Goal: Task Accomplishment & Management: Use online tool/utility

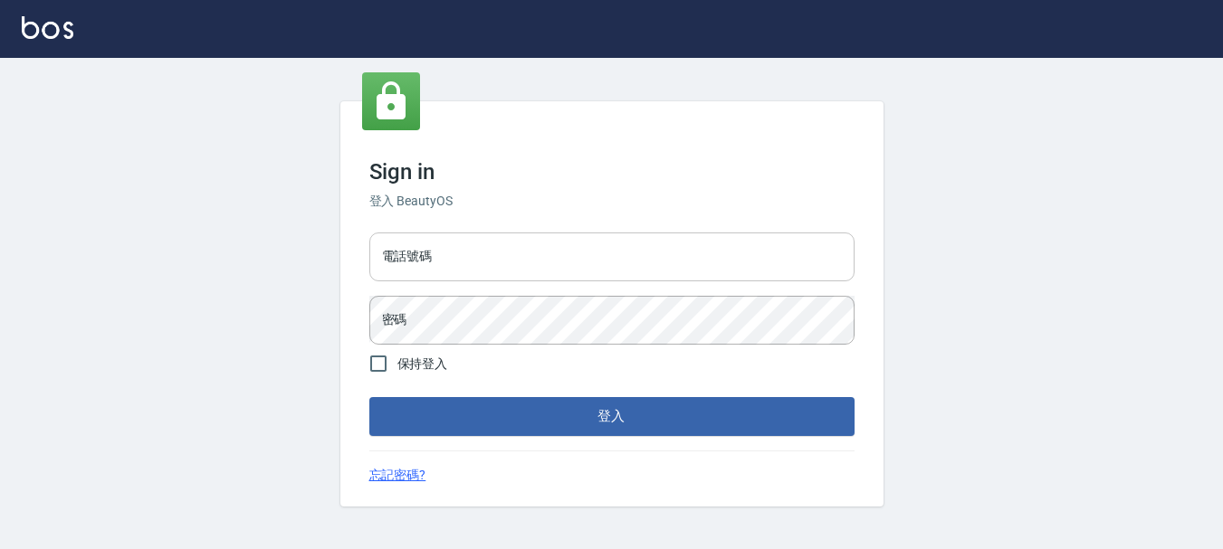
drag, startPoint x: 557, startPoint y: 244, endPoint x: 549, endPoint y: 257, distance: 15.1
click at [557, 244] on input "電話號碼" at bounding box center [611, 257] width 485 height 49
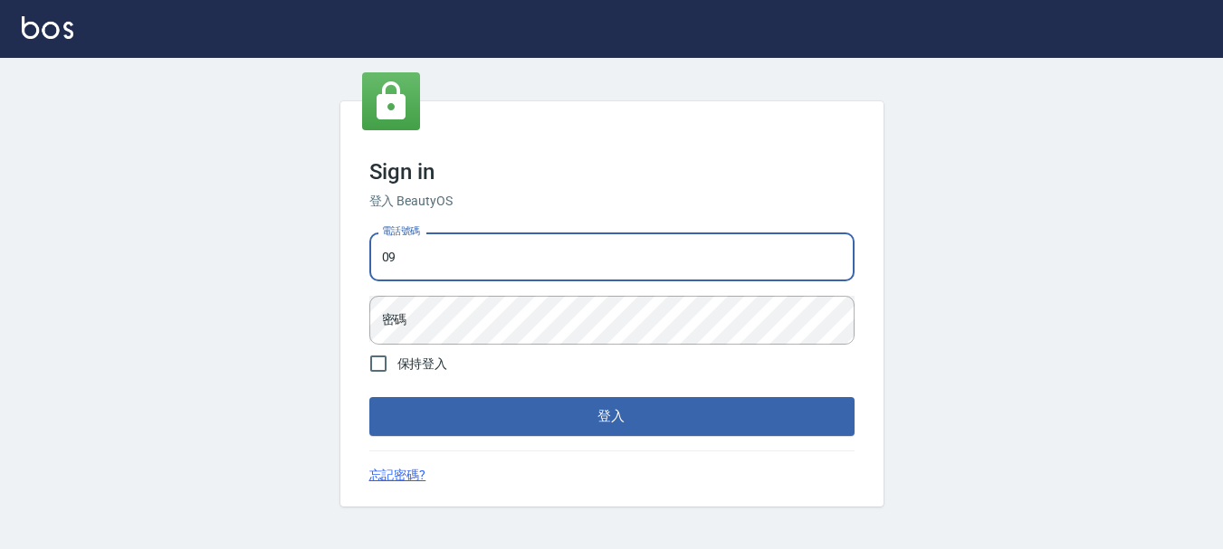
type input "0"
type input "0989239739"
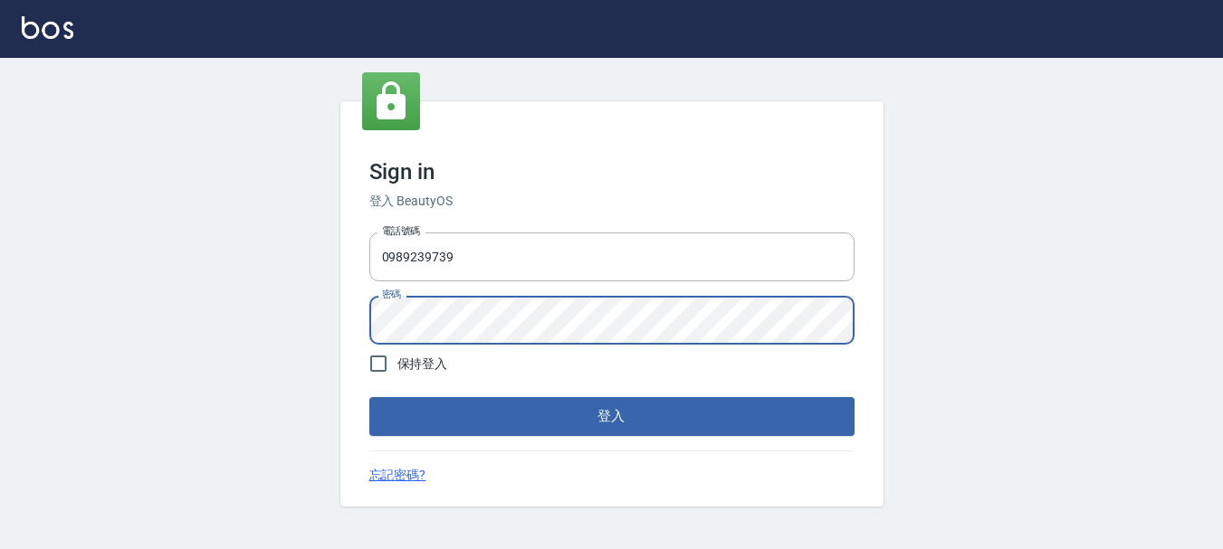
click at [369, 397] on button "登入" at bounding box center [611, 416] width 485 height 38
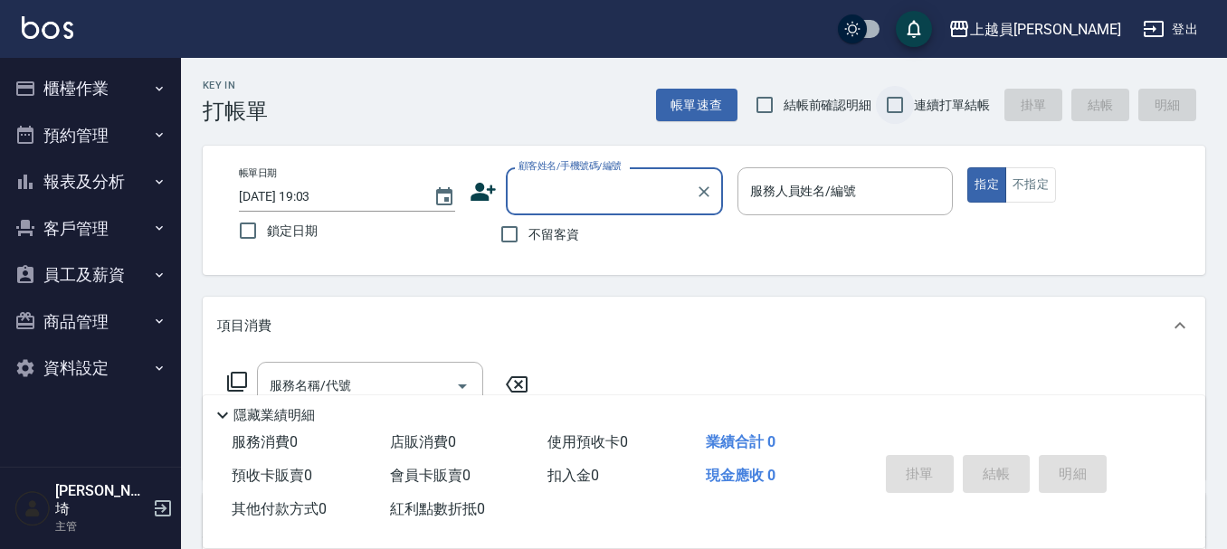
click at [886, 104] on input "連續打單結帳" at bounding box center [895, 105] width 38 height 38
checkbox input "true"
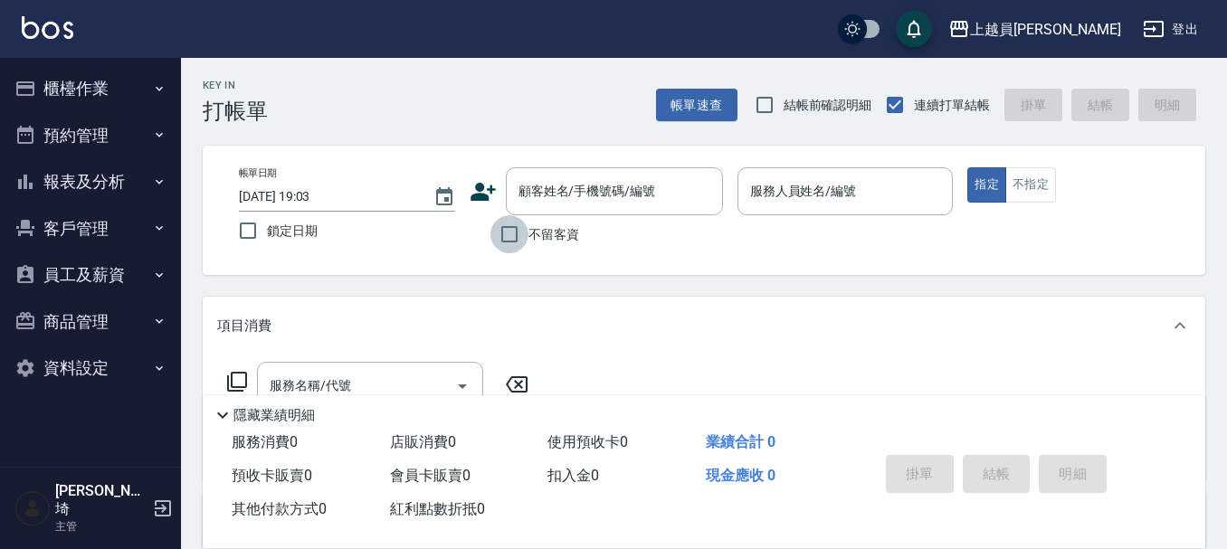
click at [507, 227] on input "不留客資" at bounding box center [509, 234] width 38 height 38
checkbox input "true"
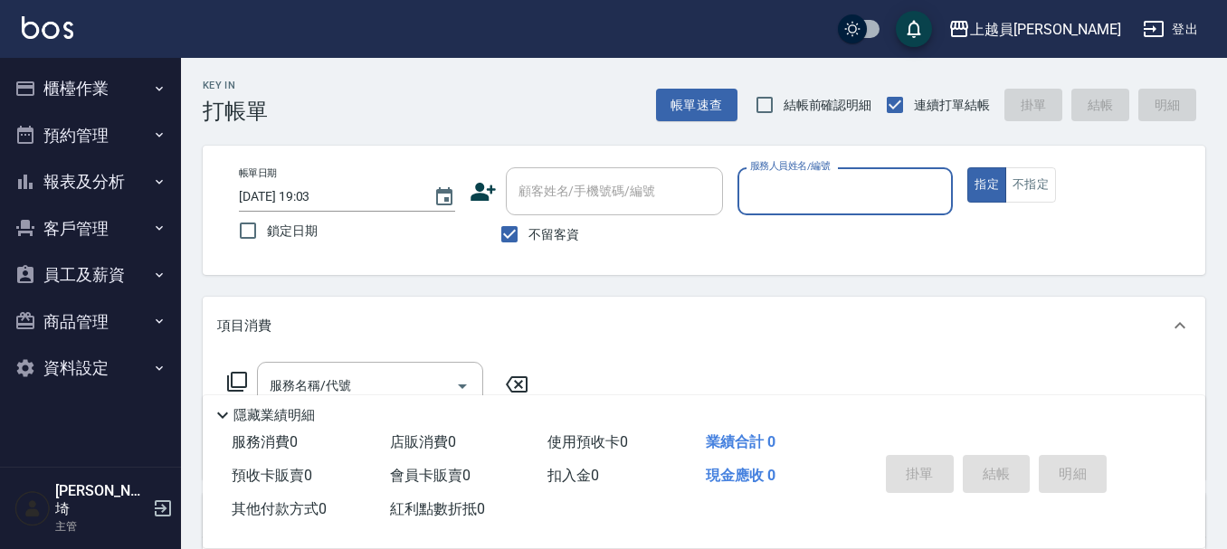
click at [815, 199] on input "服務人員姓名/編號" at bounding box center [846, 192] width 200 height 32
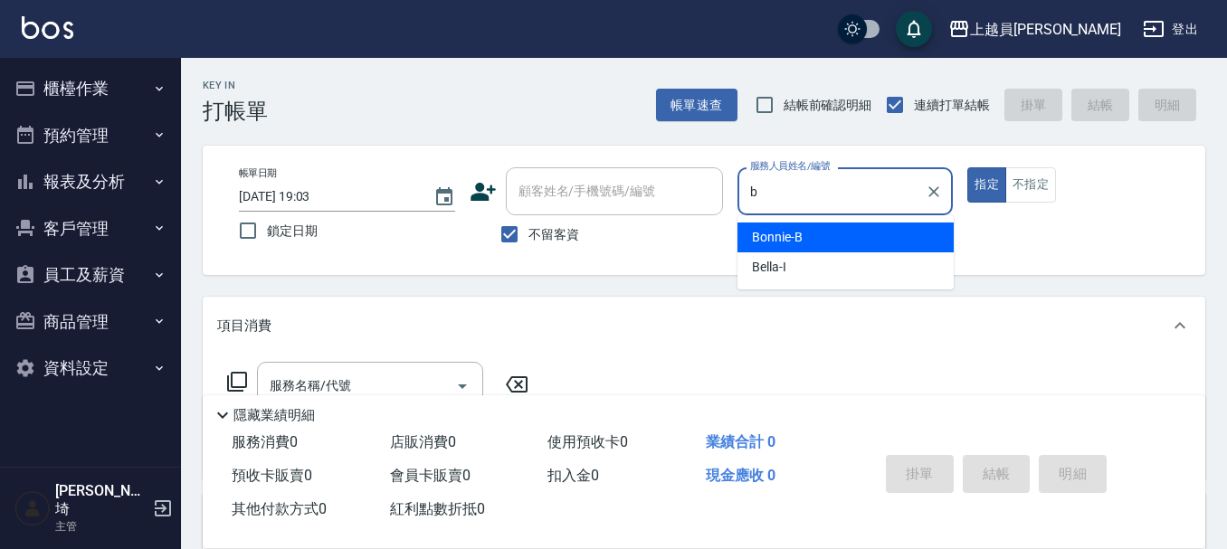
type input "Bonnie-B"
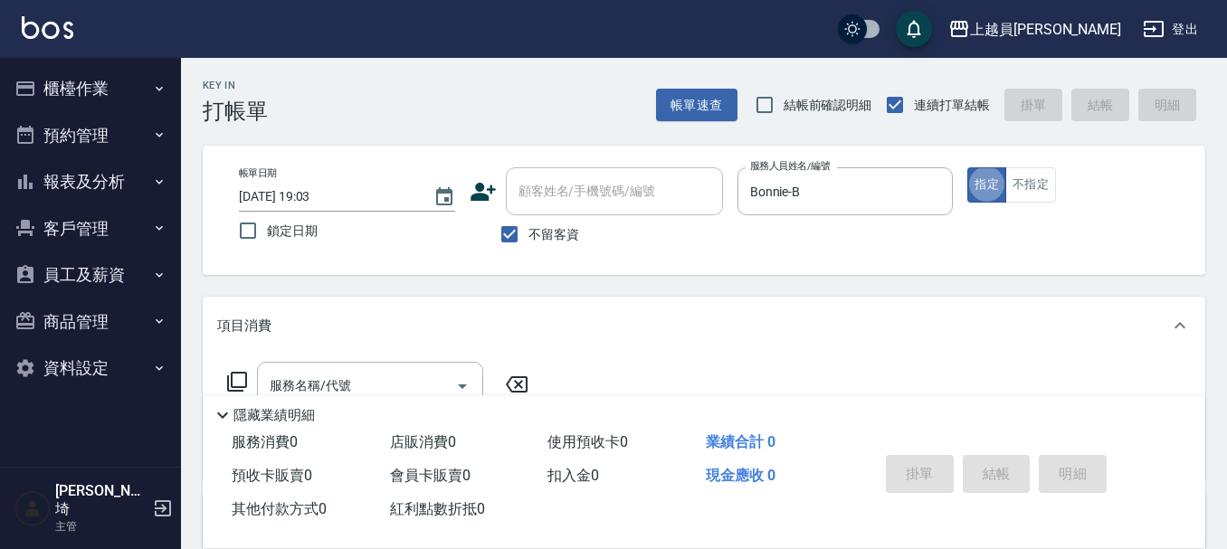
type button "true"
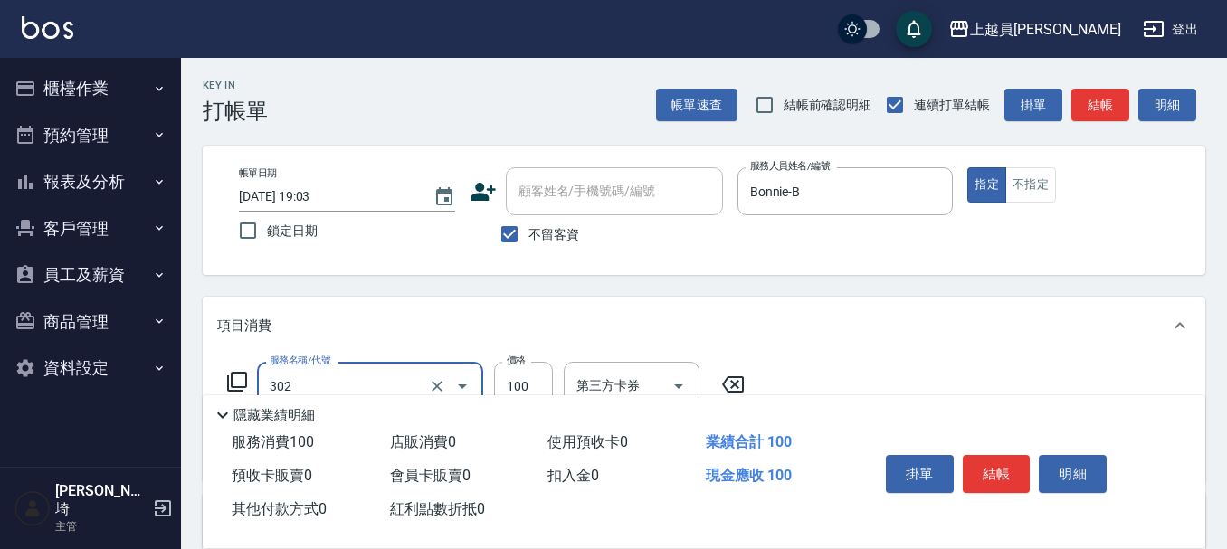
type input "剪髮(302)"
type input "300"
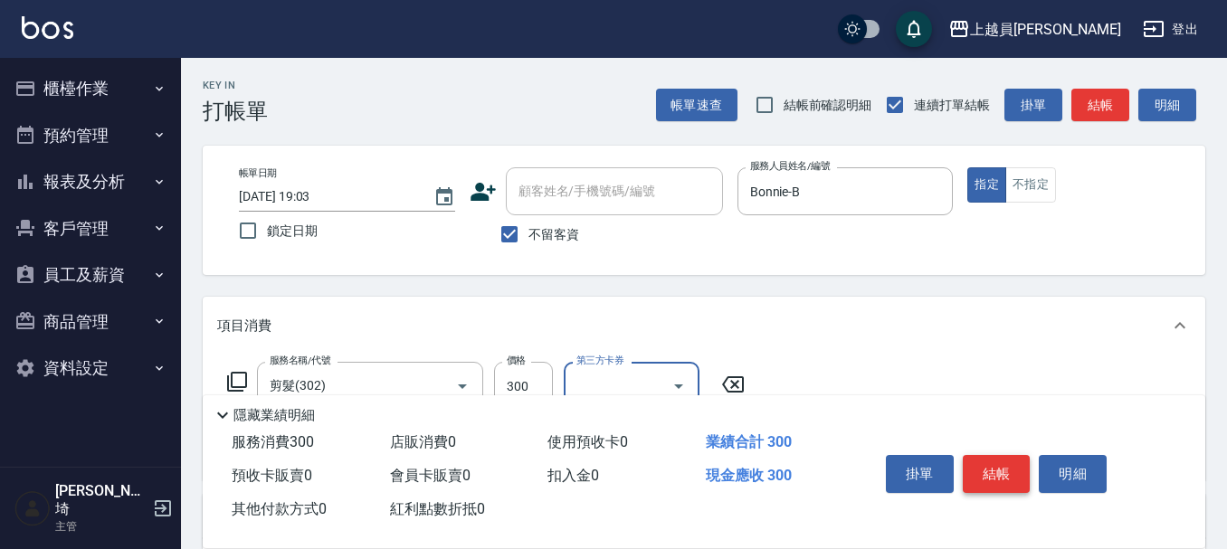
click at [985, 479] on button "結帳" at bounding box center [997, 474] width 68 height 38
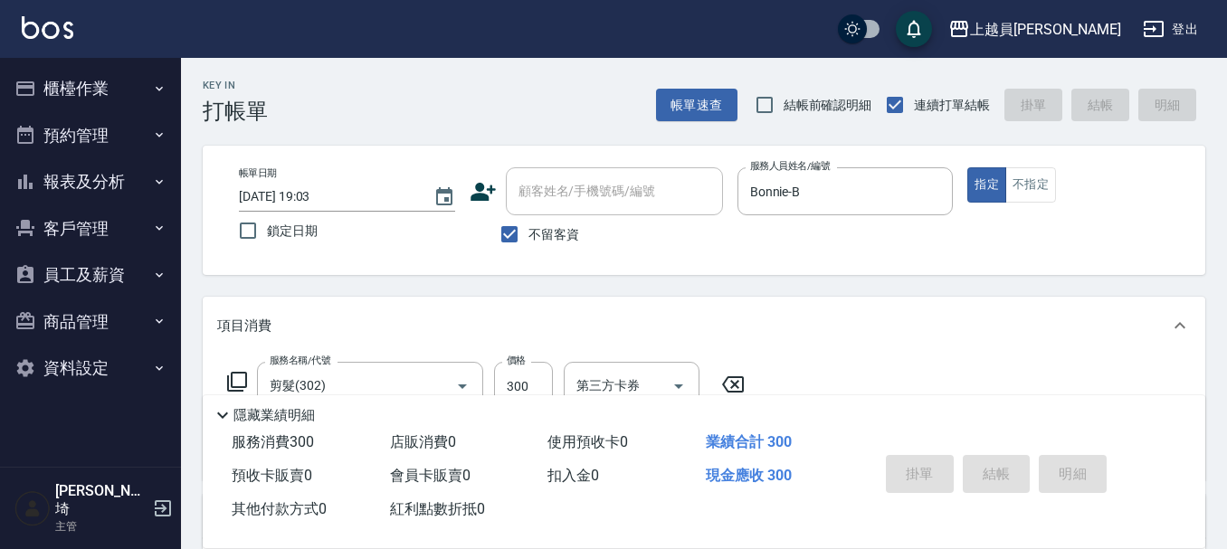
type input "[DATE] 19:04"
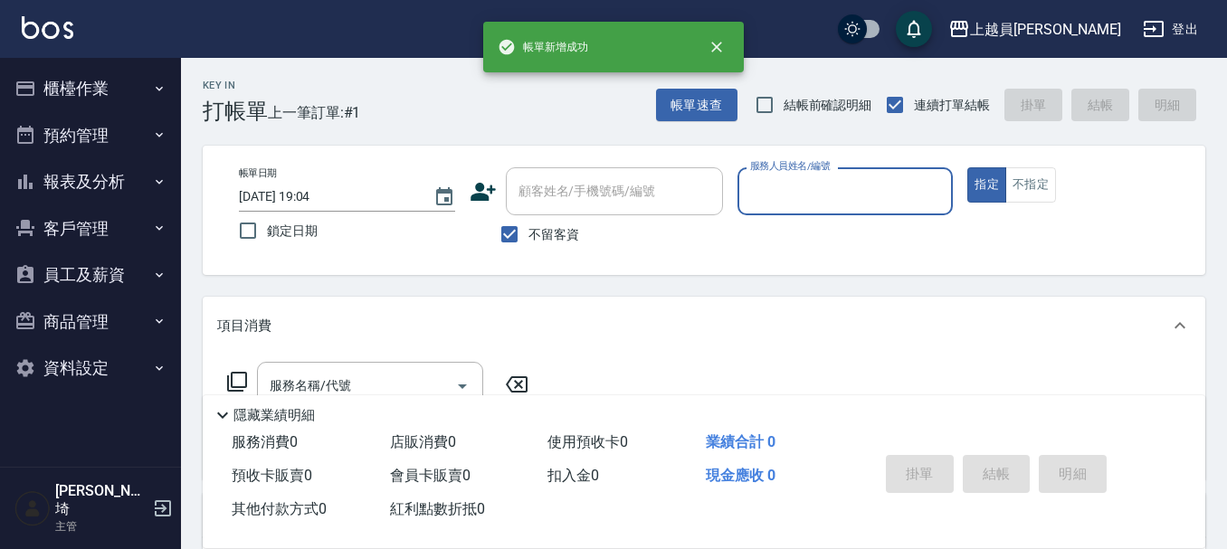
click at [859, 195] on input "服務人員姓名/編號" at bounding box center [846, 192] width 200 height 32
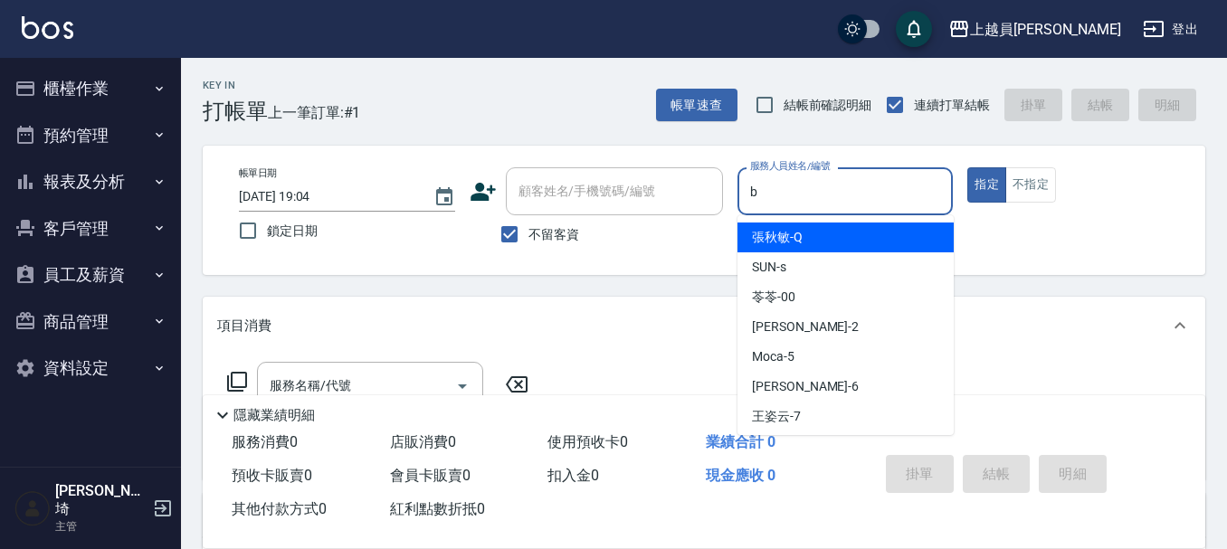
type input "Bonnie-B"
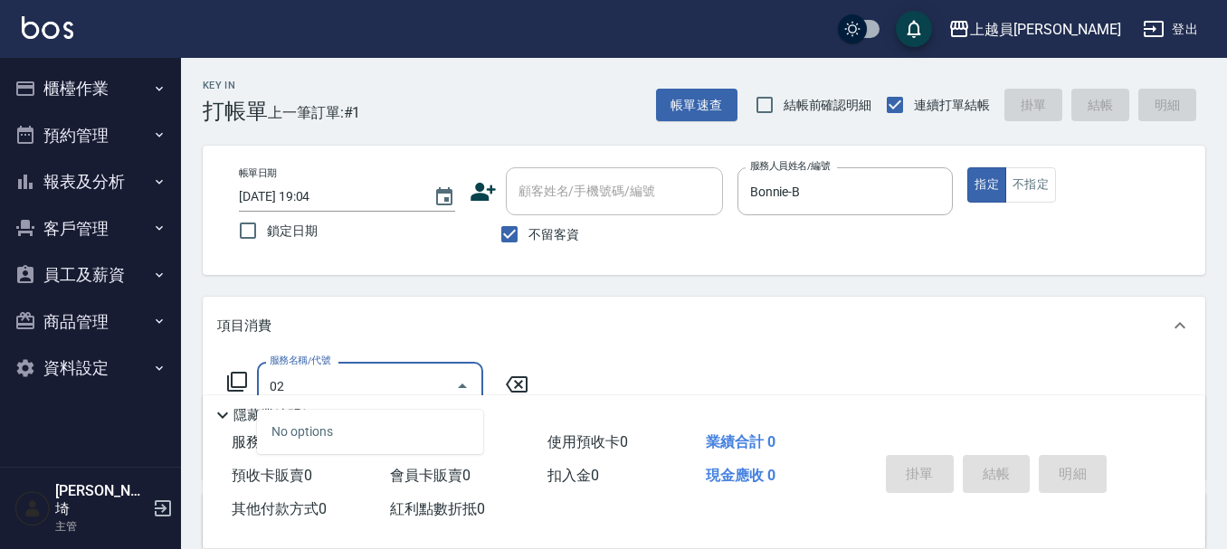
type input "0"
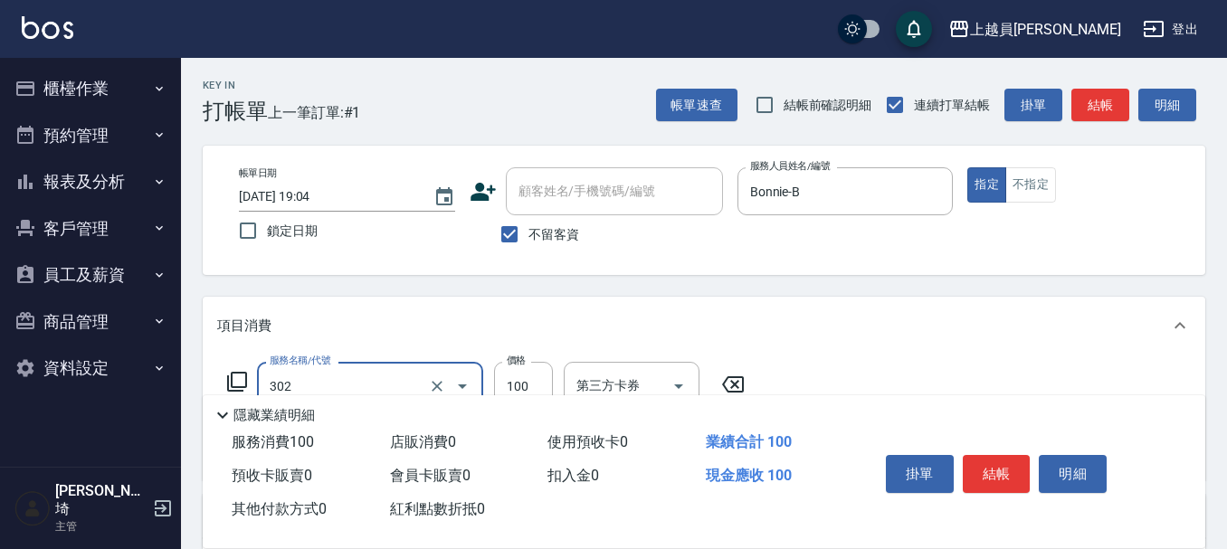
type input "剪髮(302)"
type input "500"
click at [995, 459] on button "結帳" at bounding box center [997, 474] width 68 height 38
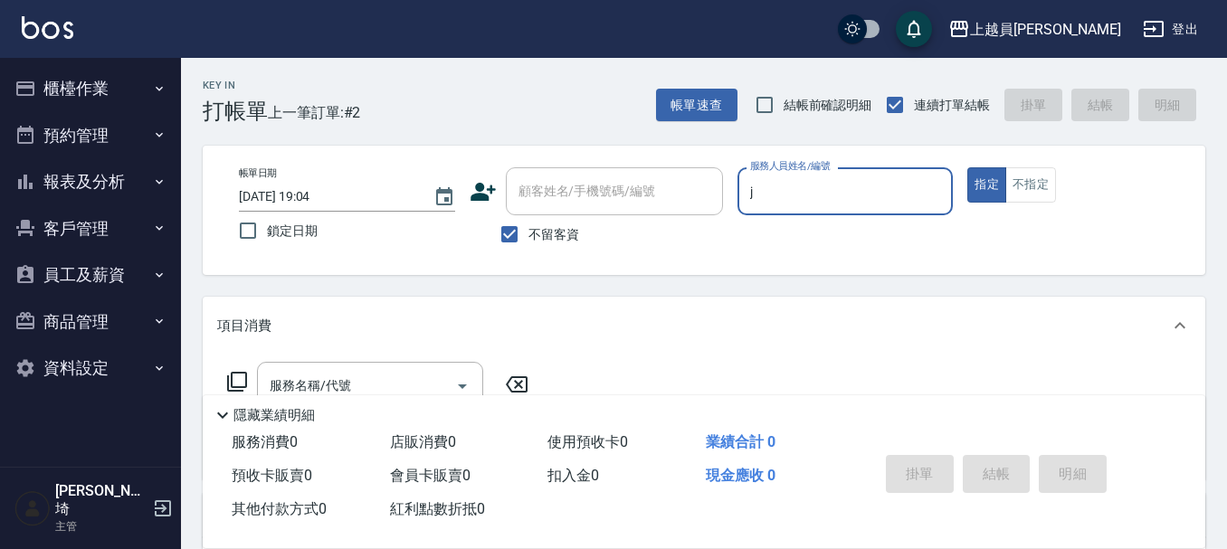
type input "[PERSON_NAME]"
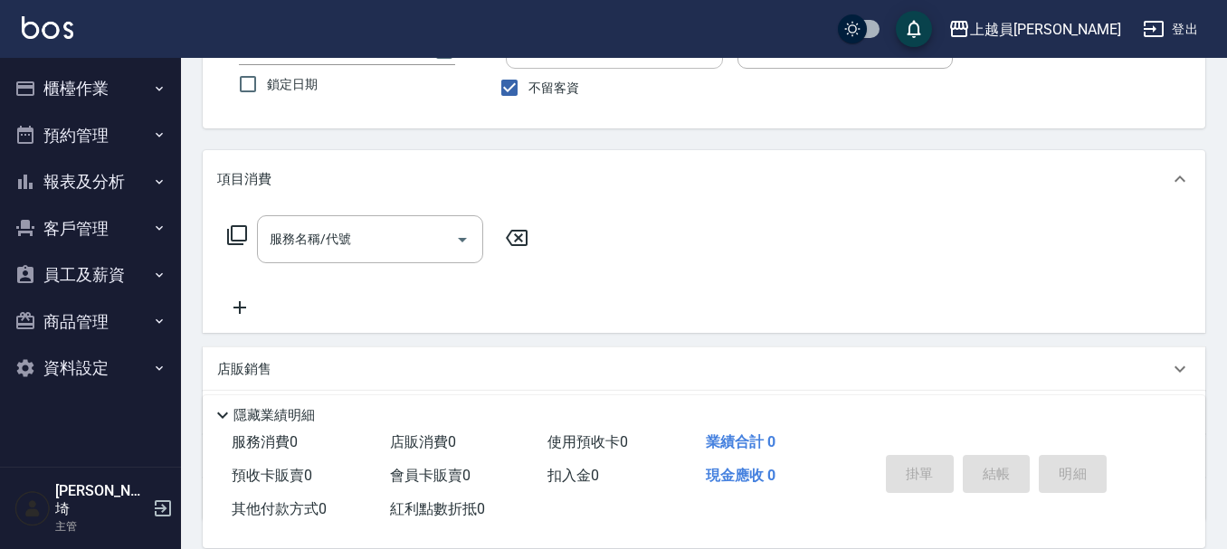
scroll to position [181, 0]
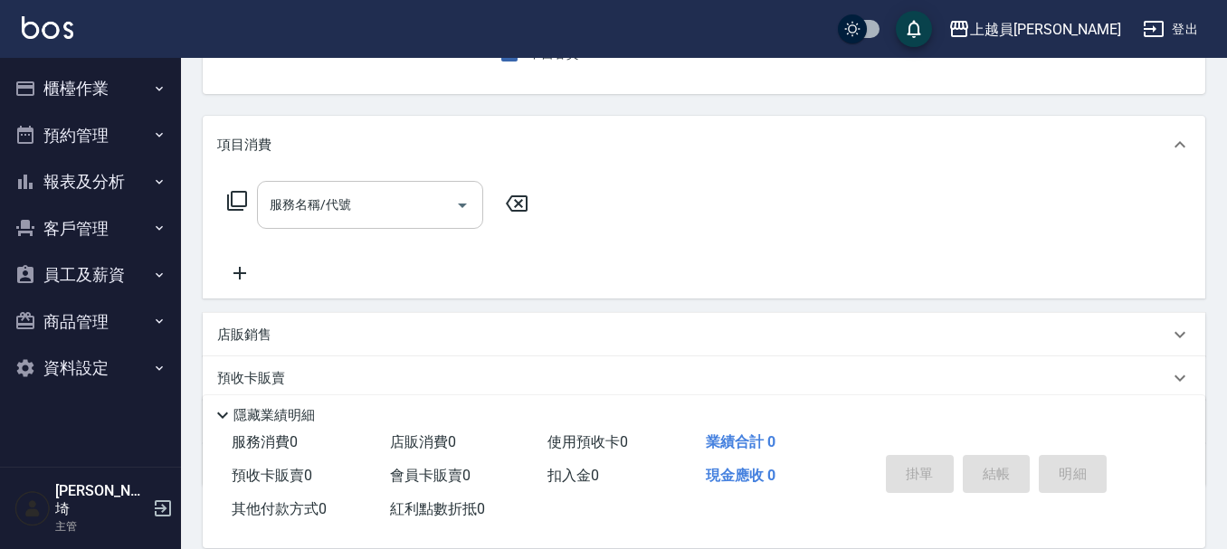
click at [414, 191] on input "服務名稱/代號" at bounding box center [356, 205] width 183 height 32
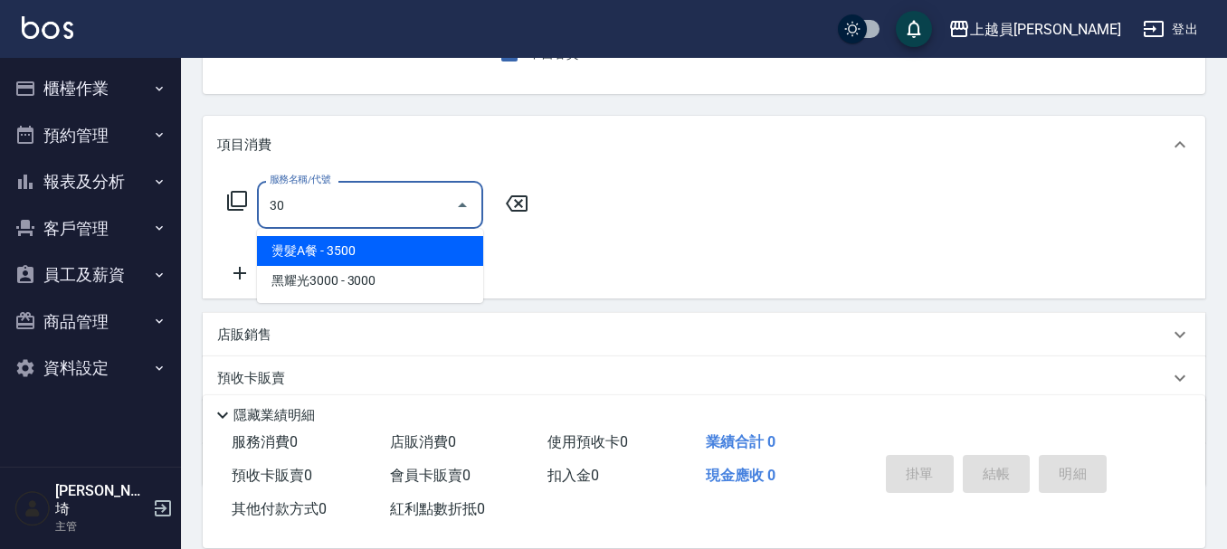
type input "3"
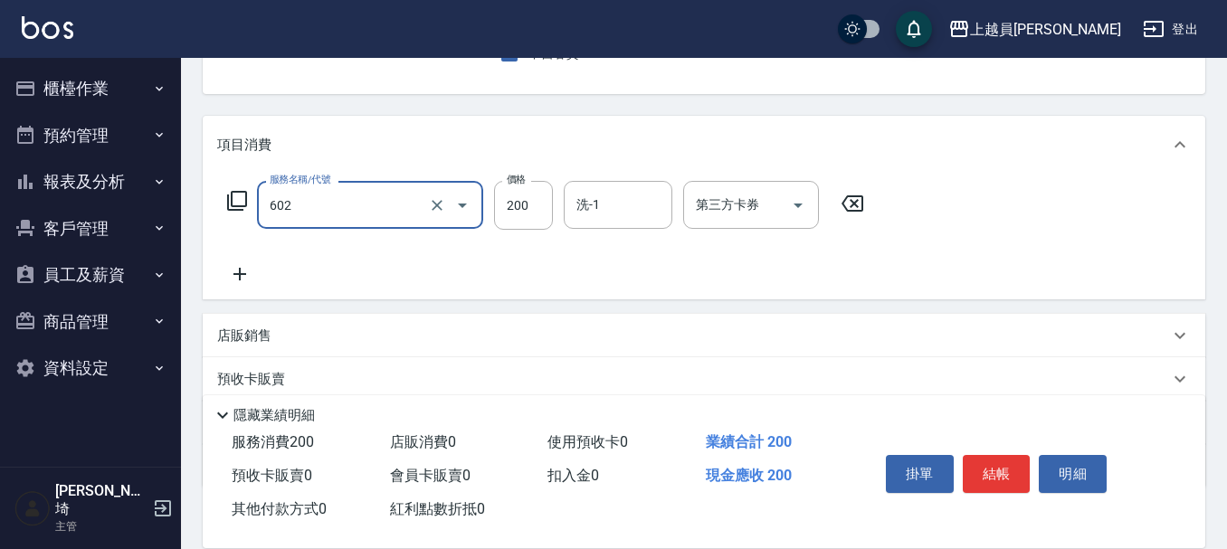
type input "一般洗髮(602)"
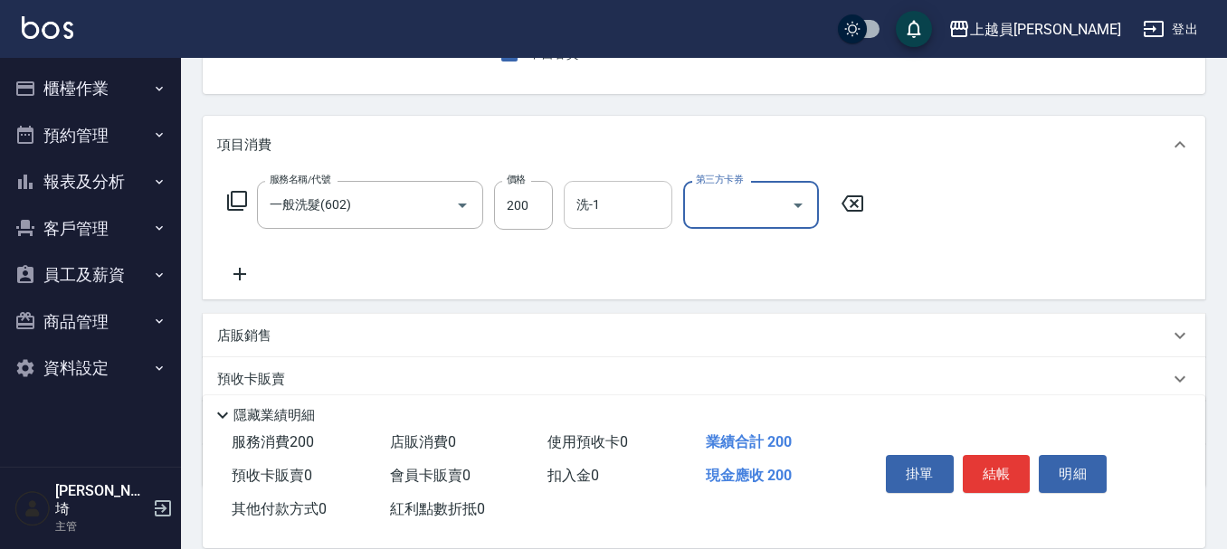
click at [619, 224] on div "洗-1" at bounding box center [618, 205] width 109 height 48
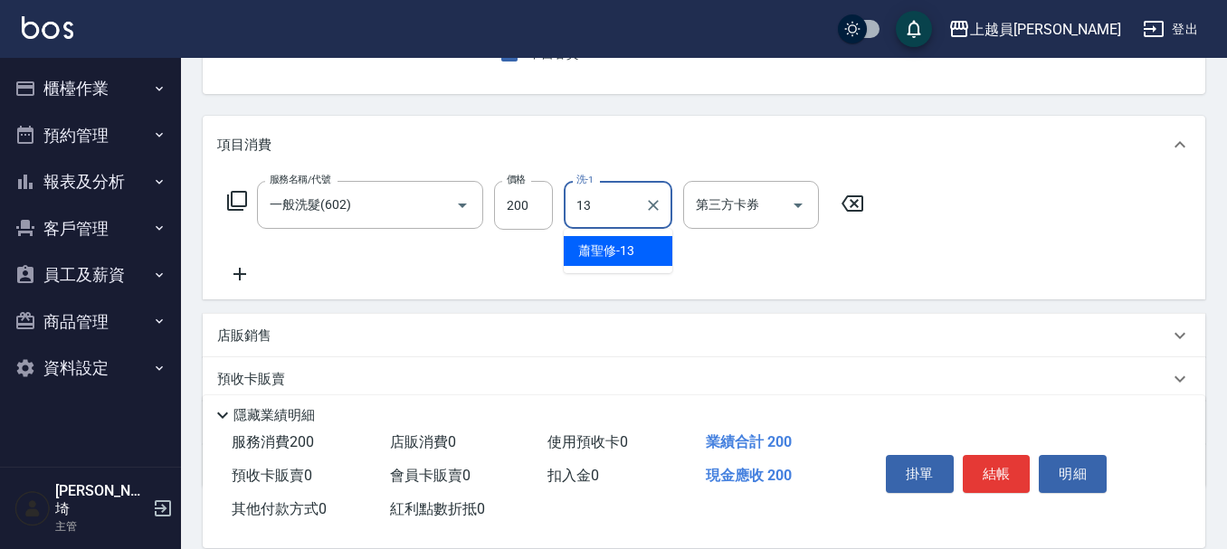
type input "[PERSON_NAME]-13"
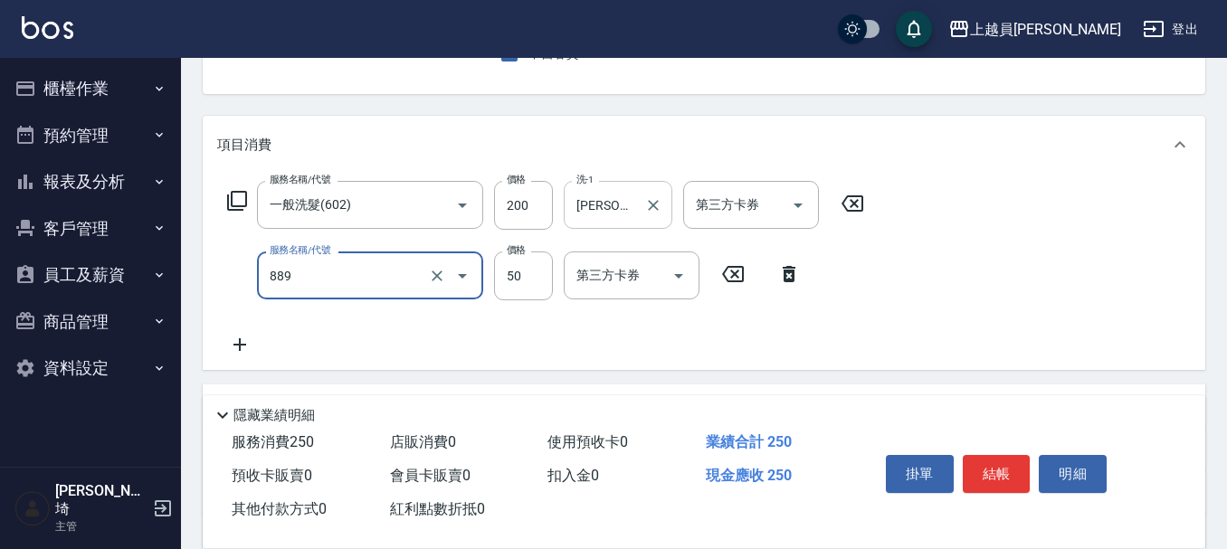
type input "精油(889)"
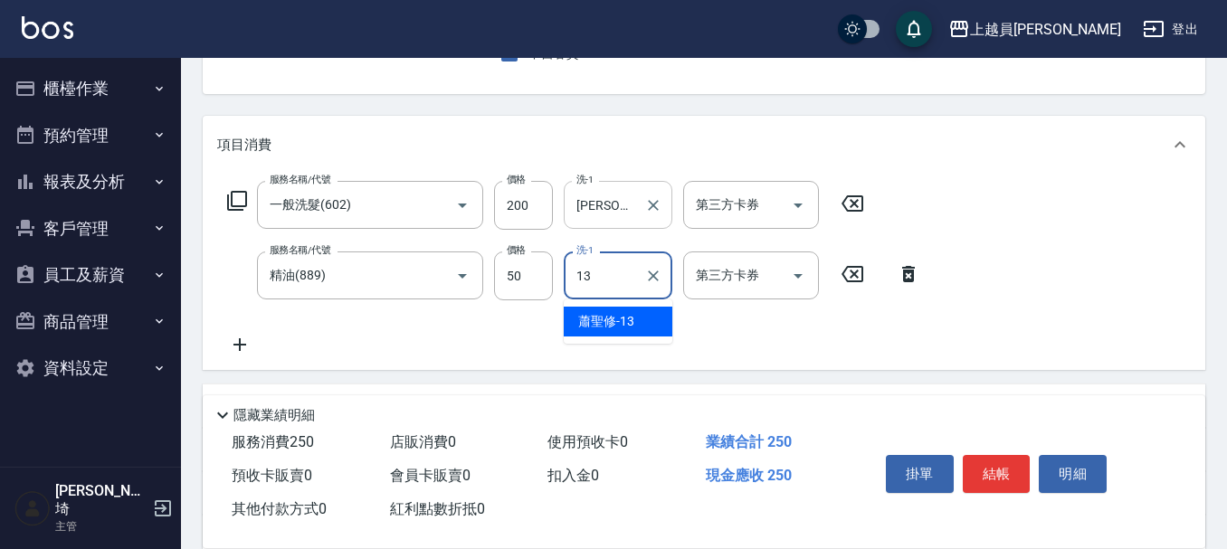
type input "[PERSON_NAME]-13"
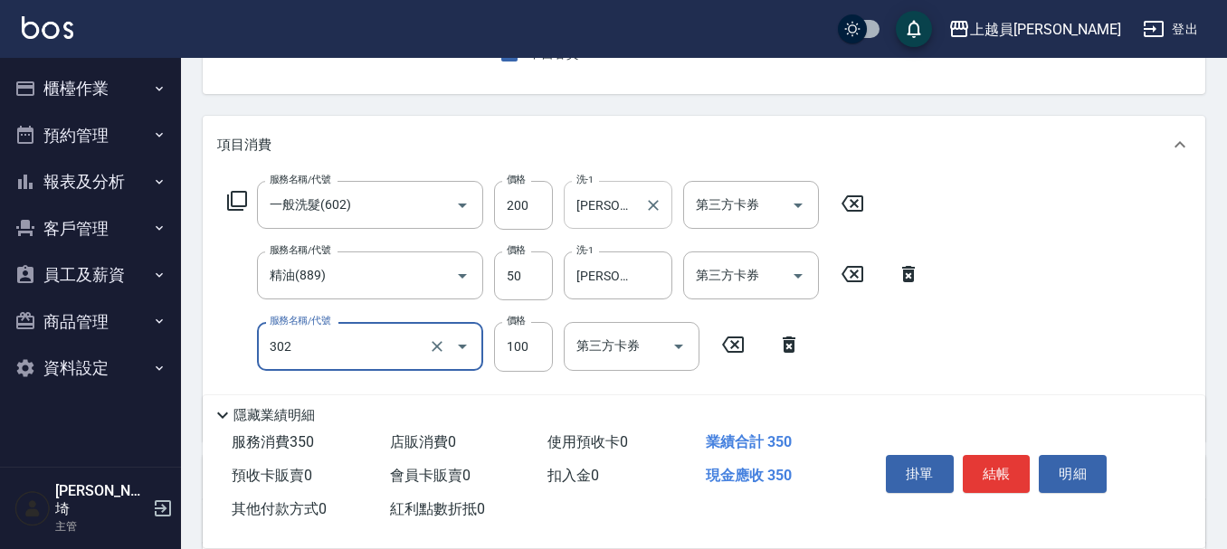
type input "剪髮(302)"
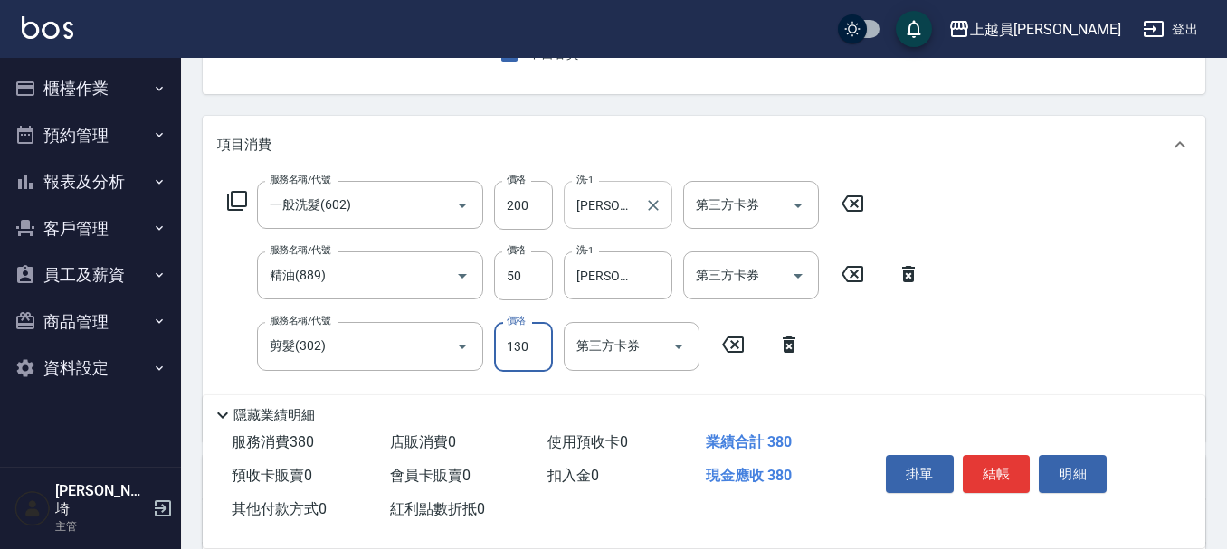
type input "130"
drag, startPoint x: 558, startPoint y: 199, endPoint x: 977, endPoint y: 471, distance: 499.2
click at [978, 471] on button "結帳" at bounding box center [997, 474] width 68 height 38
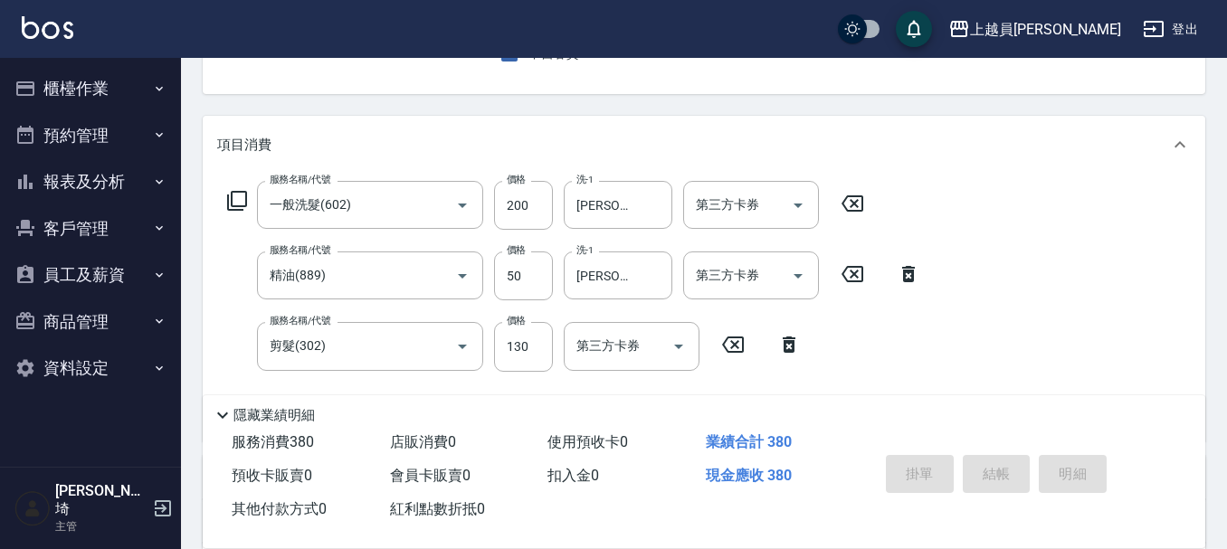
type input "[DATE] 19:05"
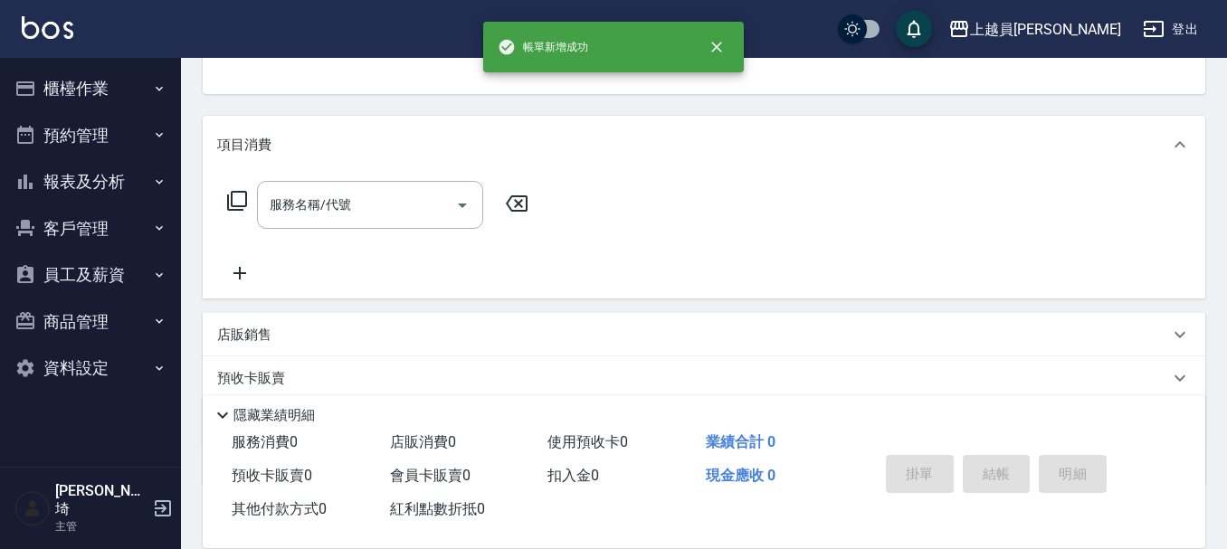
scroll to position [176, 0]
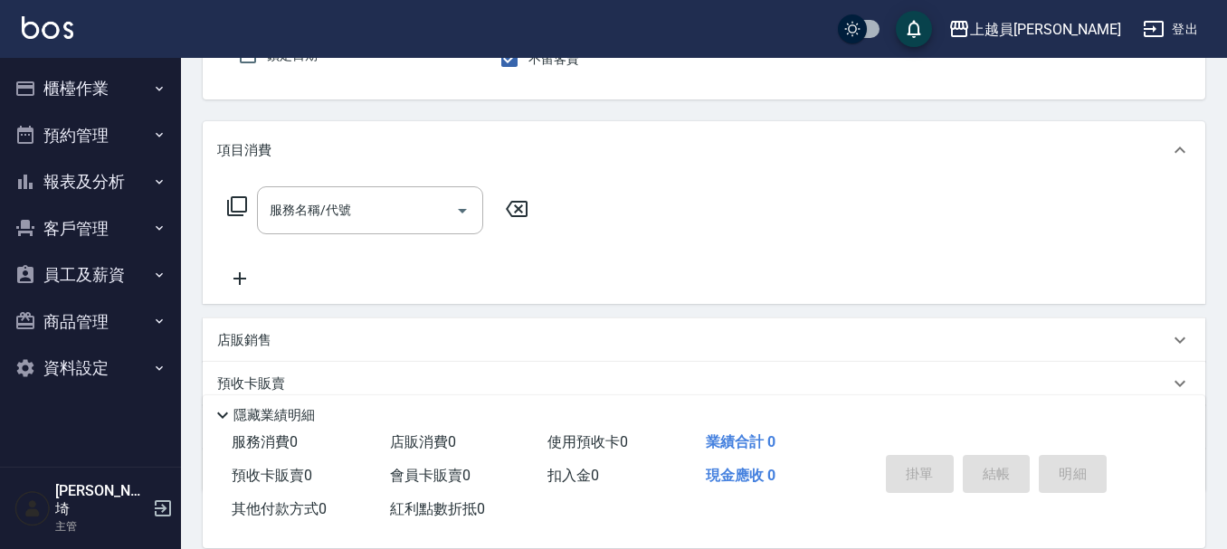
type input "j"
type button "false"
type input "[PERSON_NAME]"
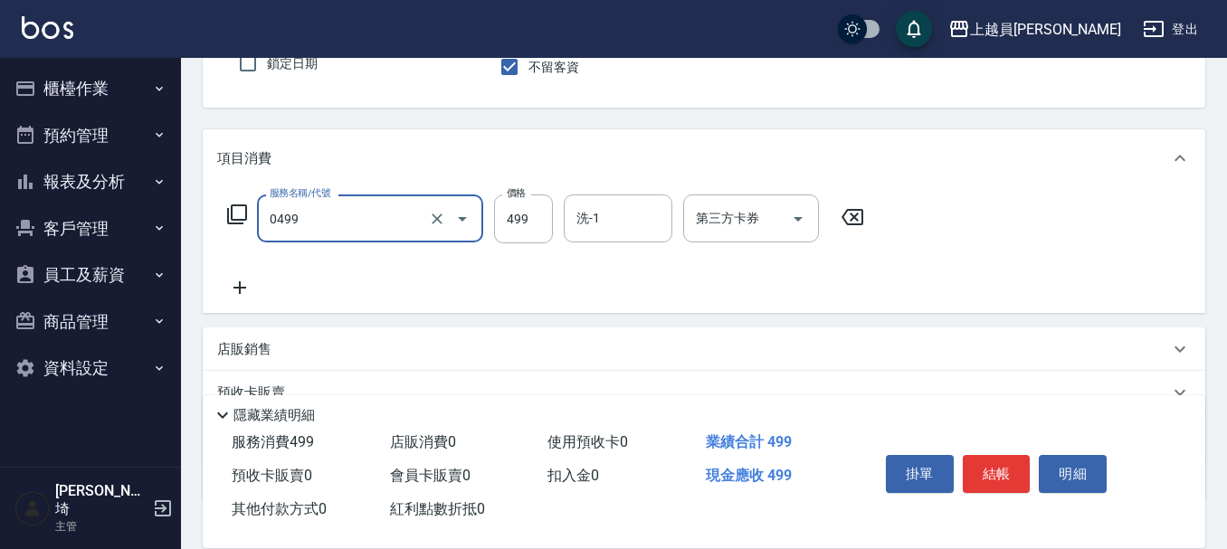
type input "去角質洗髮(0499)"
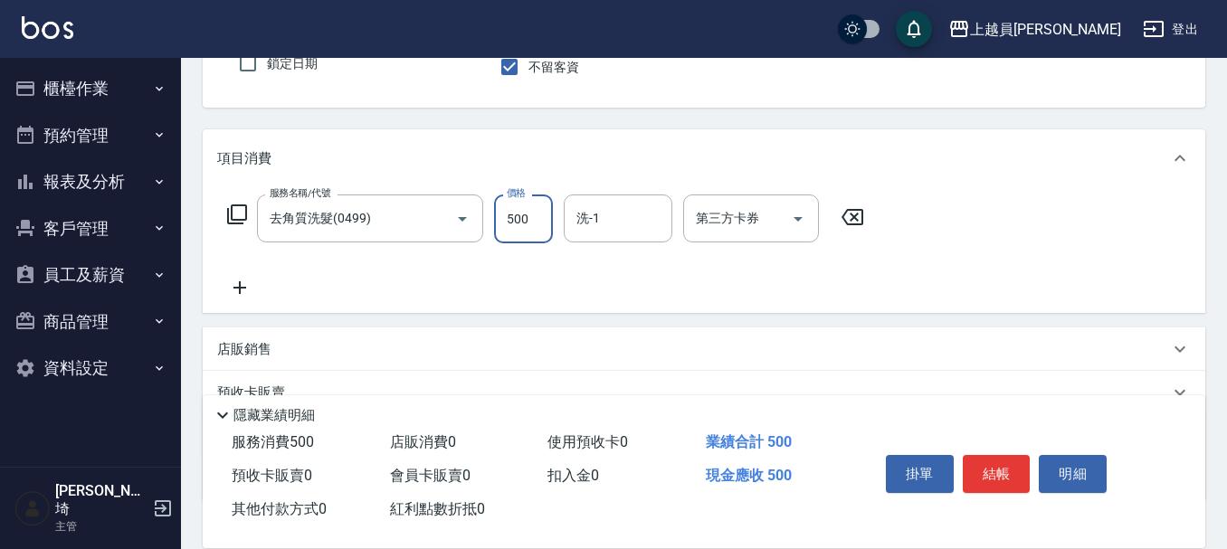
type input "500"
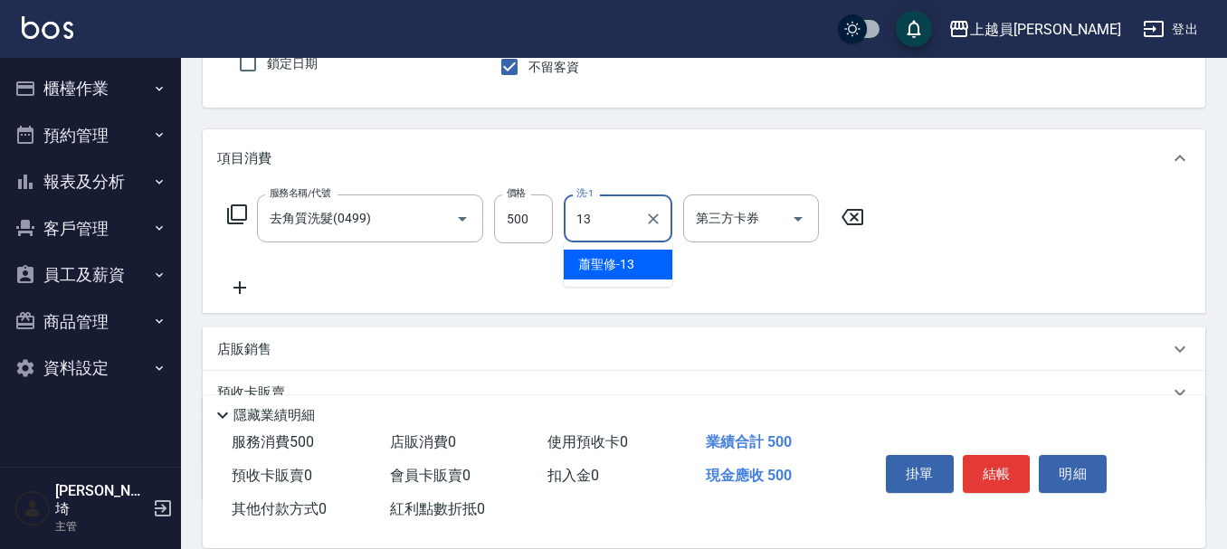
type input "[PERSON_NAME]-13"
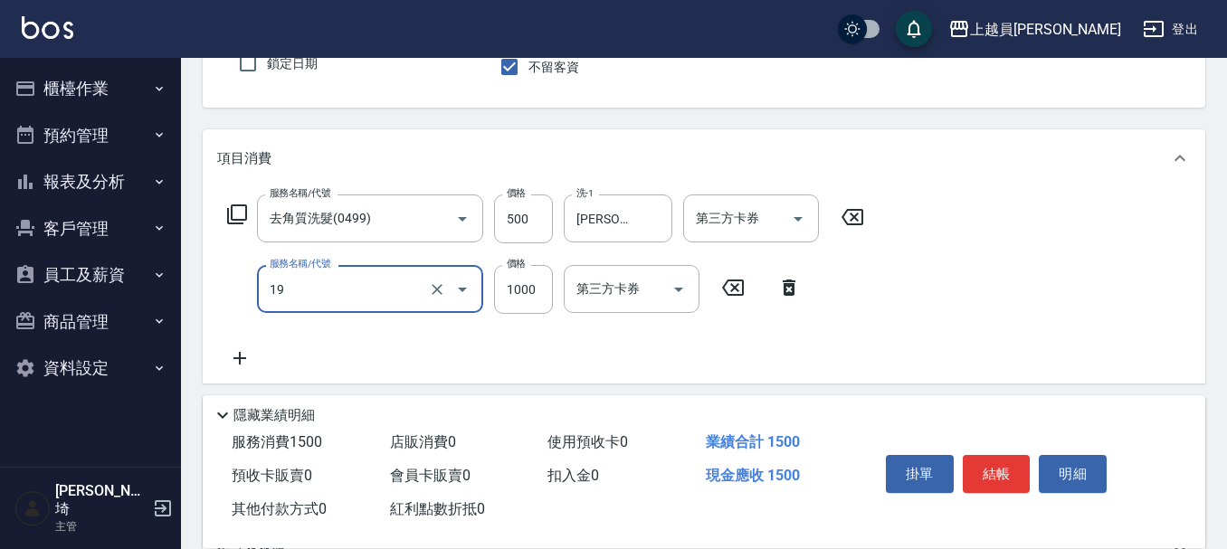
type input "一般燙髮(19)"
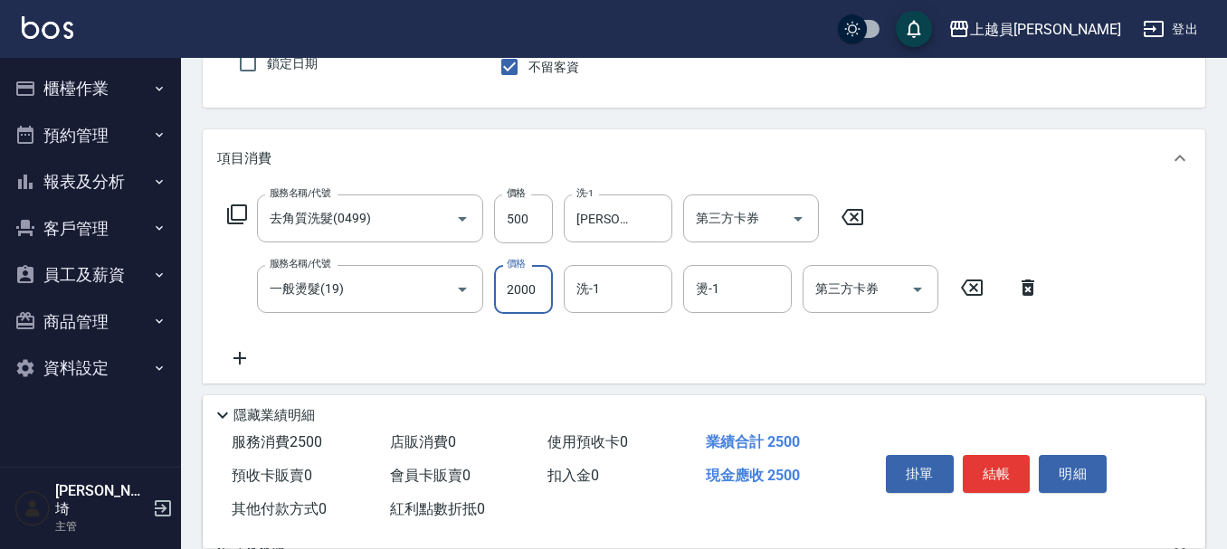
type input "2000"
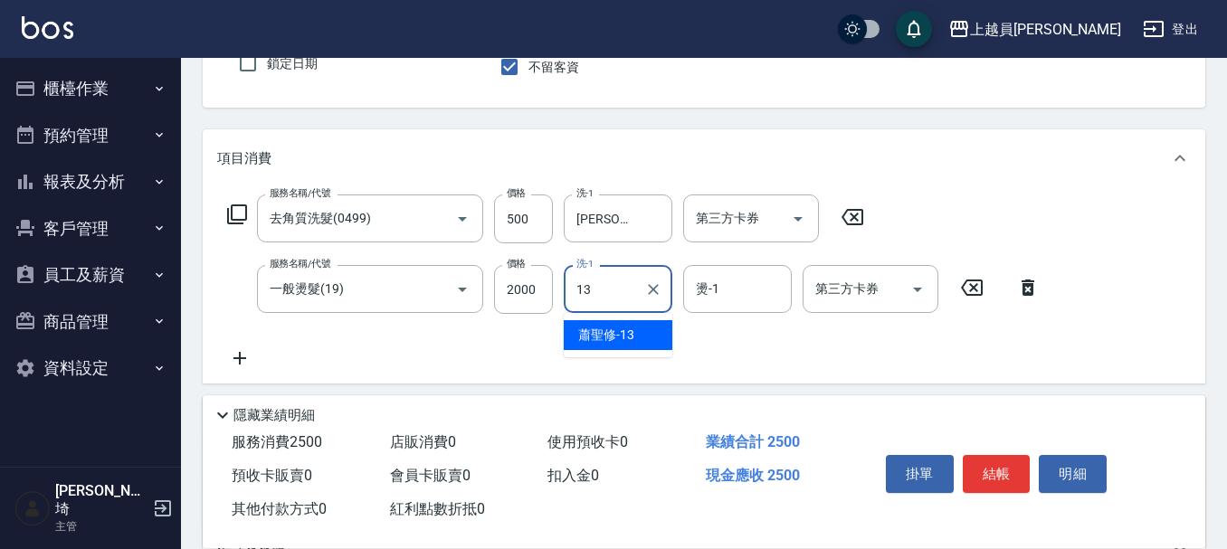
type input "[PERSON_NAME]-13"
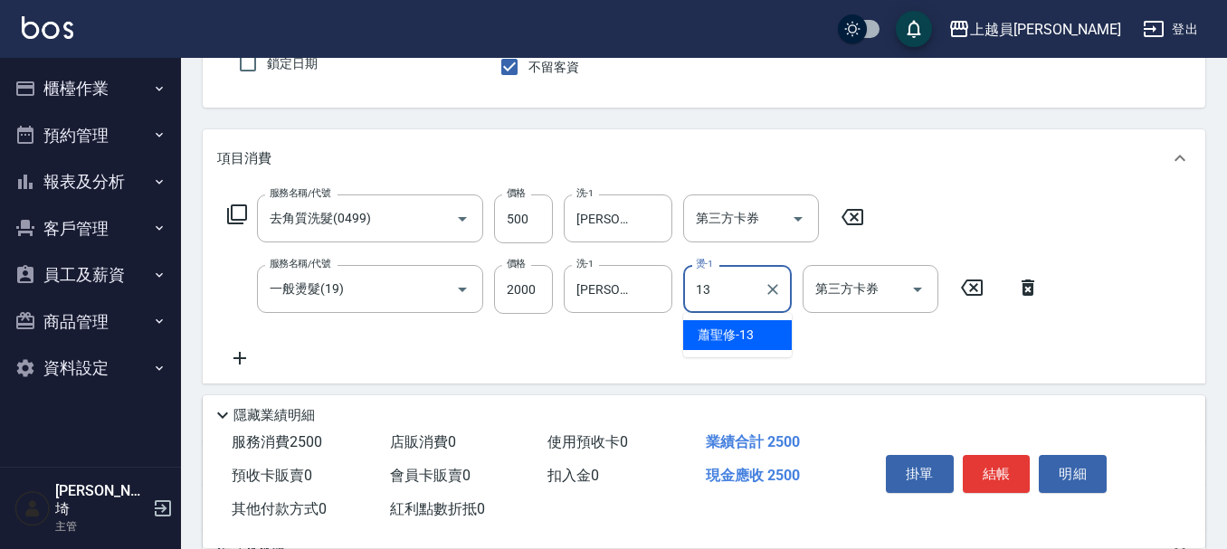
type input "[PERSON_NAME]-13"
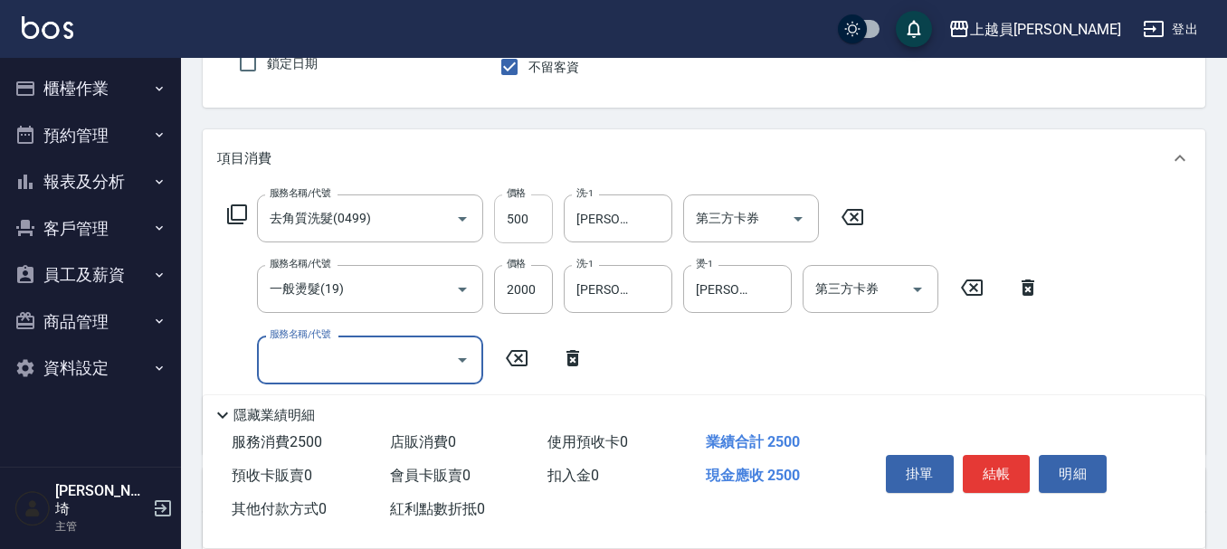
click at [547, 222] on input "500" at bounding box center [523, 219] width 59 height 49
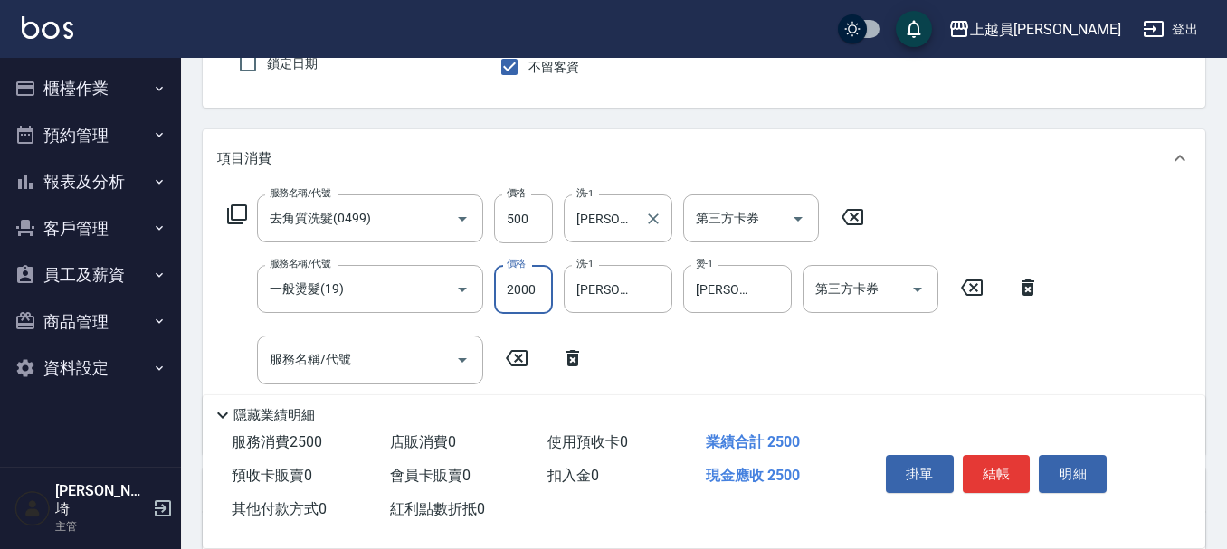
click at [581, 199] on label "洗-1" at bounding box center [584, 193] width 17 height 14
click at [581, 203] on input "[PERSON_NAME]-13" at bounding box center [604, 219] width 65 height 32
click at [511, 223] on input "500" at bounding box center [523, 219] width 59 height 49
click at [523, 215] on input "500" at bounding box center [523, 219] width 59 height 49
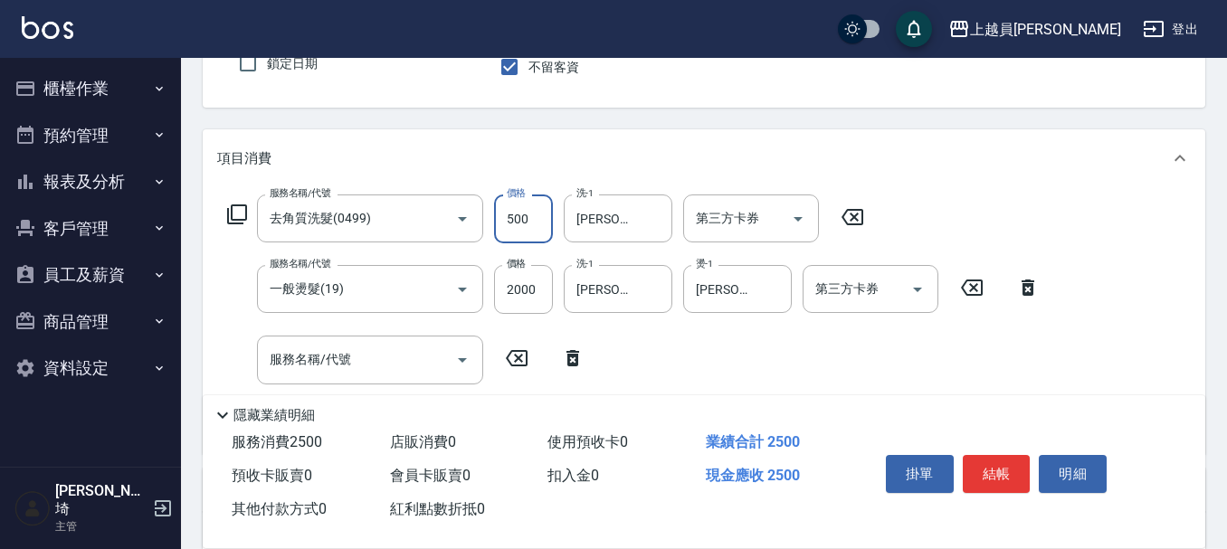
click at [533, 211] on input "500" at bounding box center [523, 219] width 59 height 49
type input "800"
click at [542, 279] on input "2000" at bounding box center [523, 289] width 59 height 49
type input "1700"
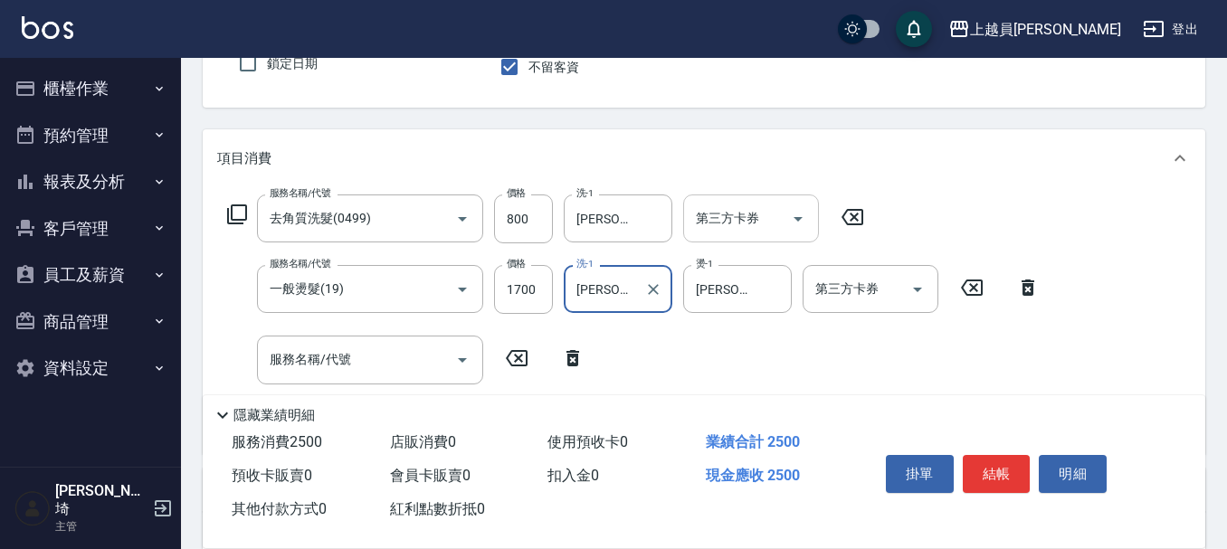
click at [802, 221] on icon "Open" at bounding box center [798, 219] width 22 height 22
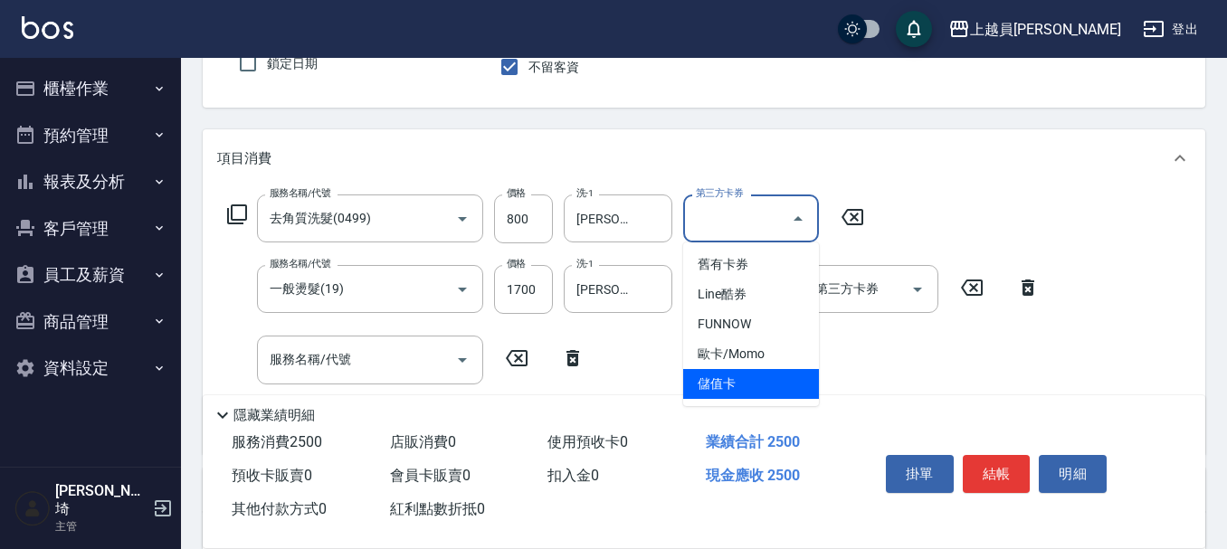
click at [750, 380] on span "儲值卡" at bounding box center [751, 384] width 136 height 30
type input "儲值卡"
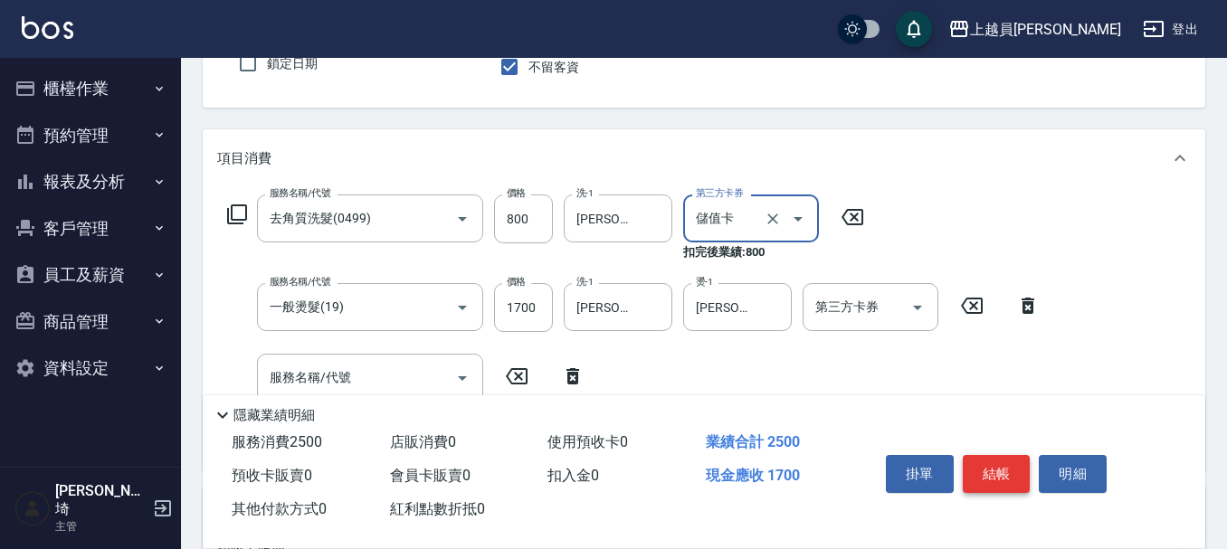
click at [989, 455] on button "結帳" at bounding box center [997, 474] width 68 height 38
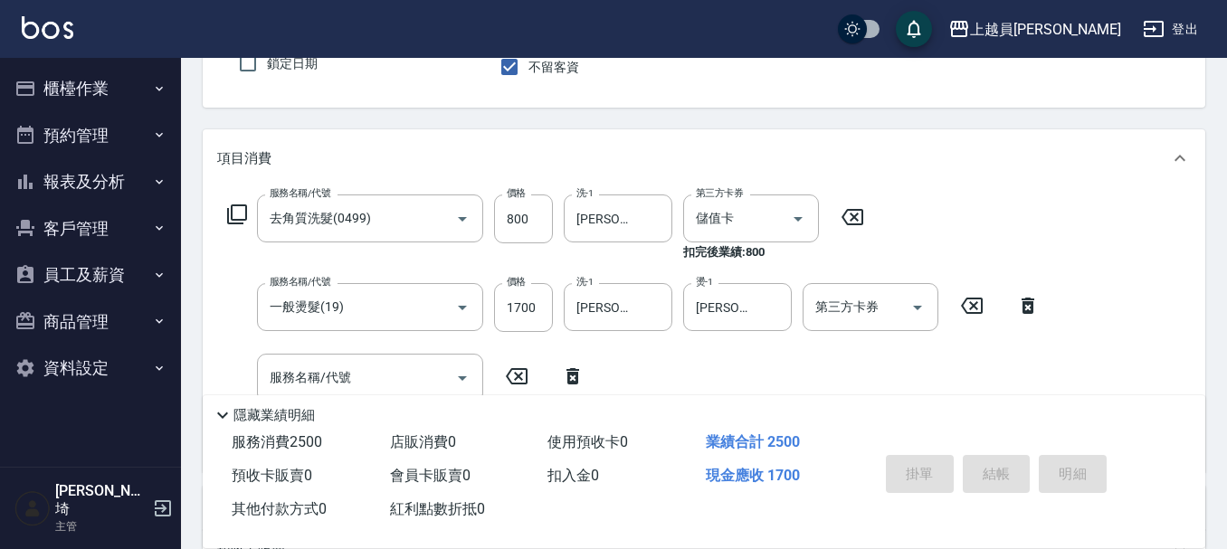
type input "[DATE] 19:06"
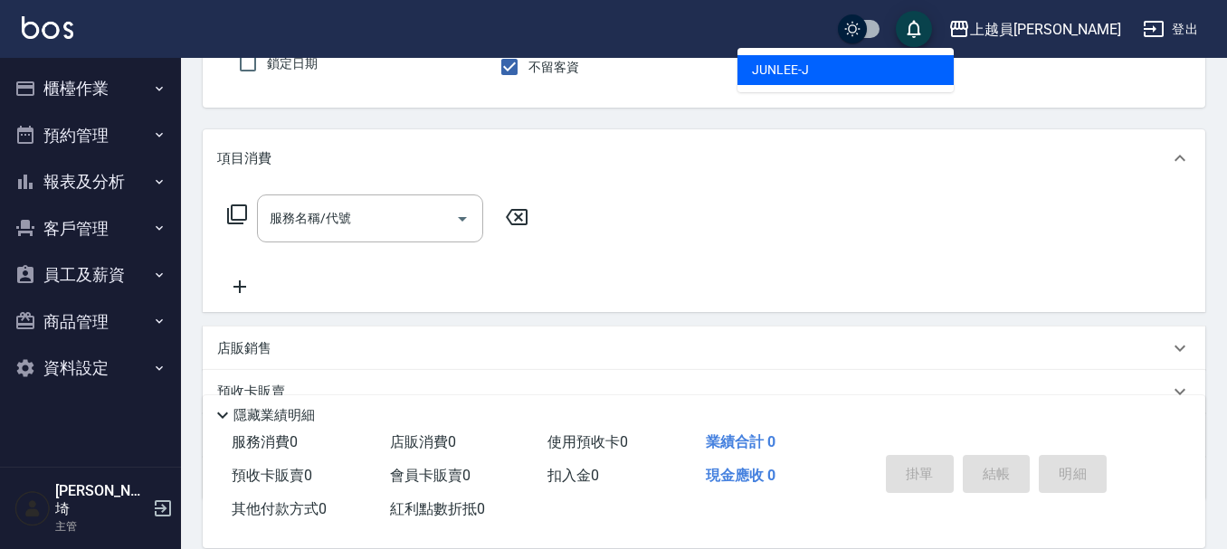
type input "[PERSON_NAME]"
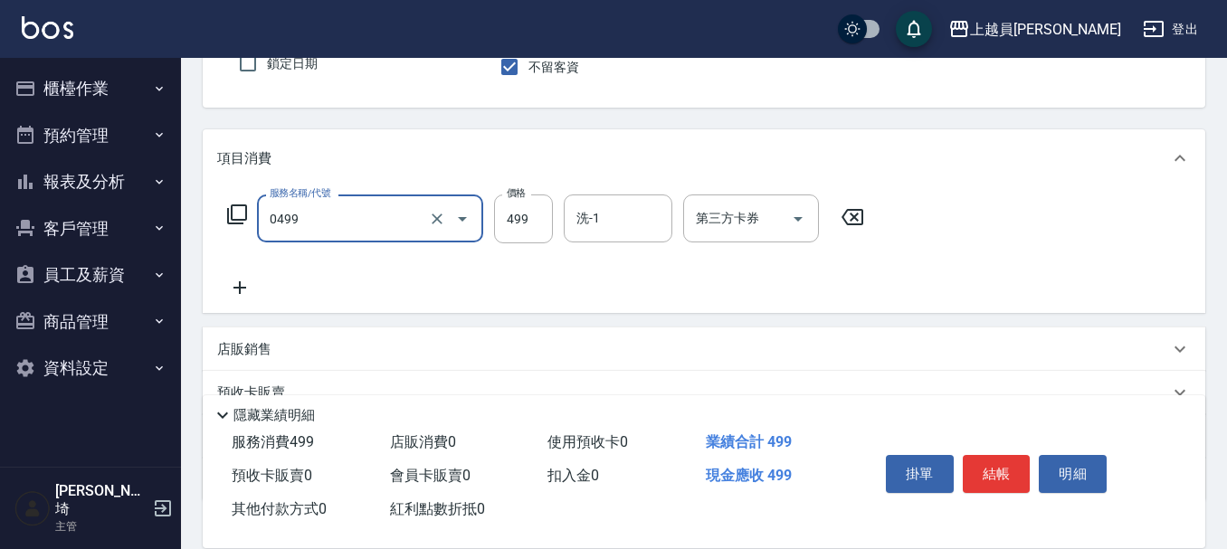
type input "去角質洗髮(0499)"
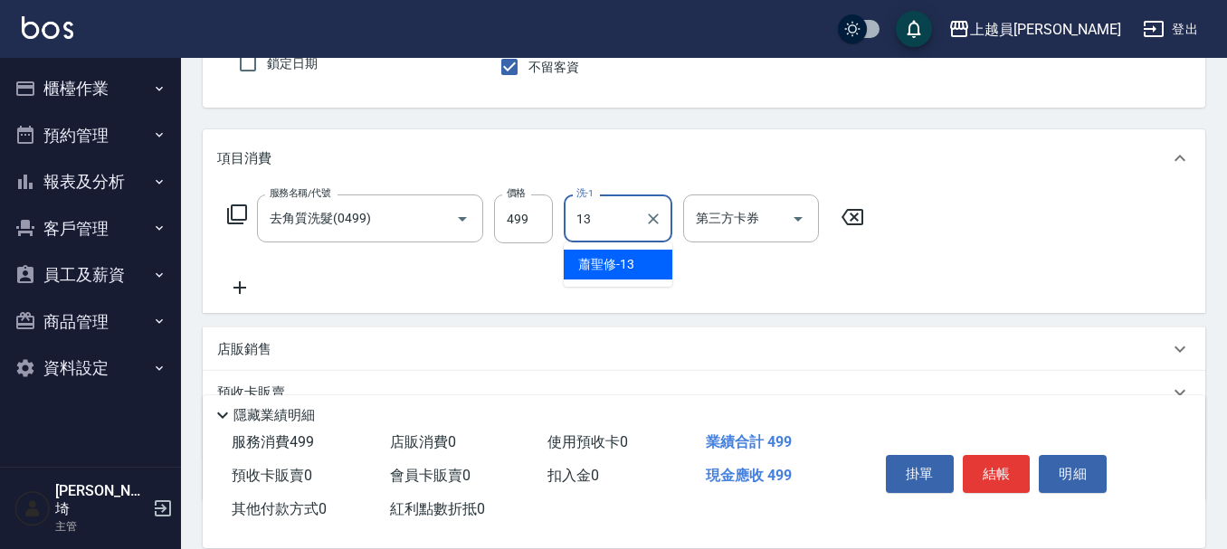
type input "[PERSON_NAME]-13"
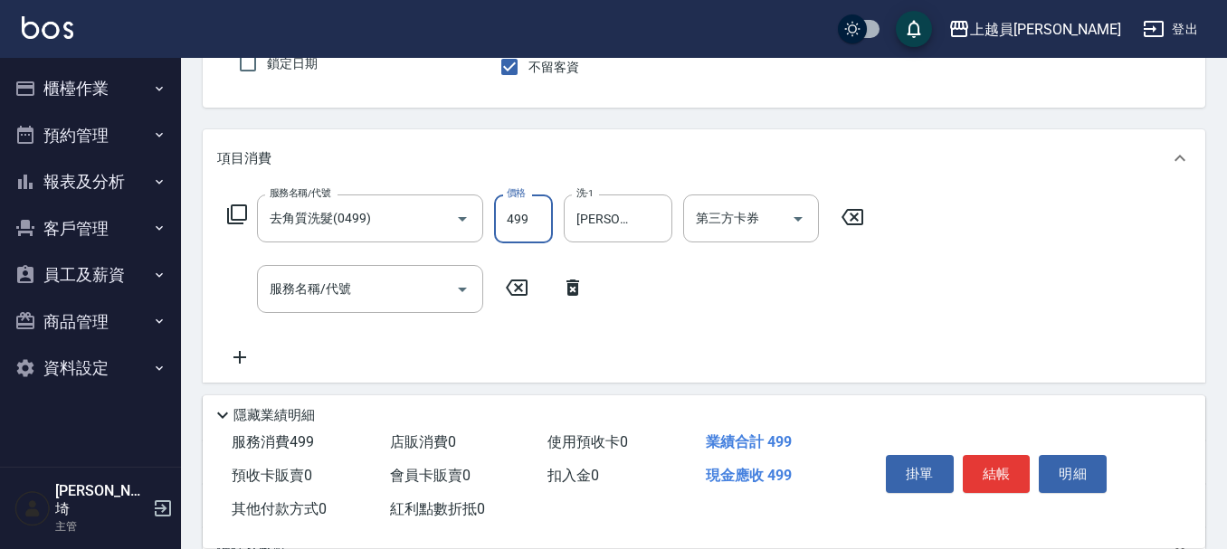
click at [528, 214] on input "499" at bounding box center [523, 219] width 59 height 49
type input "500"
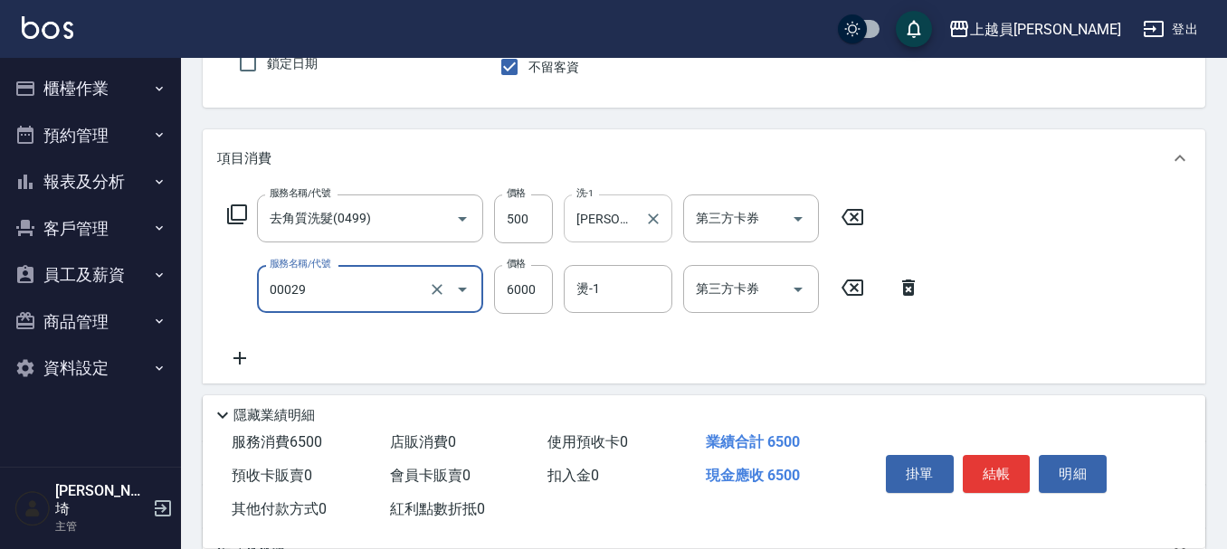
type input "零觸感雙珠重整(00029)"
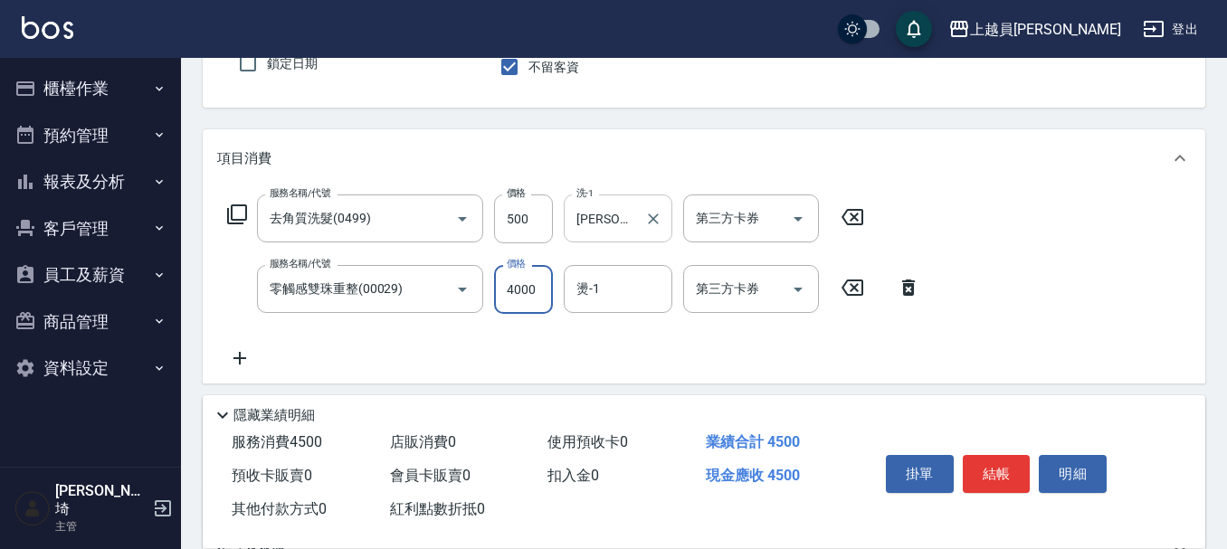
type input "4000"
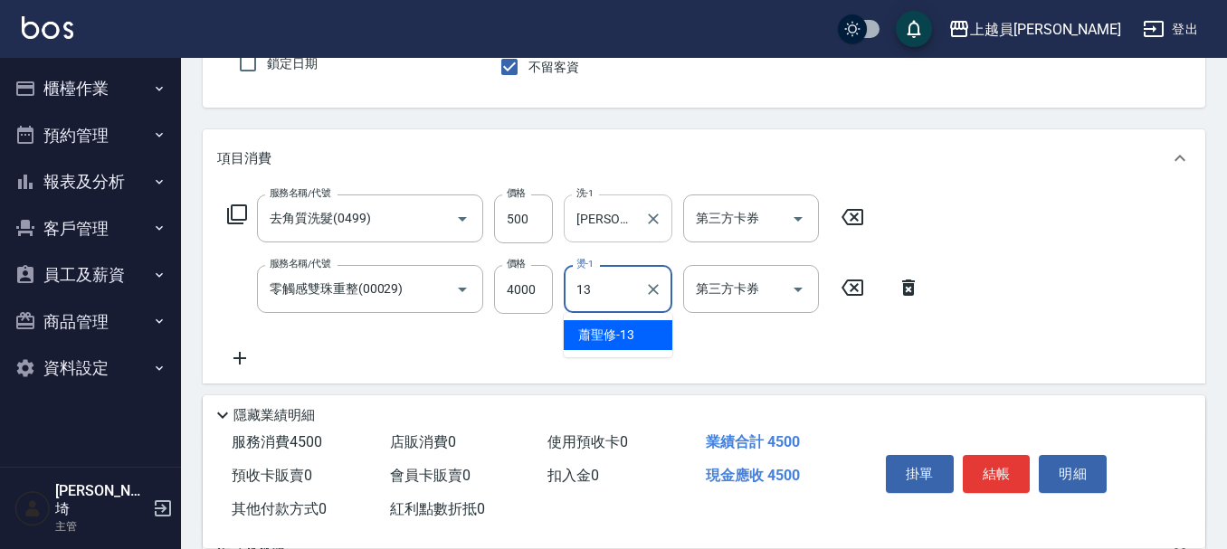
type input "[PERSON_NAME]-13"
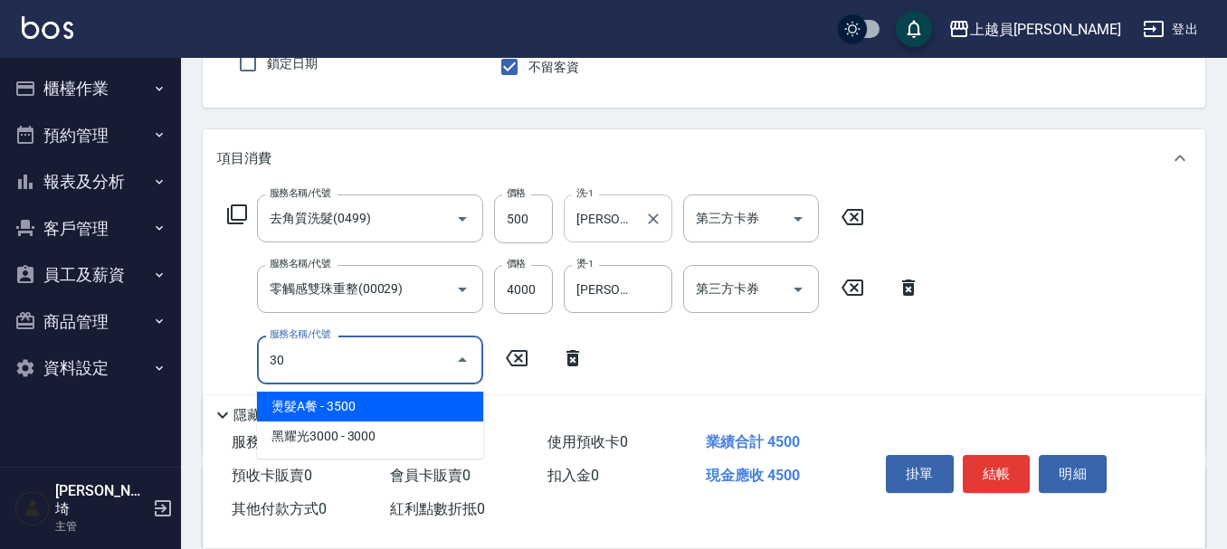
type input "3"
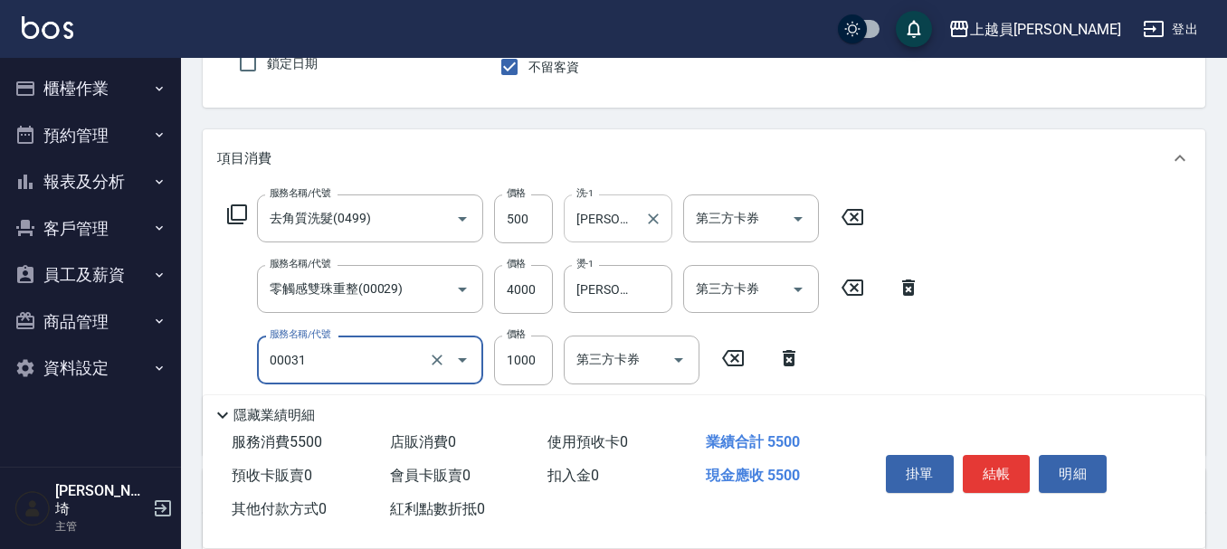
type input "單卸髮片(00031)"
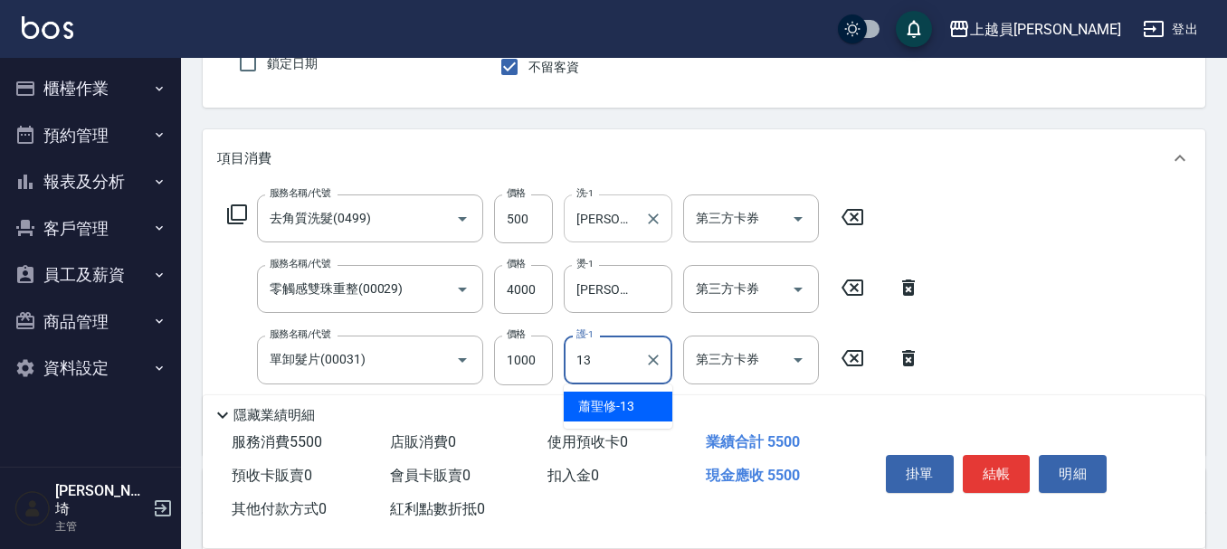
type input "[PERSON_NAME]-13"
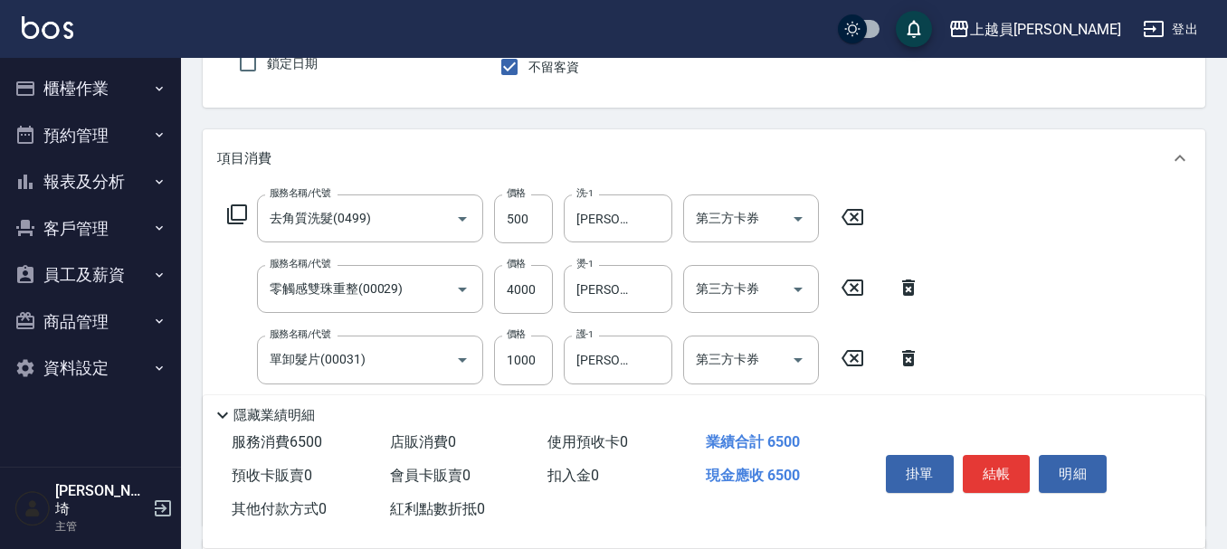
type input "單卸髮片(00031)"
type input "500"
type input "[PERSON_NAME]-13"
click at [995, 464] on button "結帳" at bounding box center [997, 474] width 68 height 38
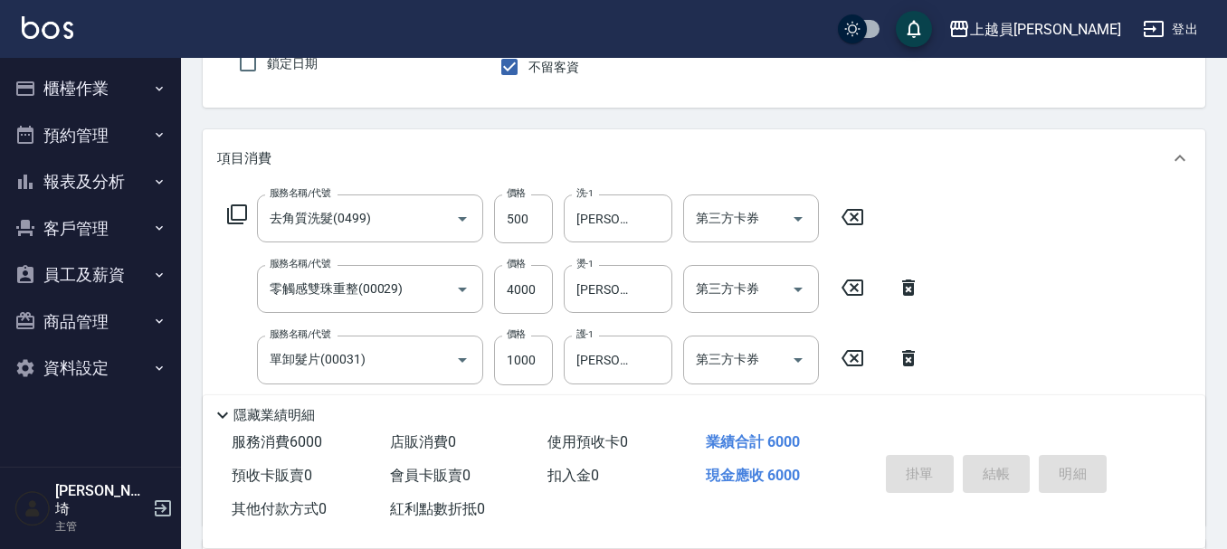
type input "[DATE] 19:07"
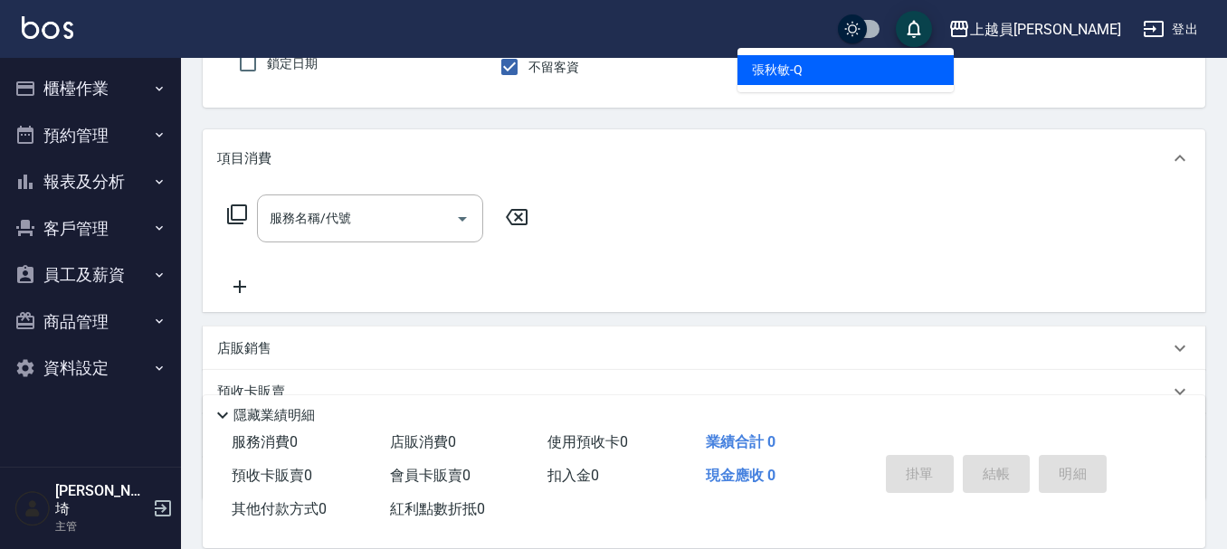
type input "[PERSON_NAME]"
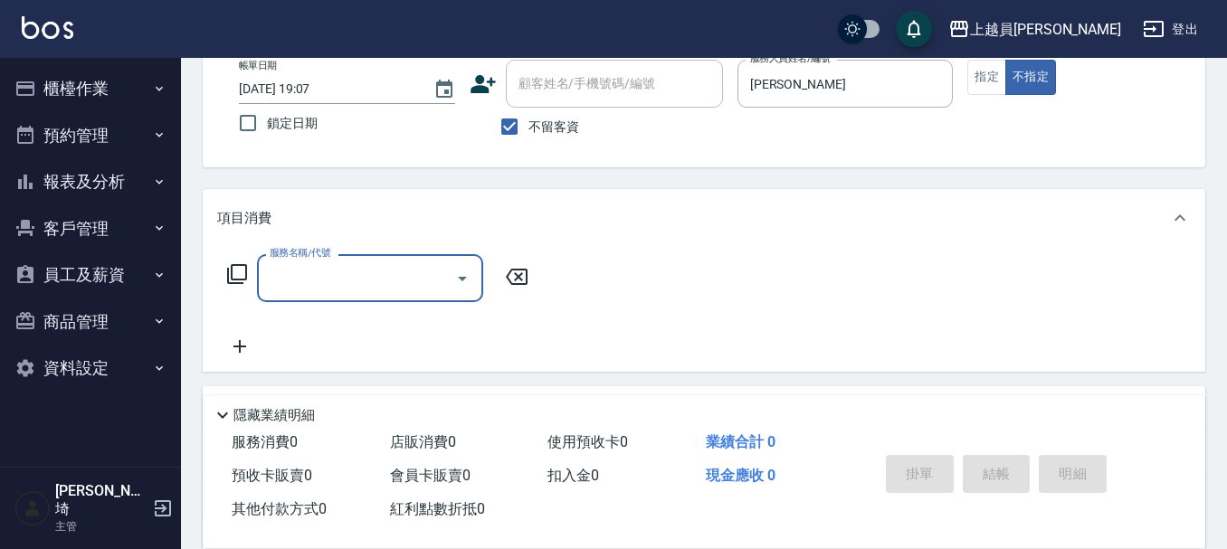
scroll to position [77, 0]
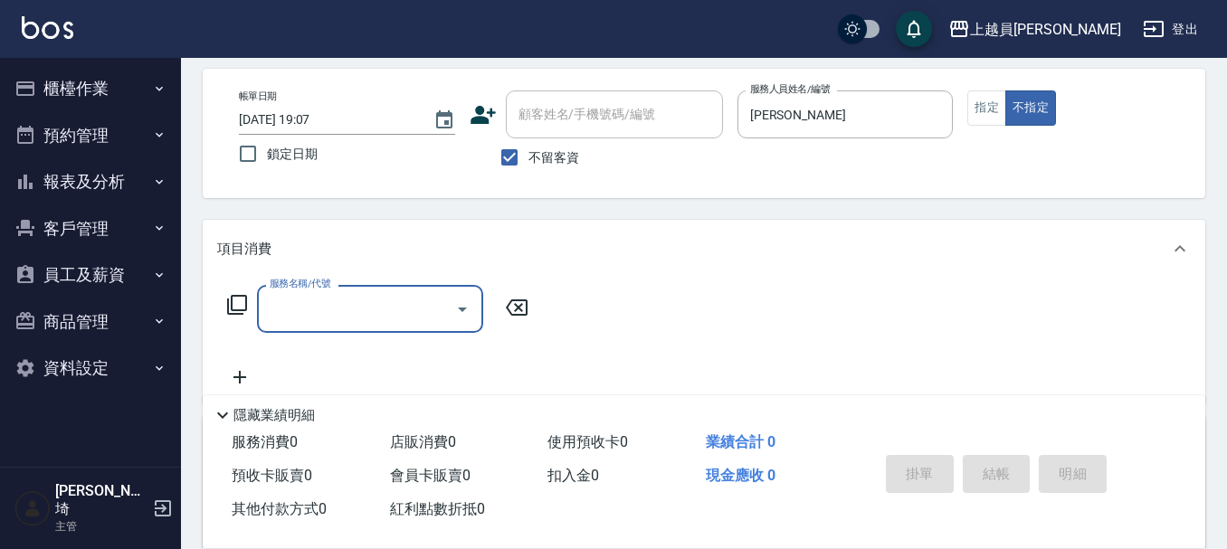
click at [411, 297] on input "服務名稱/代號" at bounding box center [356, 309] width 183 height 32
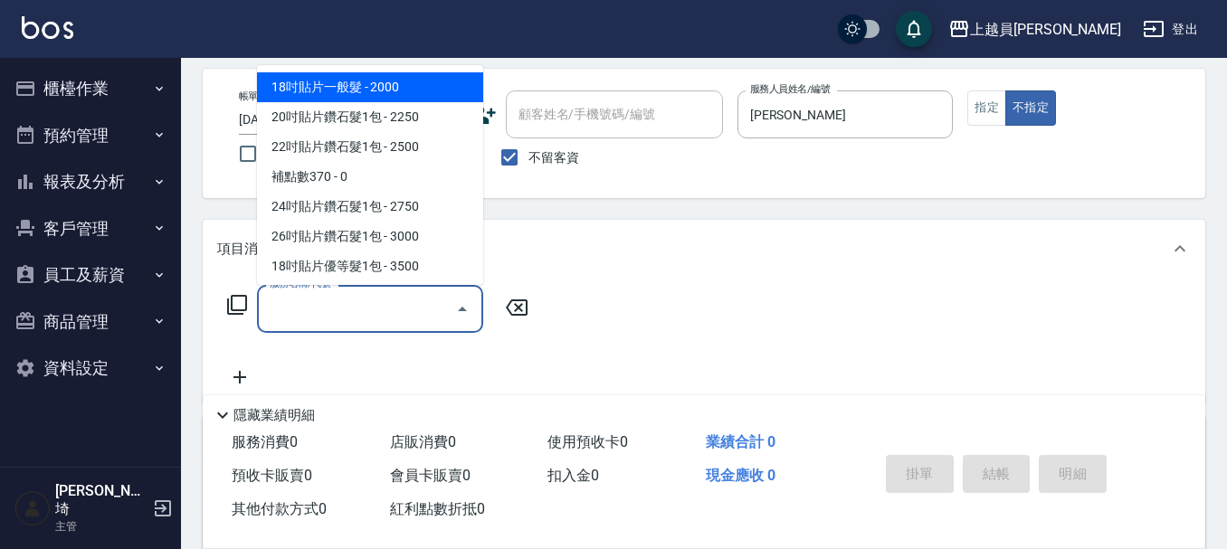
click at [100, 78] on button "櫃檯作業" at bounding box center [90, 88] width 167 height 47
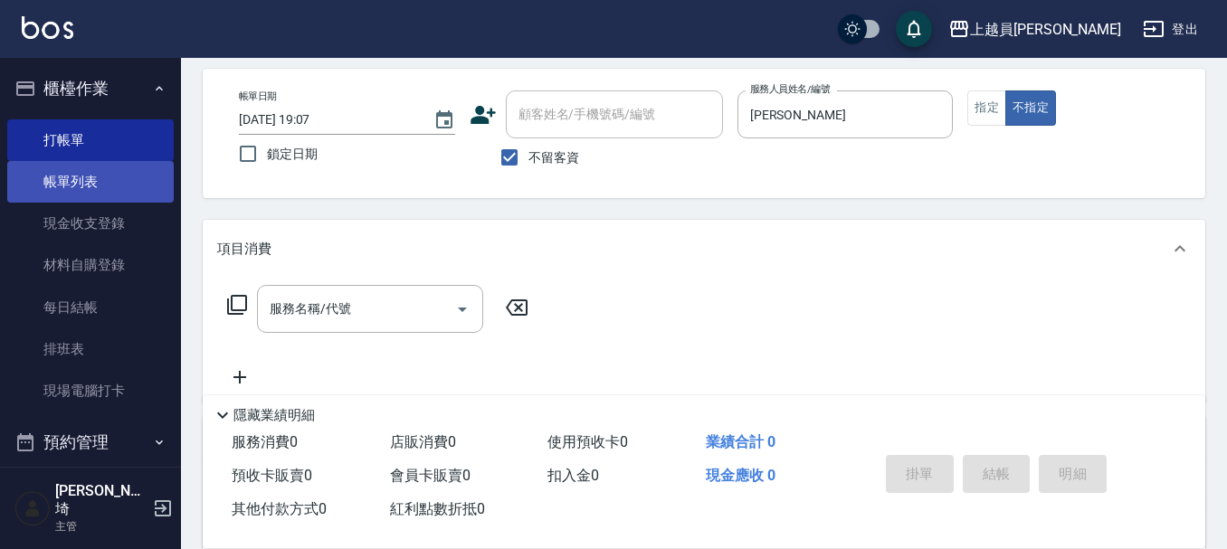
click at [99, 181] on link "帳單列表" at bounding box center [90, 182] width 167 height 42
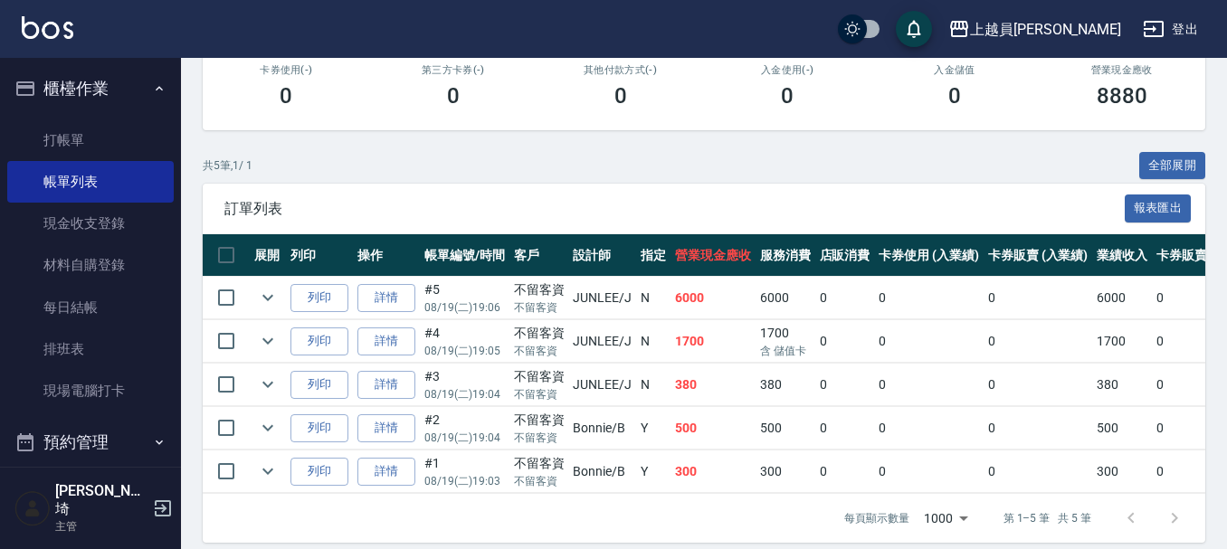
scroll to position [354, 0]
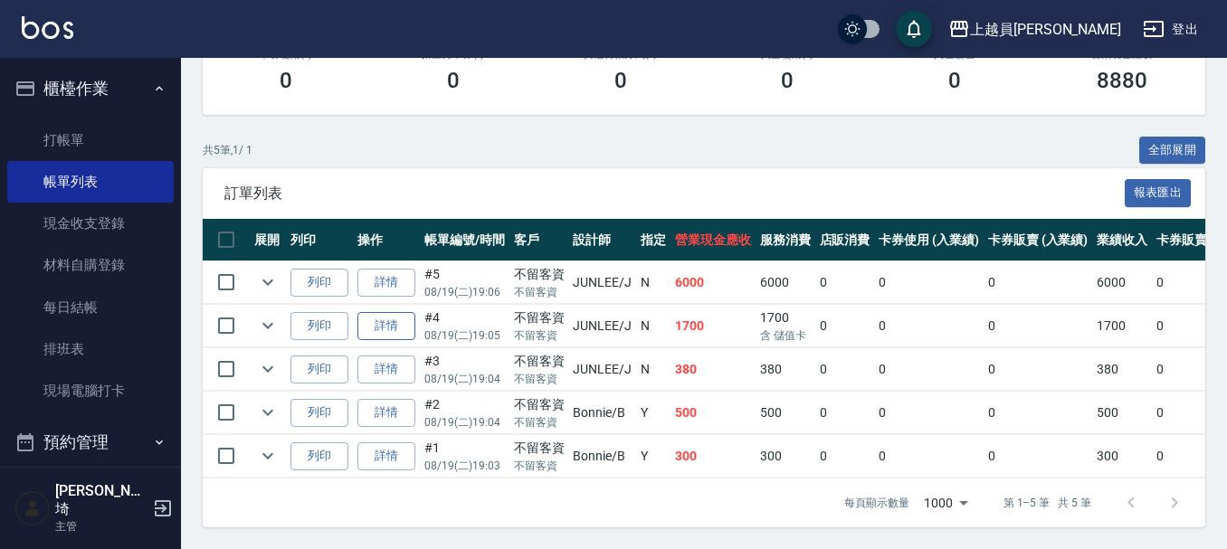
click at [383, 312] on link "詳情" at bounding box center [386, 326] width 58 height 28
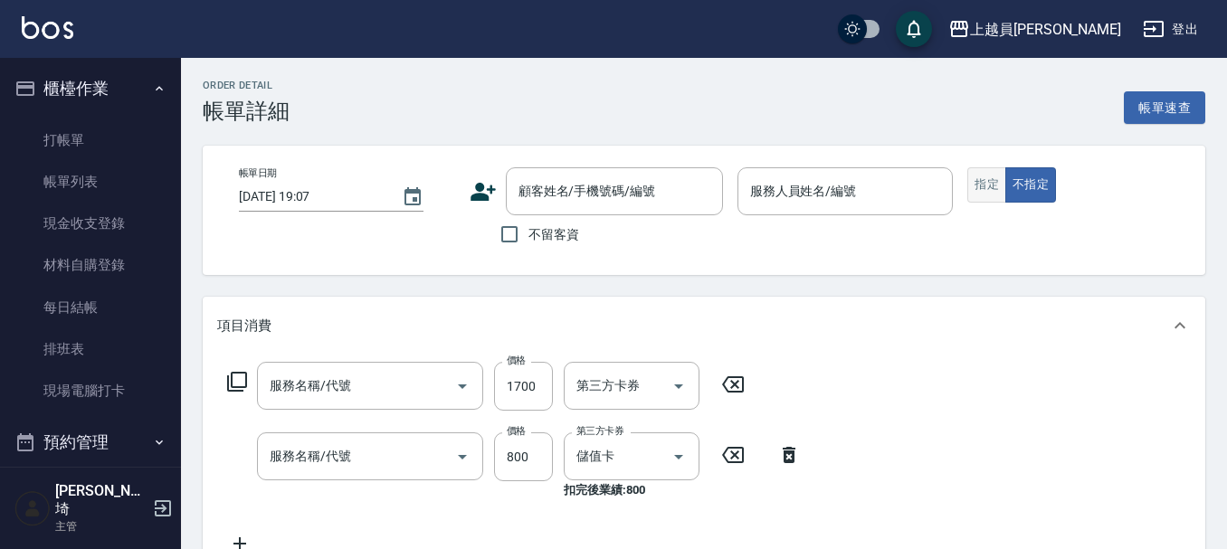
type input "[DATE] 19:05"
checkbox input "true"
type input "[PERSON_NAME]"
type input "一般燙髮(19)"
type input "去角質洗髮(0499)"
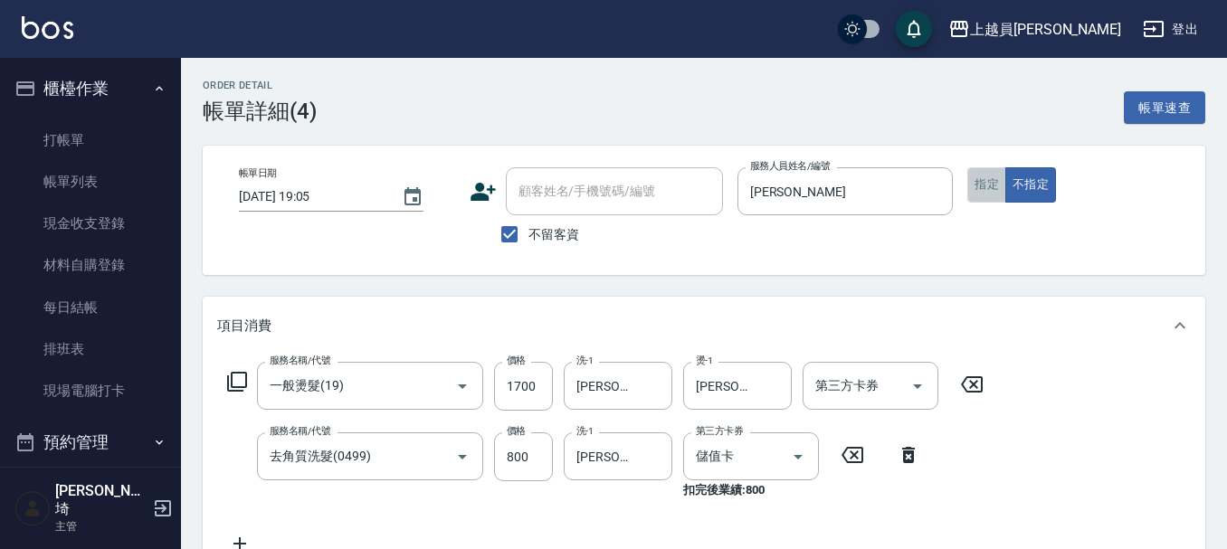
click at [980, 185] on button "指定" at bounding box center [986, 184] width 39 height 35
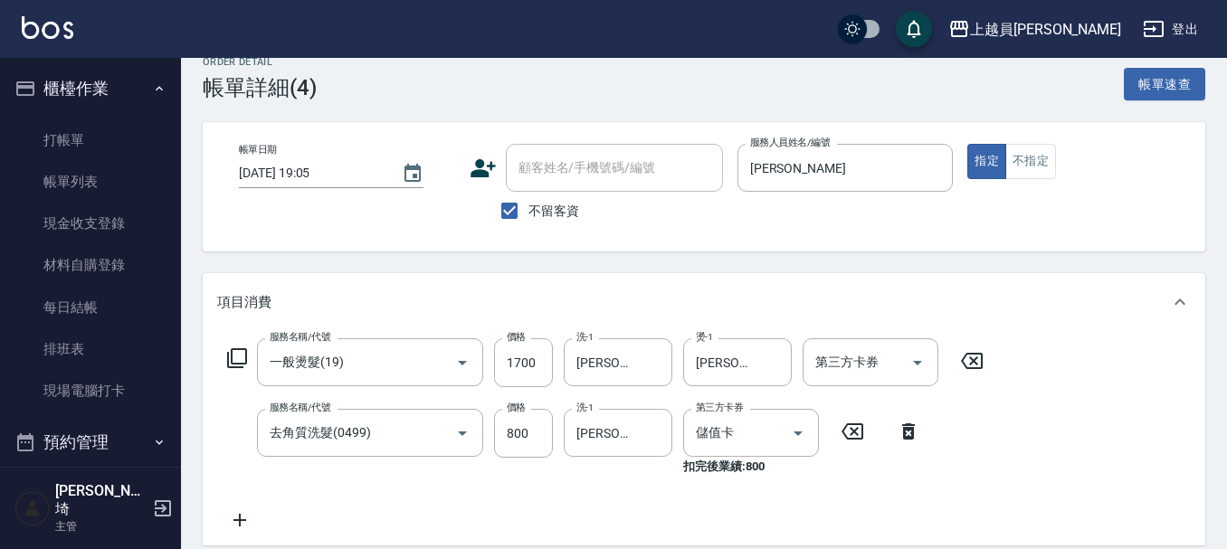
scroll to position [447, 0]
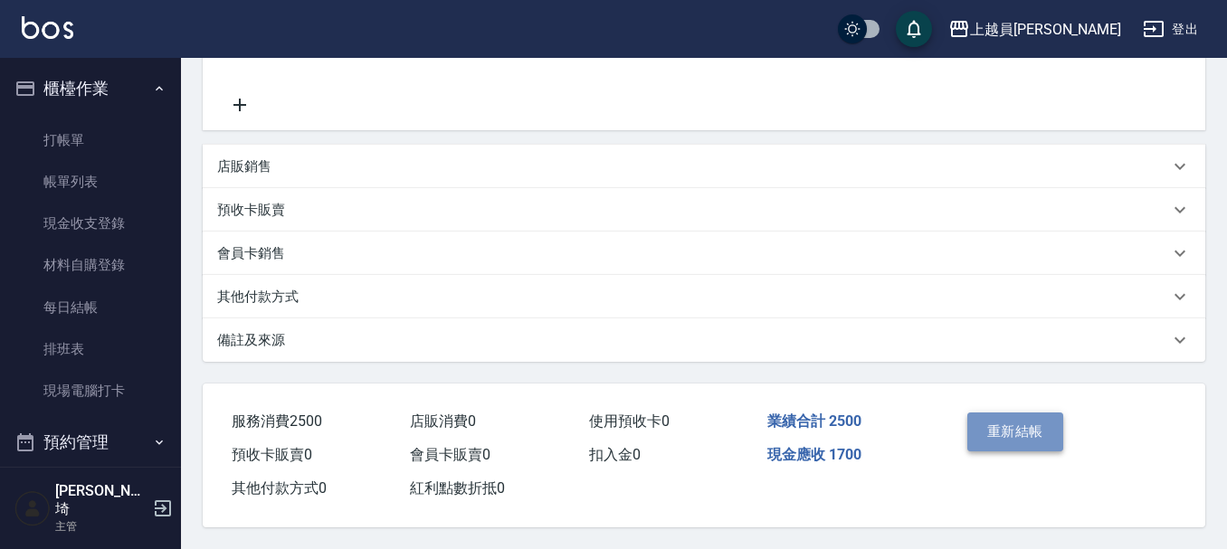
click at [1002, 419] on button "重新結帳" at bounding box center [1015, 432] width 96 height 38
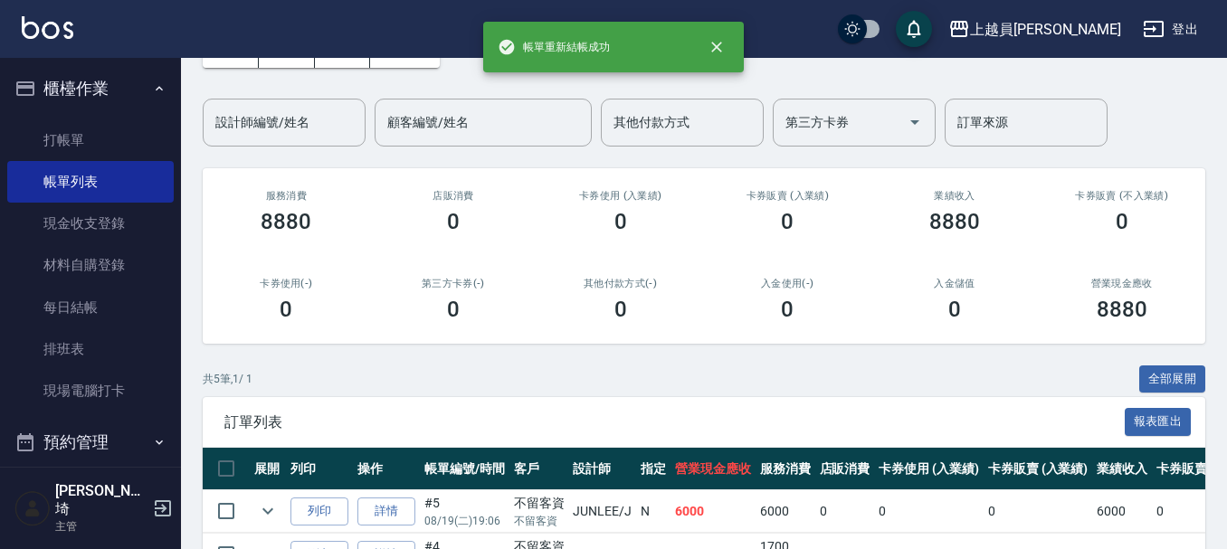
scroll to position [354, 0]
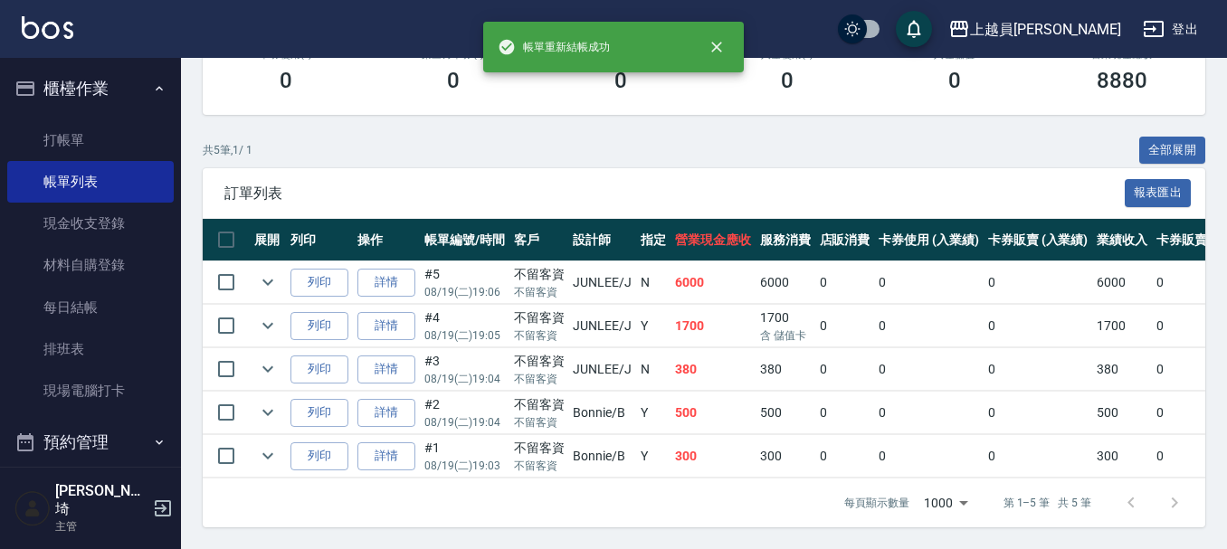
click at [393, 262] on td "詳情" at bounding box center [386, 283] width 67 height 43
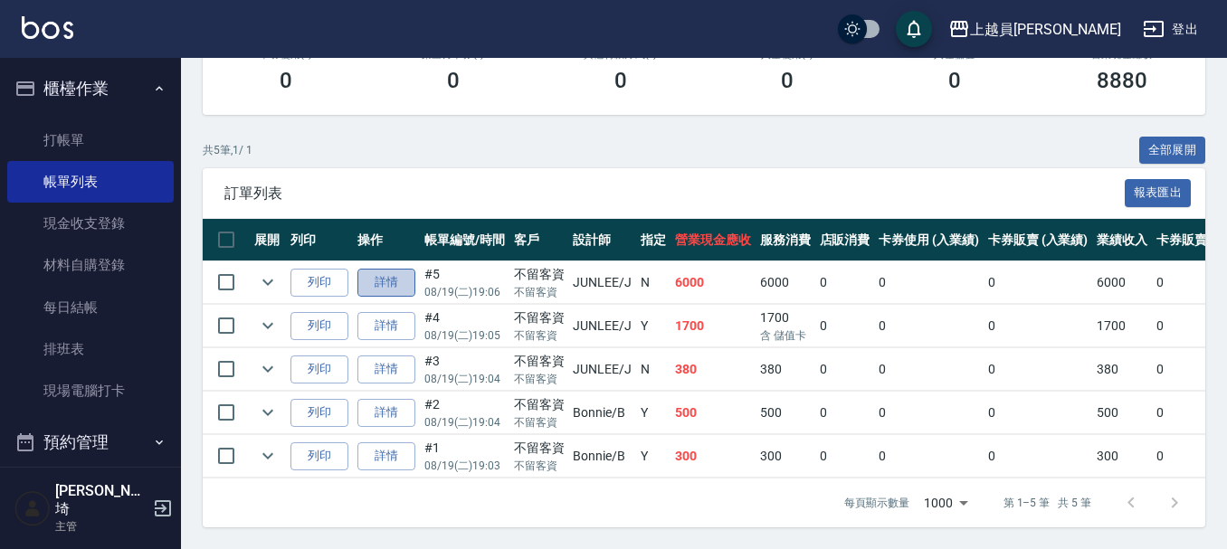
click at [385, 269] on link "詳情" at bounding box center [386, 283] width 58 height 28
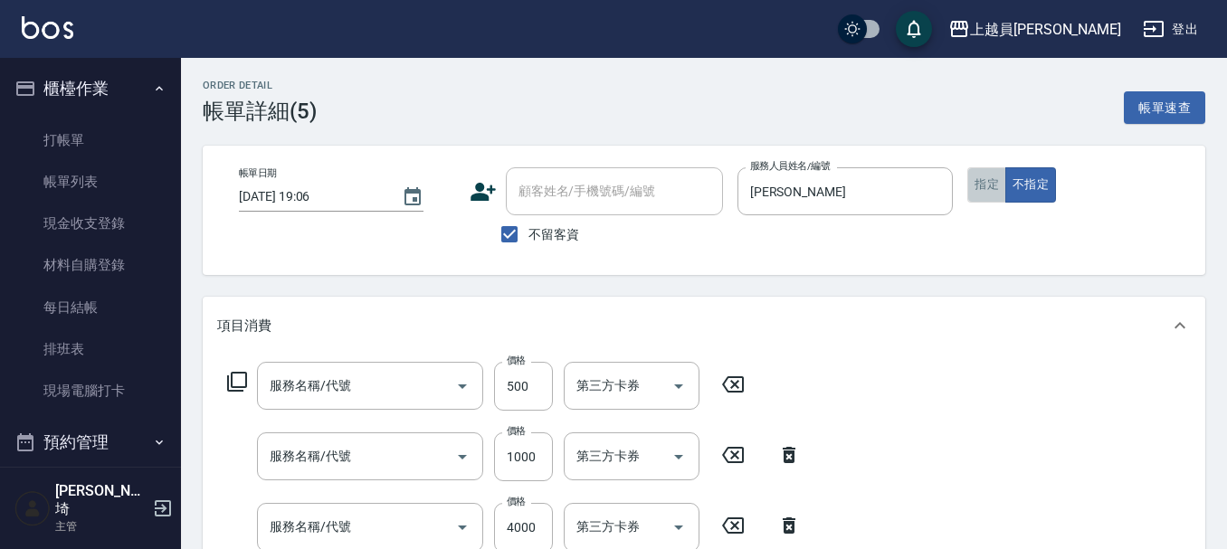
type input "[DATE] 19:06"
checkbox input "true"
type input "[PERSON_NAME]"
click at [984, 183] on button "指定" at bounding box center [986, 184] width 39 height 35
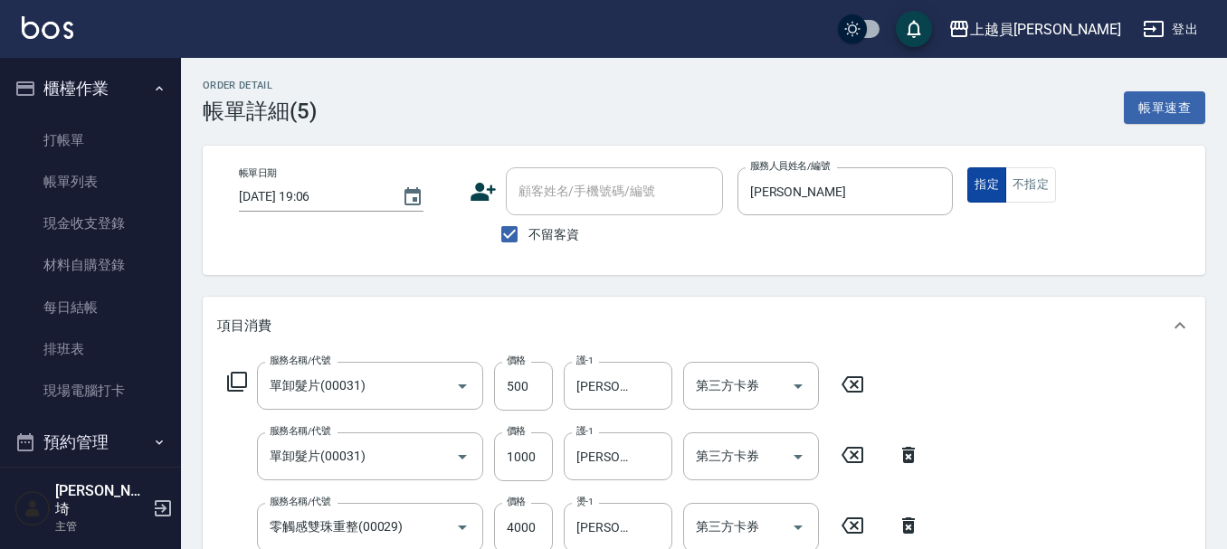
type input "單卸髮片(00031)"
type input "零觸感雙珠重整(00029)"
type input "去角質洗髮(0499)"
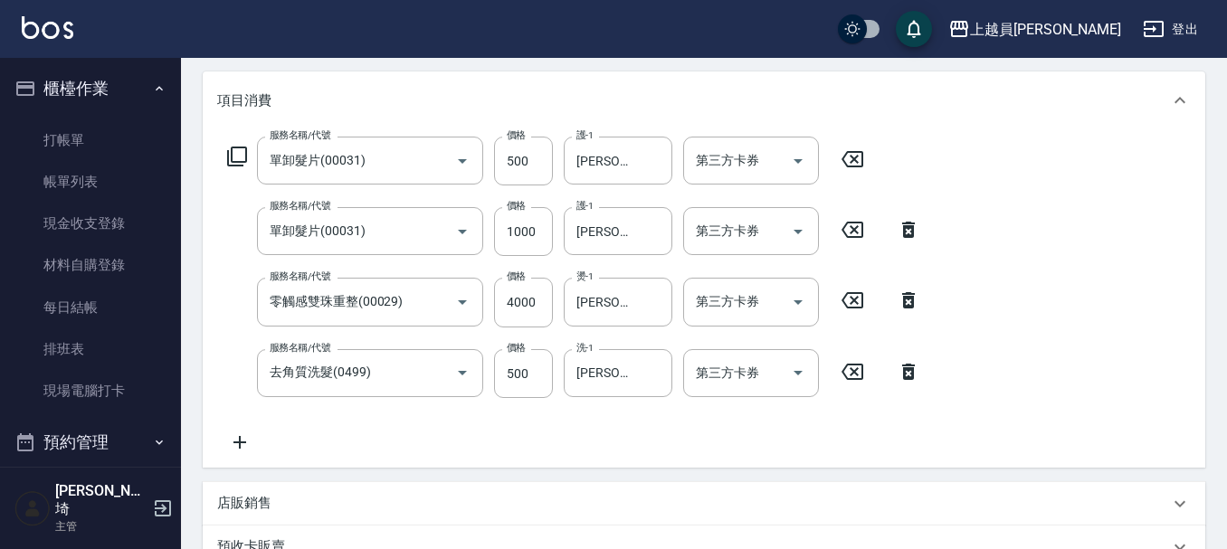
scroll to position [543, 0]
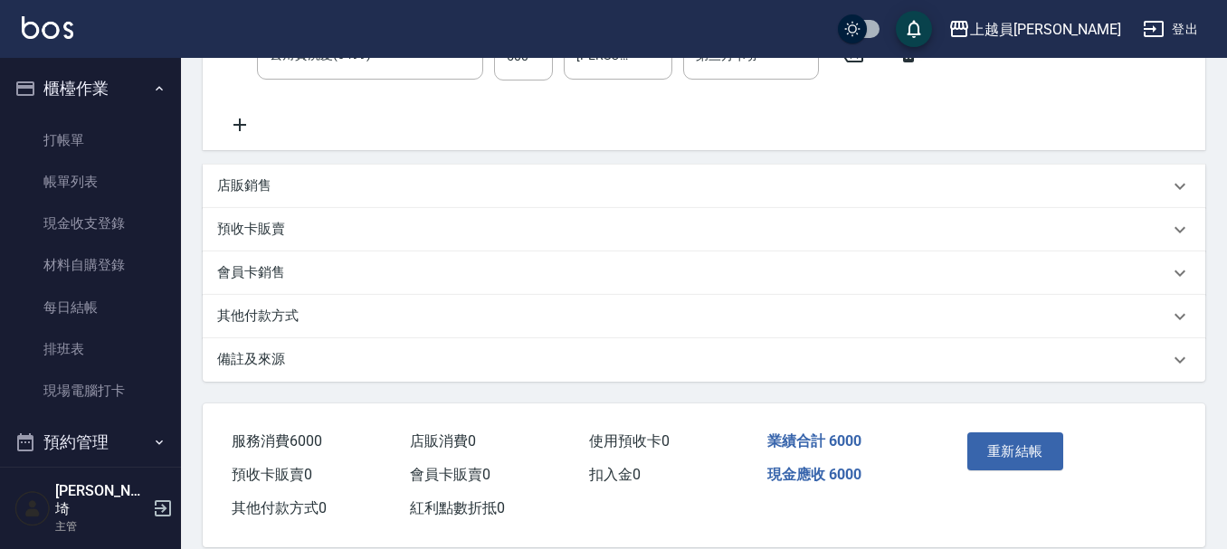
drag, startPoint x: 1031, startPoint y: 443, endPoint x: 1032, endPoint y: 431, distance: 12.7
click at [1032, 443] on button "重新結帳" at bounding box center [1015, 452] width 96 height 38
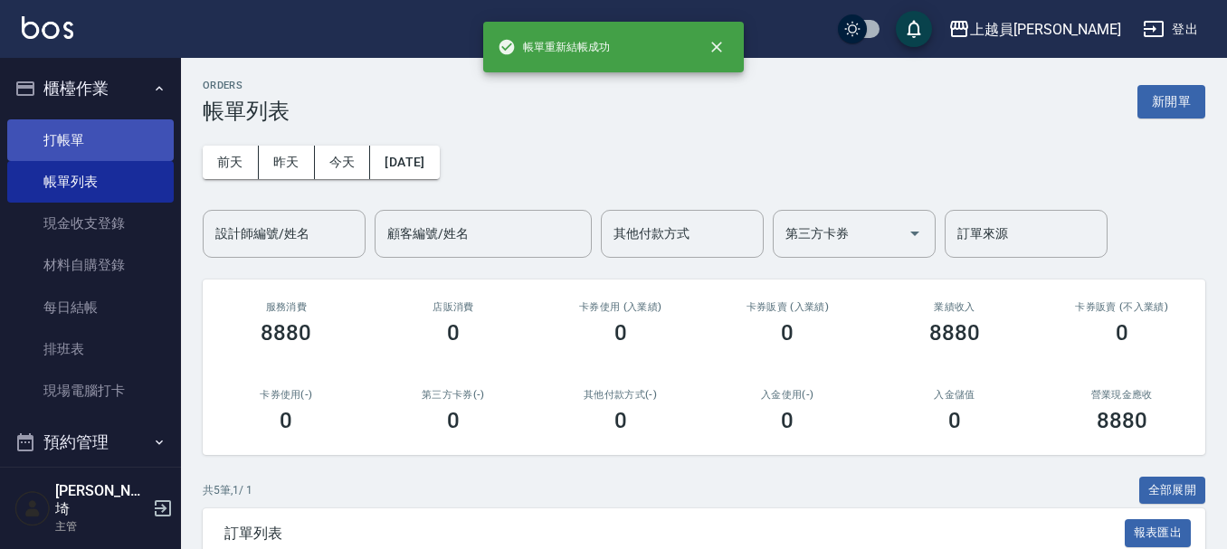
click at [106, 135] on link "打帳單" at bounding box center [90, 140] width 167 height 42
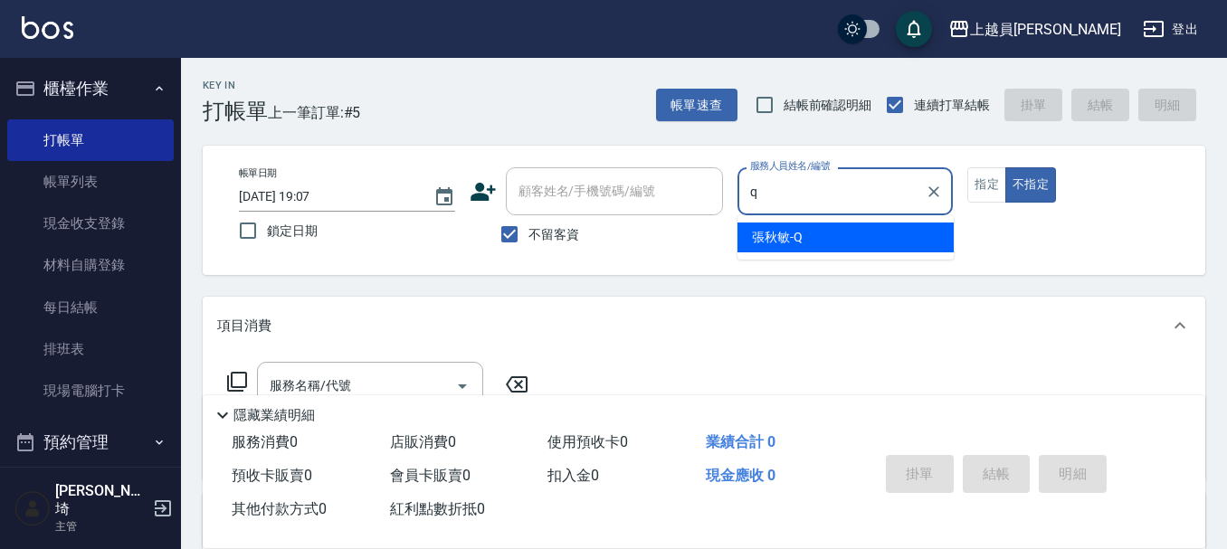
type input "[PERSON_NAME]"
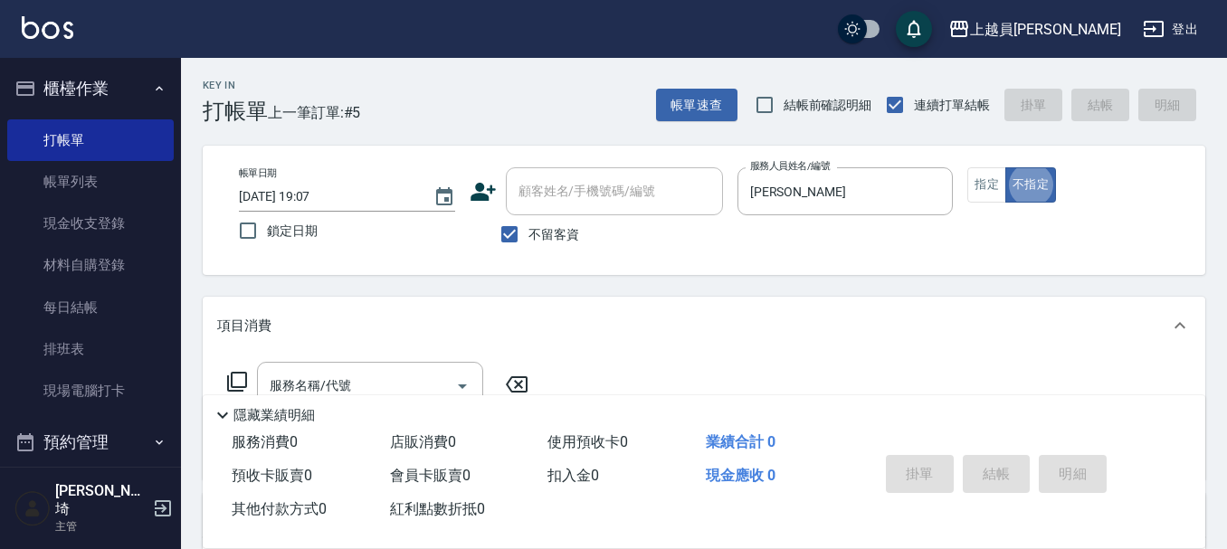
type button "false"
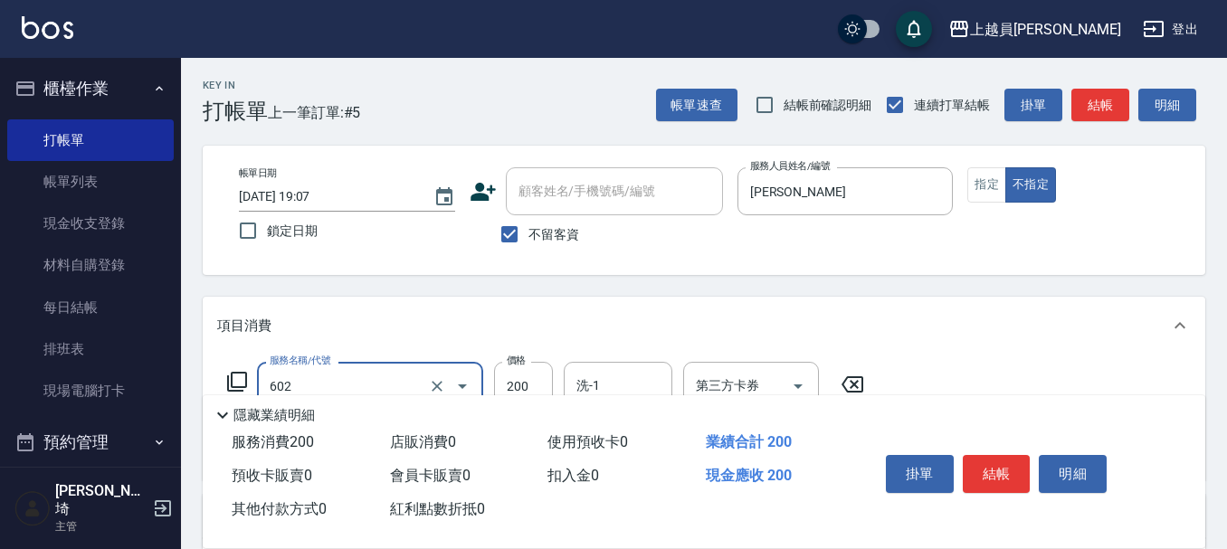
type input "一般洗髮(602)"
type input "1"
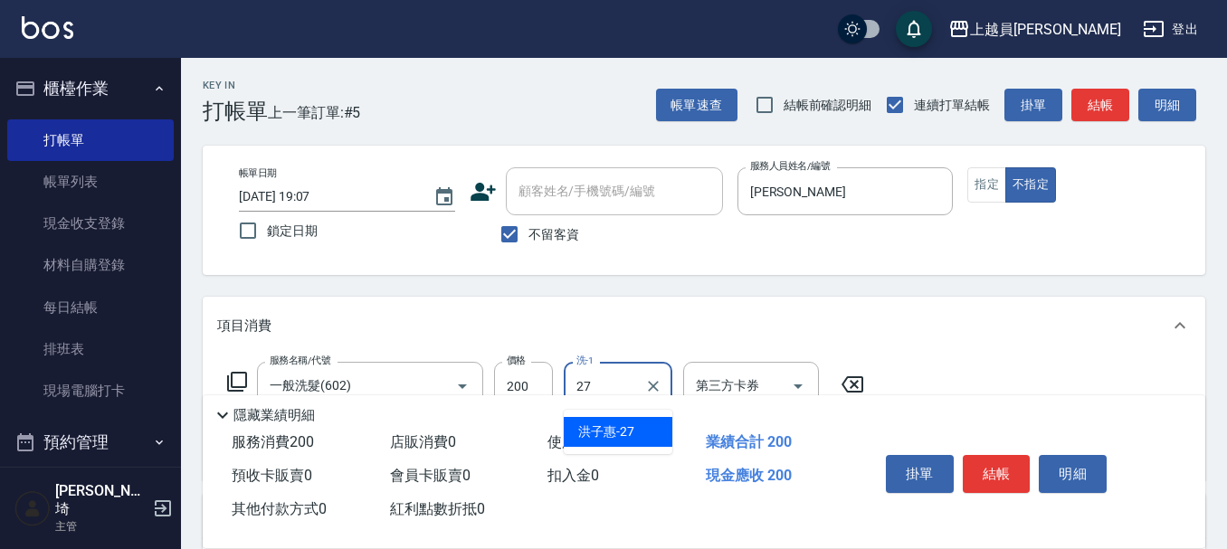
type input "[PERSON_NAME]-27"
type input "精油(889)"
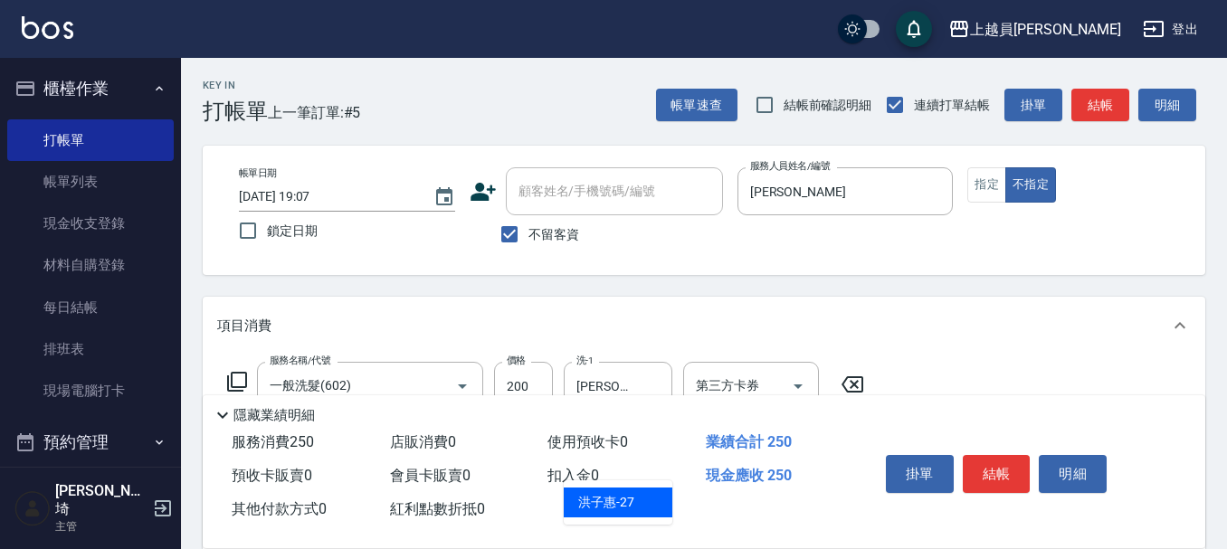
type input "[PERSON_NAME]-27"
type input "剪髮(302)"
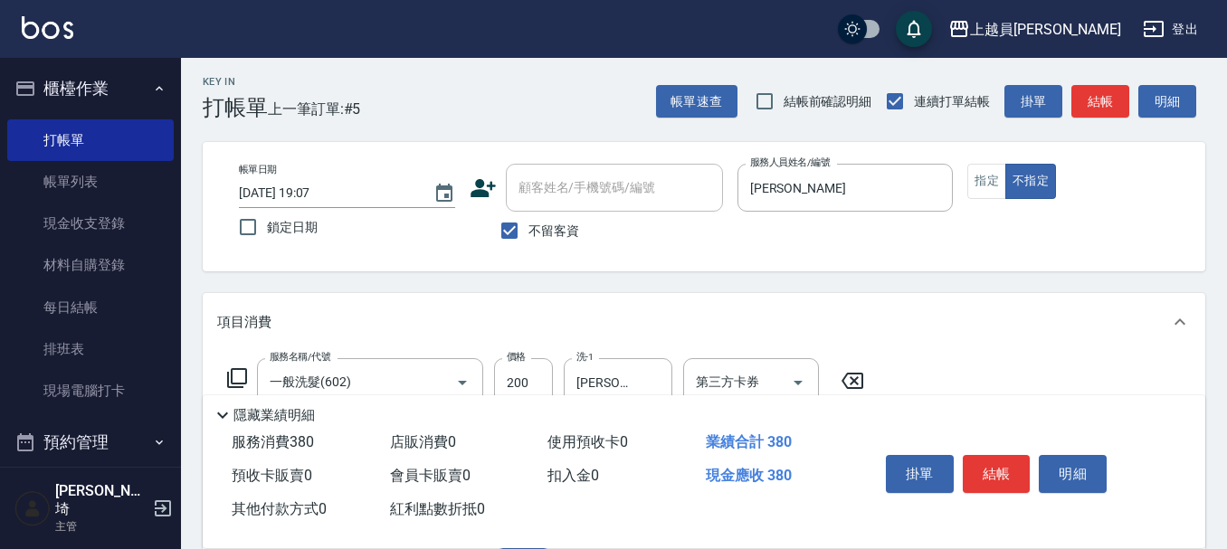
type input "130"
click at [1002, 464] on button "結帳" at bounding box center [997, 474] width 68 height 38
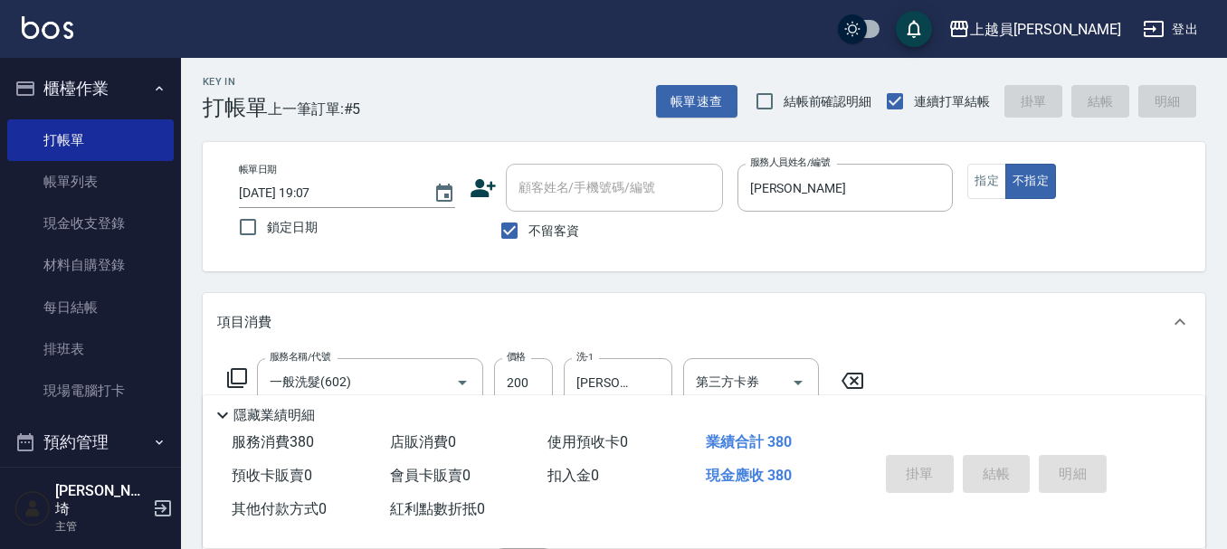
type input "[DATE] 19:08"
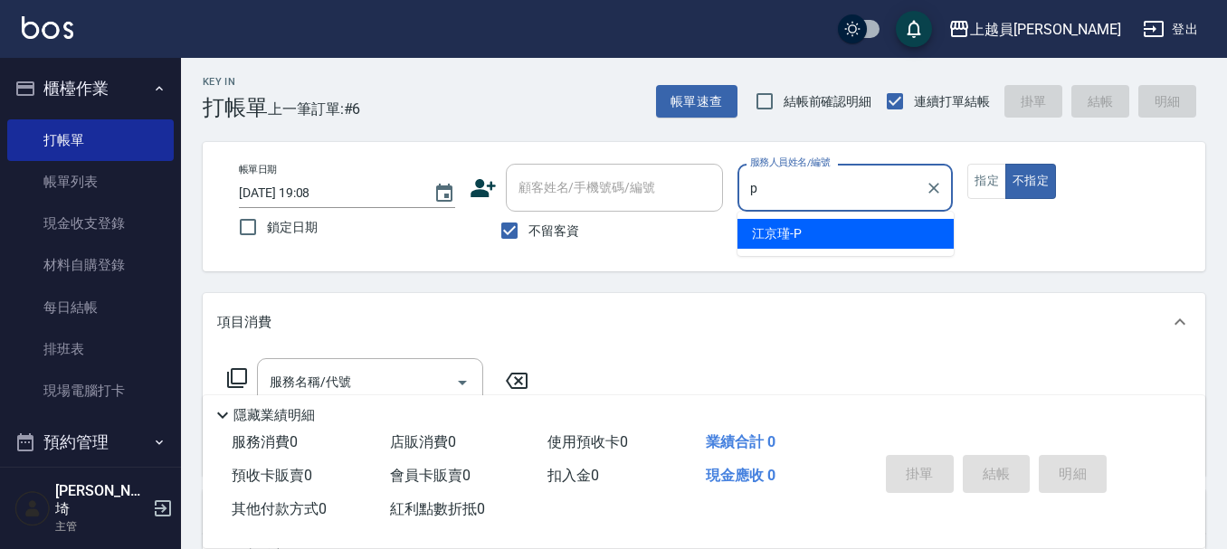
type input "[PERSON_NAME]-P"
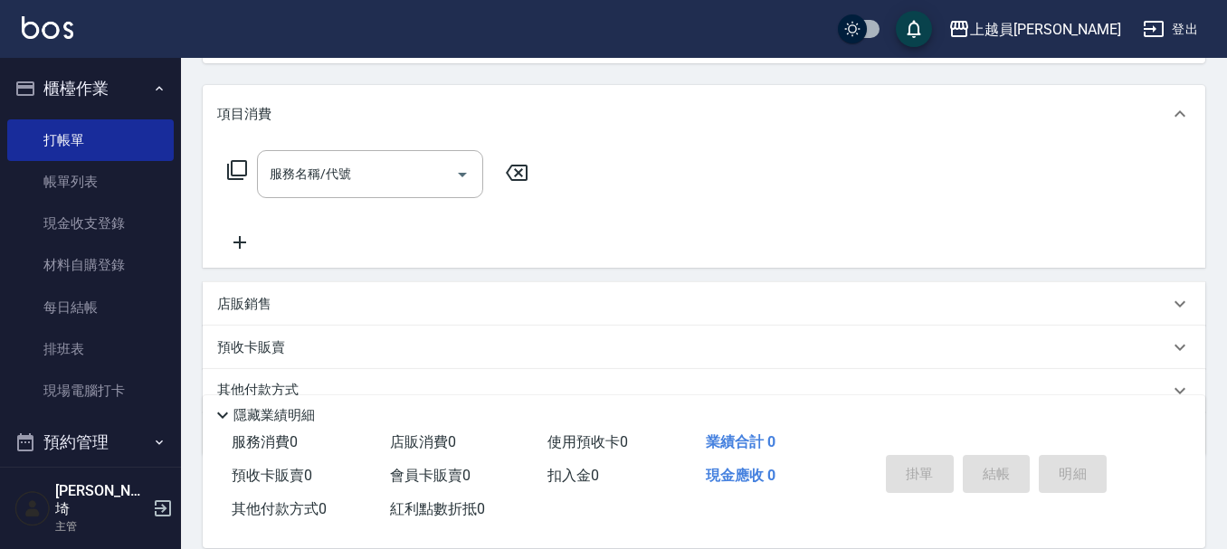
scroll to position [292, 0]
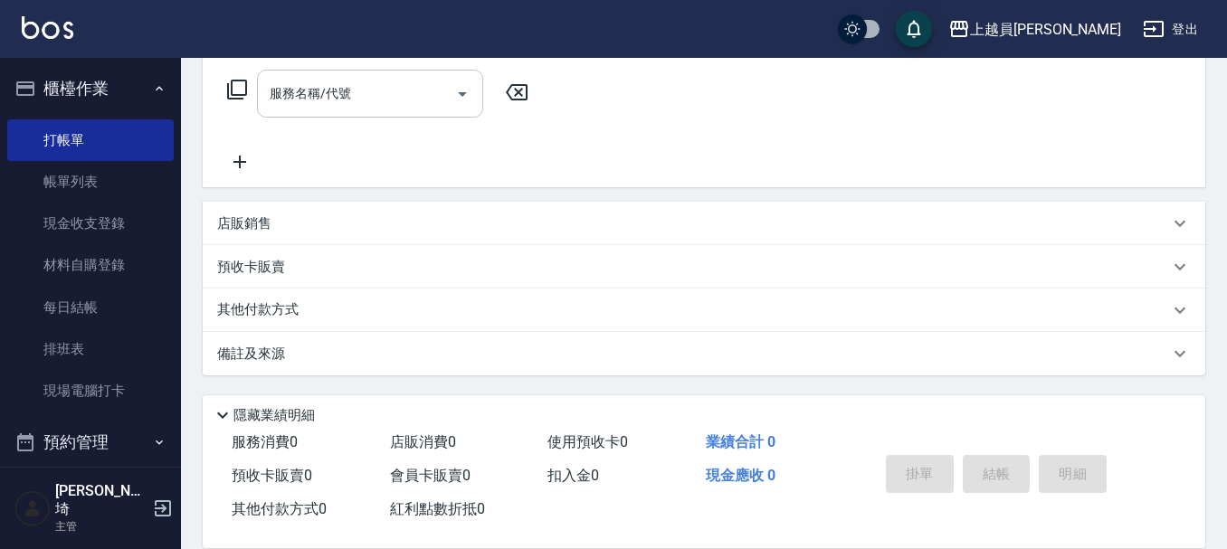
click at [385, 103] on input "服務名稱/代號" at bounding box center [356, 94] width 183 height 32
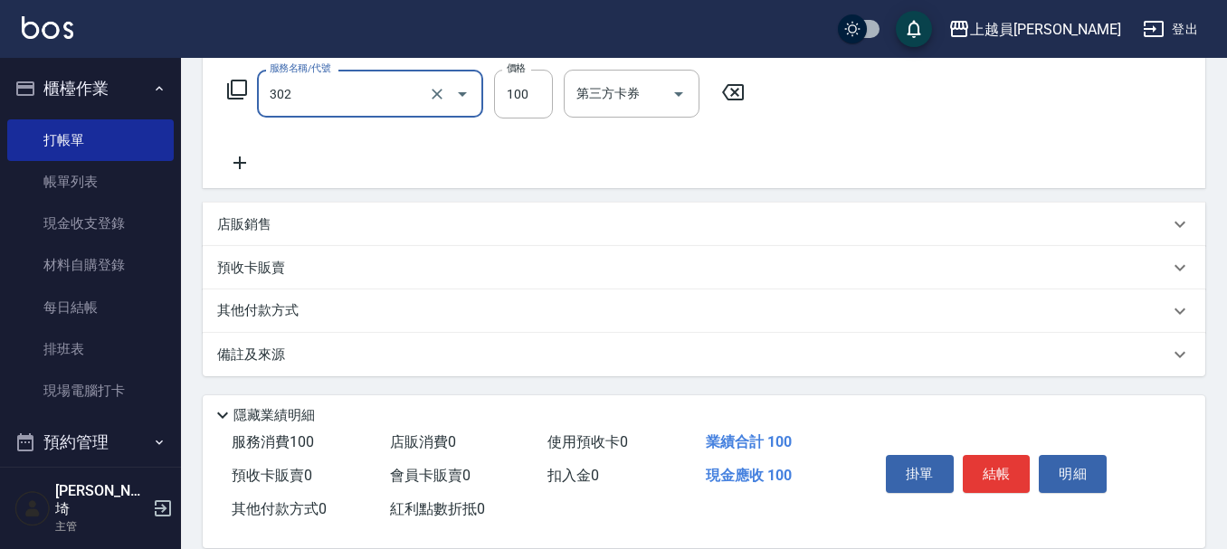
type input "剪髮(302)"
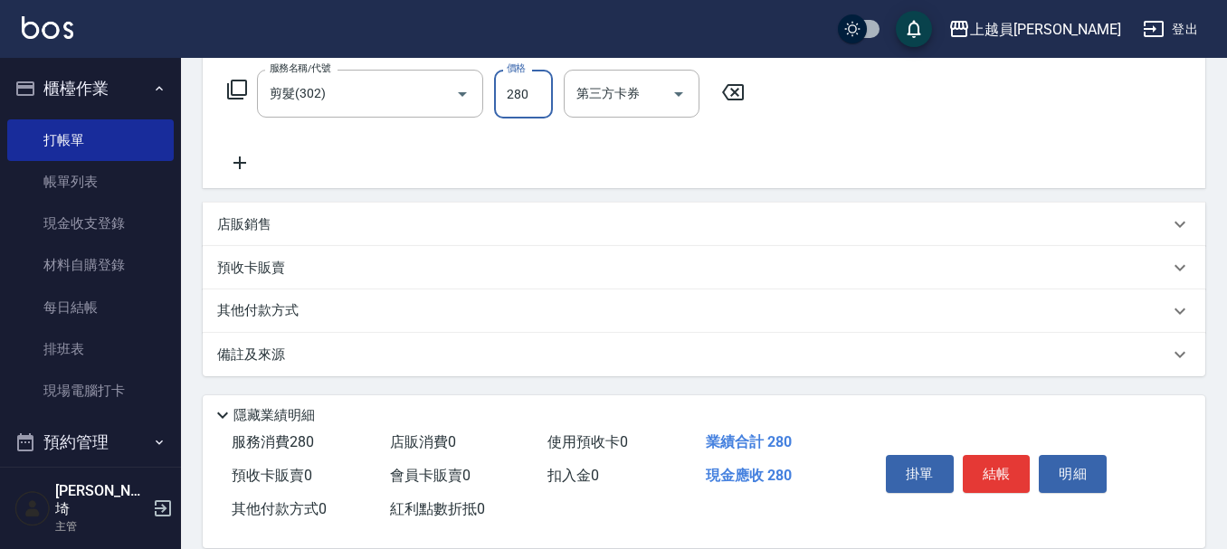
type input "280"
click at [1000, 469] on button "結帳" at bounding box center [997, 474] width 68 height 38
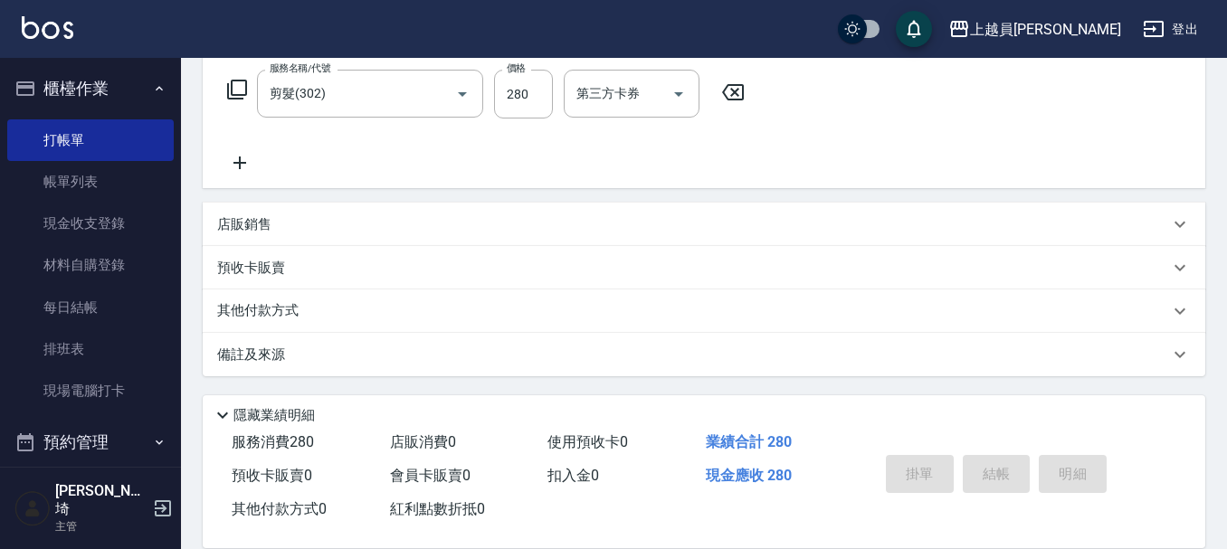
type input "[DATE] 19:09"
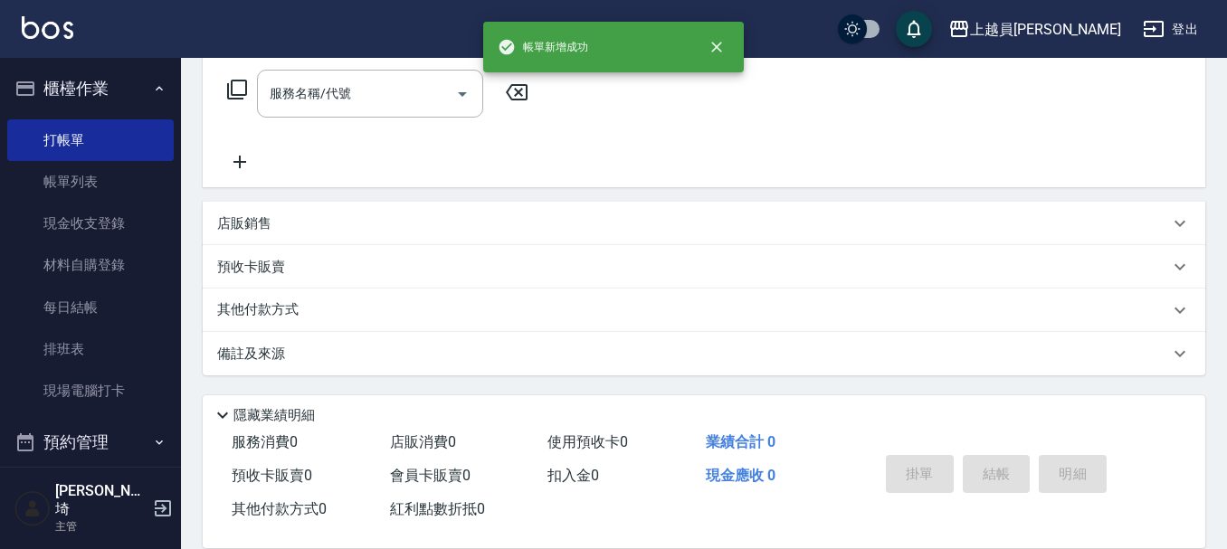
scroll to position [0, 0]
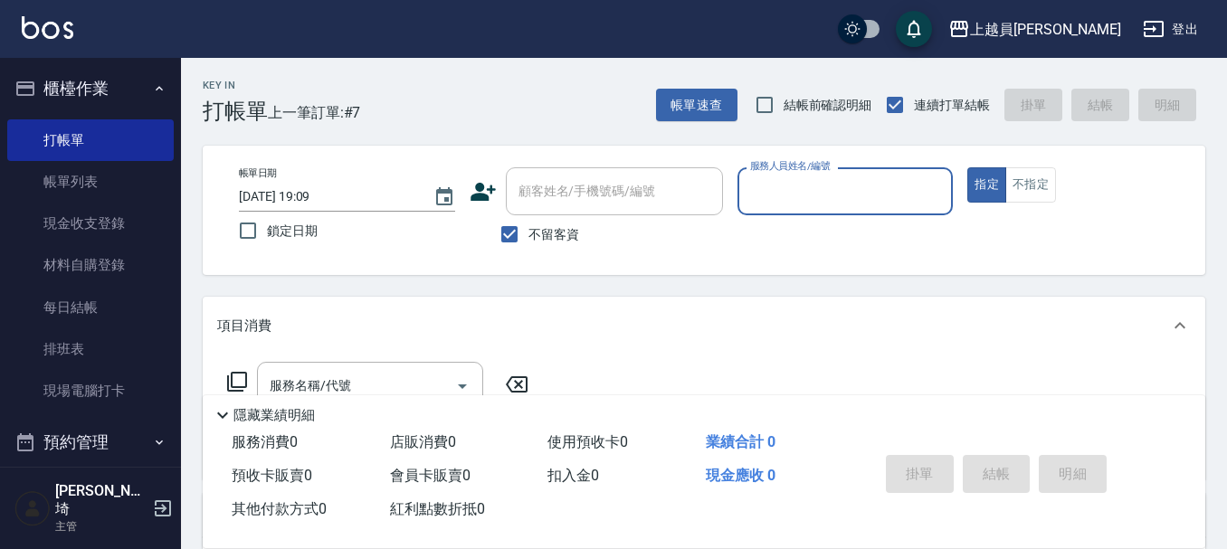
click at [855, 205] on input "服務人員姓名/編號" at bounding box center [846, 192] width 200 height 32
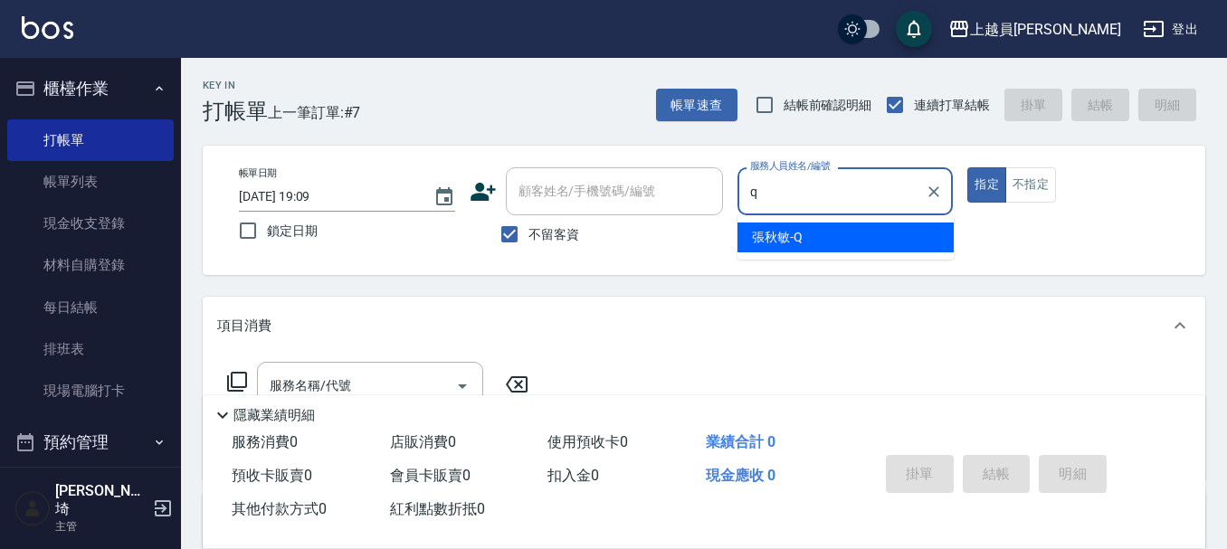
type input "[PERSON_NAME]"
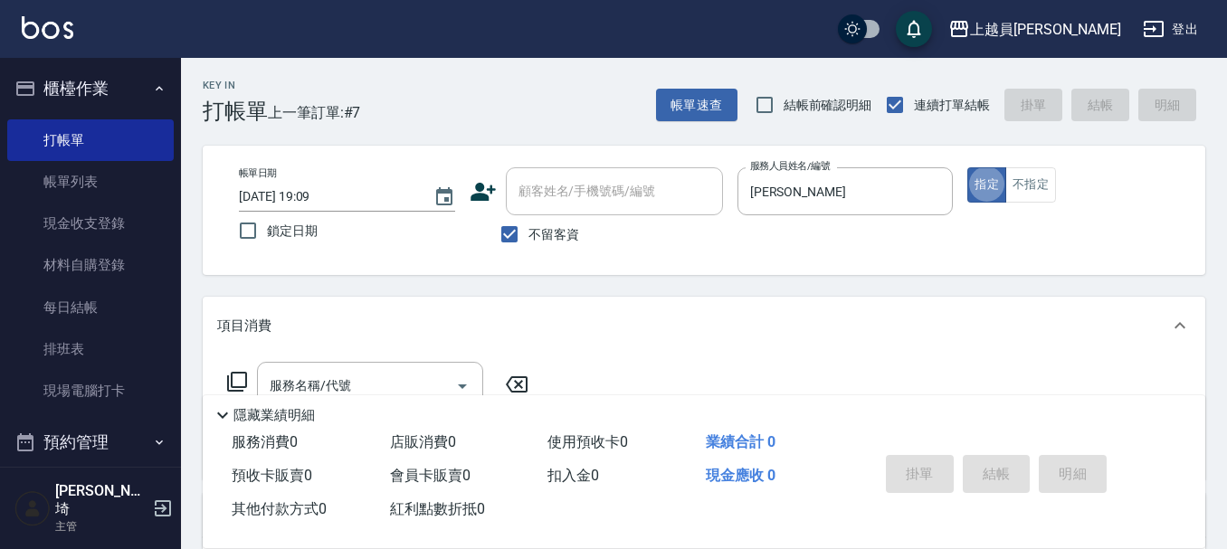
type button "true"
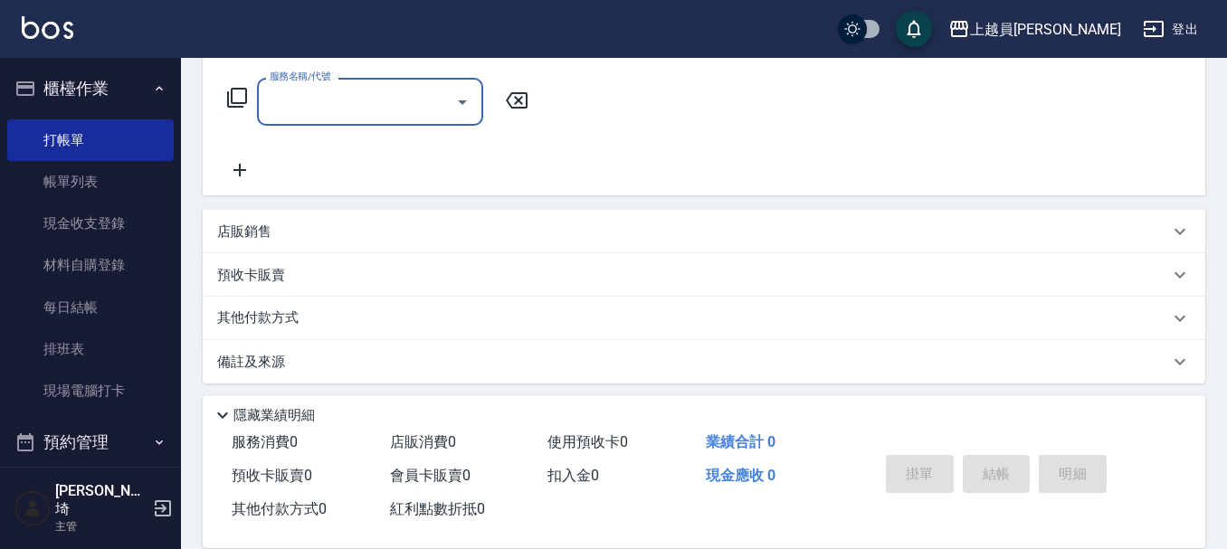
scroll to position [292, 0]
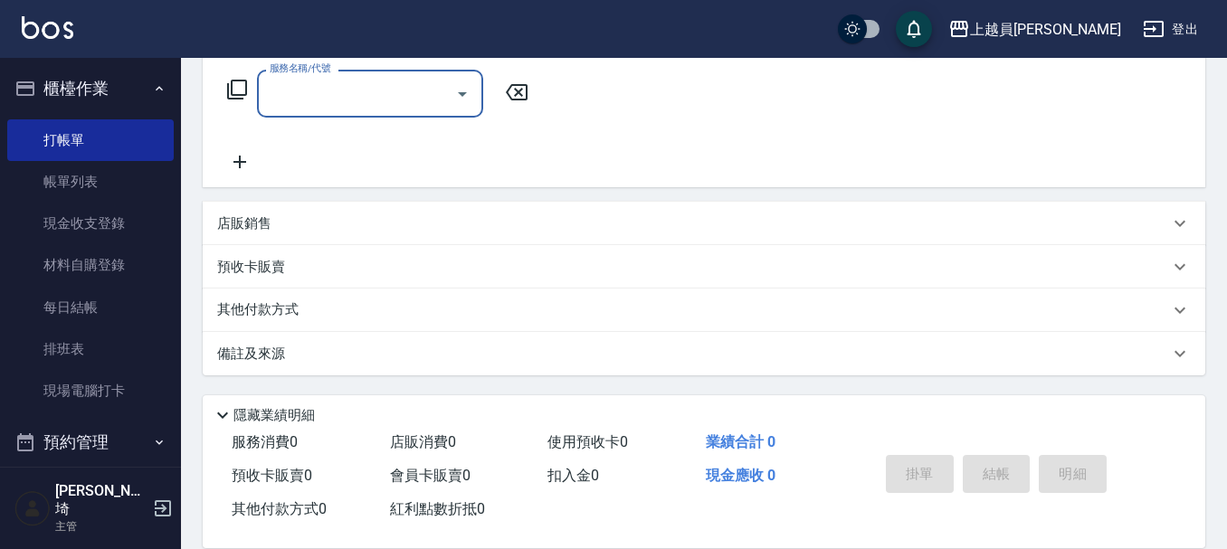
click at [267, 222] on p "店販銷售" at bounding box center [244, 223] width 54 height 19
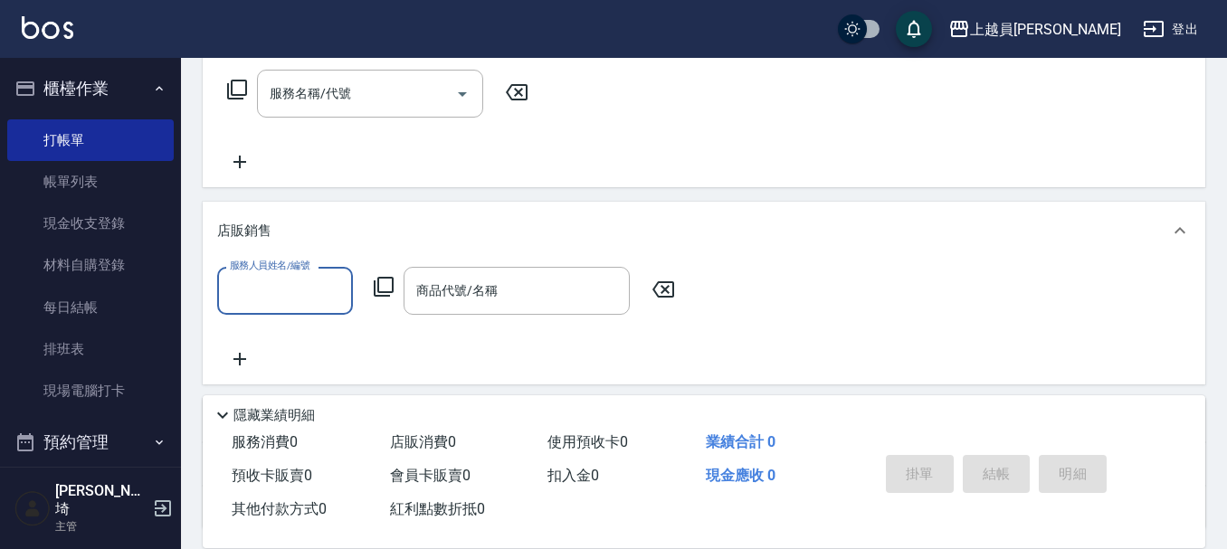
scroll to position [0, 0]
type input "[PERSON_NAME]"
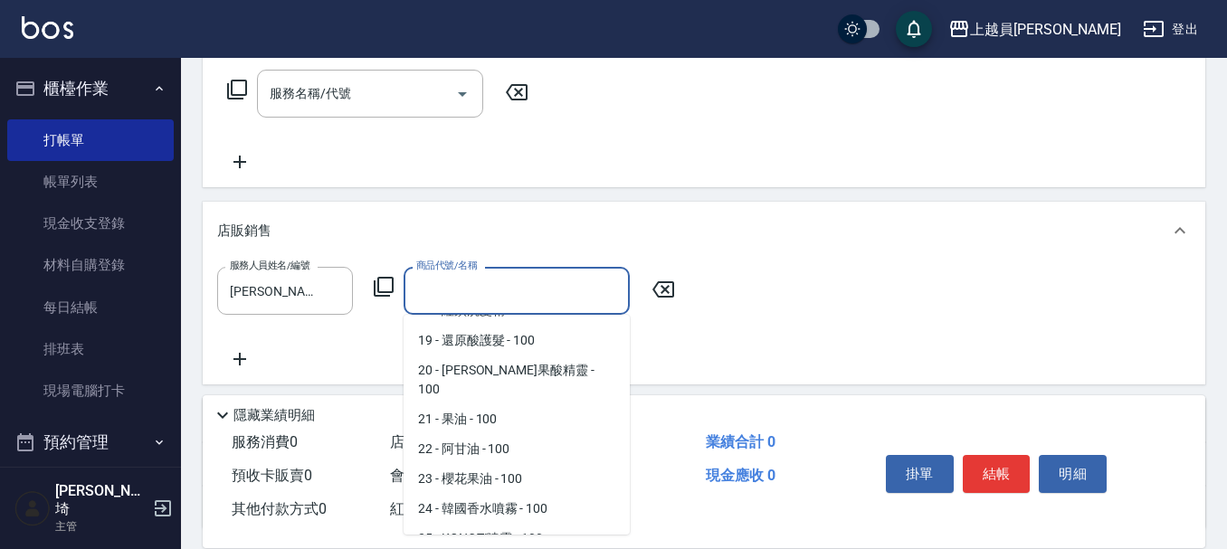
scroll to position [623, 0]
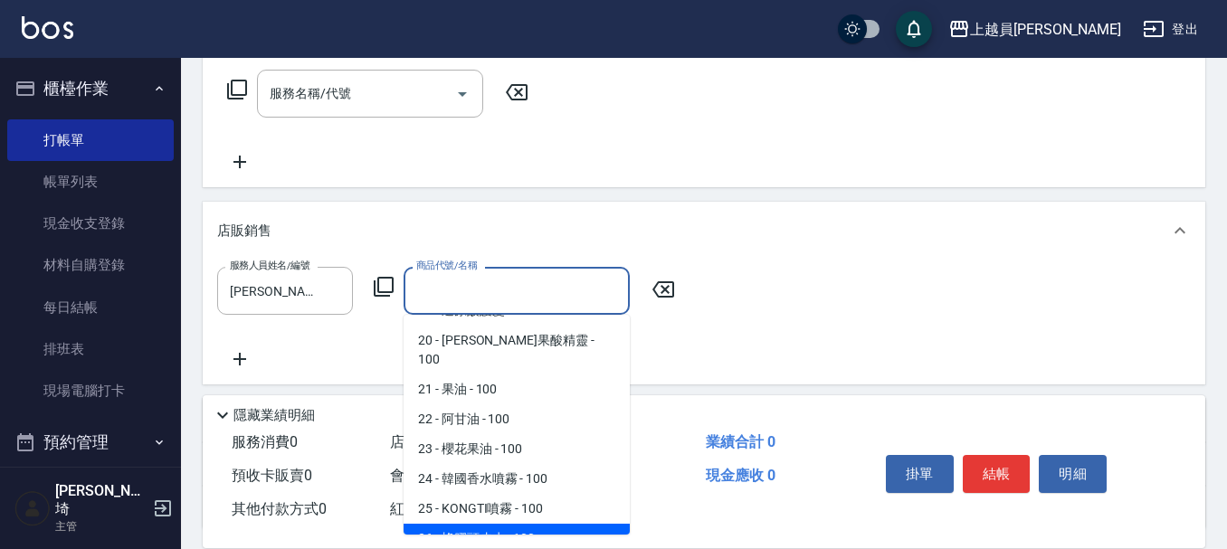
type input "蜂膠頭皮水"
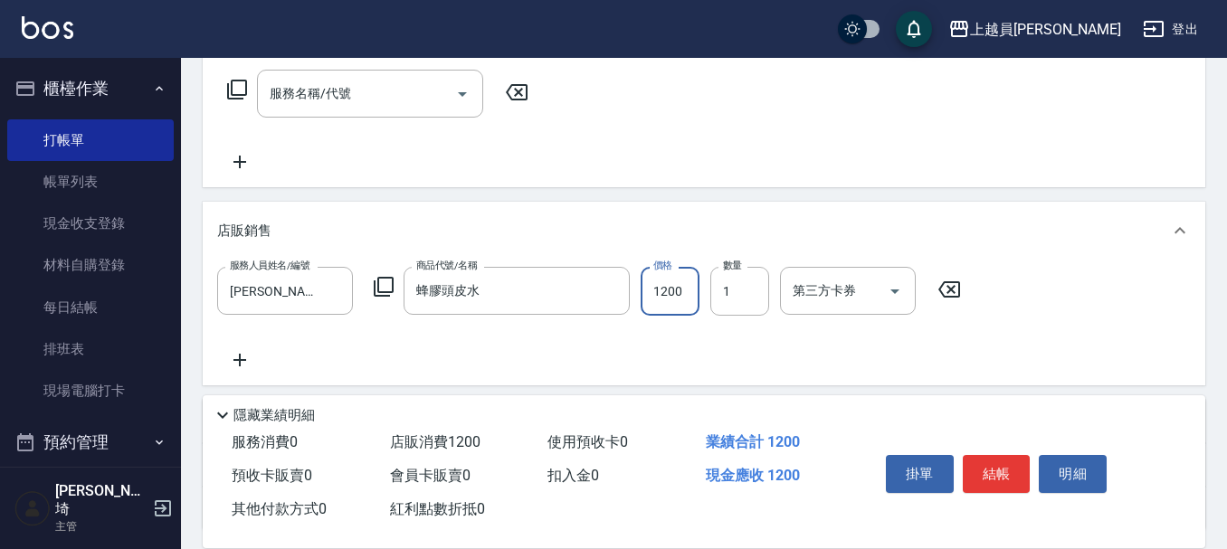
type input "1200"
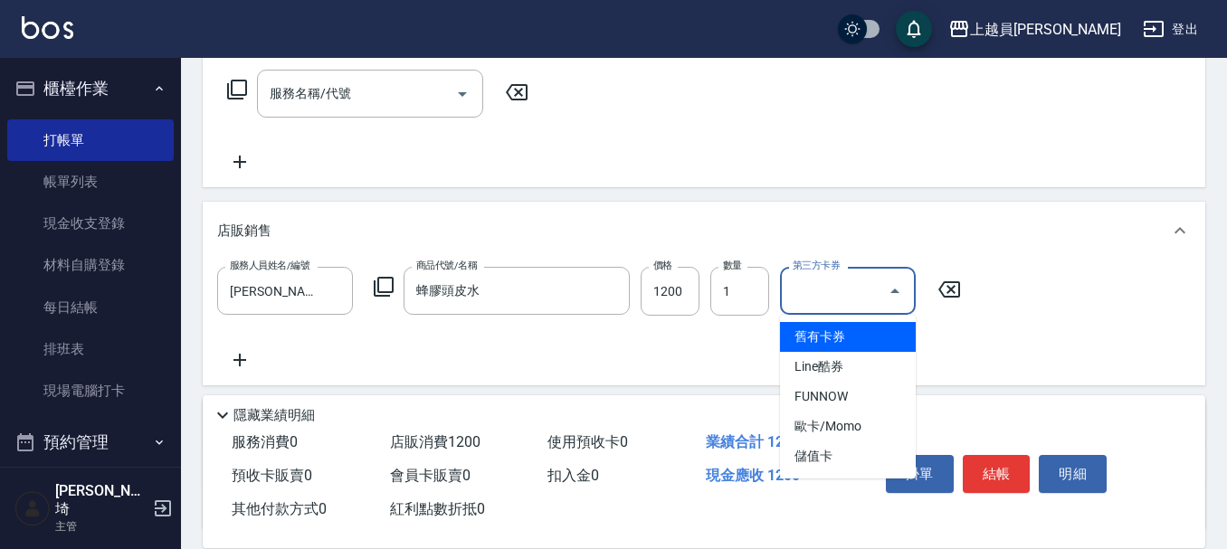
click at [867, 289] on input "第三方卡券" at bounding box center [834, 291] width 92 height 32
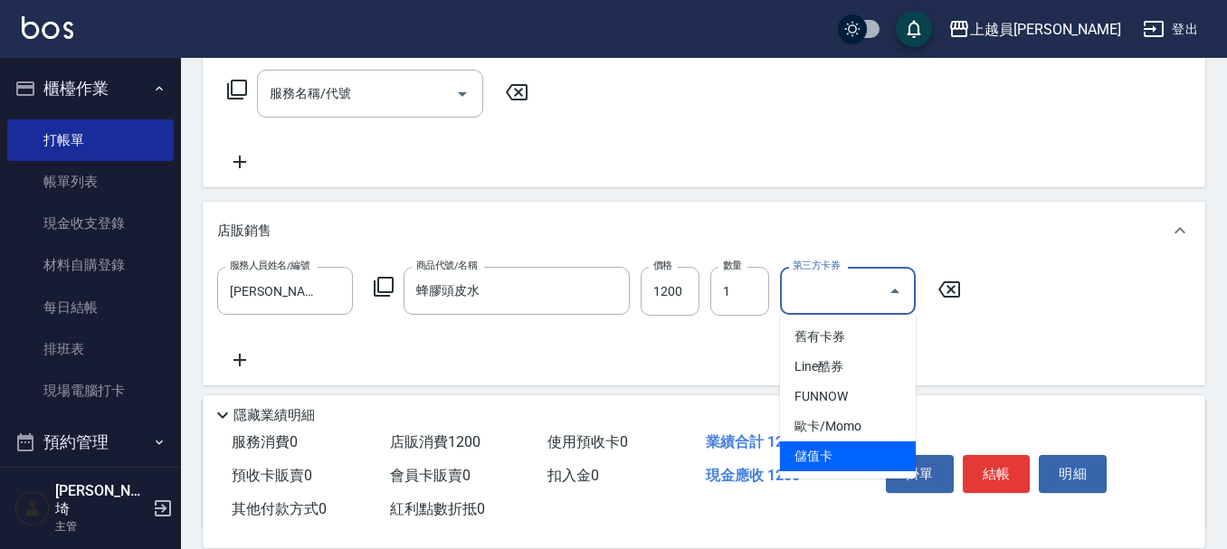
click at [830, 460] on span "儲值卡" at bounding box center [848, 457] width 136 height 30
type input "儲值卡"
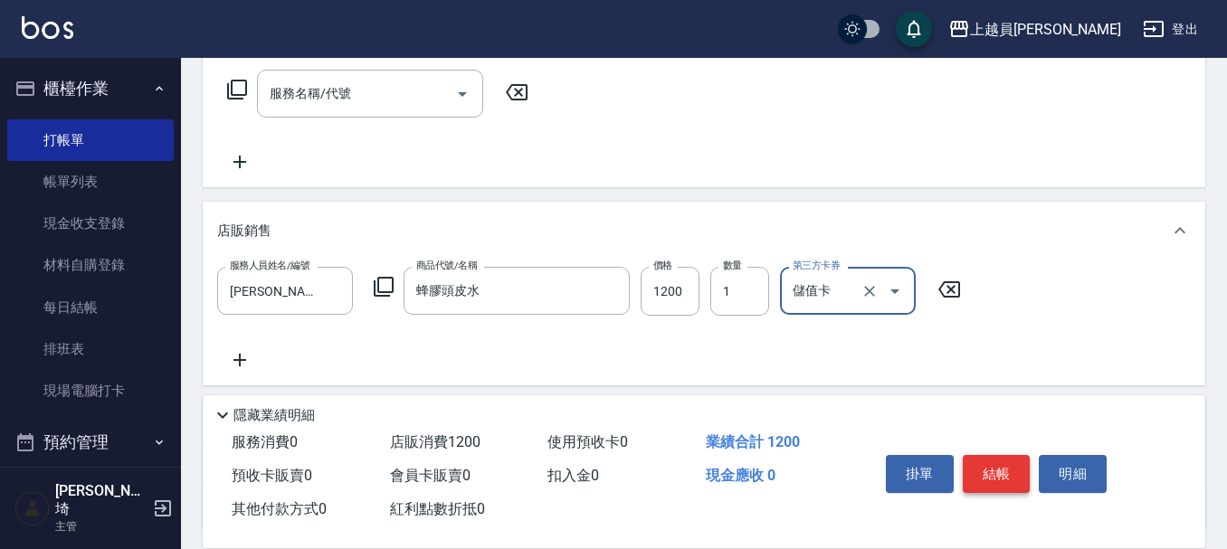
click at [995, 471] on button "結帳" at bounding box center [997, 474] width 68 height 38
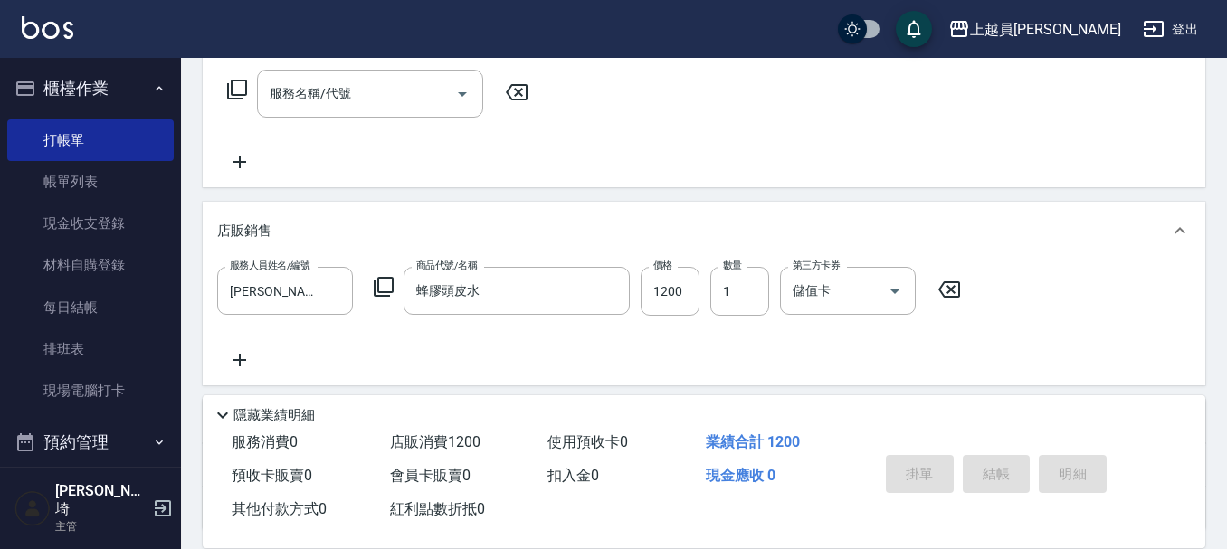
type input "[DATE] 19:37"
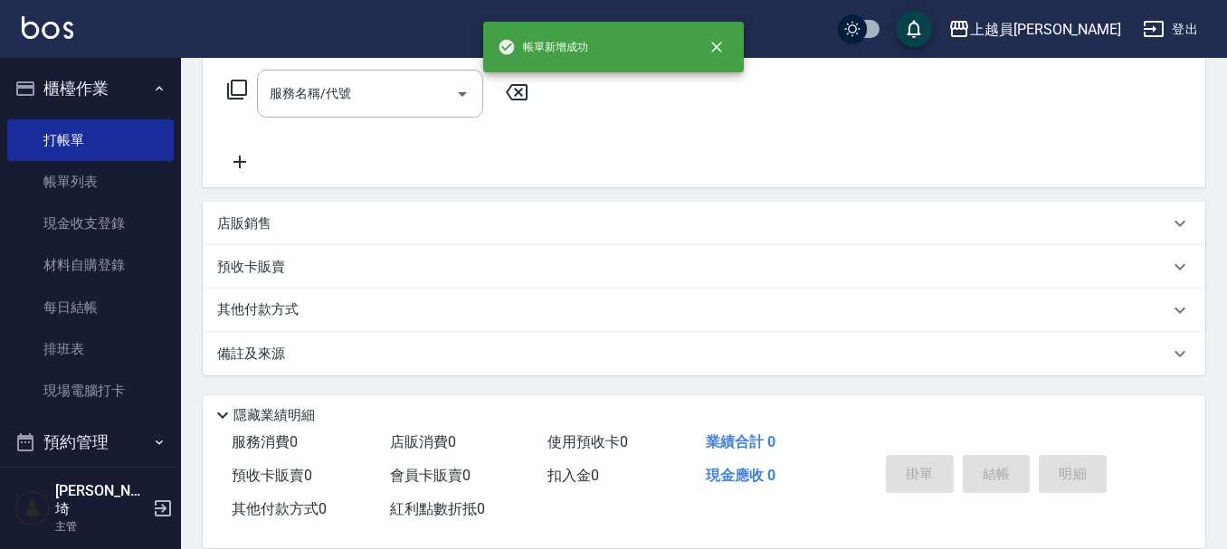
scroll to position [0, 0]
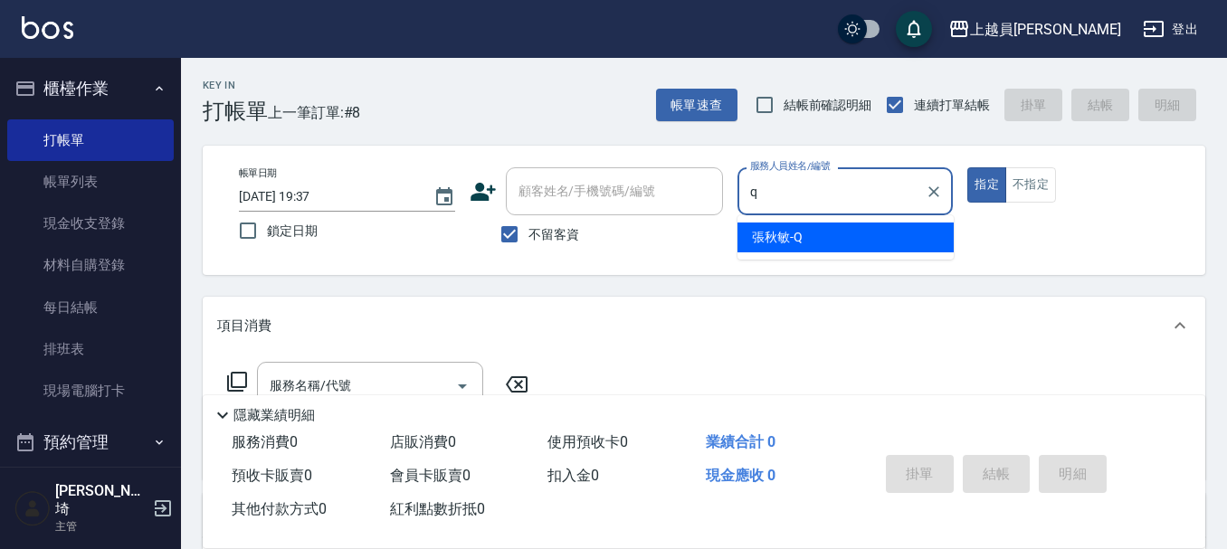
type input "[PERSON_NAME]"
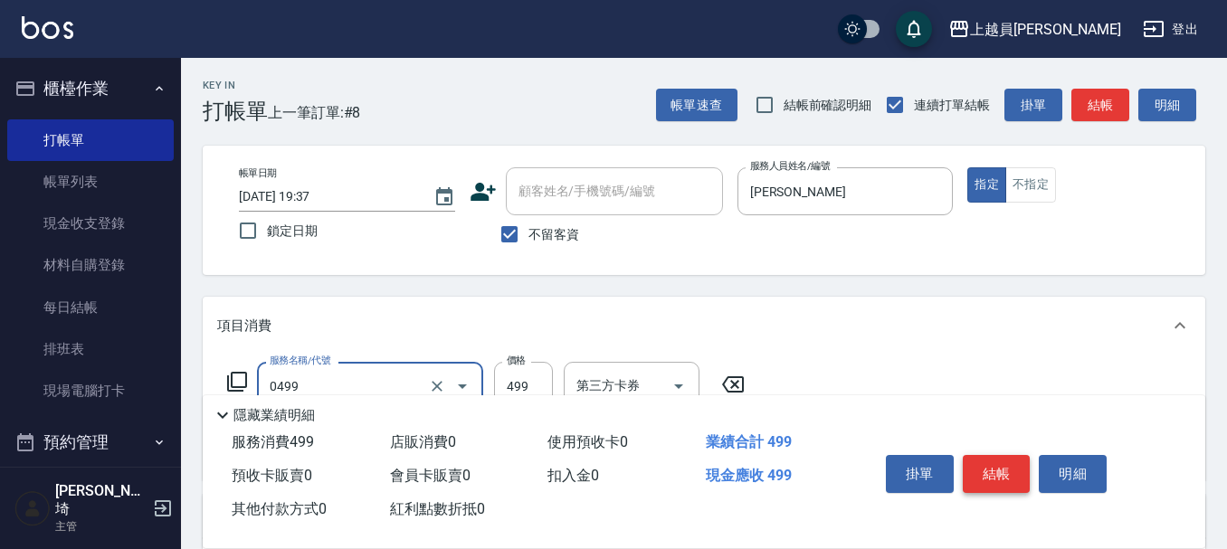
type input "去角質洗髮(0499)"
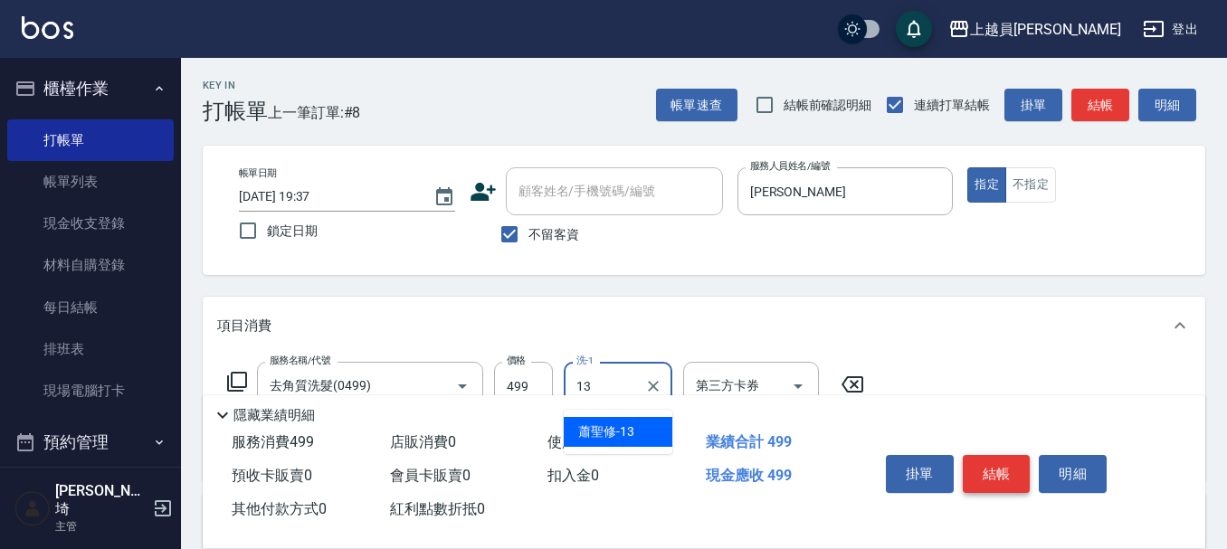
type input "[PERSON_NAME]-13"
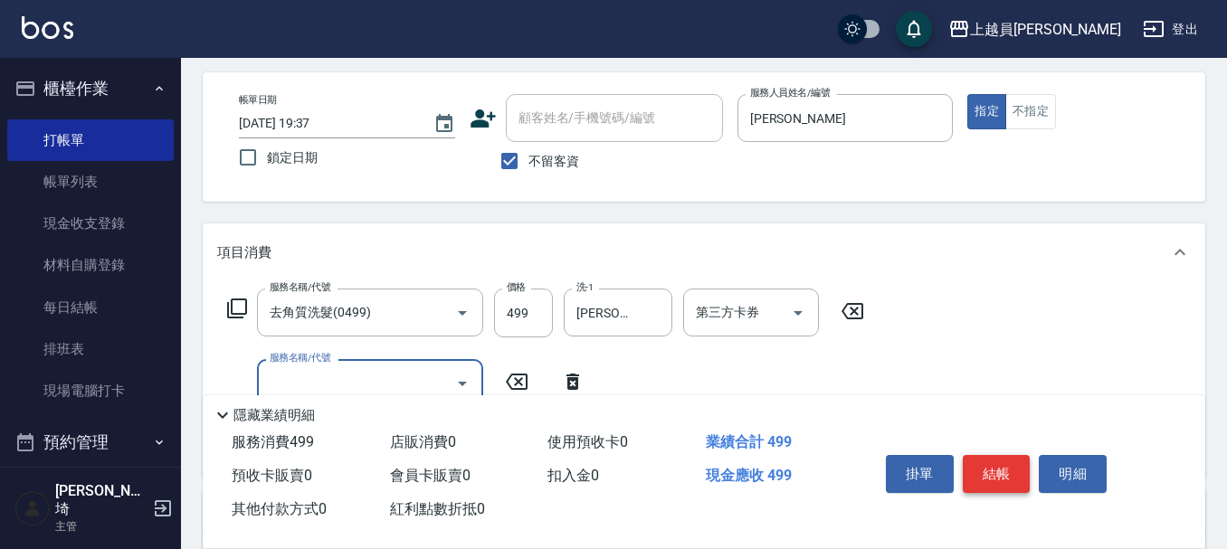
scroll to position [271, 0]
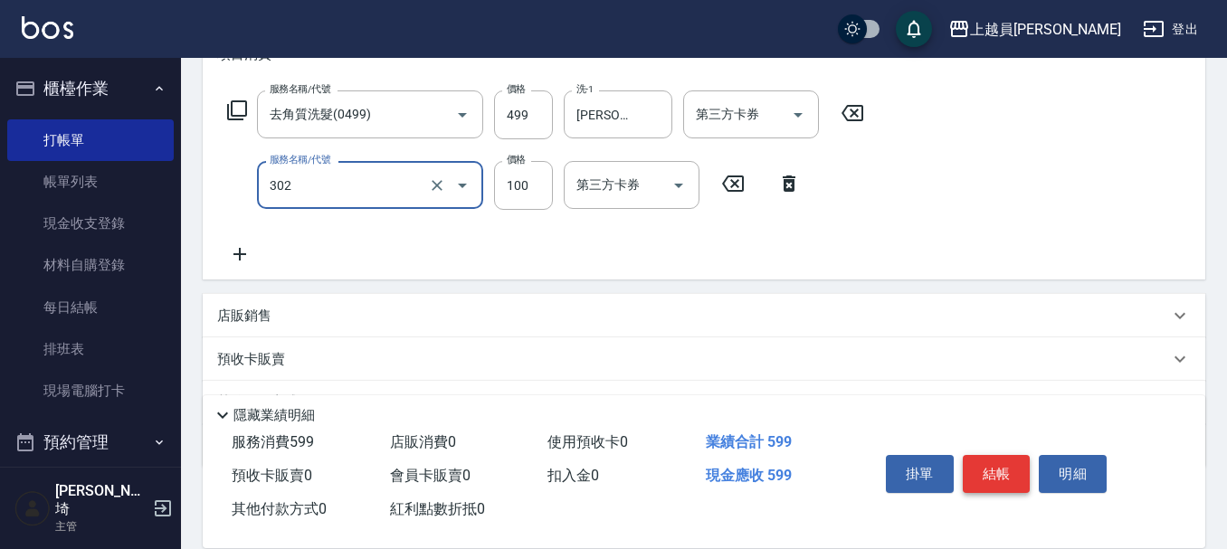
type input "剪髮(302)"
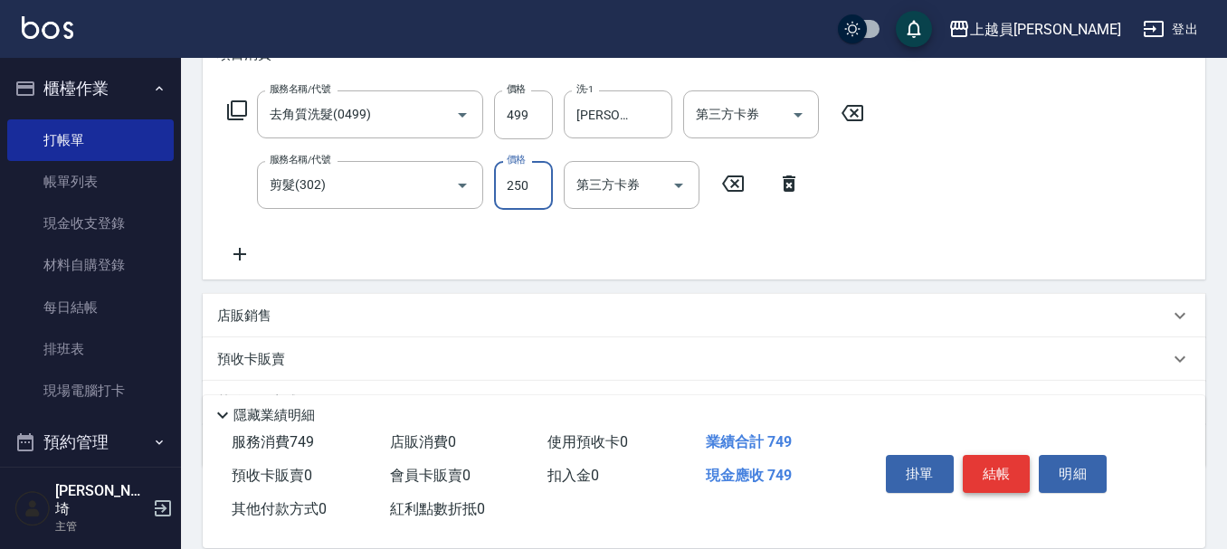
type input "250"
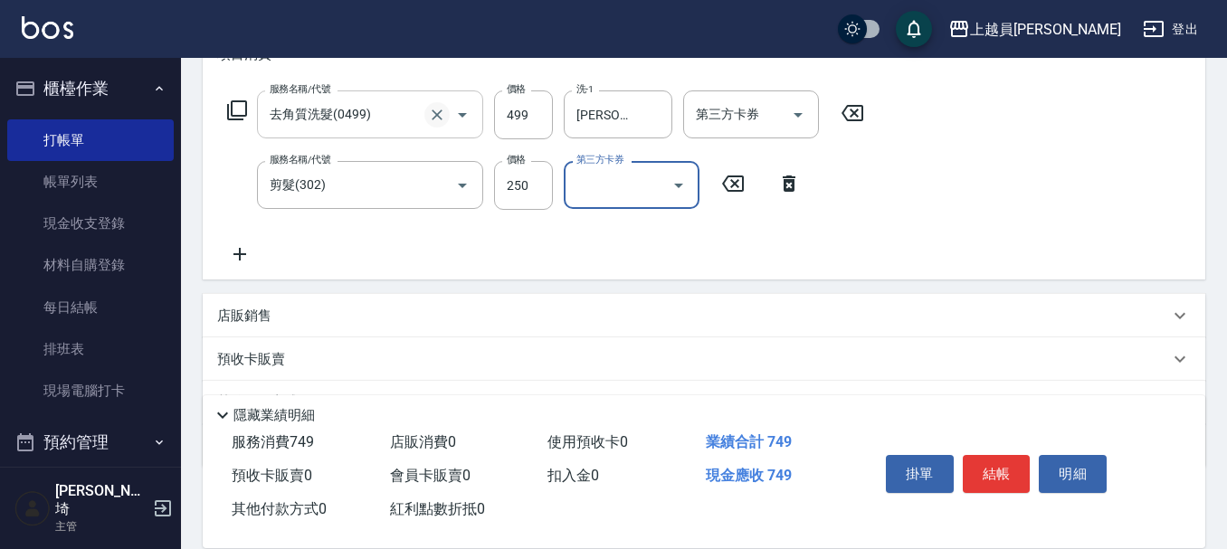
click at [445, 116] on icon "Clear" at bounding box center [437, 115] width 18 height 18
type input "去角質洗髮(0499)"
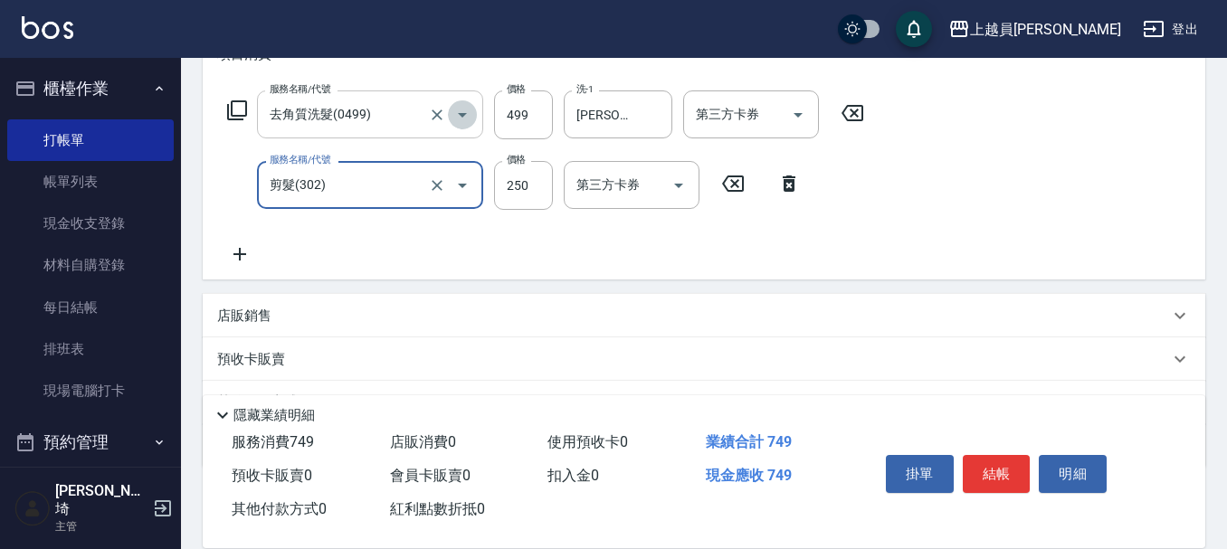
click at [461, 104] on icon "Open" at bounding box center [463, 115] width 22 height 22
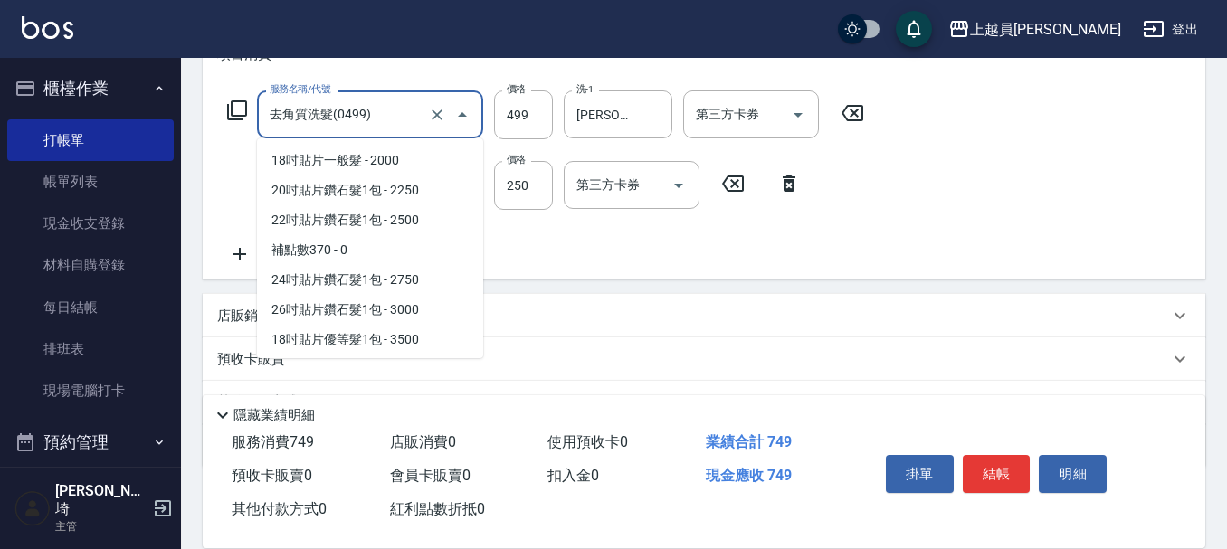
scroll to position [2206, 0]
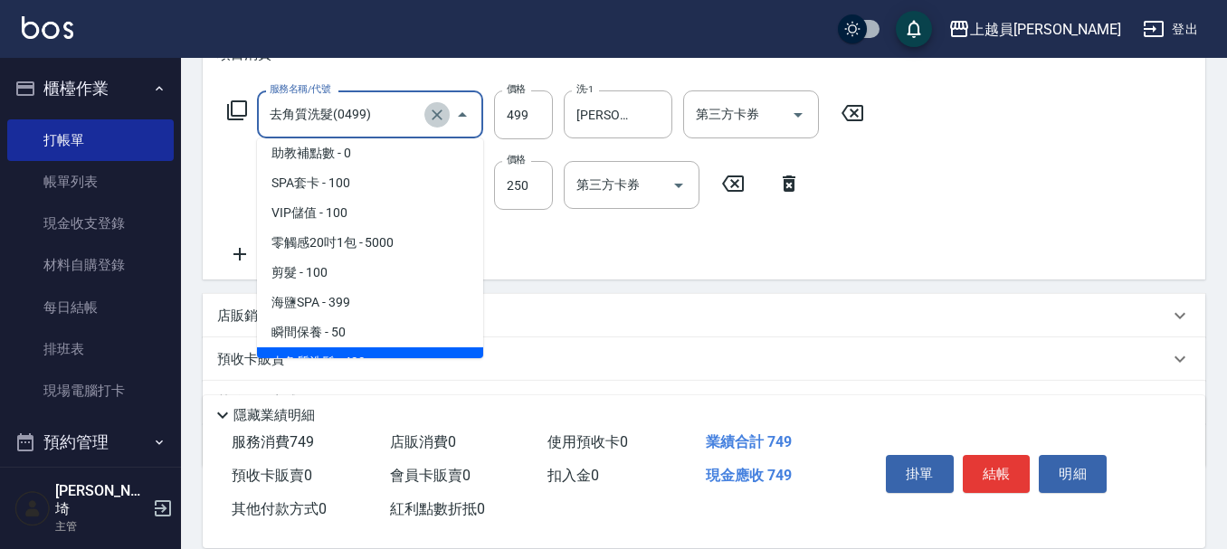
click at [438, 115] on icon "Clear" at bounding box center [437, 114] width 11 height 11
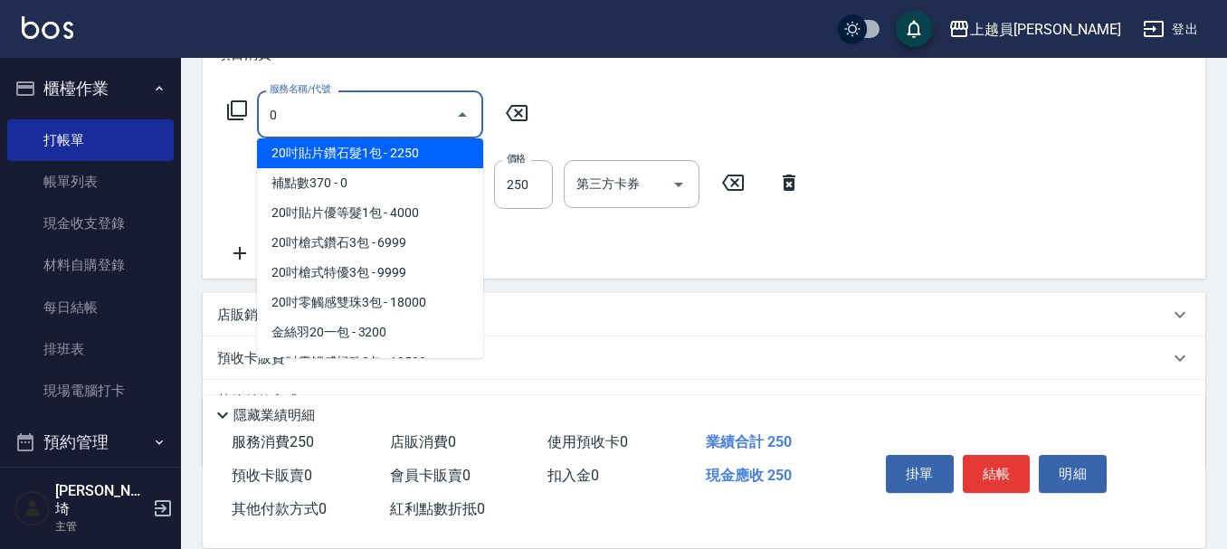
scroll to position [0, 0]
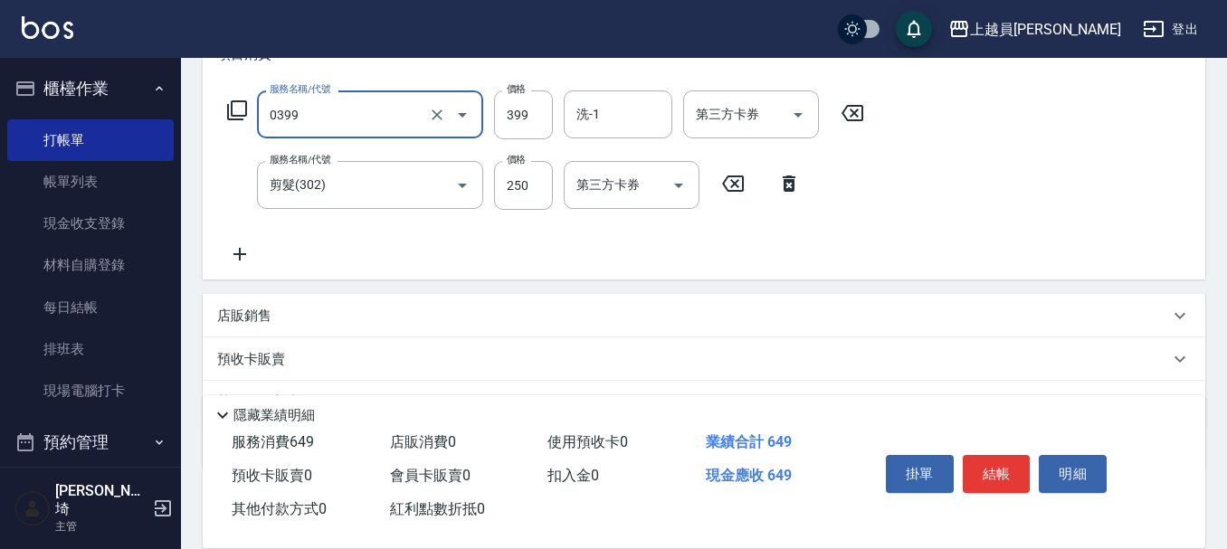
type input "海鹽SPA(0399)"
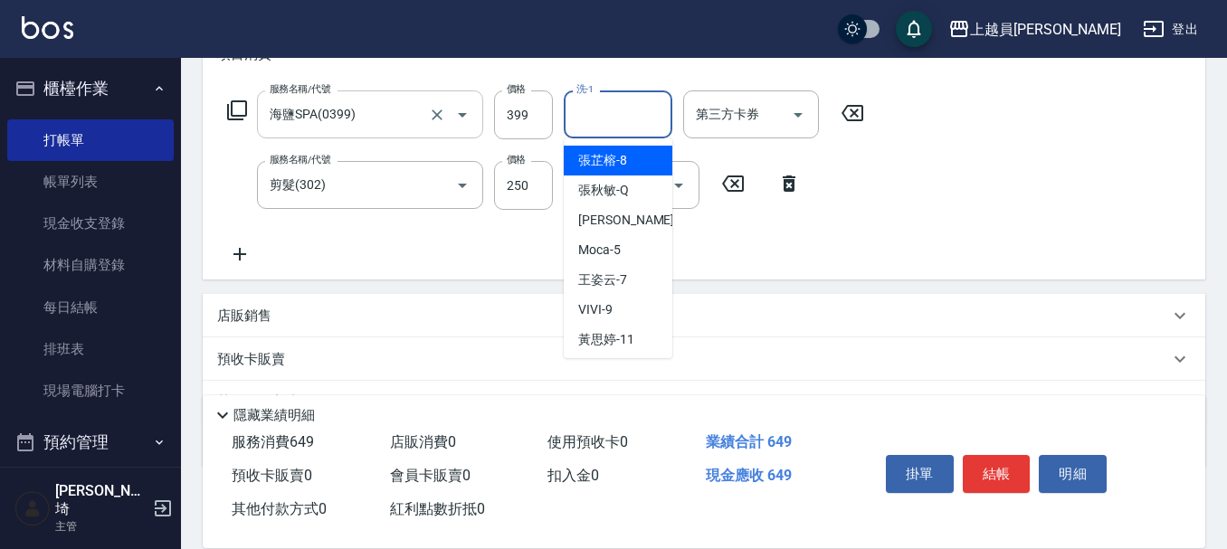
click at [643, 119] on input "洗-1" at bounding box center [618, 115] width 92 height 32
type input "[PERSON_NAME]-13"
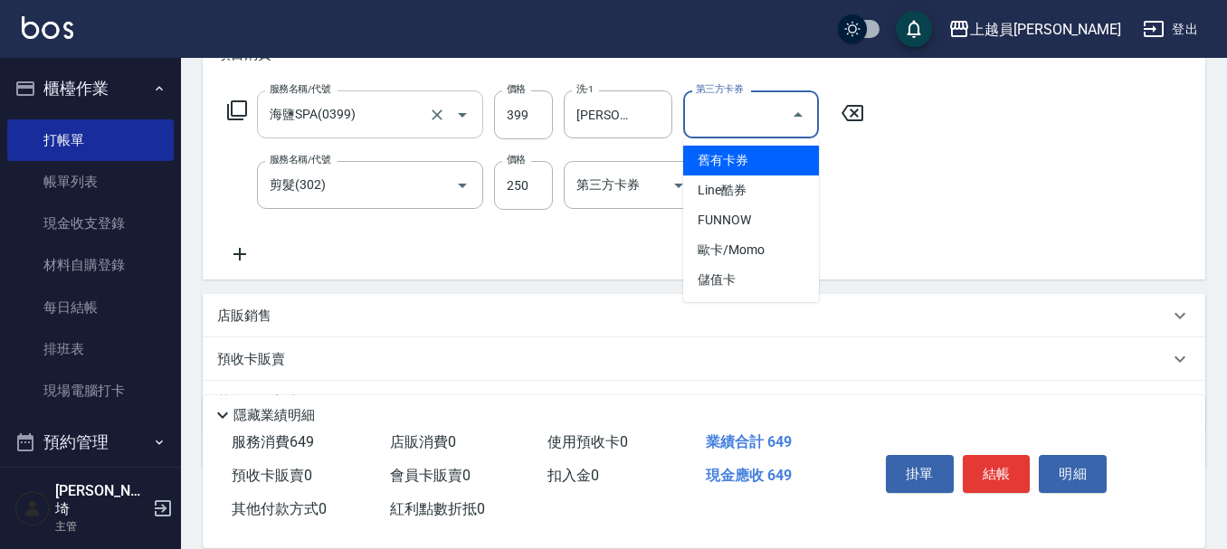
click at [750, 119] on input "第三方卡券" at bounding box center [737, 115] width 92 height 32
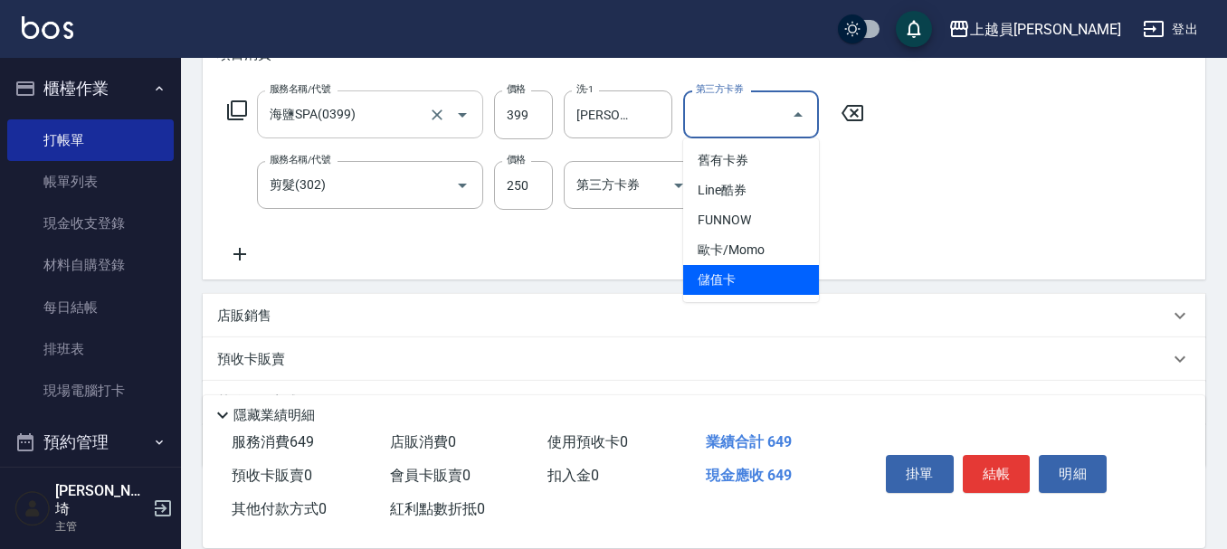
click at [746, 273] on span "儲值卡" at bounding box center [751, 280] width 136 height 30
type input "儲值卡"
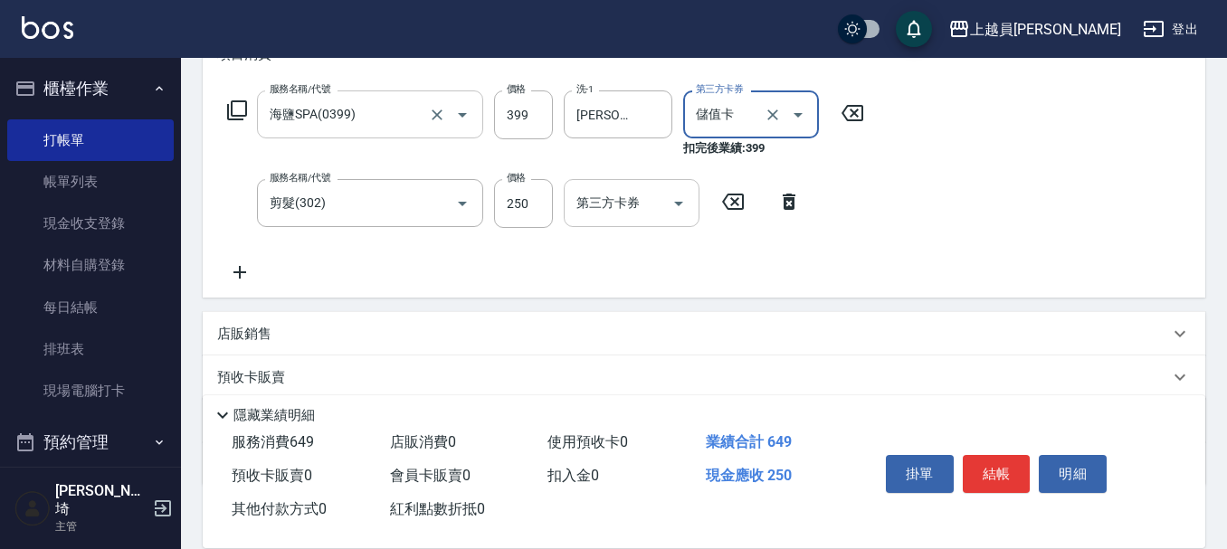
click at [637, 189] on input "第三方卡券" at bounding box center [618, 203] width 92 height 32
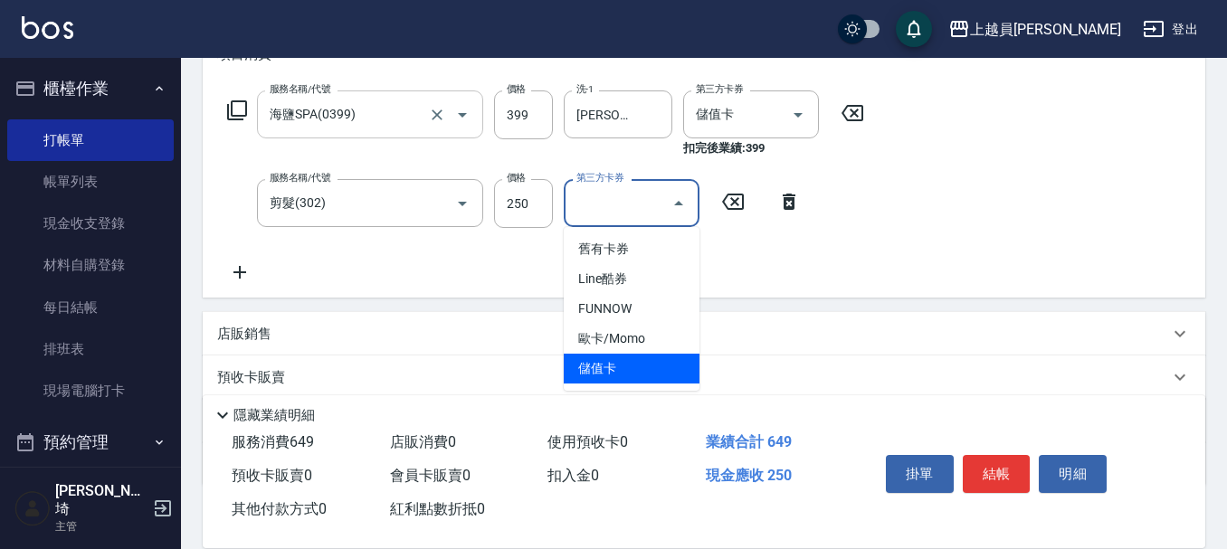
click at [650, 360] on span "儲值卡" at bounding box center [632, 369] width 136 height 30
type input "儲值卡"
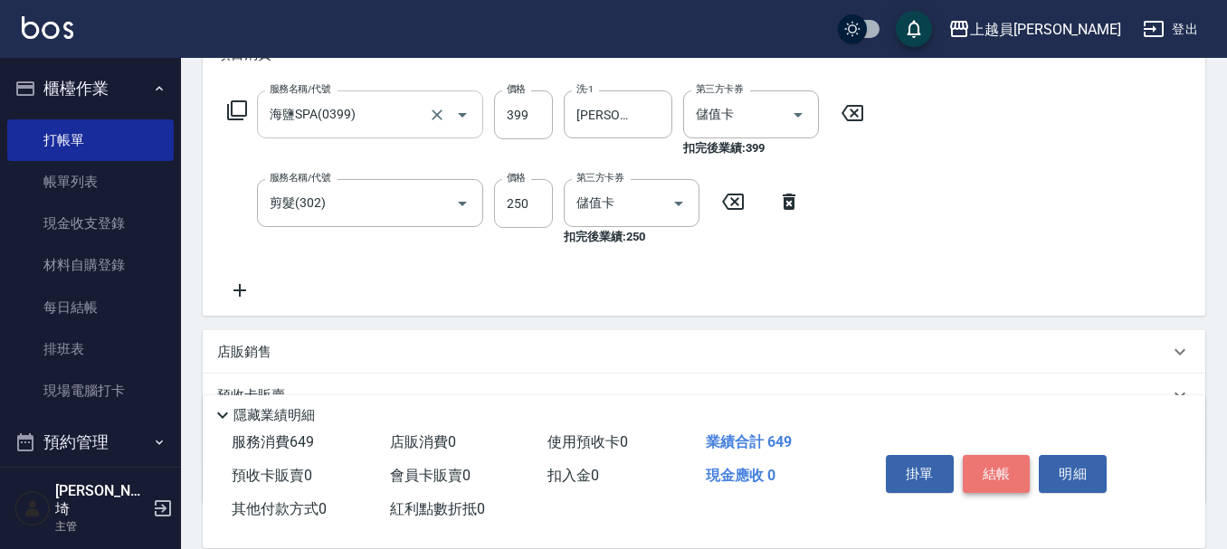
click at [999, 466] on button "結帳" at bounding box center [997, 474] width 68 height 38
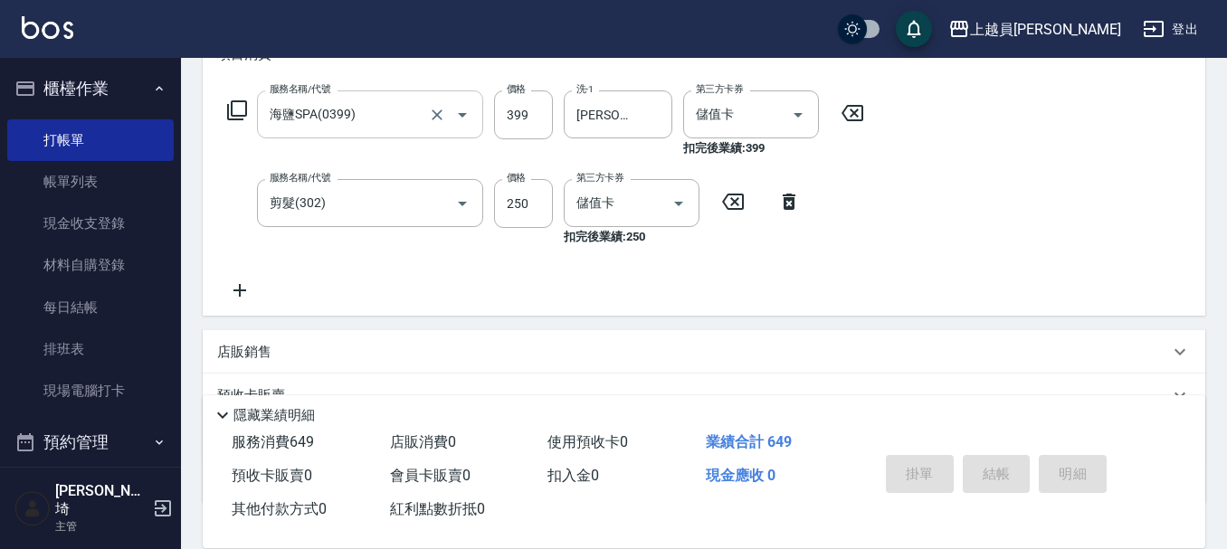
type input "[DATE] 19:38"
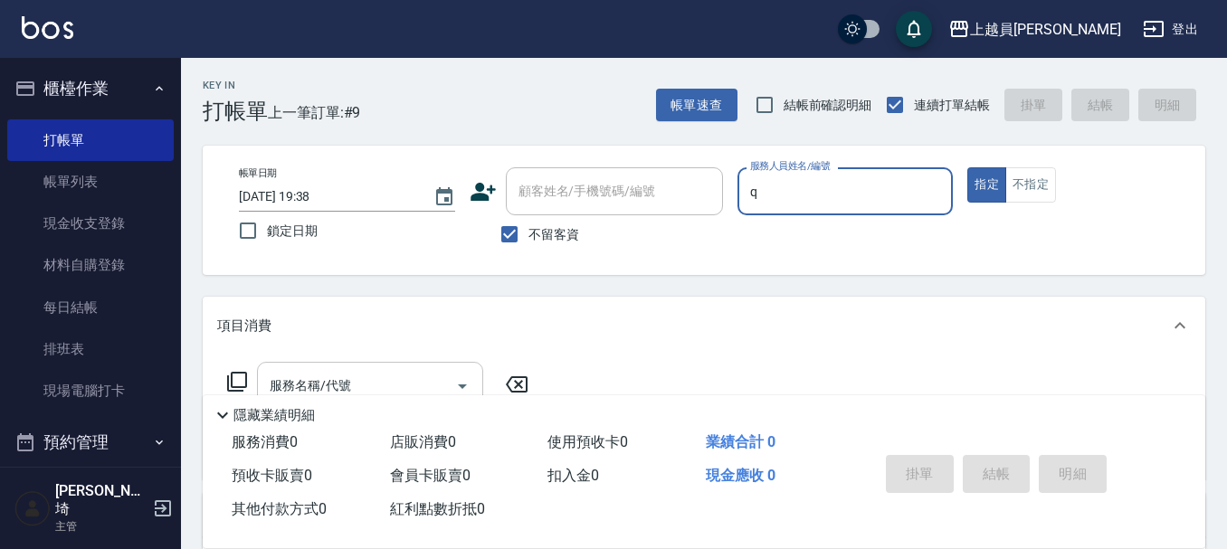
type input "[PERSON_NAME]"
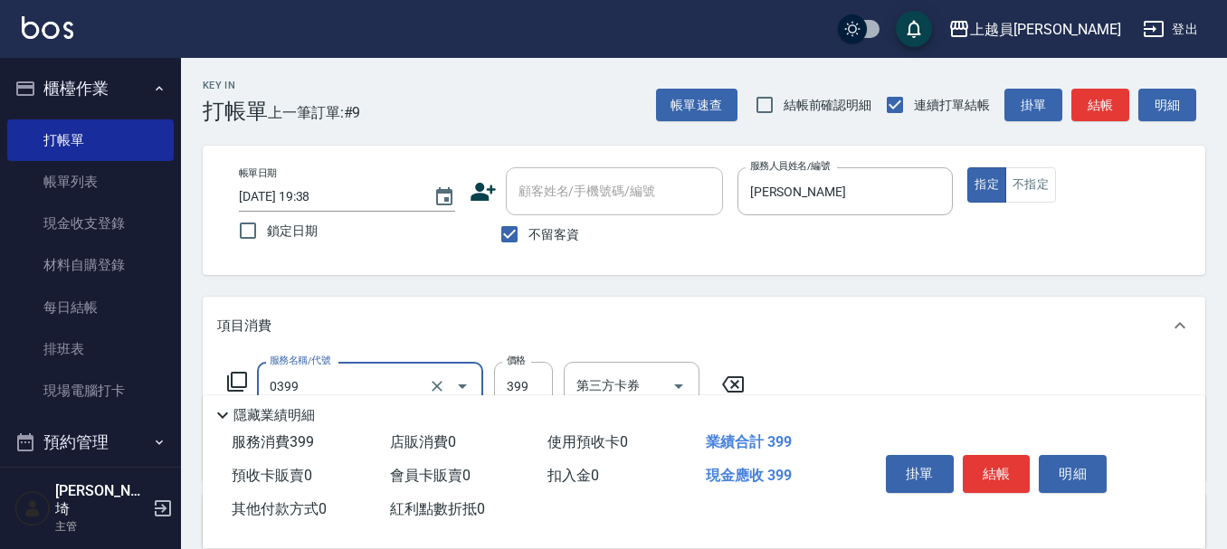
type input "海鹽SPA(0399)"
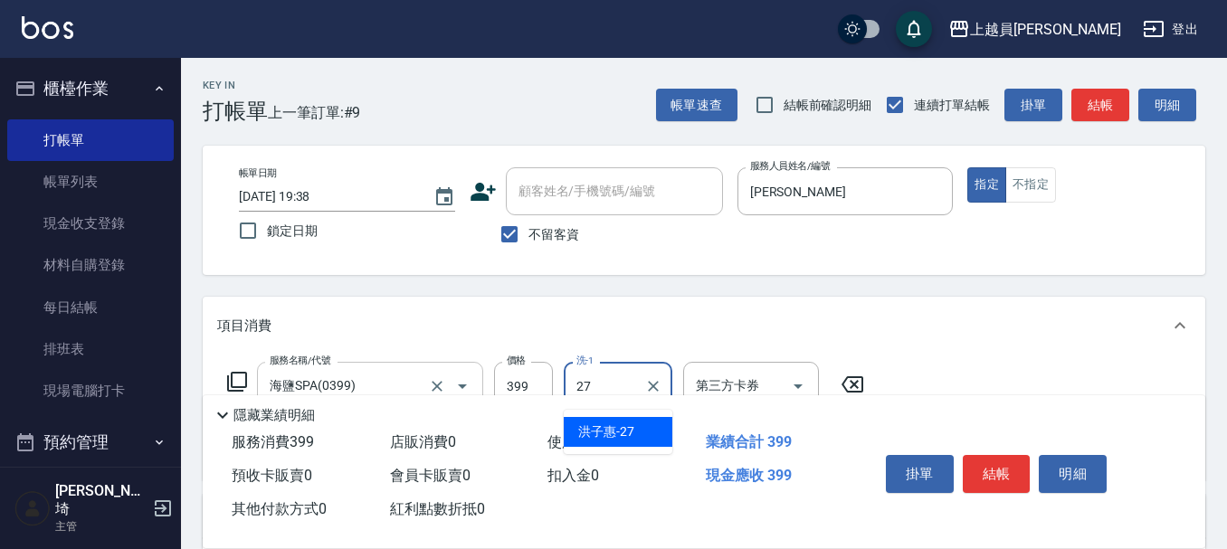
type input "[PERSON_NAME]-27"
type input "剪髮(302)"
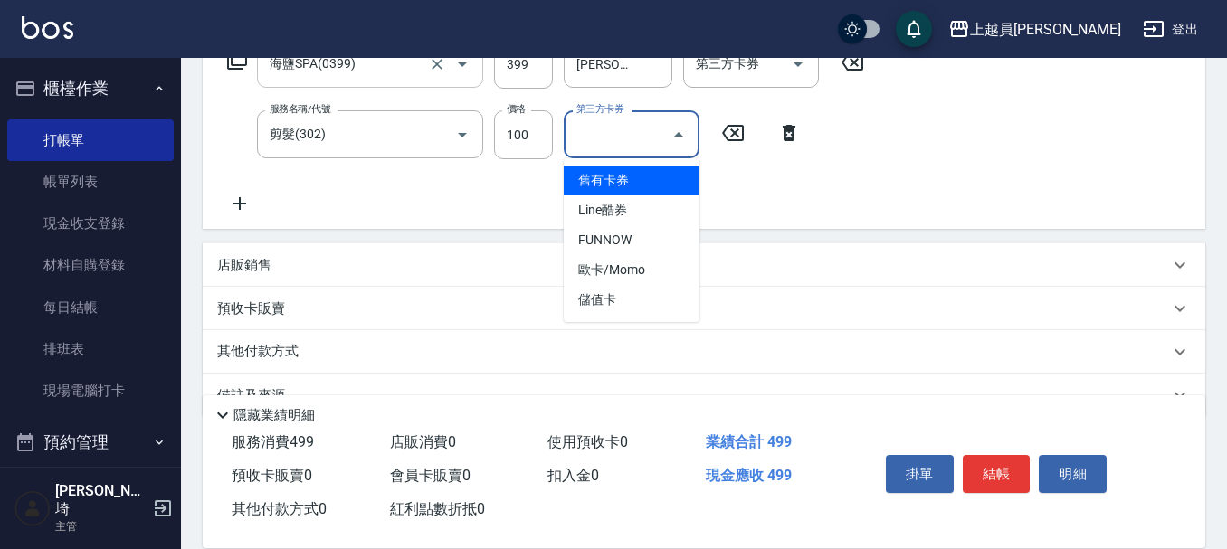
scroll to position [362, 0]
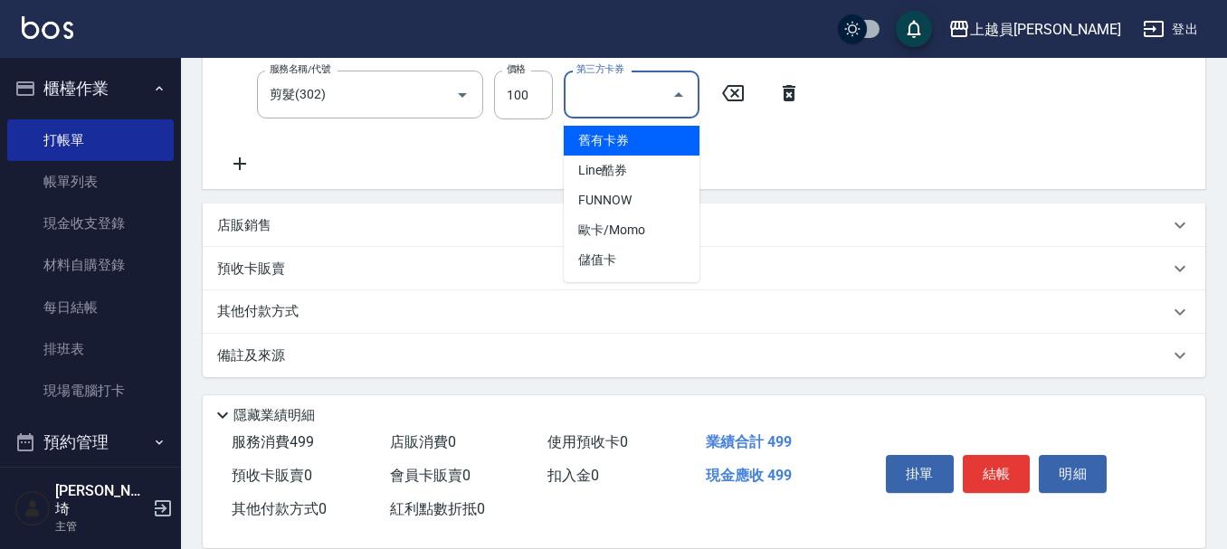
click at [806, 148] on div "服務名稱/代號 海鹽SPA(0399) 服務名稱/代號 價格 399 價格 洗-1 [PERSON_NAME]-27 洗-1 第三方卡券 第三方卡券 服務名稱…" at bounding box center [546, 87] width 658 height 175
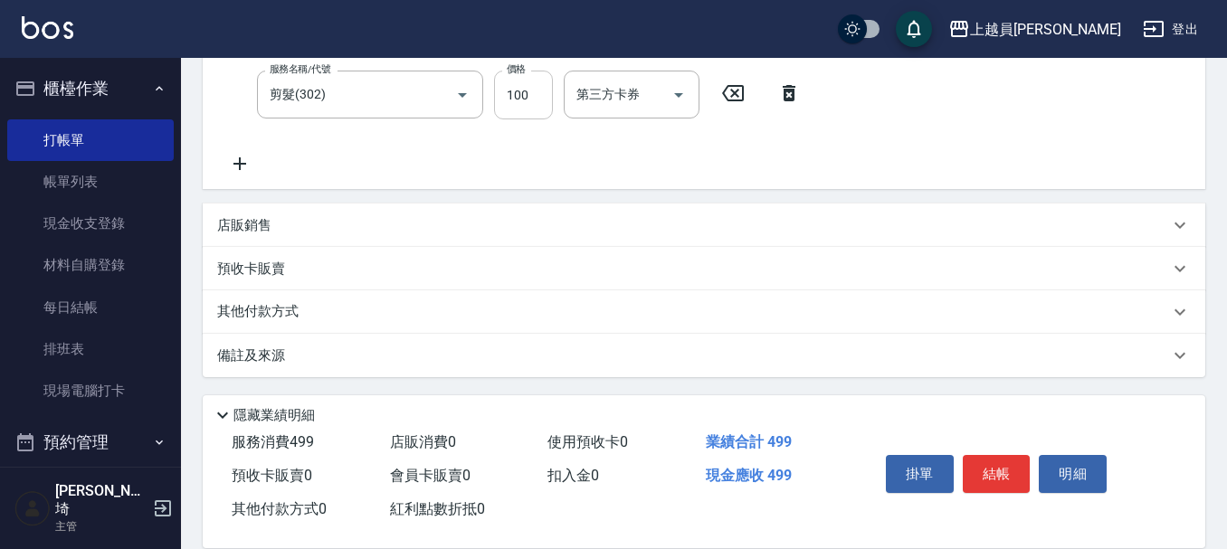
click at [548, 87] on input "100" at bounding box center [523, 95] width 59 height 49
type input "250"
click at [1007, 473] on button "結帳" at bounding box center [997, 474] width 68 height 38
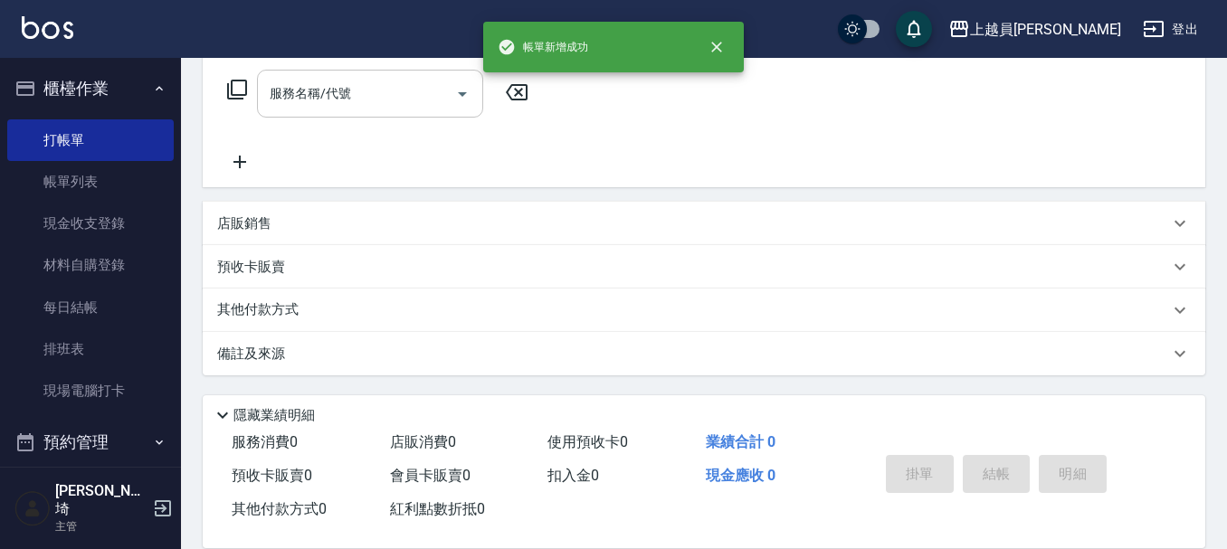
scroll to position [0, 0]
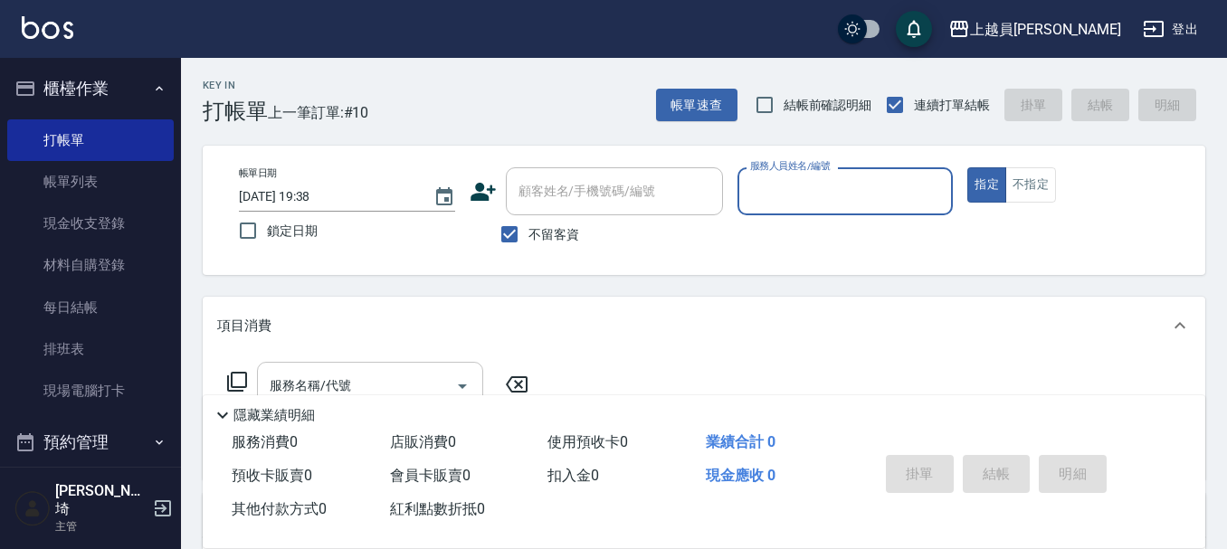
click at [967, 167] on button "指定" at bounding box center [986, 184] width 39 height 35
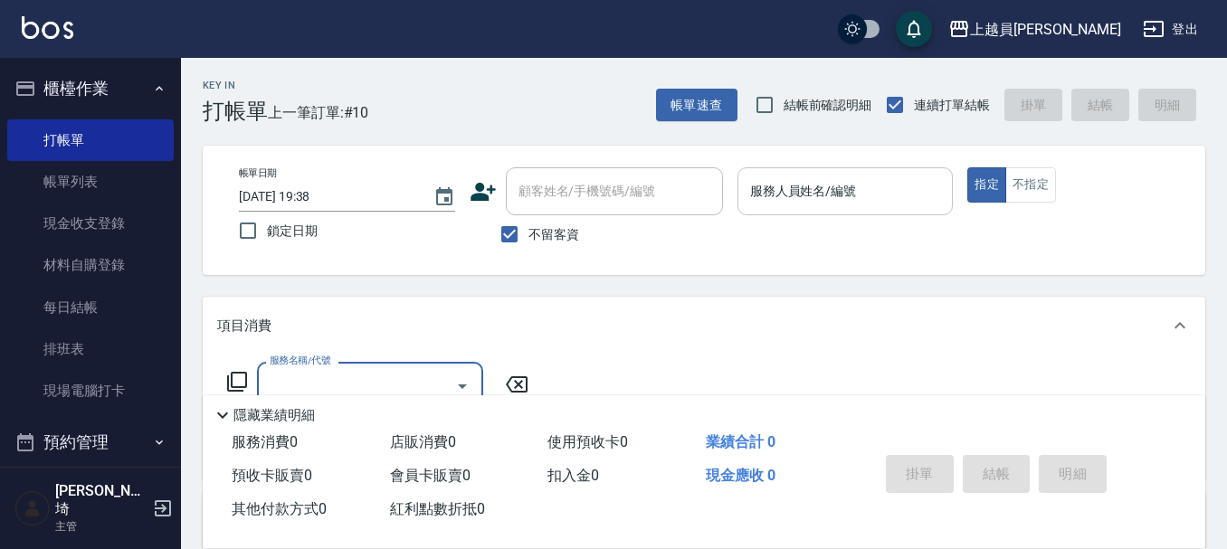
click at [807, 189] on div "服務人員姓名/編號 服務人員姓名/編號" at bounding box center [846, 191] width 216 height 48
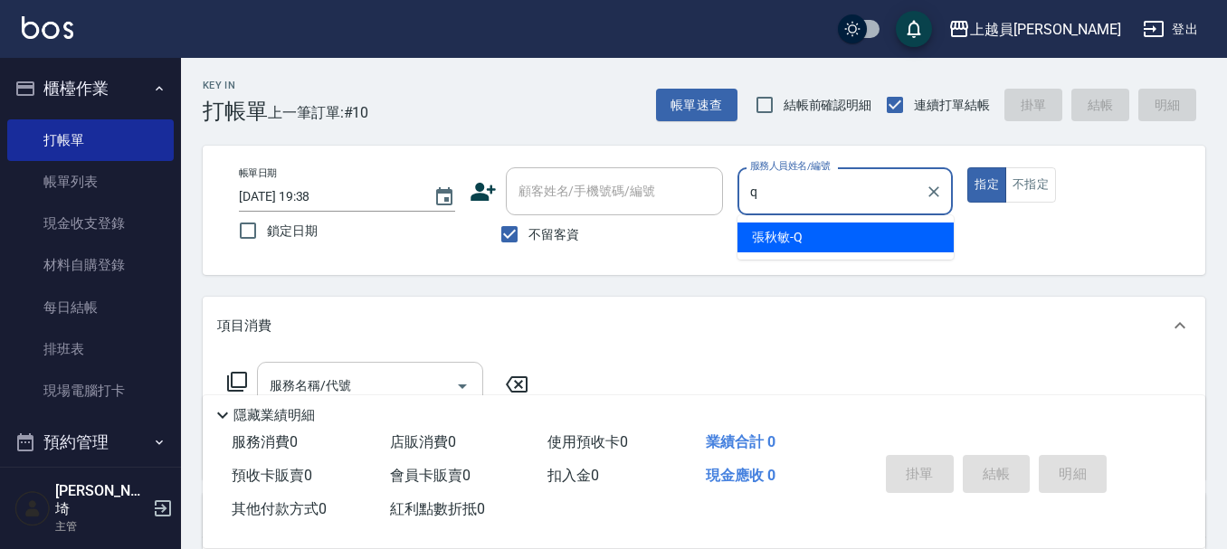
type input "[PERSON_NAME]"
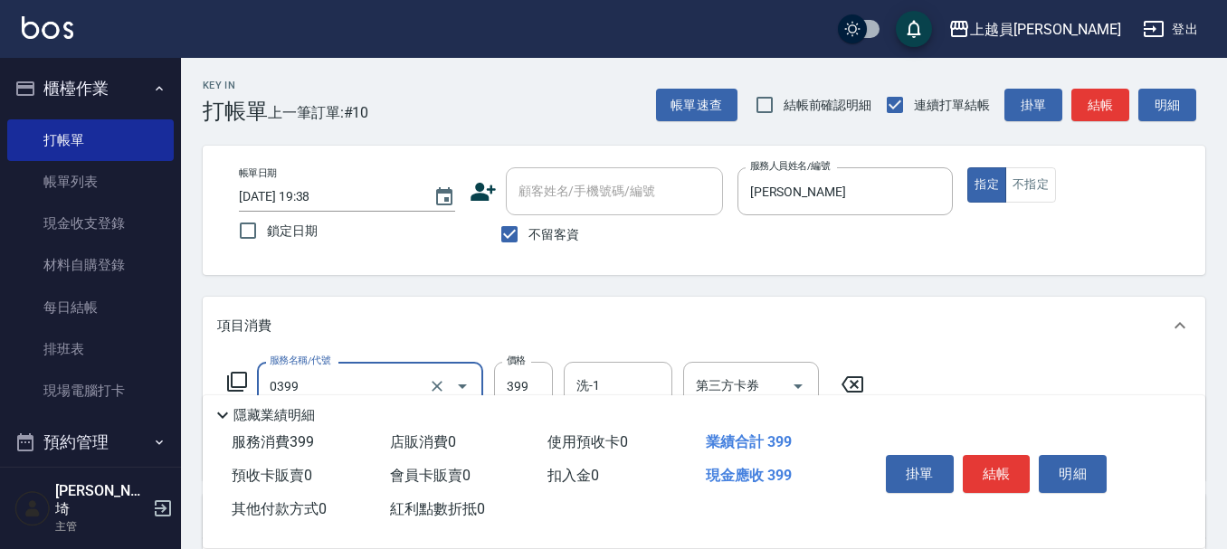
type input "海鹽SPA(0399)"
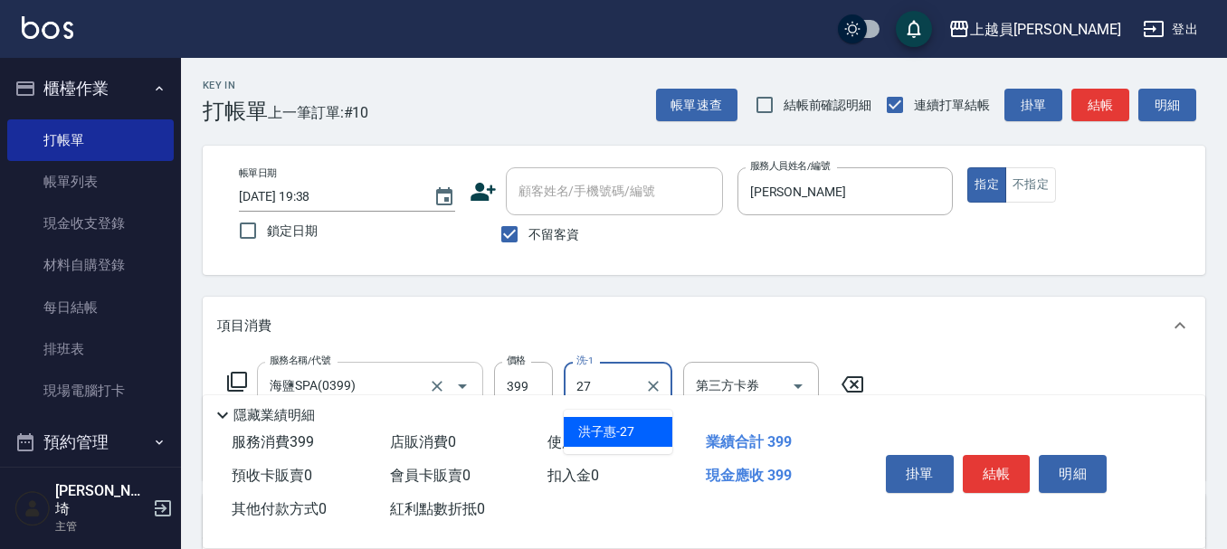
type input "[PERSON_NAME]-27"
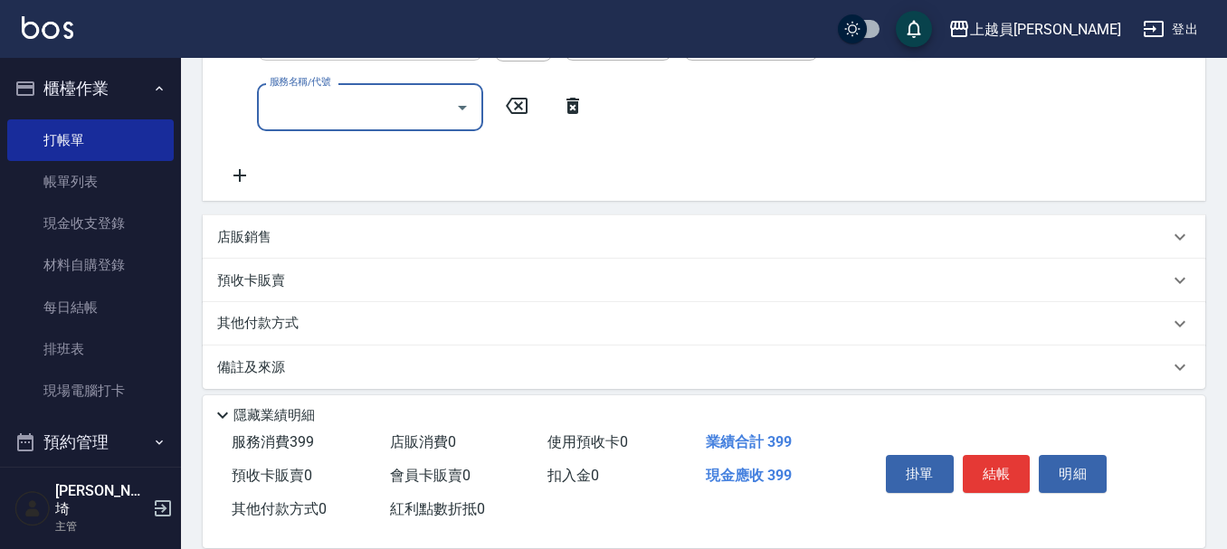
scroll to position [362, 0]
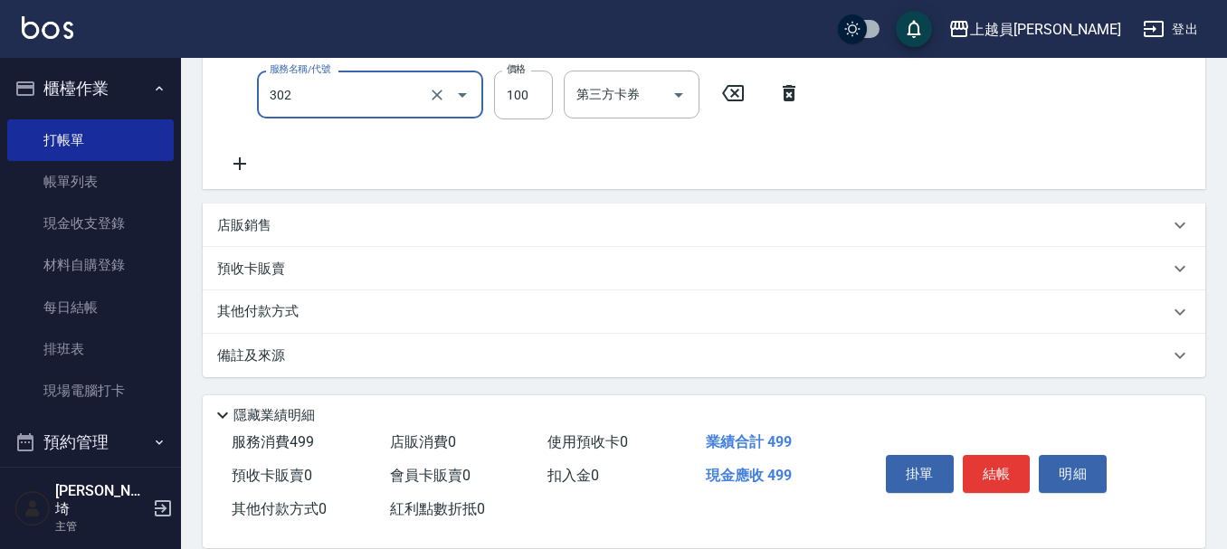
type input "剪髮(302)"
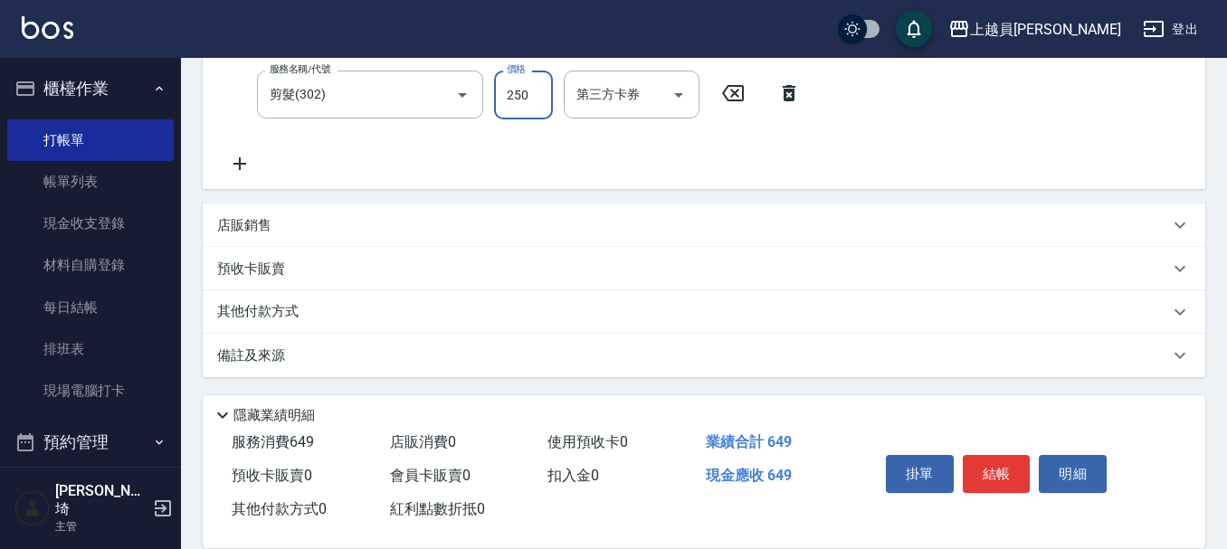
type input "250"
click at [656, 84] on input "第三方卡券" at bounding box center [618, 95] width 92 height 32
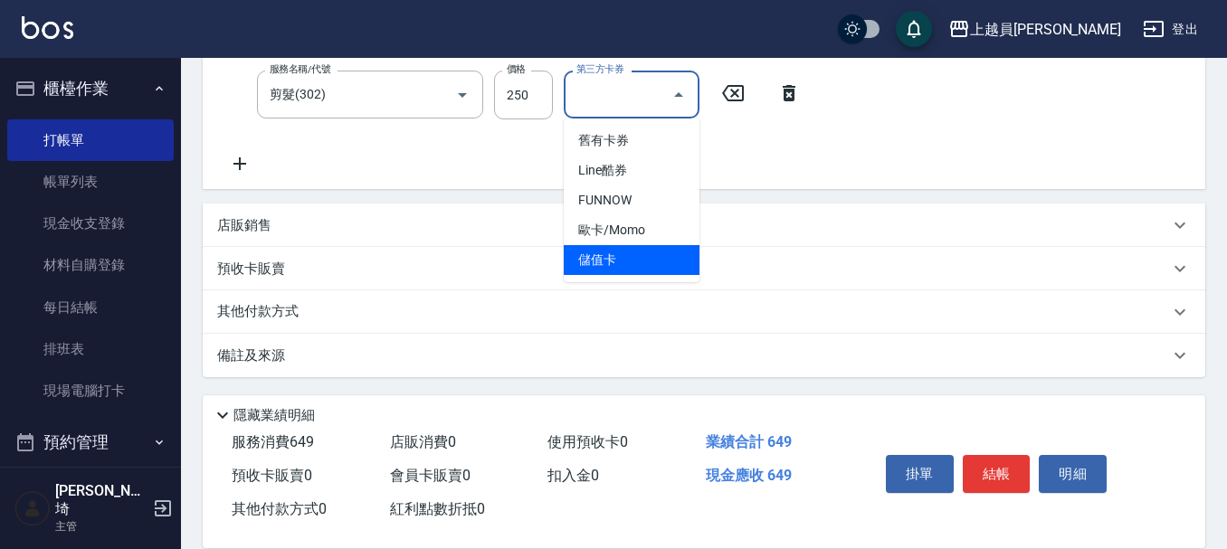
click at [630, 251] on span "儲值卡" at bounding box center [632, 260] width 136 height 30
type input "儲值卡"
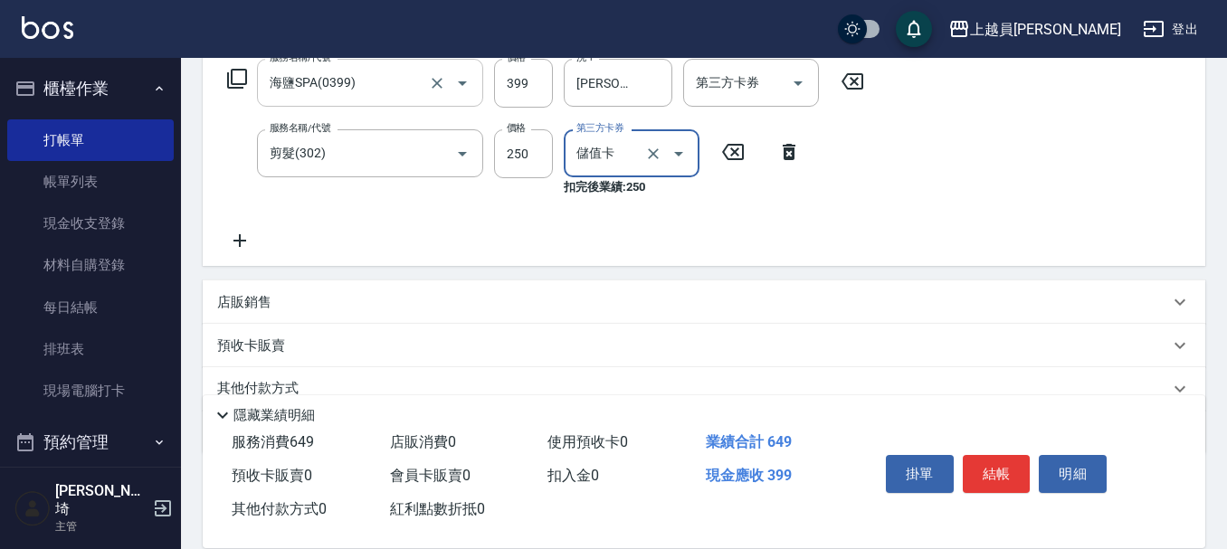
scroll to position [271, 0]
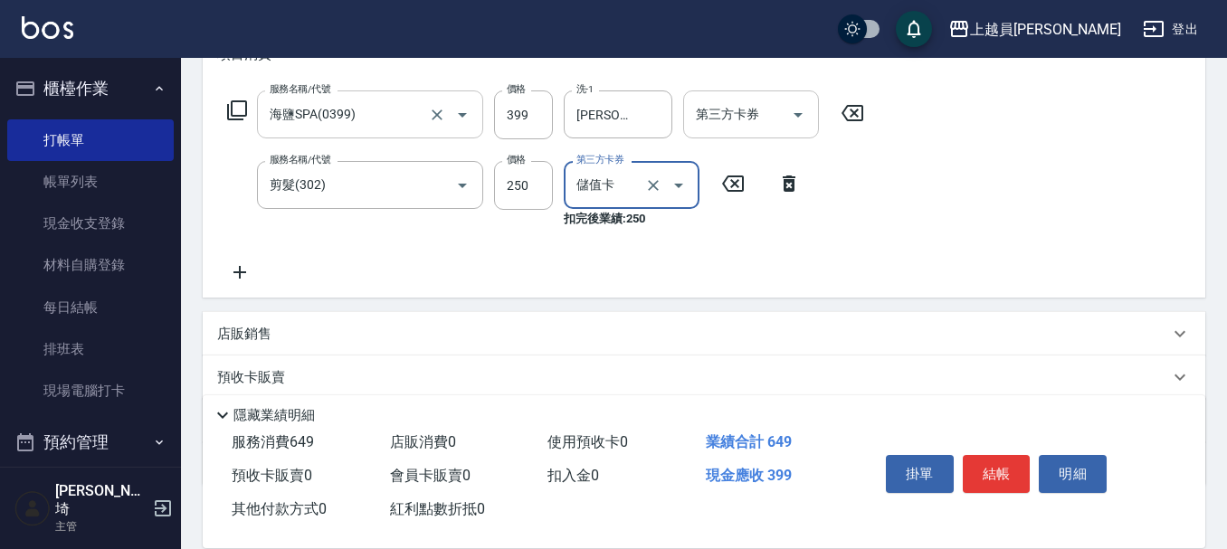
click at [783, 90] on div "第三方卡券" at bounding box center [751, 114] width 136 height 48
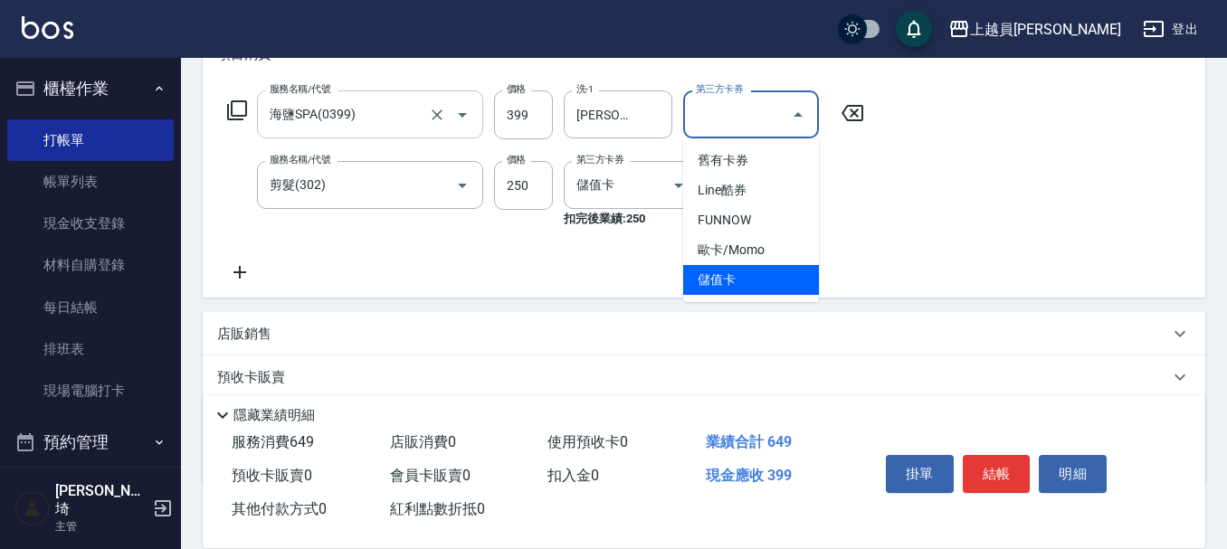
click at [785, 277] on span "儲值卡" at bounding box center [751, 280] width 136 height 30
type input "儲值卡"
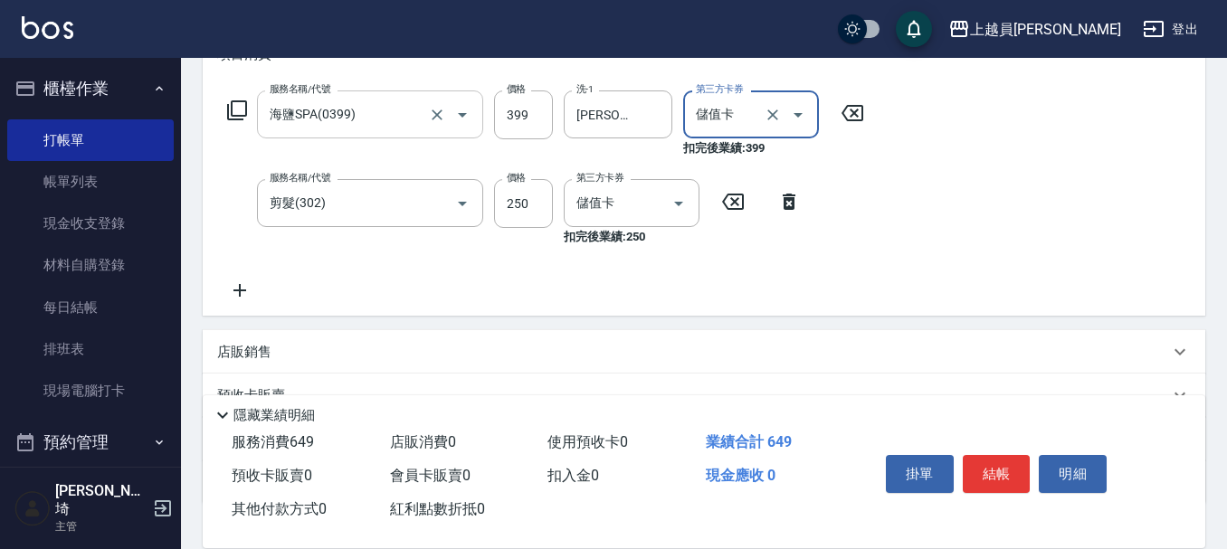
click at [992, 463] on button "結帳" at bounding box center [997, 474] width 68 height 38
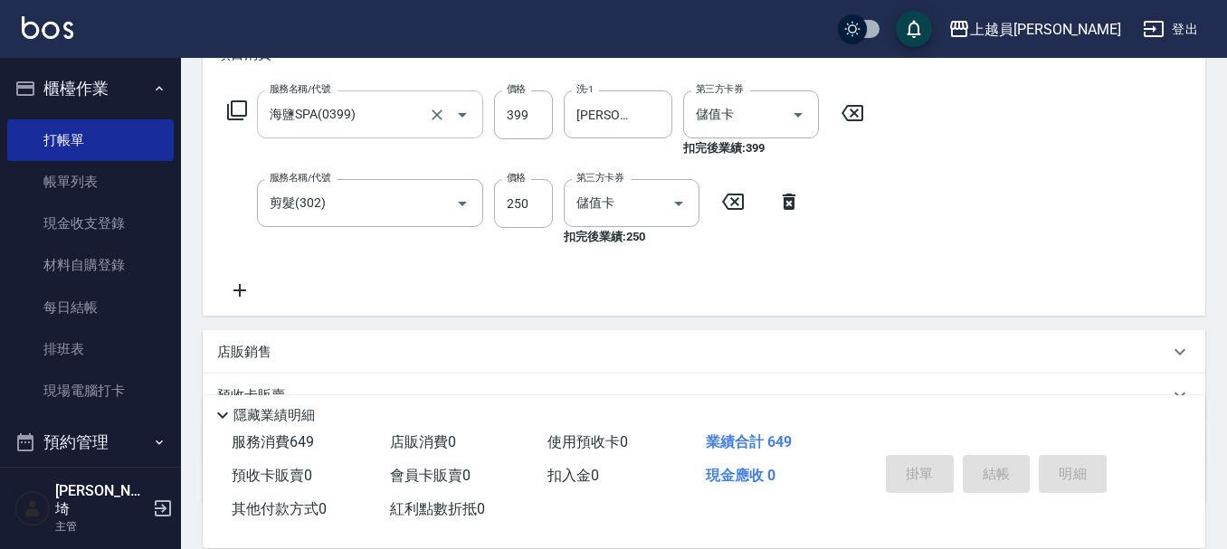
type input "[DATE] 19:39"
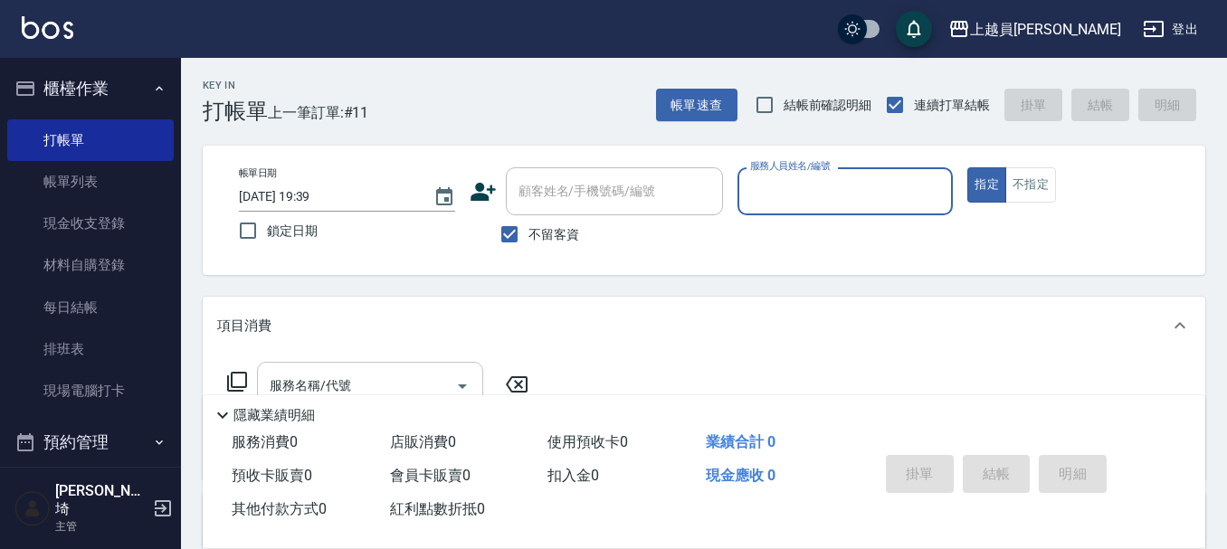
type input "w"
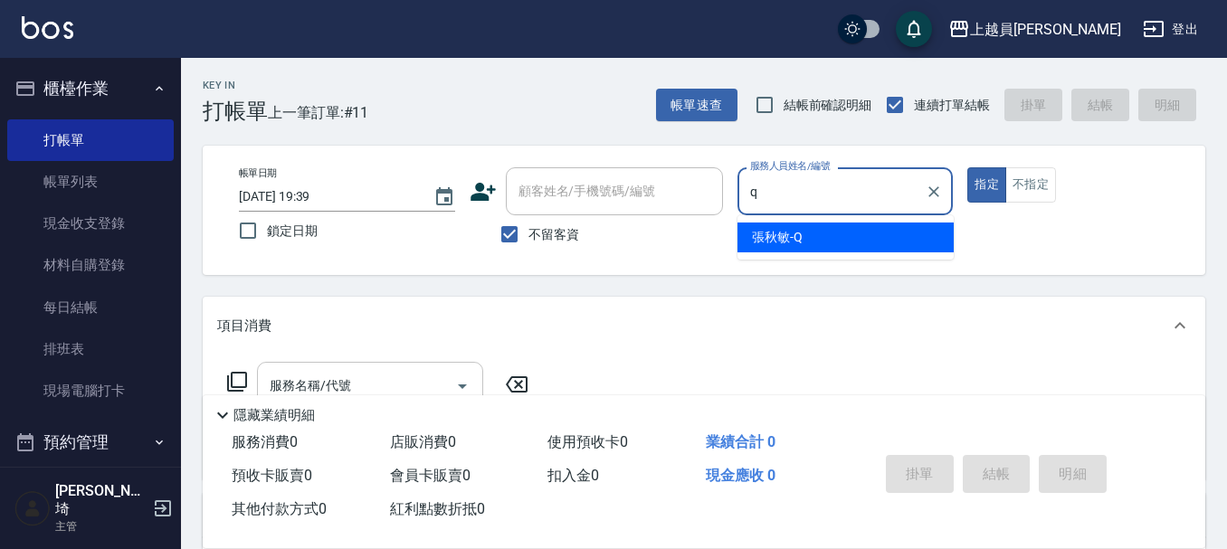
type input "[PERSON_NAME]"
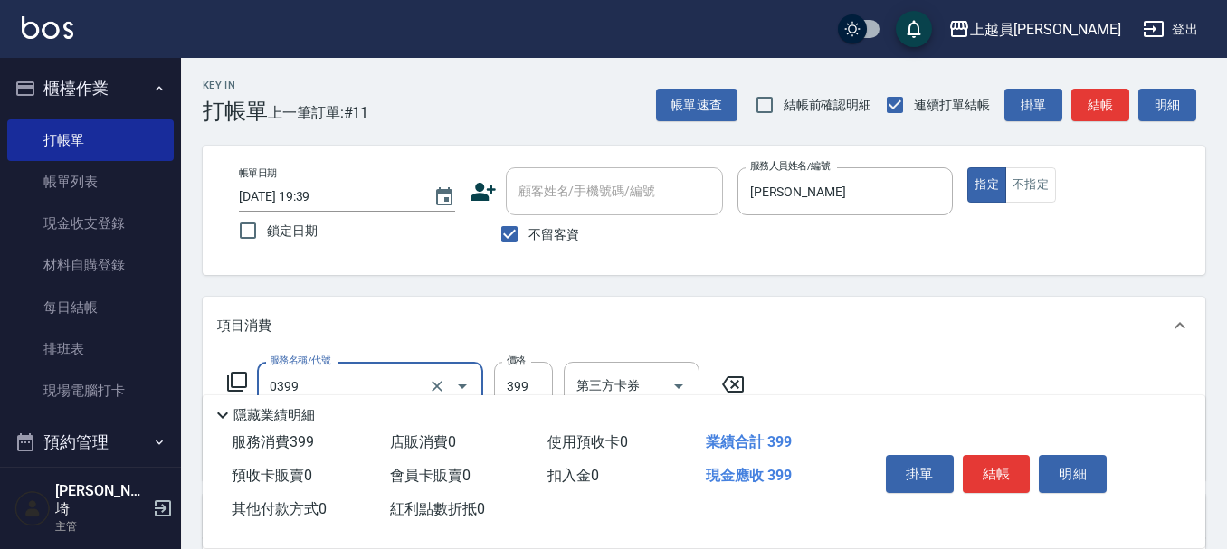
type input "海鹽SPA(0399)"
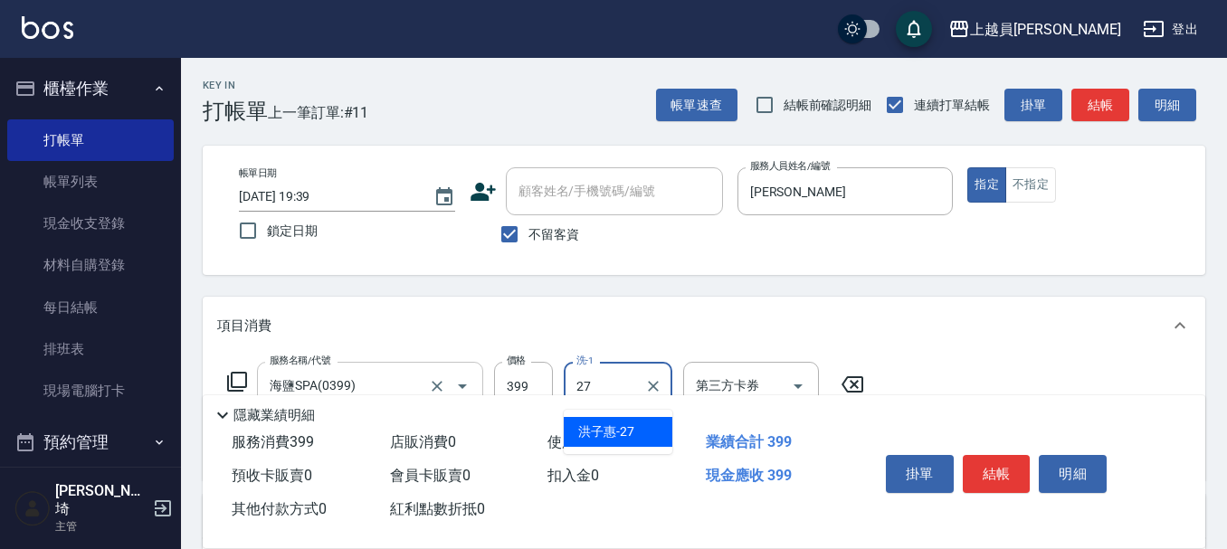
type input "[PERSON_NAME]-27"
type input "剪髮(302)"
type input "250"
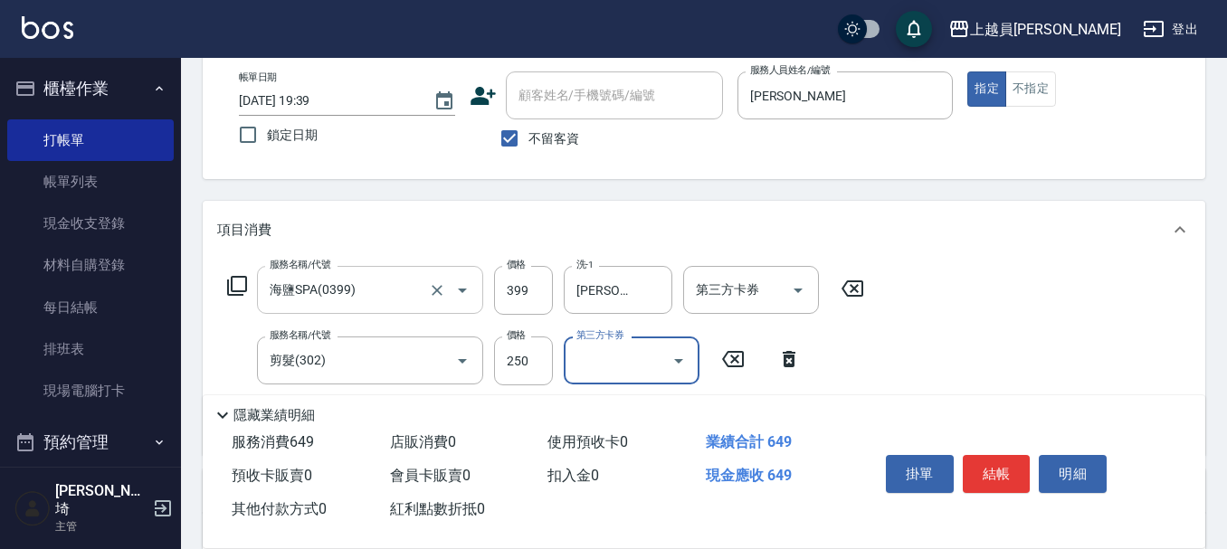
scroll to position [271, 0]
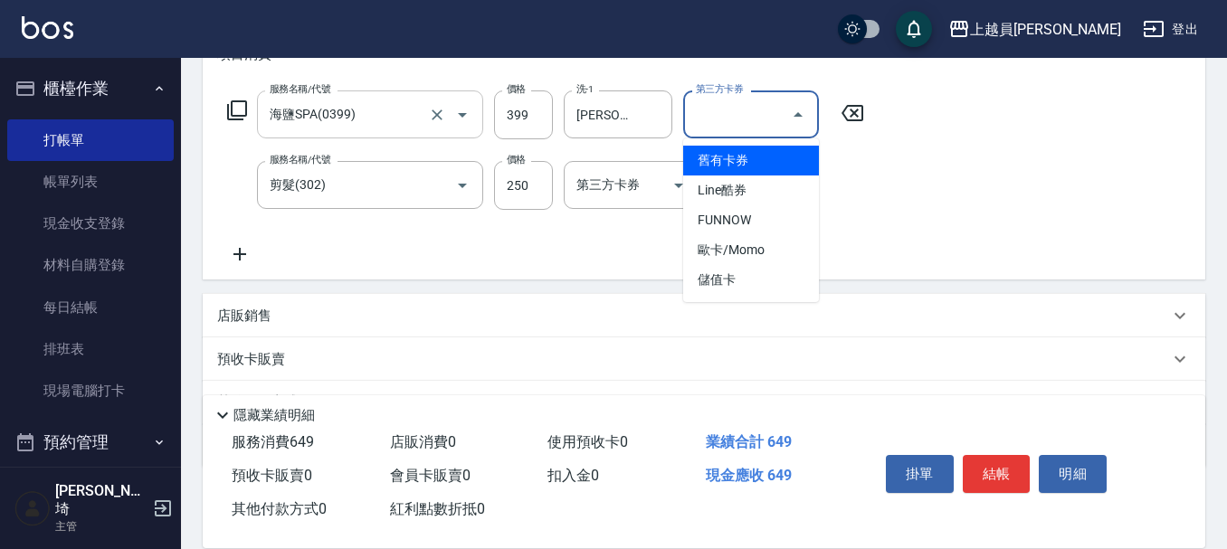
click at [754, 115] on input "第三方卡券" at bounding box center [737, 115] width 92 height 32
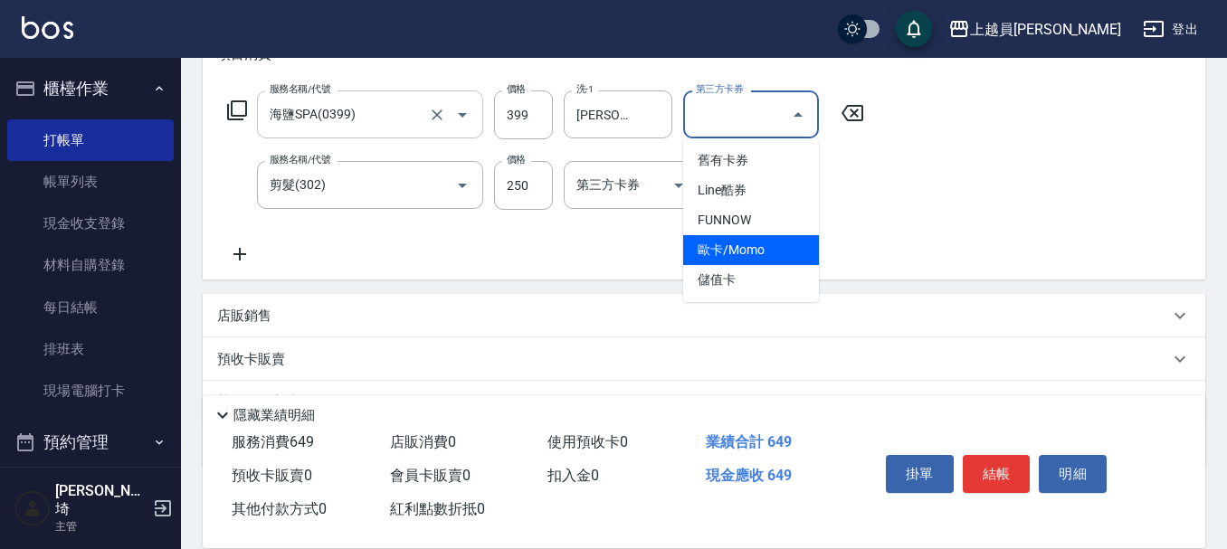
drag, startPoint x: 770, startPoint y: 260, endPoint x: 765, endPoint y: 281, distance: 22.4
click at [770, 261] on span "歐卡/Momo" at bounding box center [751, 250] width 136 height 30
type input "歐卡/Momo"
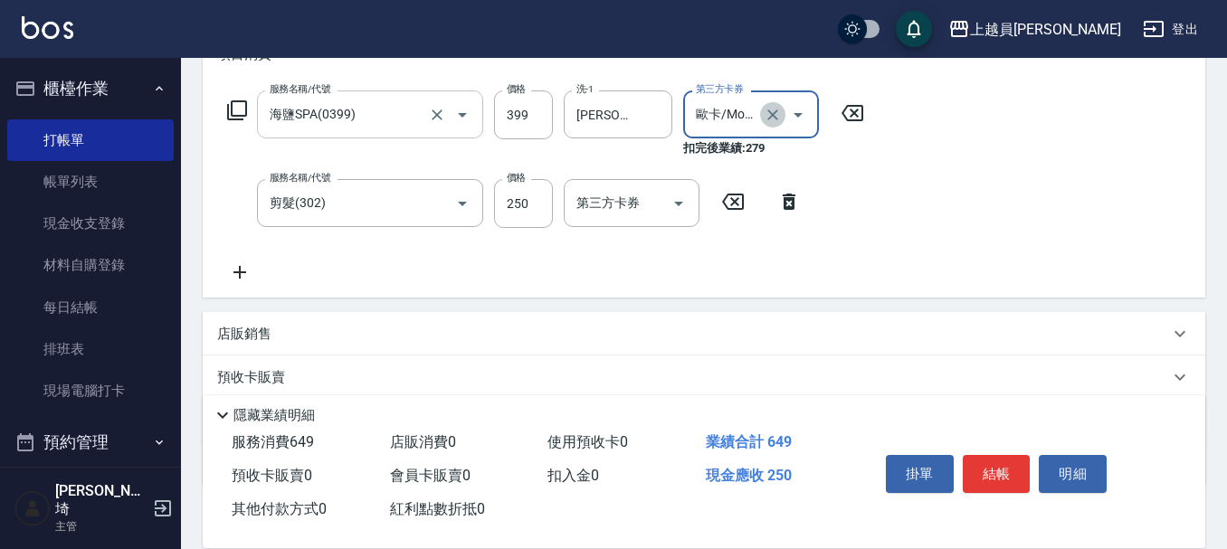
click at [776, 108] on icon "Clear" at bounding box center [773, 115] width 18 height 18
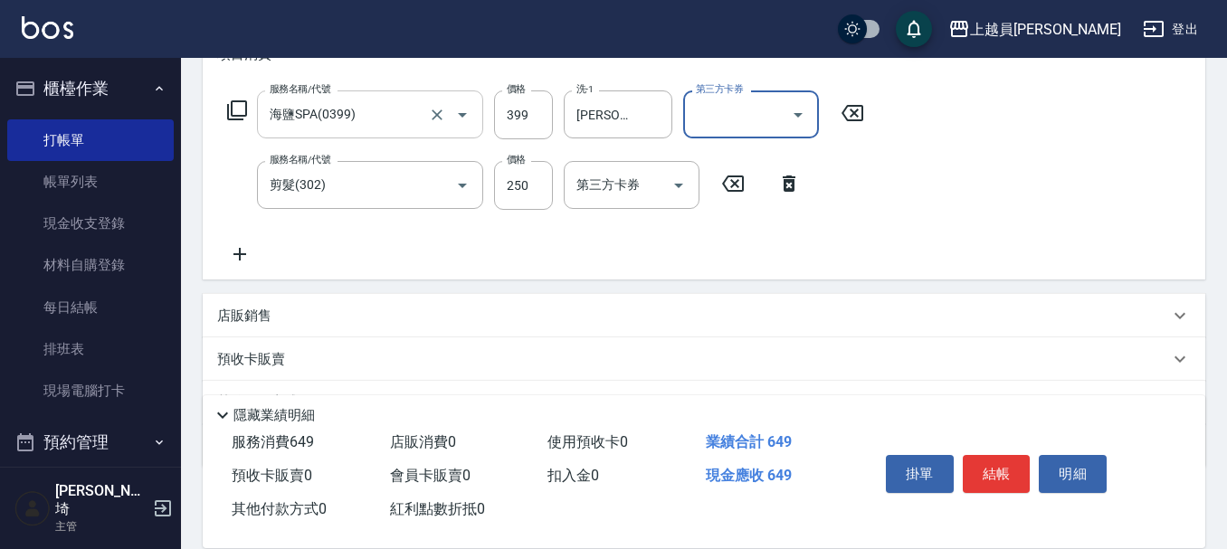
click at [747, 113] on input "第三方卡券" at bounding box center [737, 115] width 92 height 32
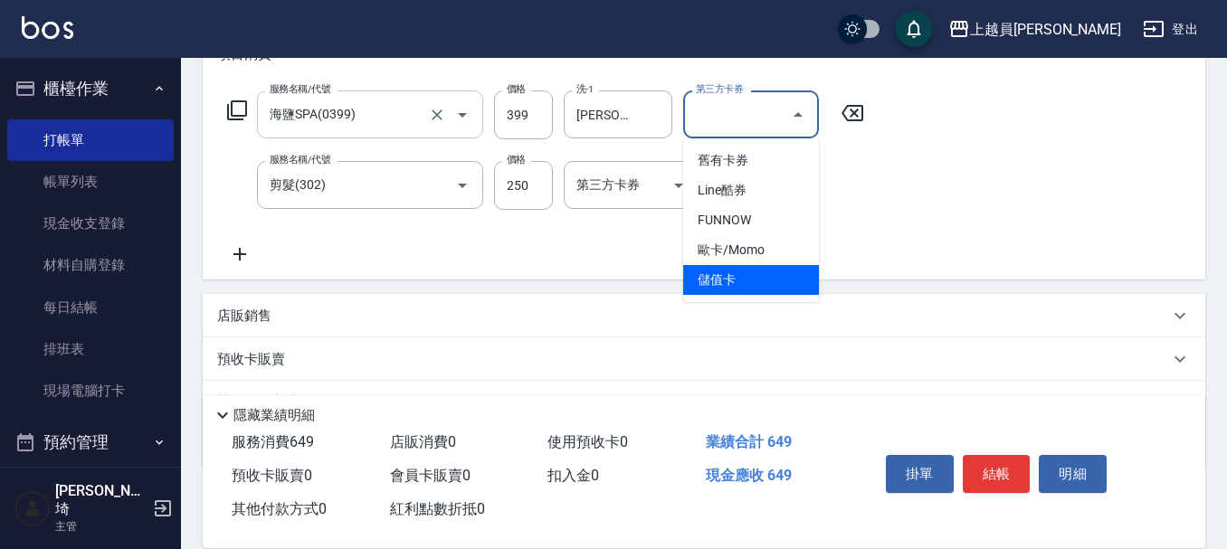
click at [735, 281] on span "儲值卡" at bounding box center [751, 280] width 136 height 30
type input "儲值卡"
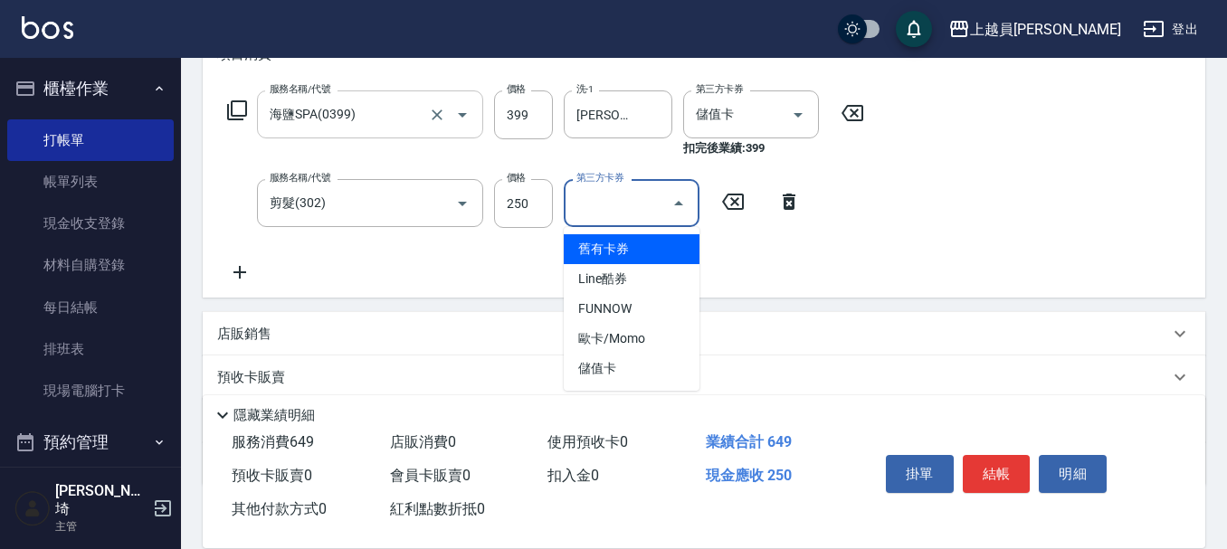
click at [623, 213] on input "第三方卡券" at bounding box center [618, 203] width 92 height 32
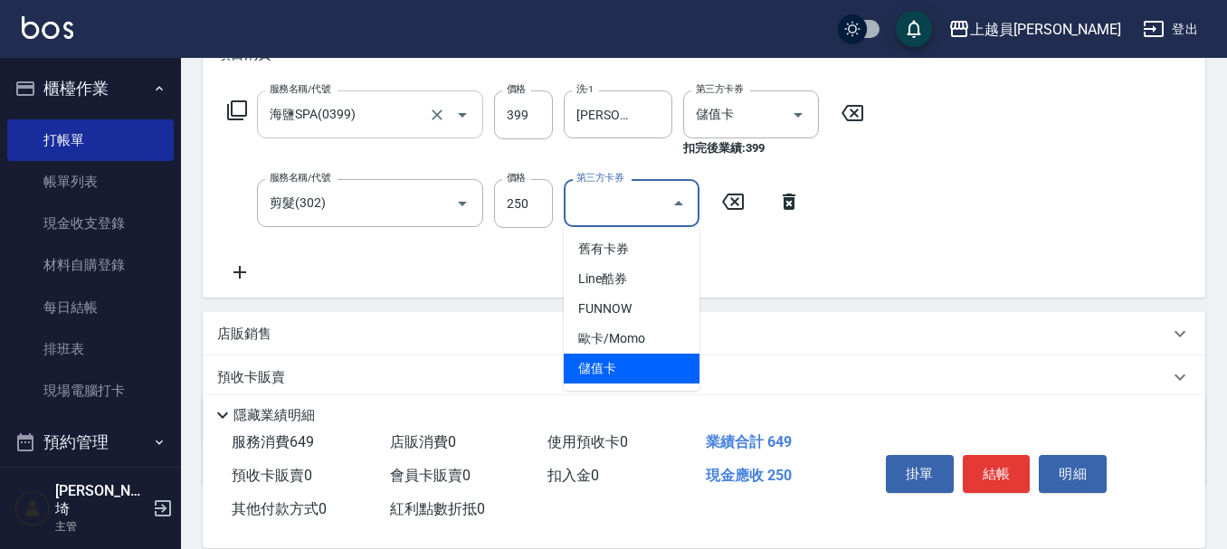
click at [650, 378] on span "儲值卡" at bounding box center [632, 369] width 136 height 30
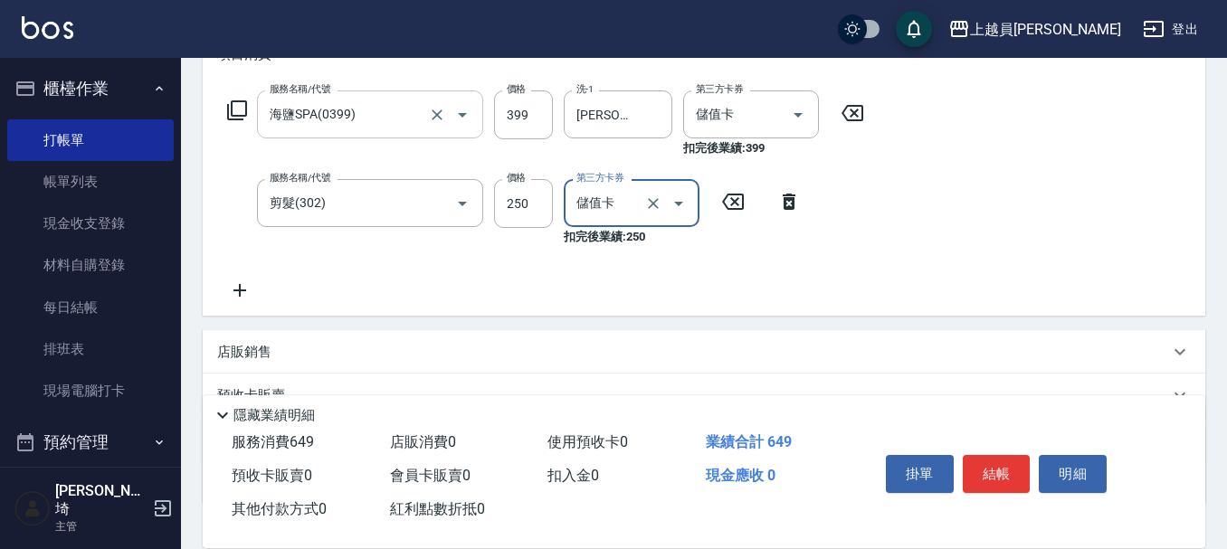
type input "儲值卡"
click at [996, 459] on button "結帳" at bounding box center [997, 474] width 68 height 38
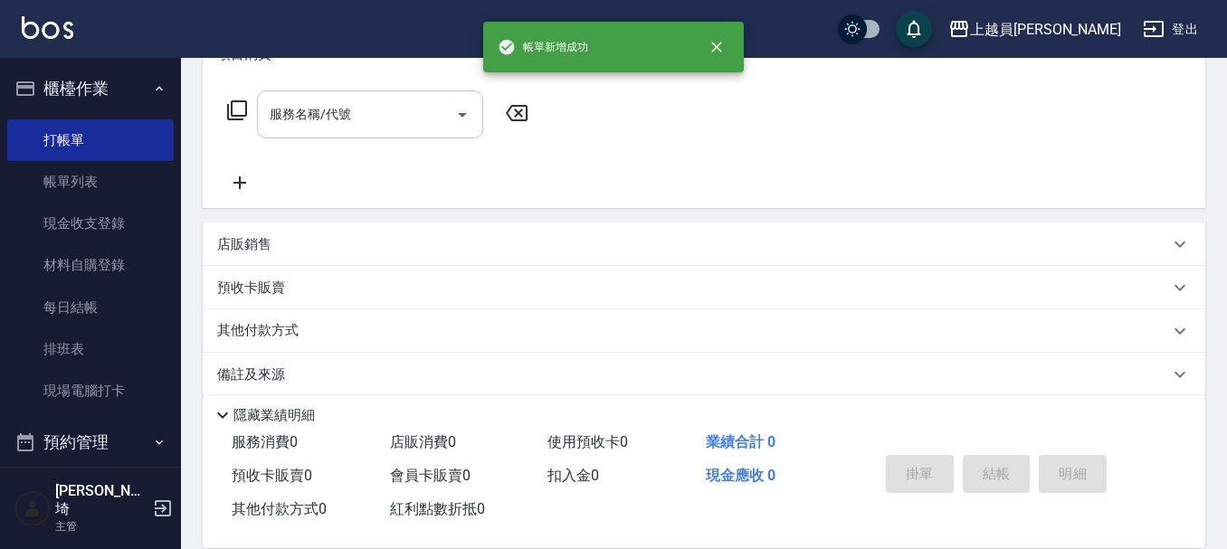
scroll to position [0, 0]
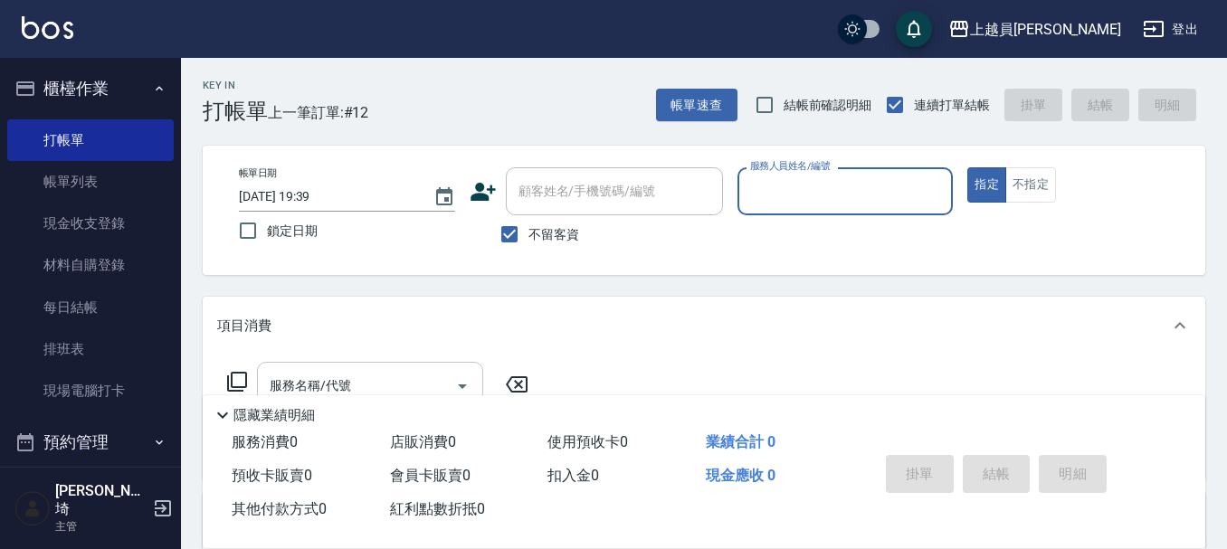
click at [967, 167] on button "指定" at bounding box center [986, 184] width 39 height 35
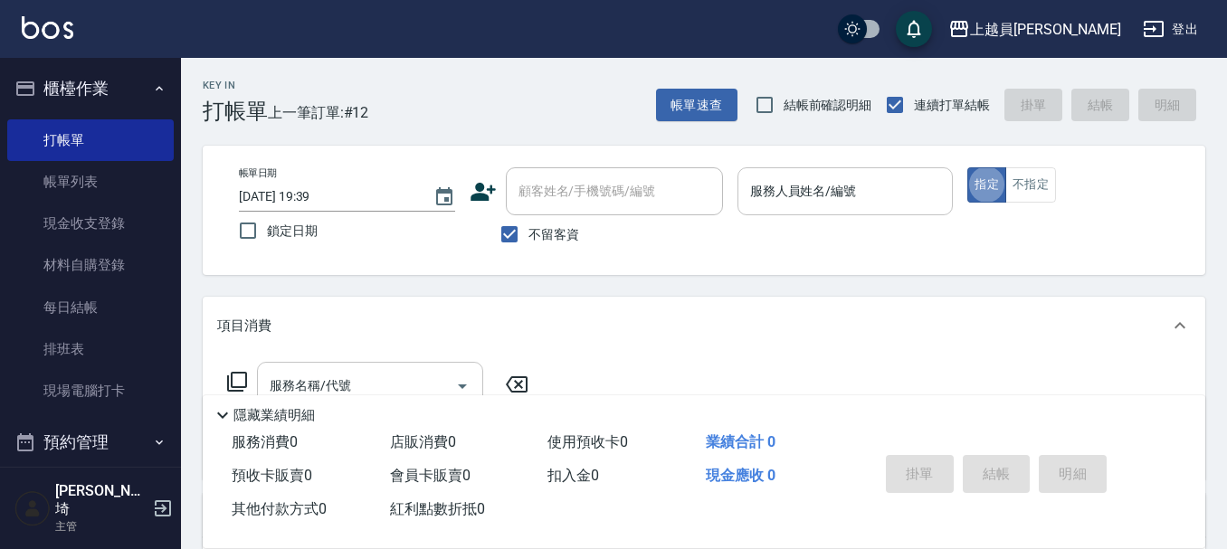
click at [779, 191] on input "服務人員姓名/編號" at bounding box center [846, 192] width 200 height 32
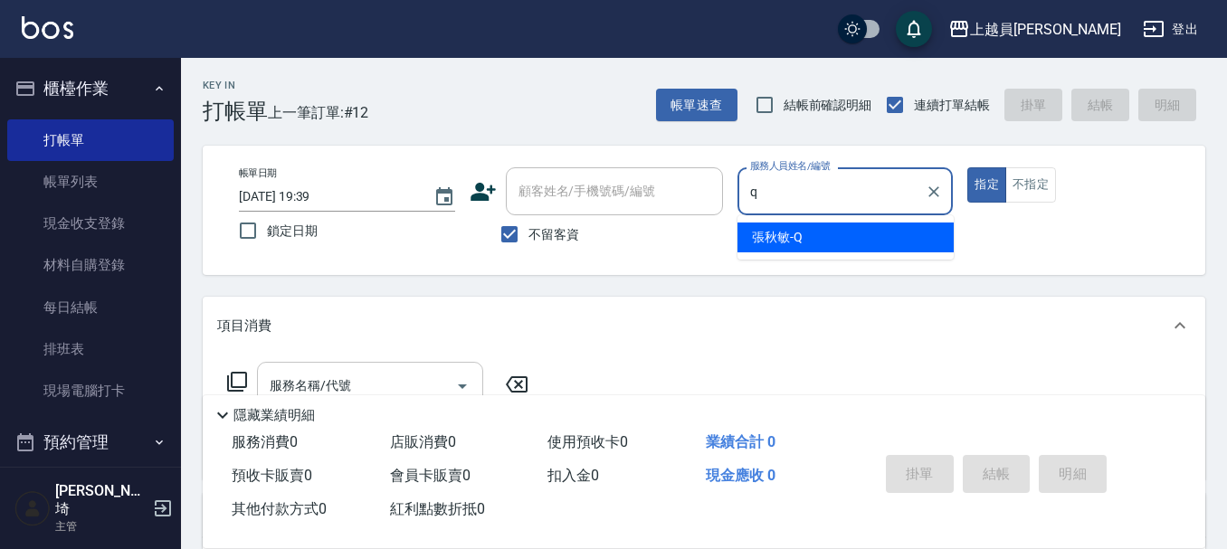
type input "[PERSON_NAME]"
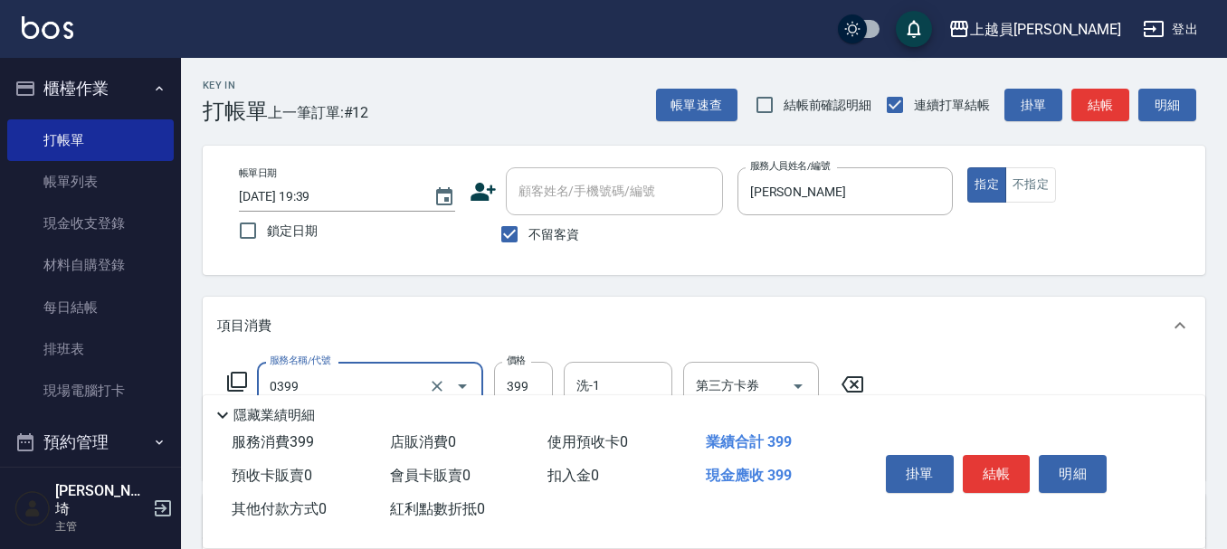
type input "海鹽SPA(0399)"
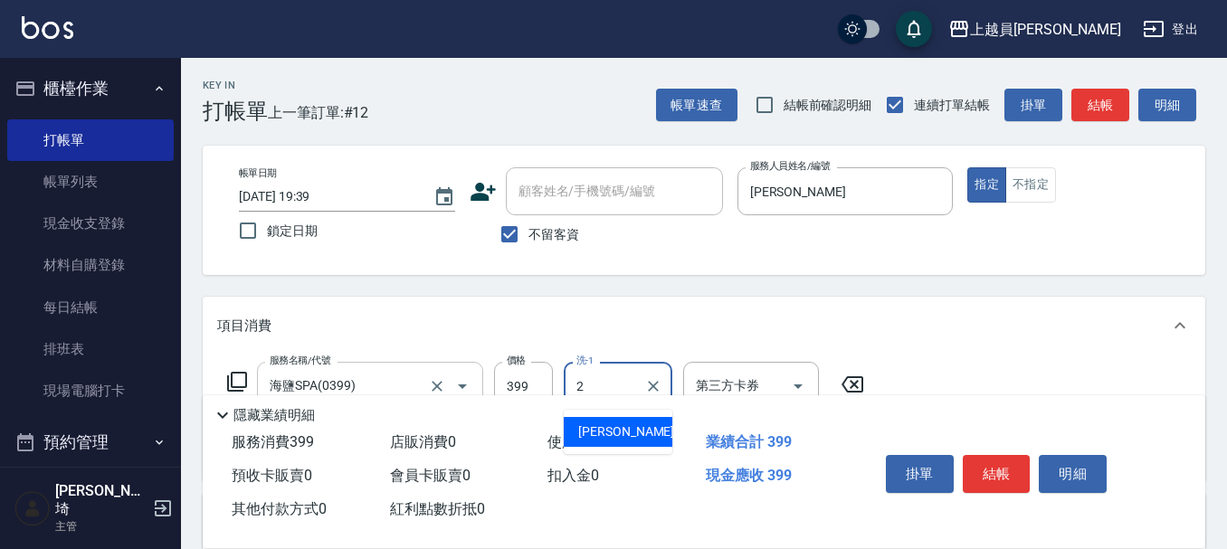
type input "阿吉-2"
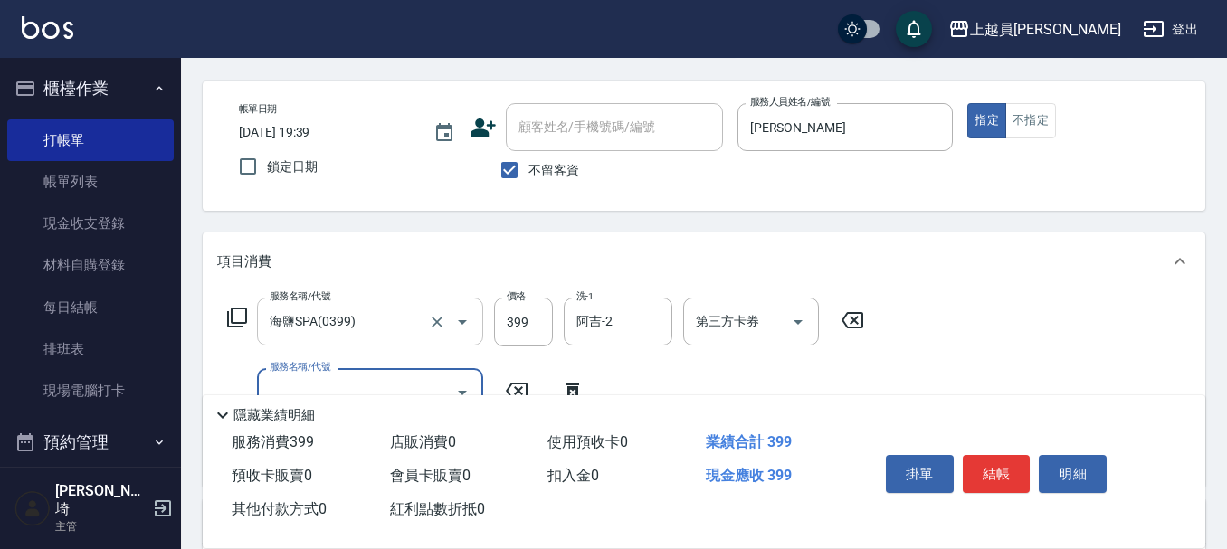
scroll to position [90, 0]
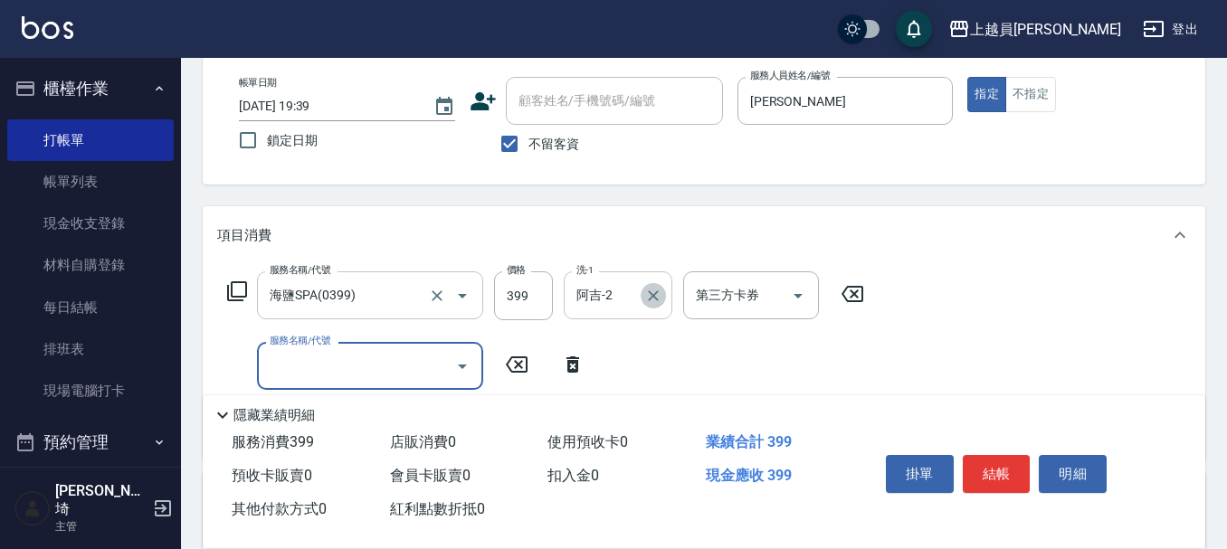
click at [649, 289] on icon "Clear" at bounding box center [653, 296] width 18 height 18
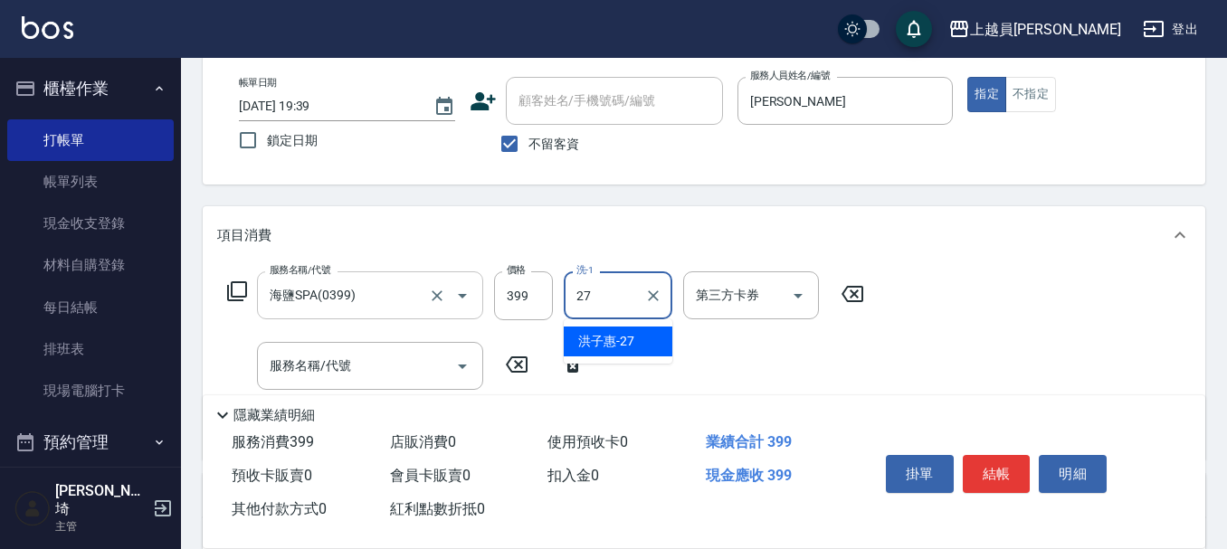
type input "[PERSON_NAME]-27"
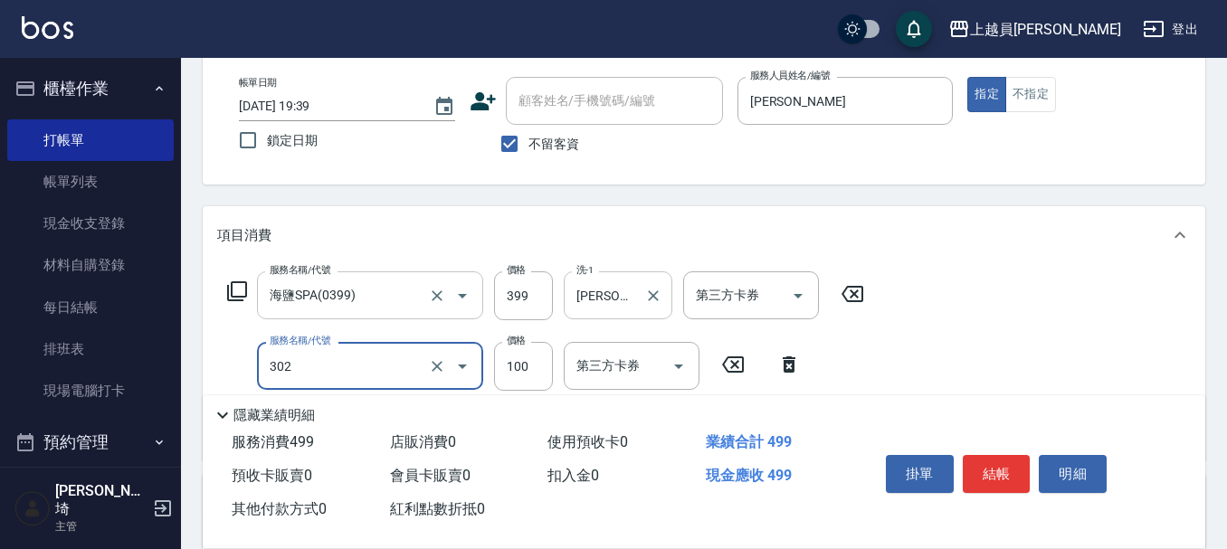
type input "剪髮(302)"
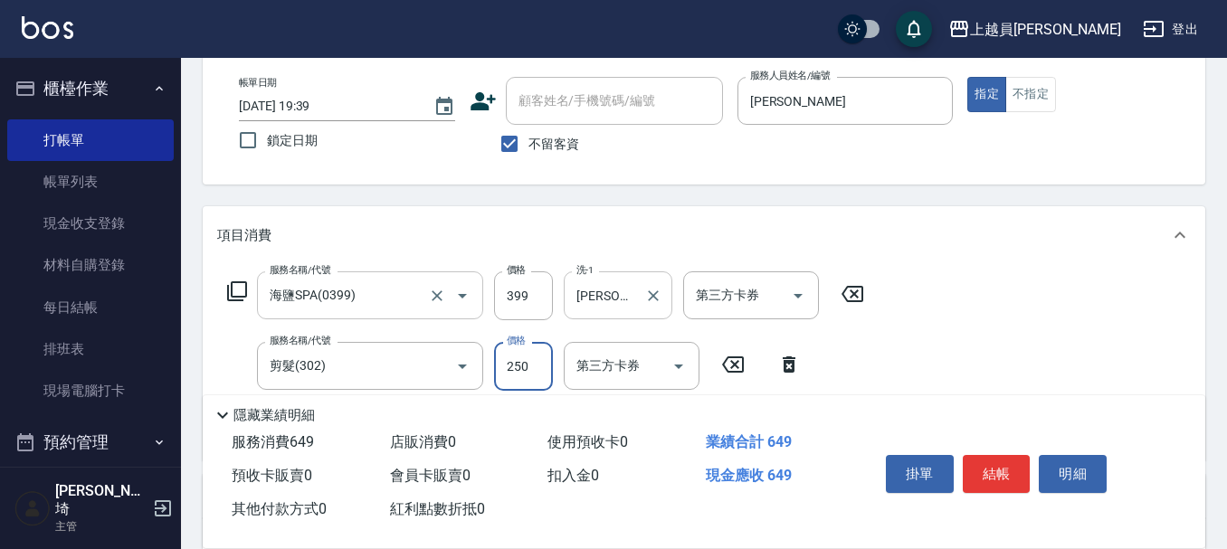
type input "250"
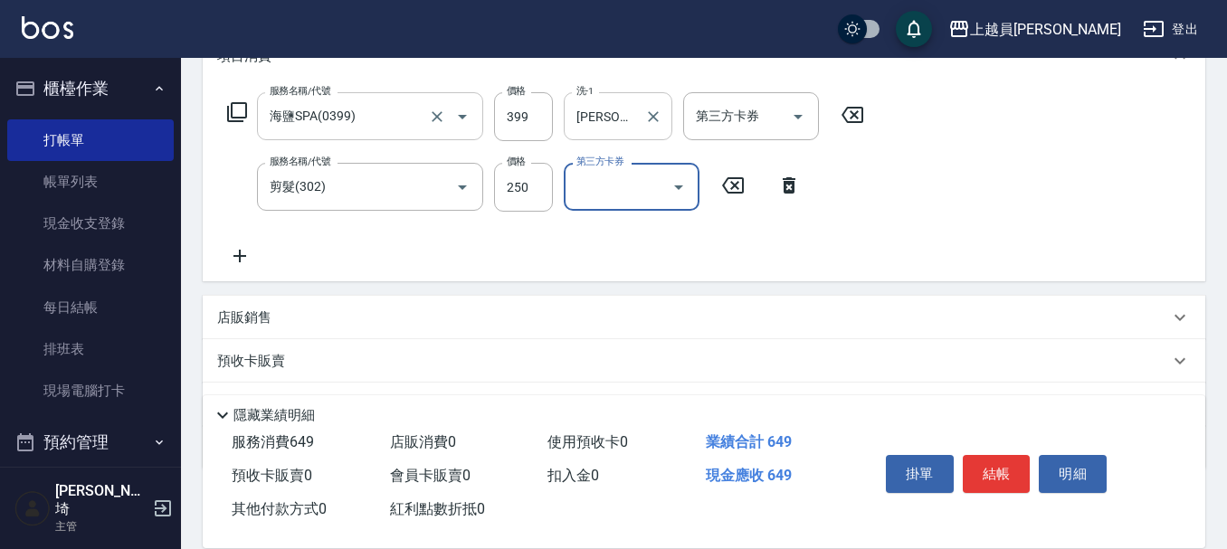
scroll to position [271, 0]
click at [687, 101] on div "第三方卡券" at bounding box center [751, 114] width 136 height 48
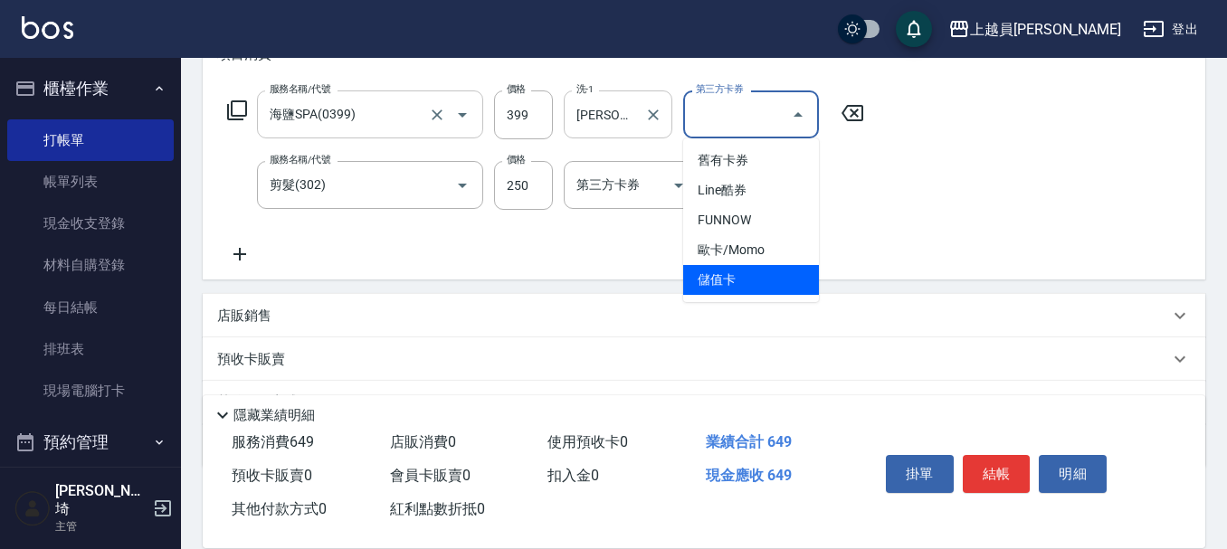
click at [722, 273] on span "儲值卡" at bounding box center [751, 280] width 136 height 30
type input "儲值卡"
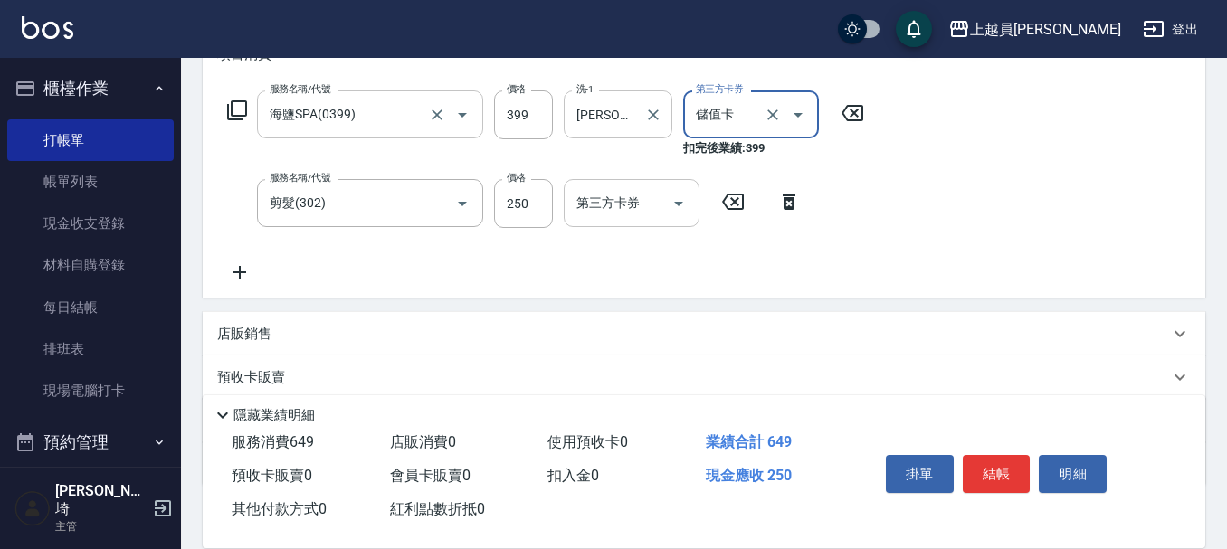
click at [610, 214] on input "第三方卡券" at bounding box center [618, 203] width 92 height 32
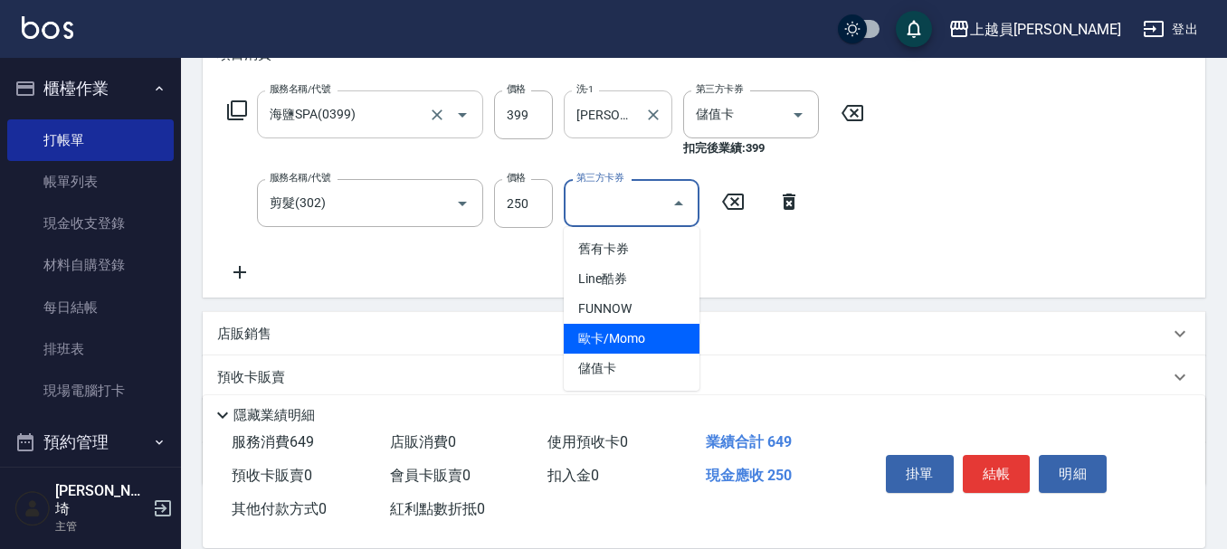
click at [637, 344] on span "歐卡/Momo" at bounding box center [632, 339] width 136 height 30
type input "歐卡/Momo"
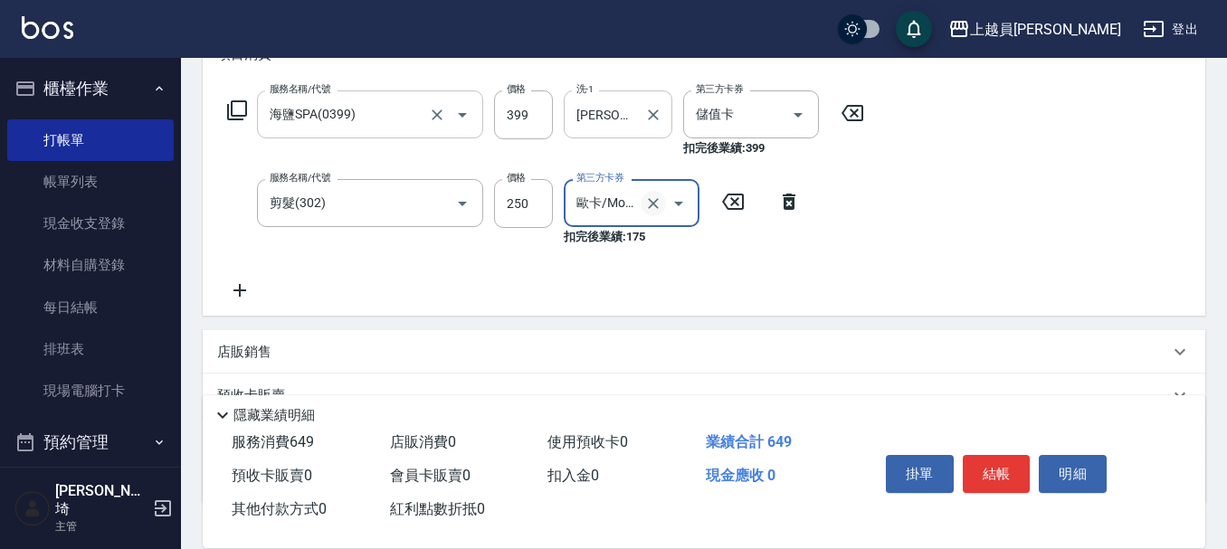
click at [656, 204] on icon "Clear" at bounding box center [653, 204] width 18 height 18
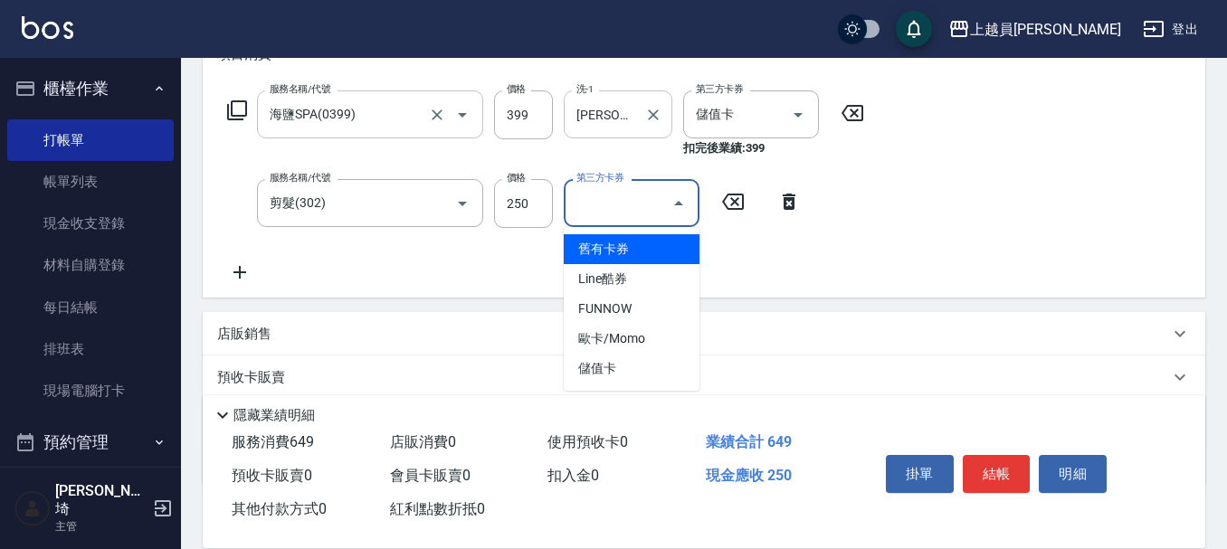
click at [622, 201] on input "第三方卡券" at bounding box center [618, 203] width 92 height 32
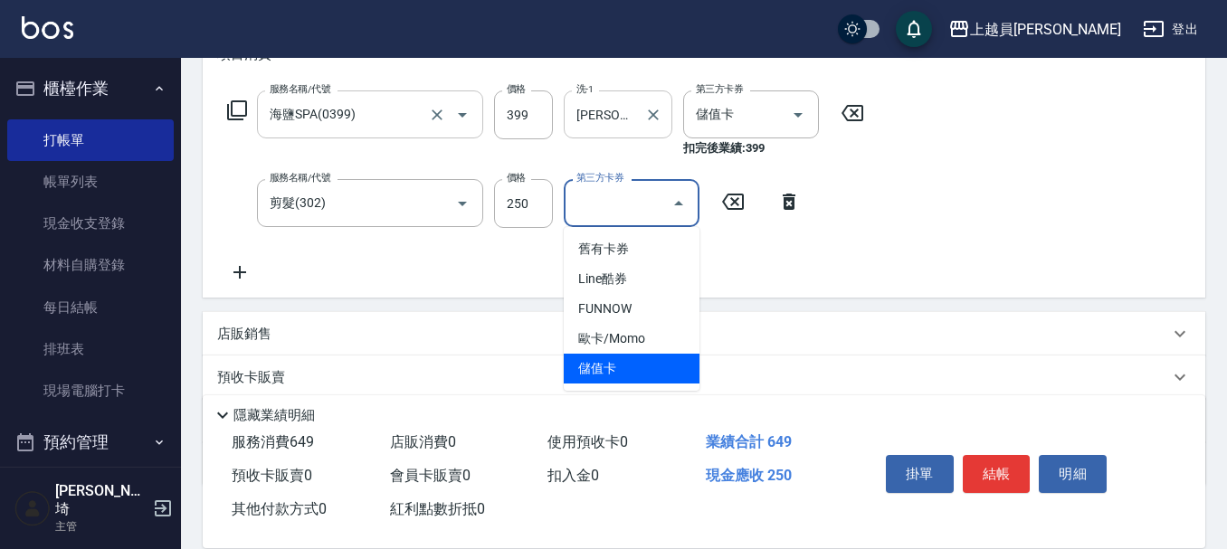
click at [610, 370] on span "儲值卡" at bounding box center [632, 369] width 136 height 30
type input "儲值卡"
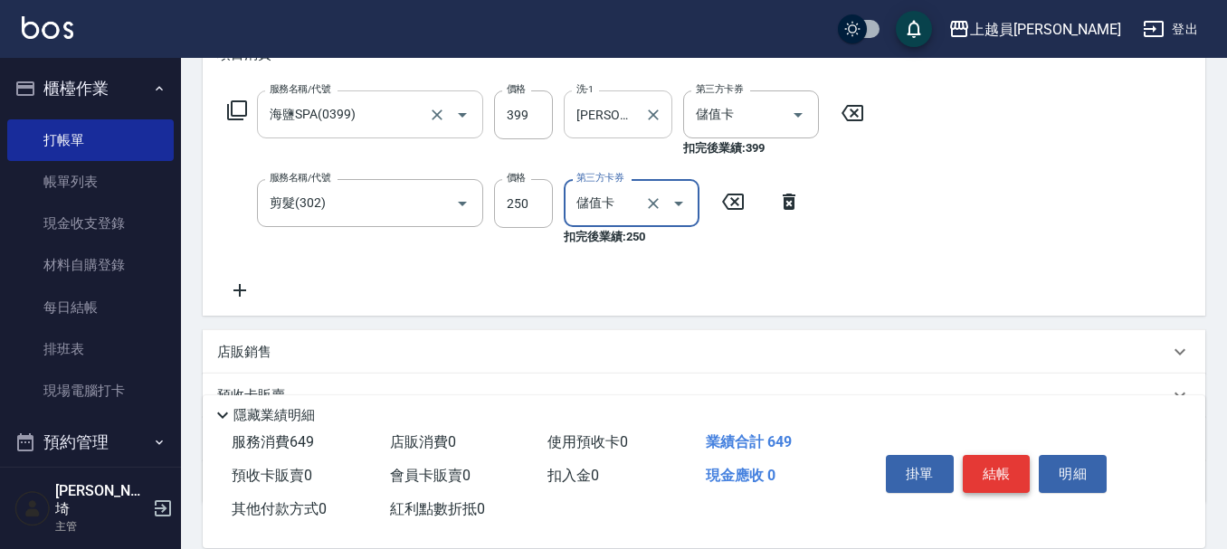
click at [983, 455] on button "結帳" at bounding box center [997, 474] width 68 height 38
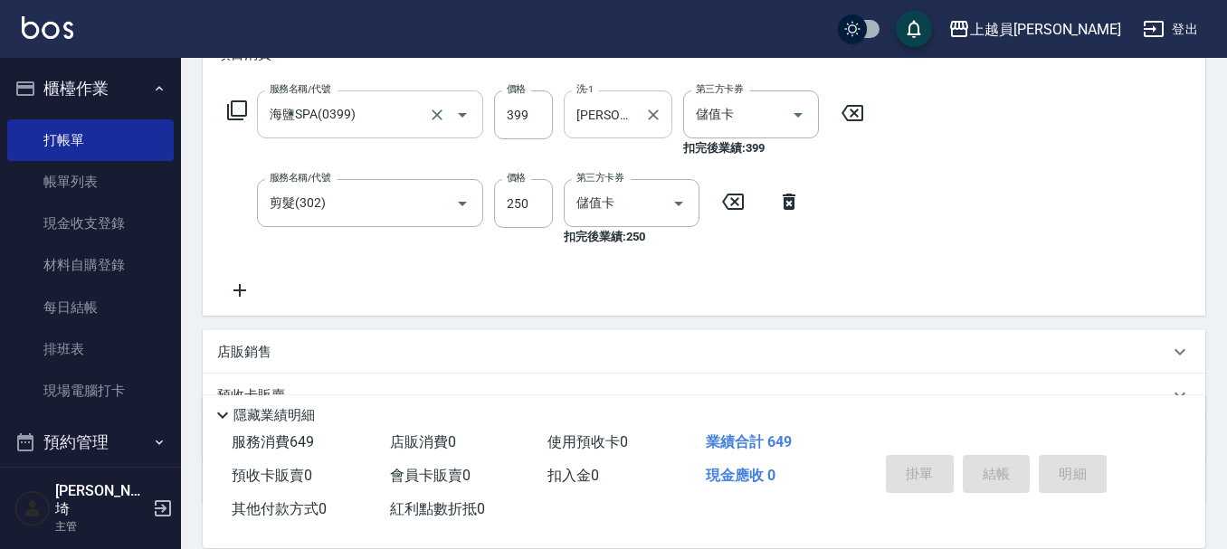
type input "[DATE] 19:40"
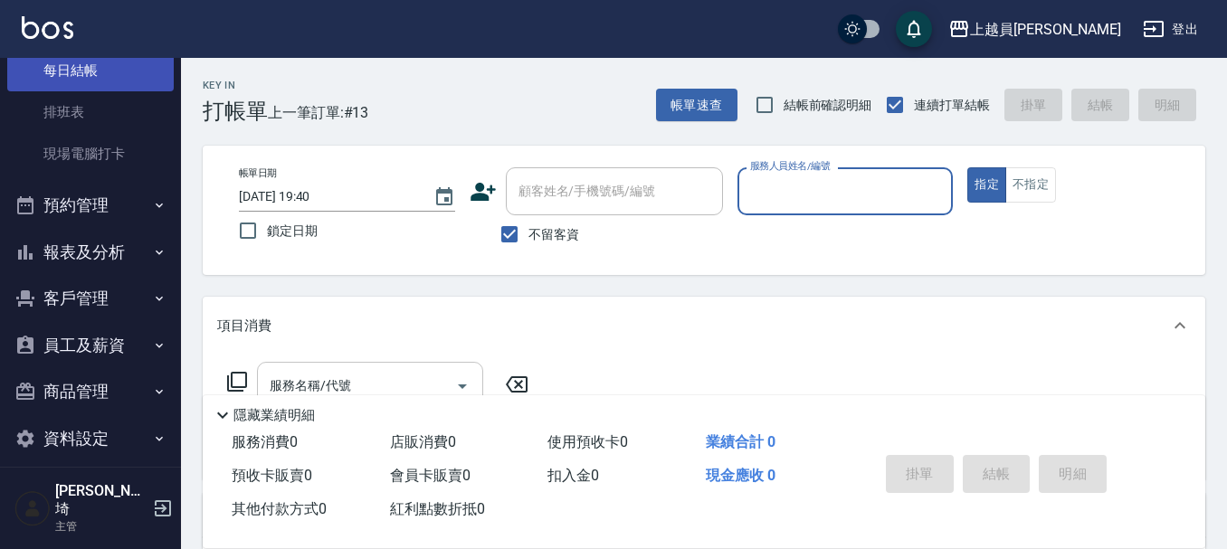
scroll to position [0, 0]
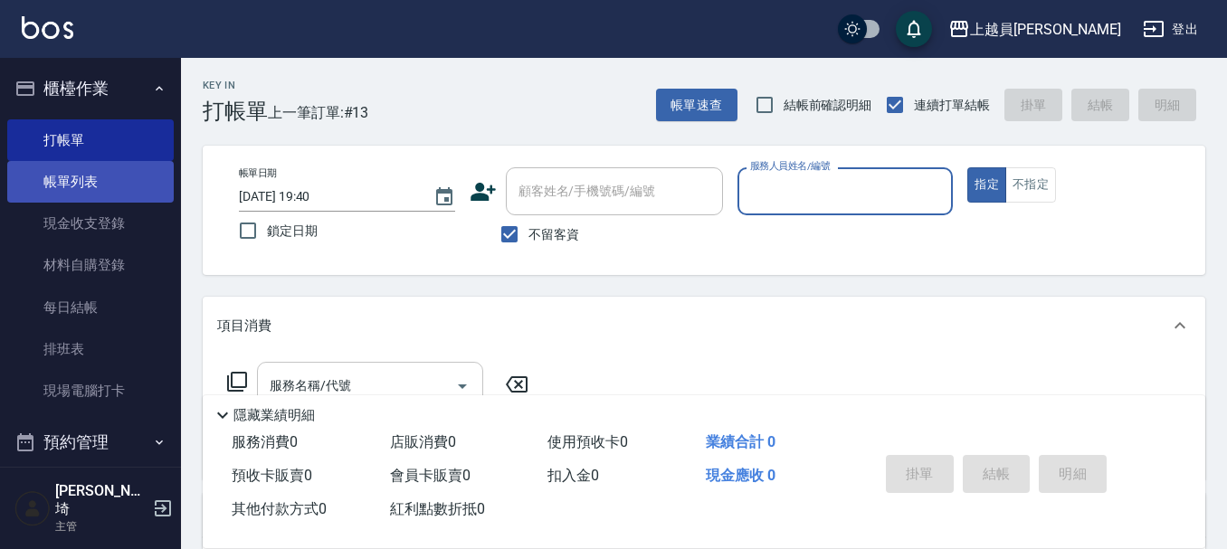
click at [107, 176] on link "帳單列表" at bounding box center [90, 182] width 167 height 42
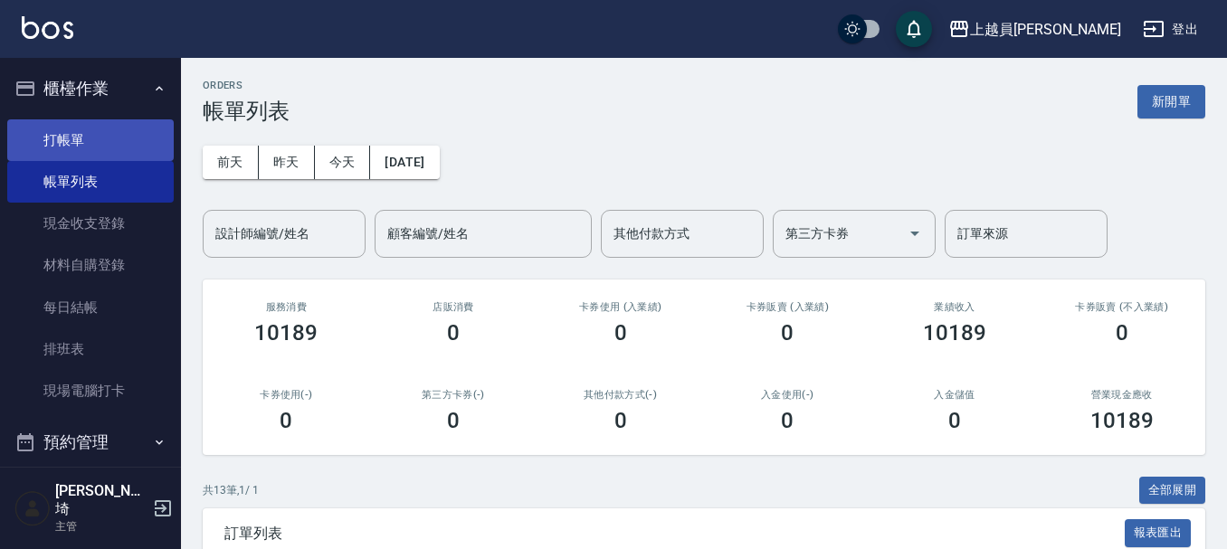
click at [127, 146] on link "打帳單" at bounding box center [90, 140] width 167 height 42
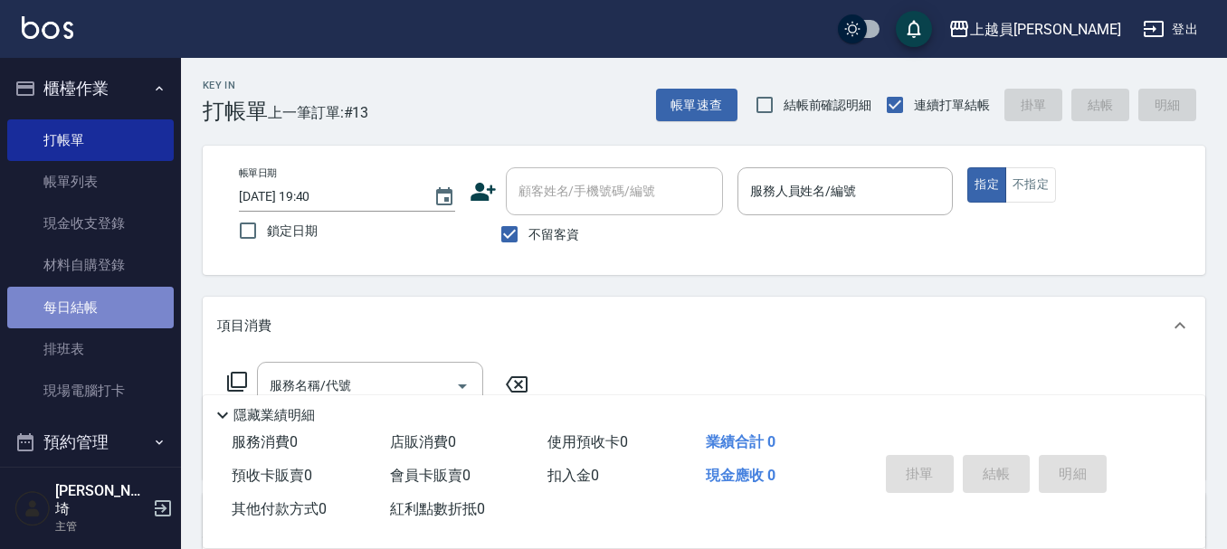
click at [103, 298] on link "每日結帳" at bounding box center [90, 308] width 167 height 42
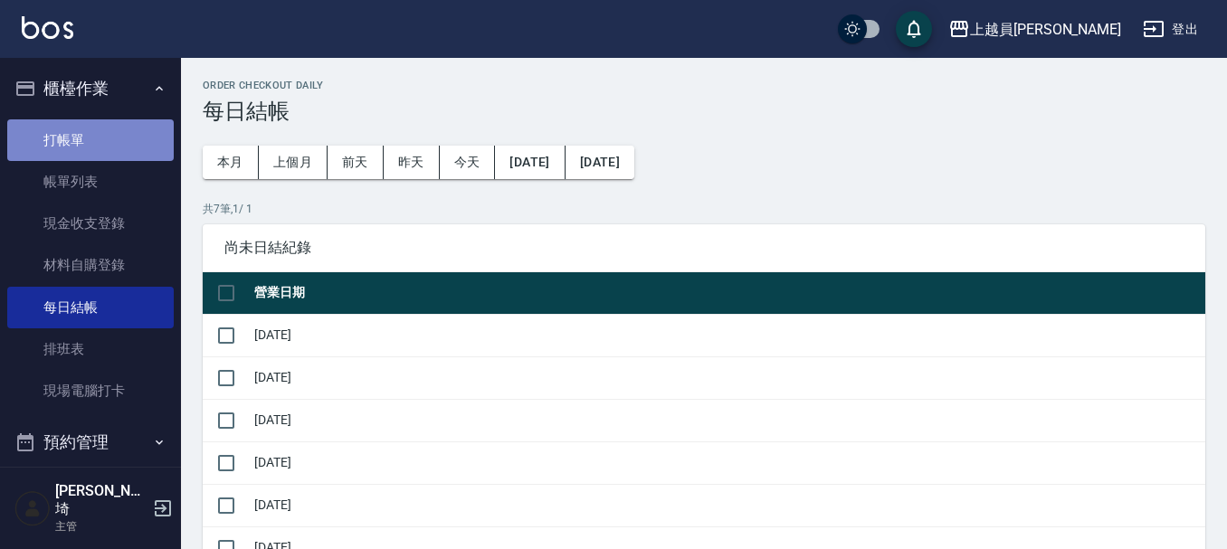
click at [128, 145] on link "打帳單" at bounding box center [90, 140] width 167 height 42
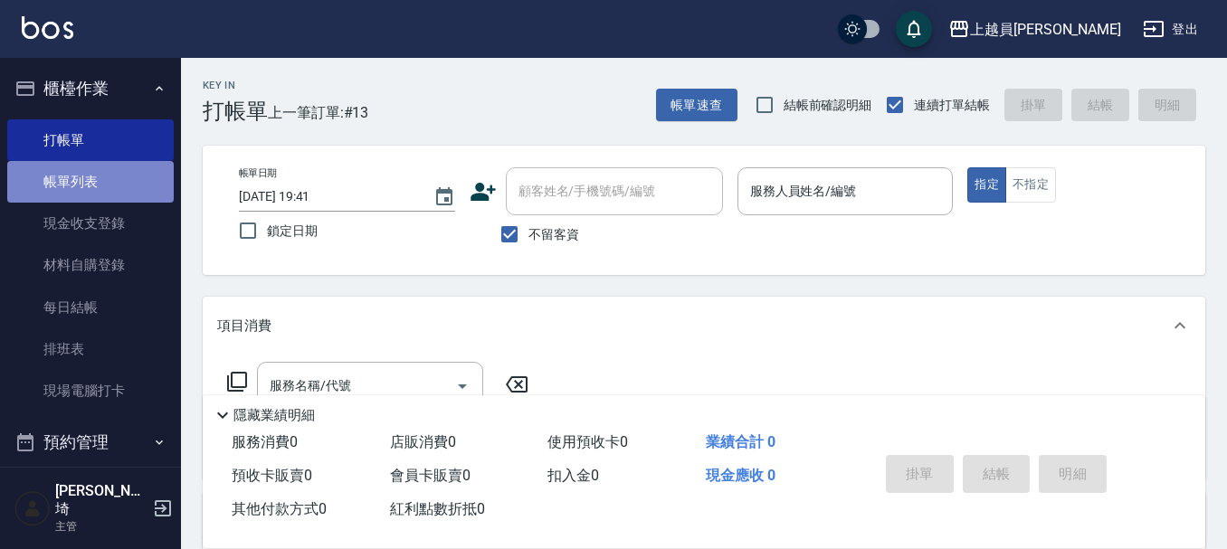
click at [100, 188] on link "帳單列表" at bounding box center [90, 182] width 167 height 42
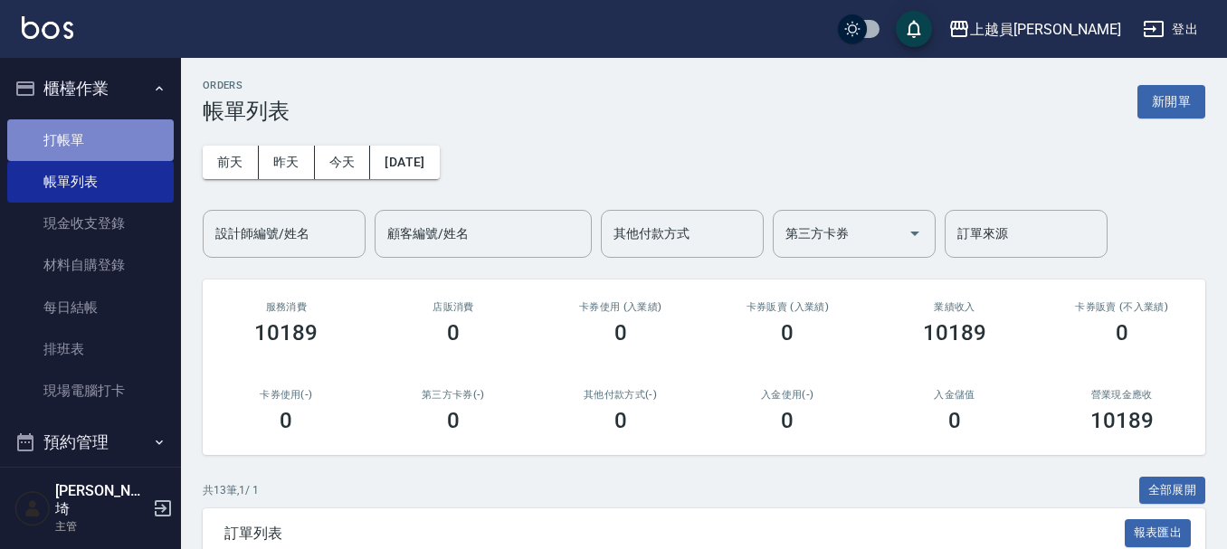
click at [104, 141] on link "打帳單" at bounding box center [90, 140] width 167 height 42
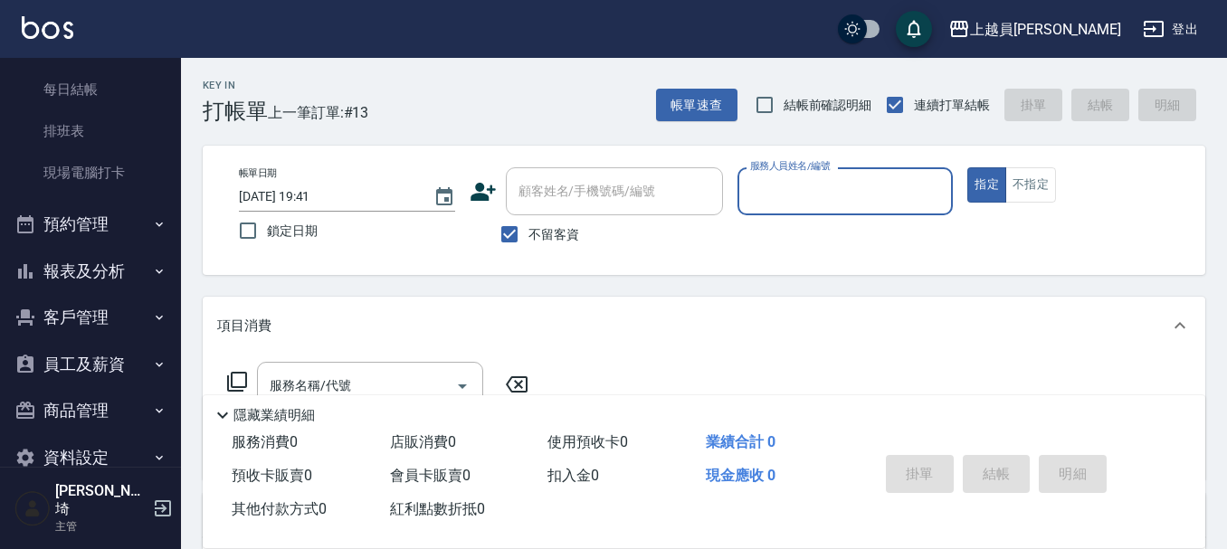
scroll to position [237, 0]
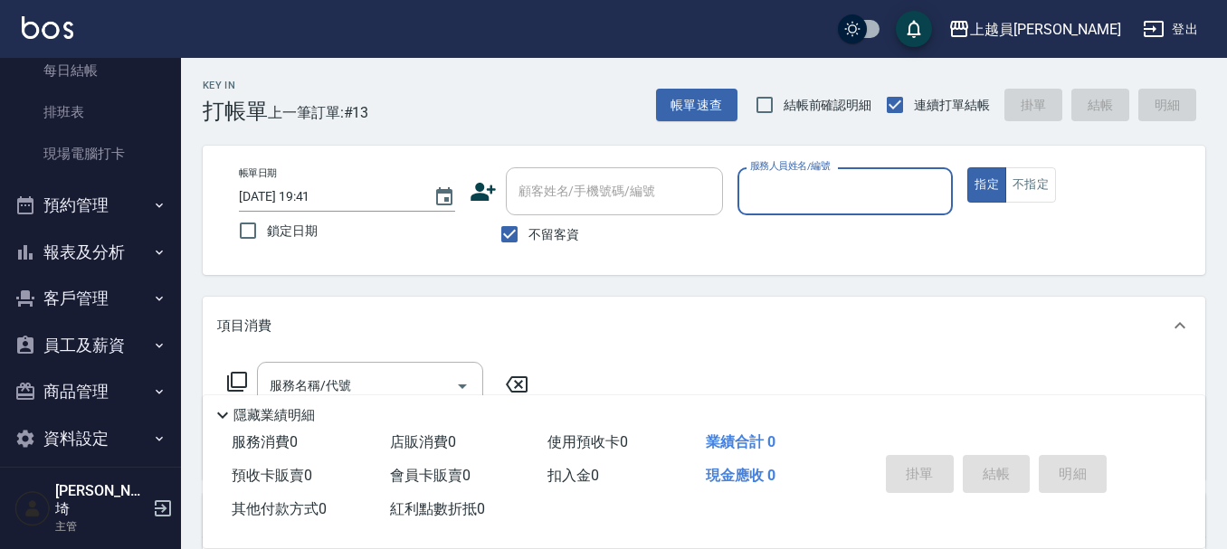
click at [131, 348] on button "員工及薪資" at bounding box center [90, 345] width 167 height 47
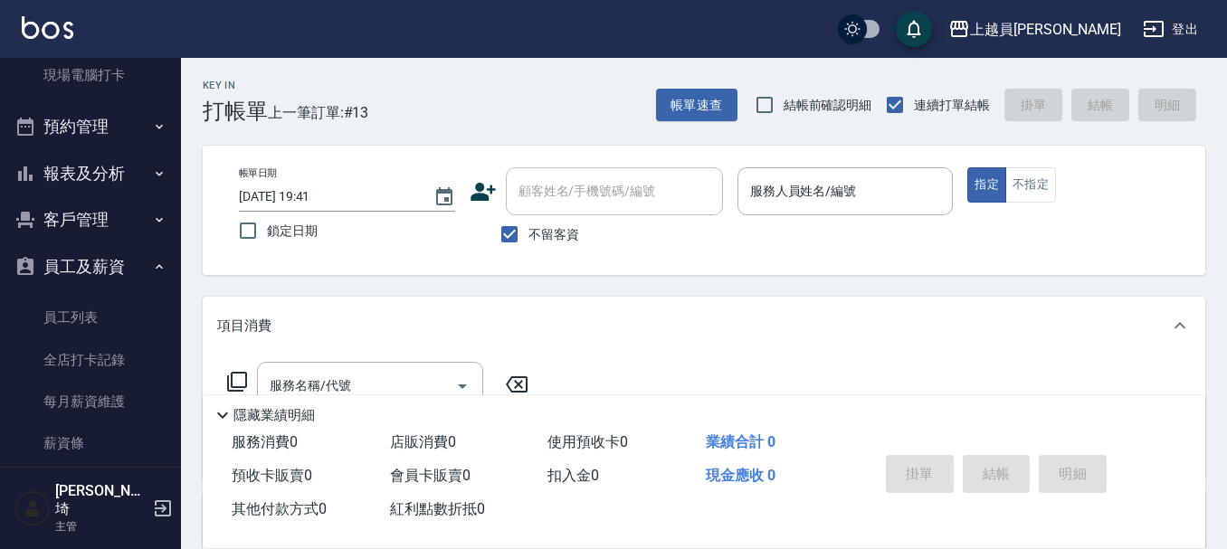
scroll to position [418, 0]
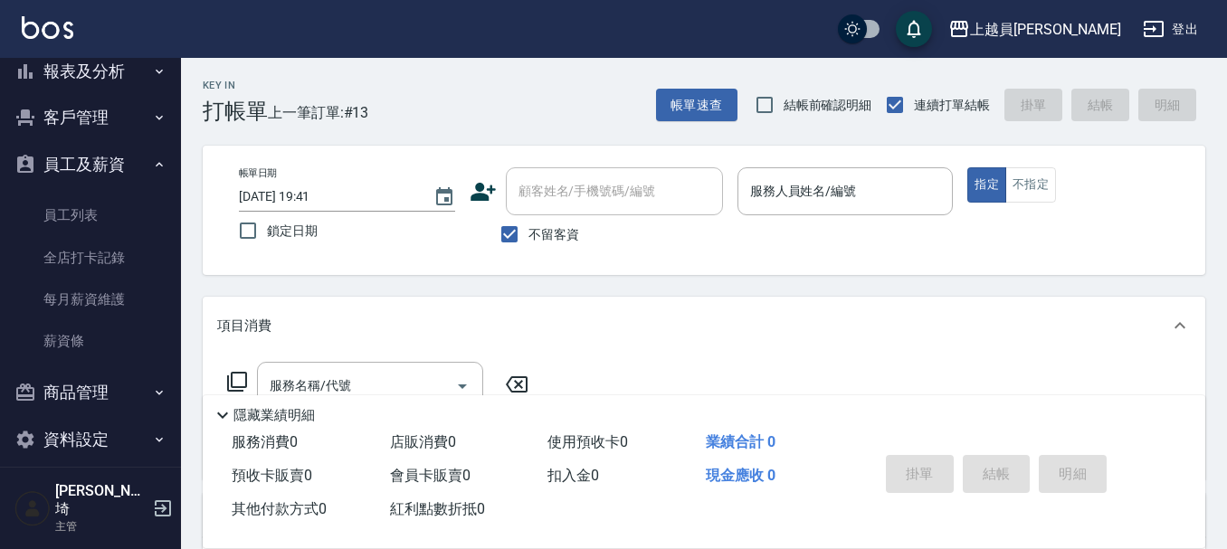
click at [159, 169] on button "員工及薪資" at bounding box center [90, 164] width 167 height 47
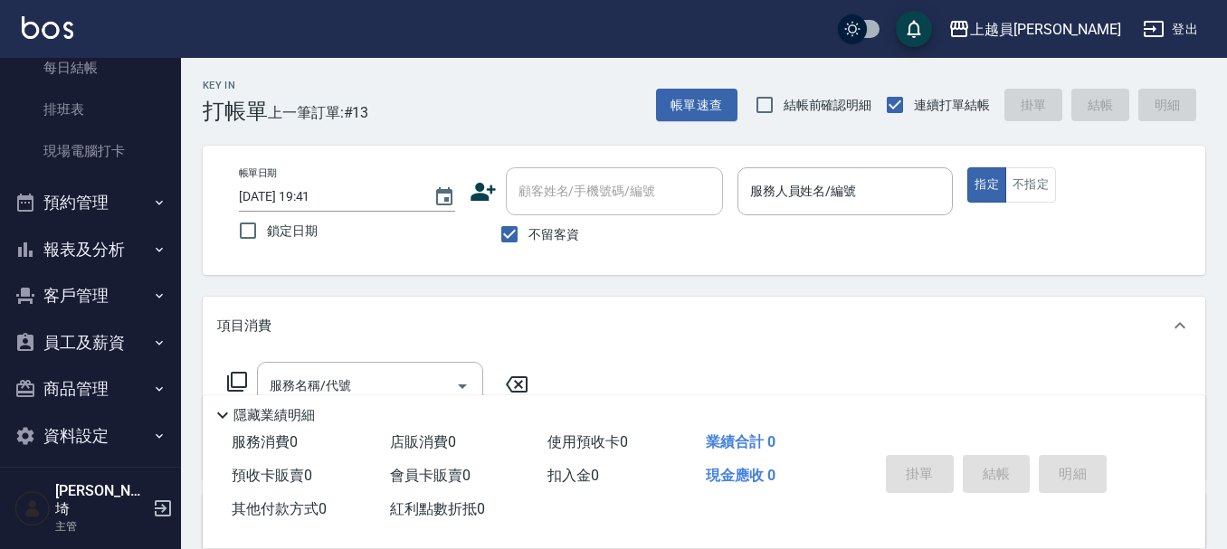
scroll to position [237, 0]
click at [124, 215] on button "預約管理" at bounding box center [90, 205] width 167 height 47
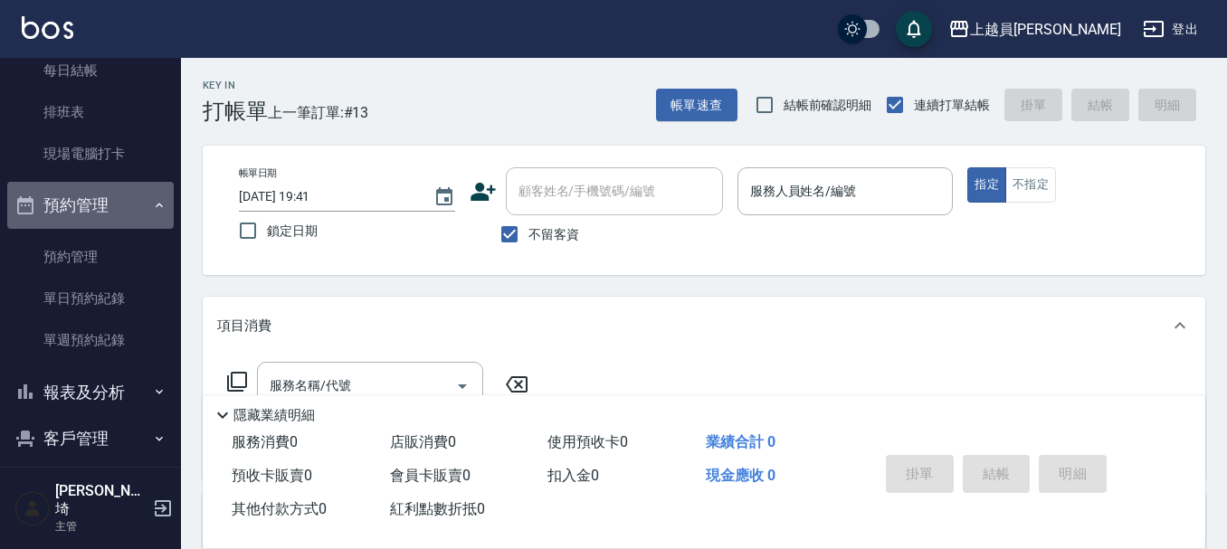
click at [131, 198] on button "預約管理" at bounding box center [90, 205] width 167 height 47
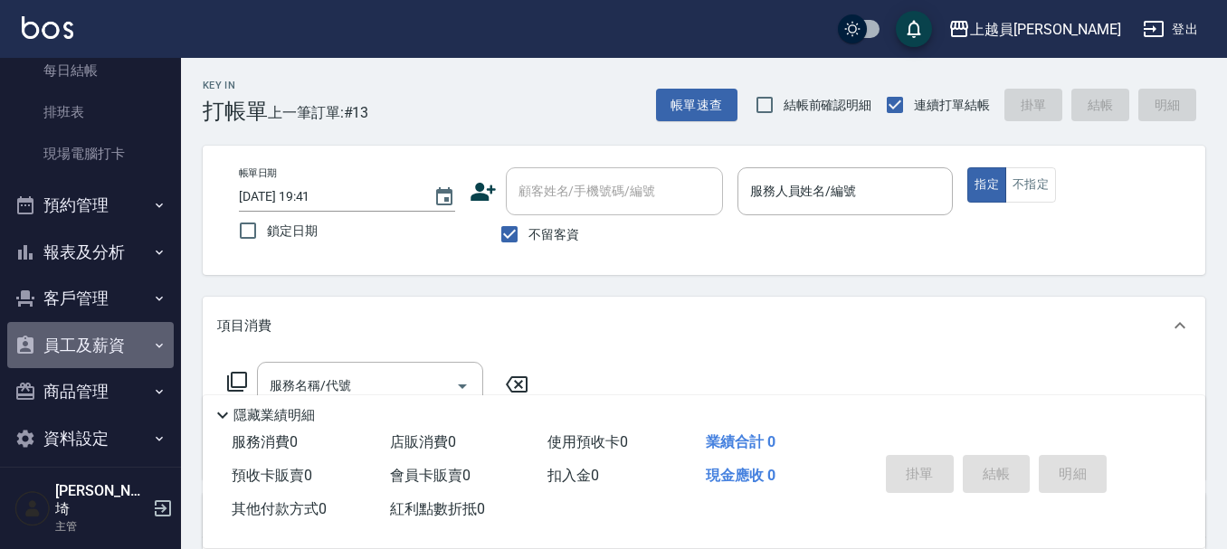
click at [119, 342] on button "員工及薪資" at bounding box center [90, 345] width 167 height 47
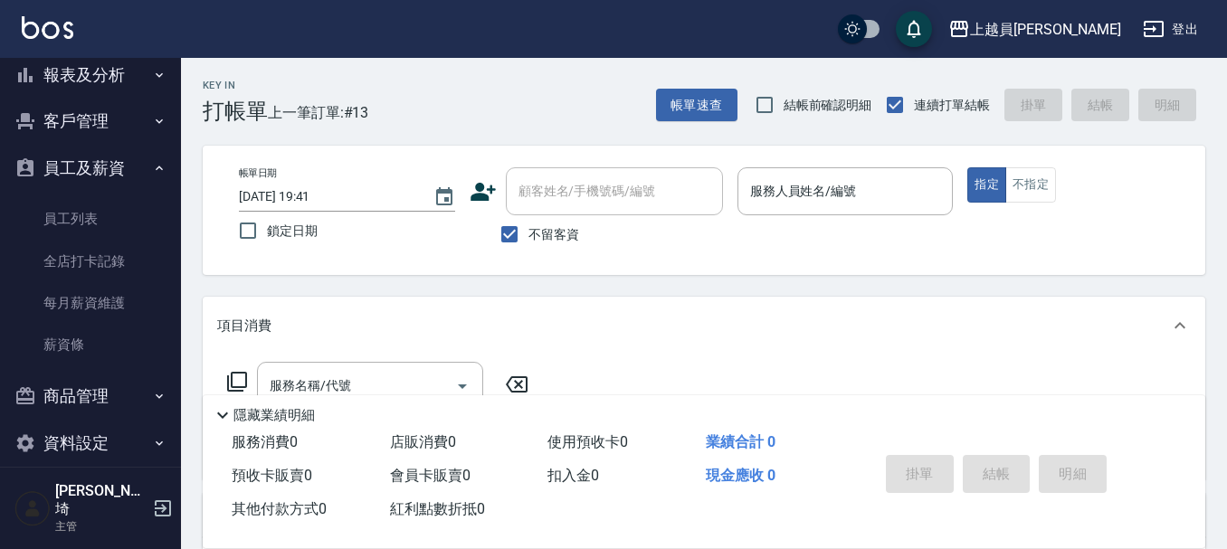
scroll to position [419, 0]
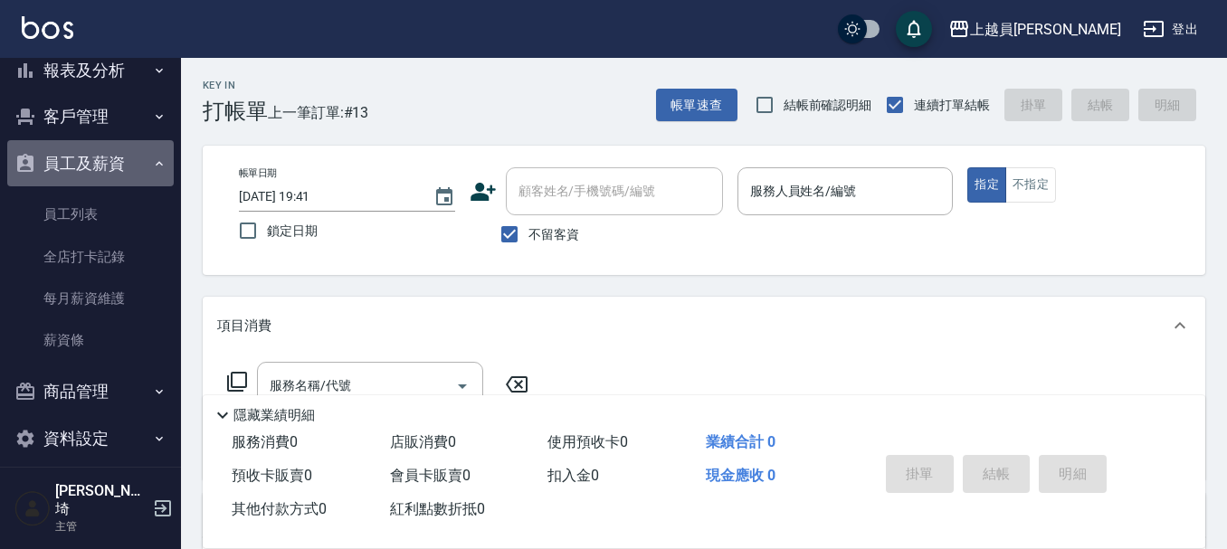
click at [110, 168] on button "員工及薪資" at bounding box center [90, 163] width 167 height 47
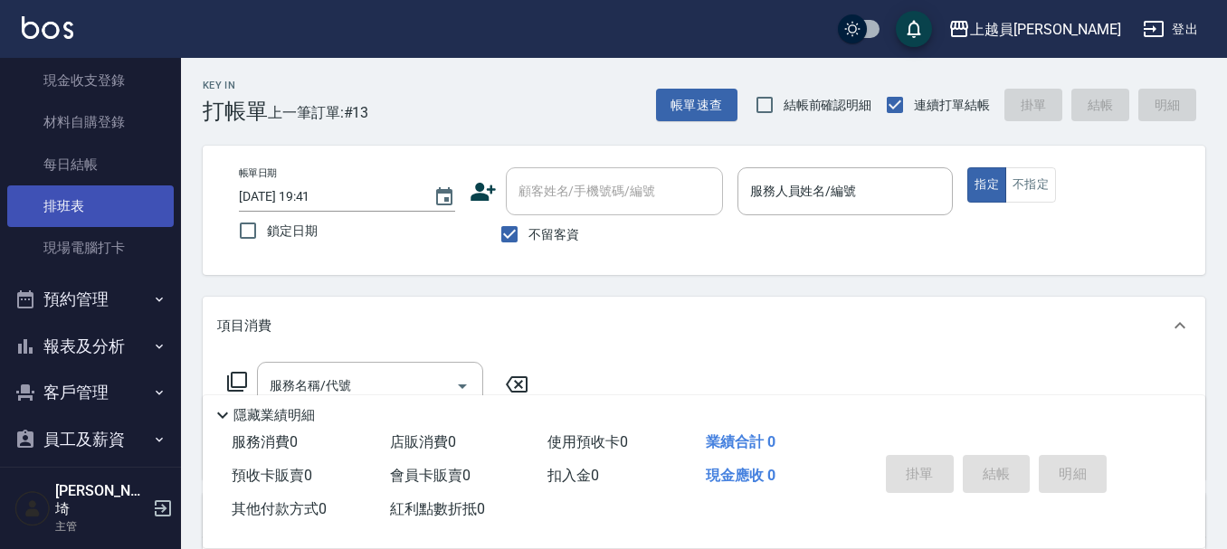
scroll to position [0, 0]
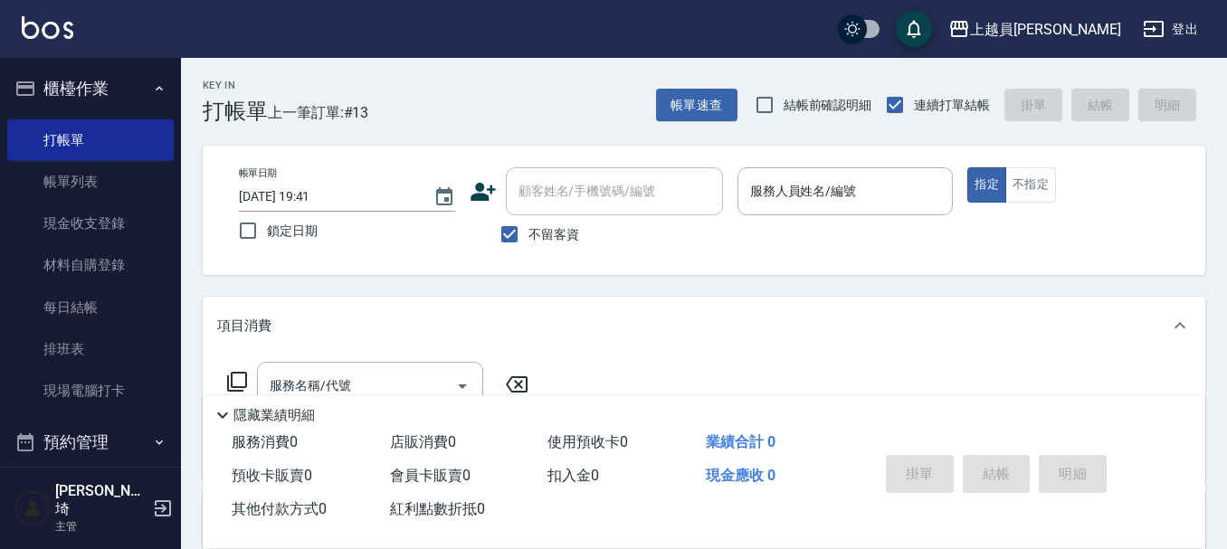
click at [136, 82] on button "櫃檯作業" at bounding box center [90, 88] width 167 height 47
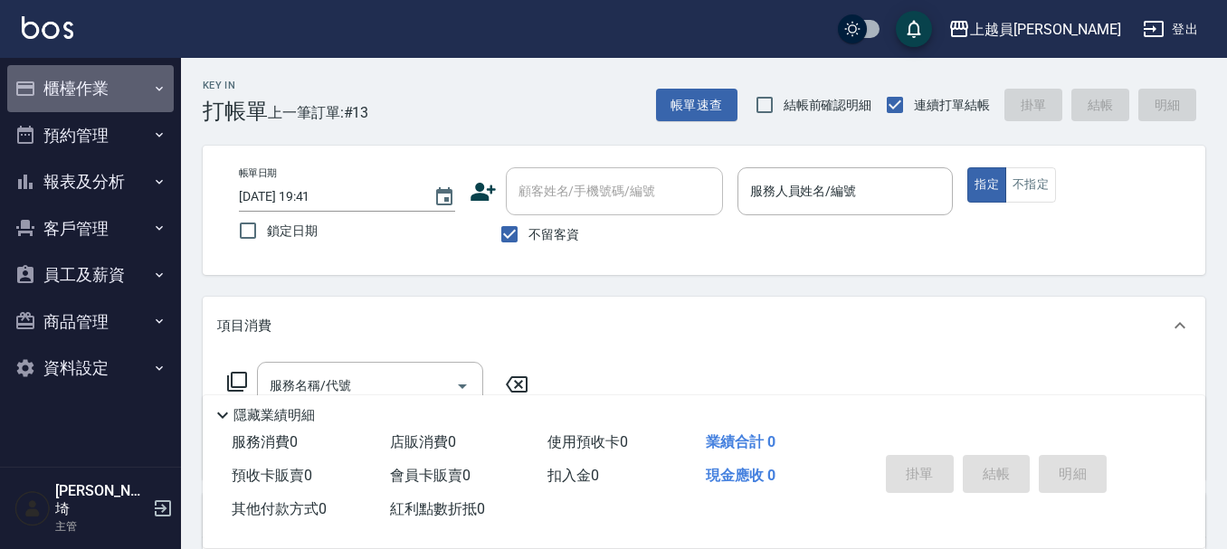
click at [135, 82] on button "櫃檯作業" at bounding box center [90, 88] width 167 height 47
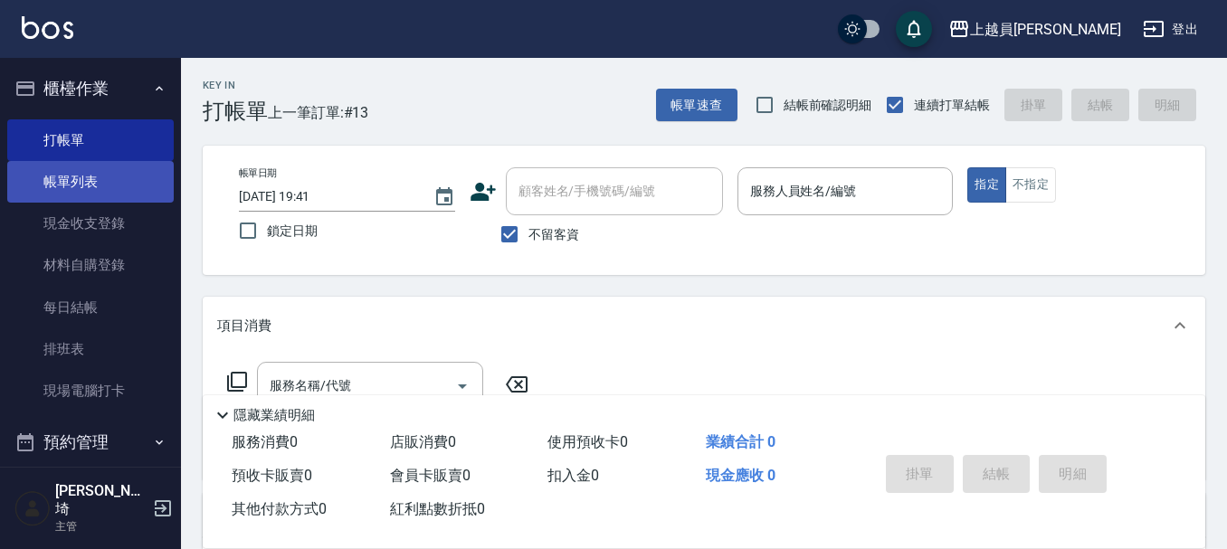
click at [141, 191] on link "帳單列表" at bounding box center [90, 182] width 167 height 42
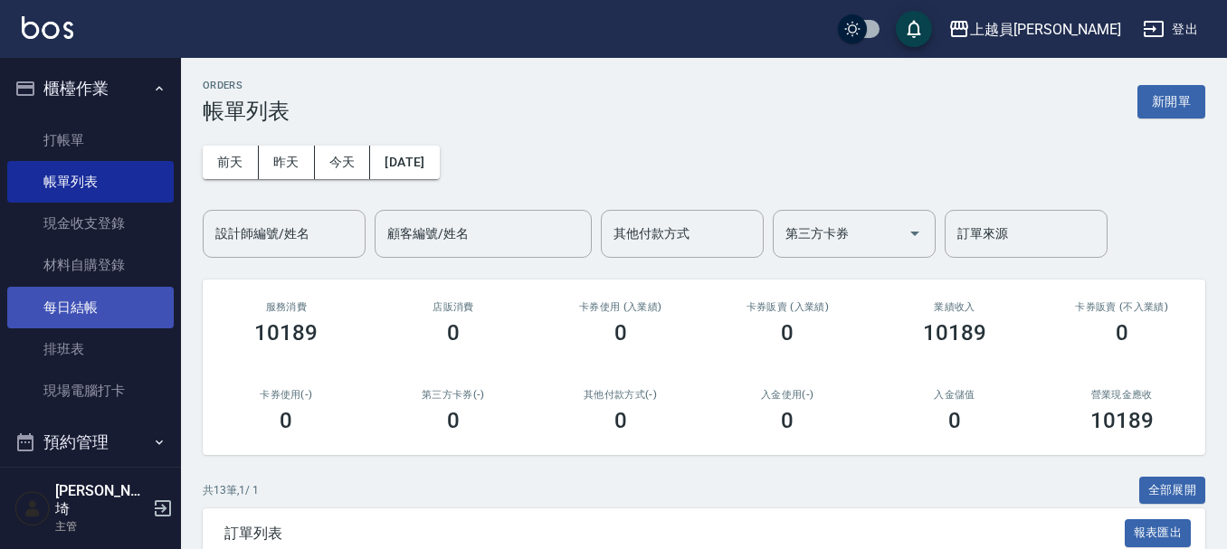
click at [102, 297] on link "每日結帳" at bounding box center [90, 308] width 167 height 42
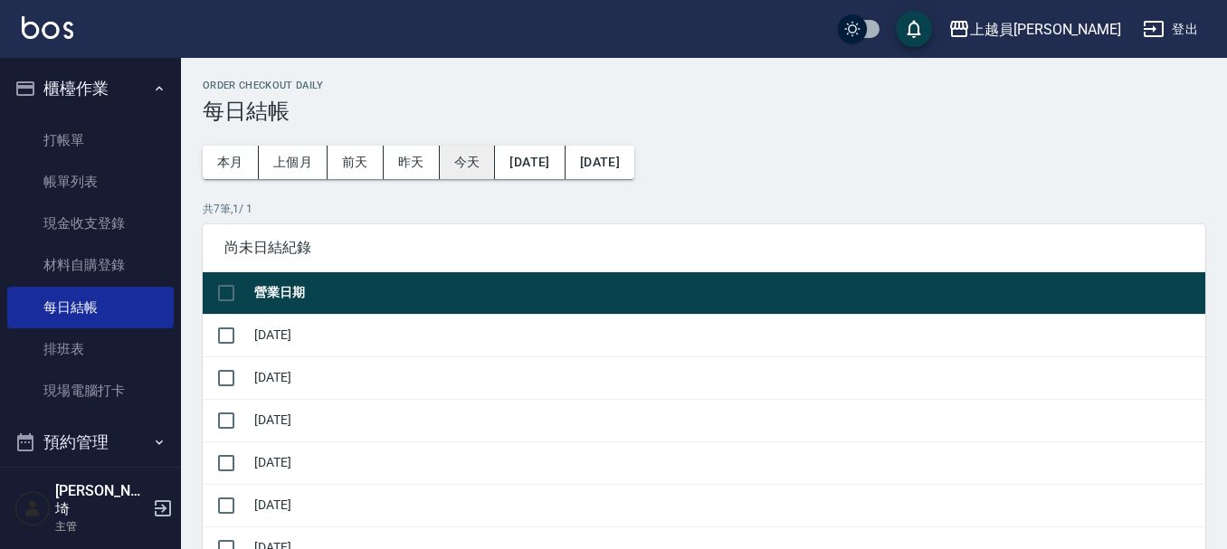
click at [490, 164] on button "今天" at bounding box center [468, 162] width 56 height 33
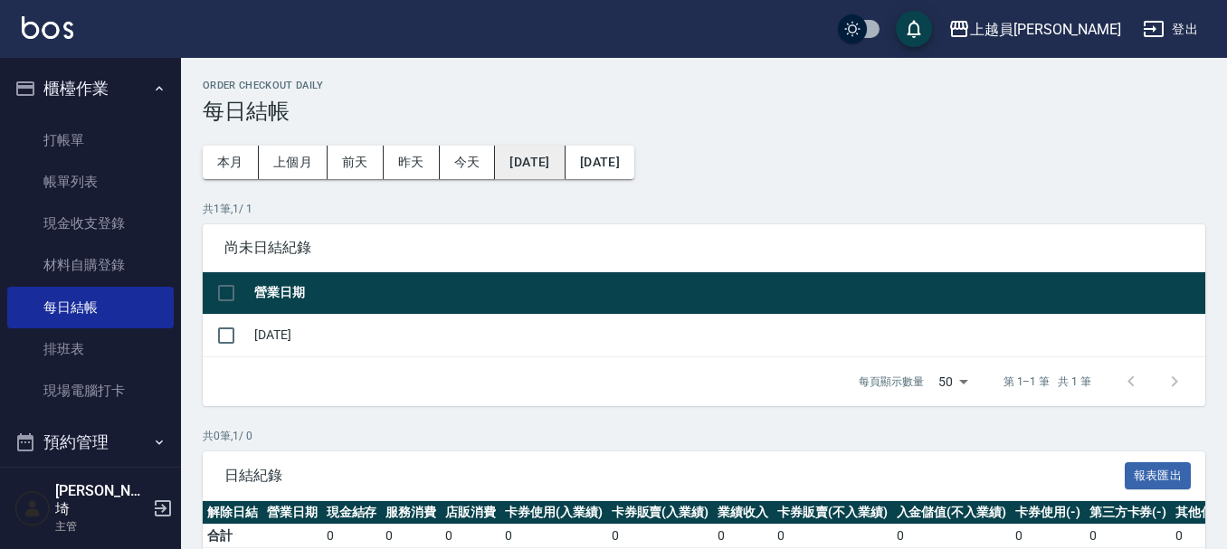
click at [536, 163] on button "[DATE]" at bounding box center [530, 162] width 70 height 33
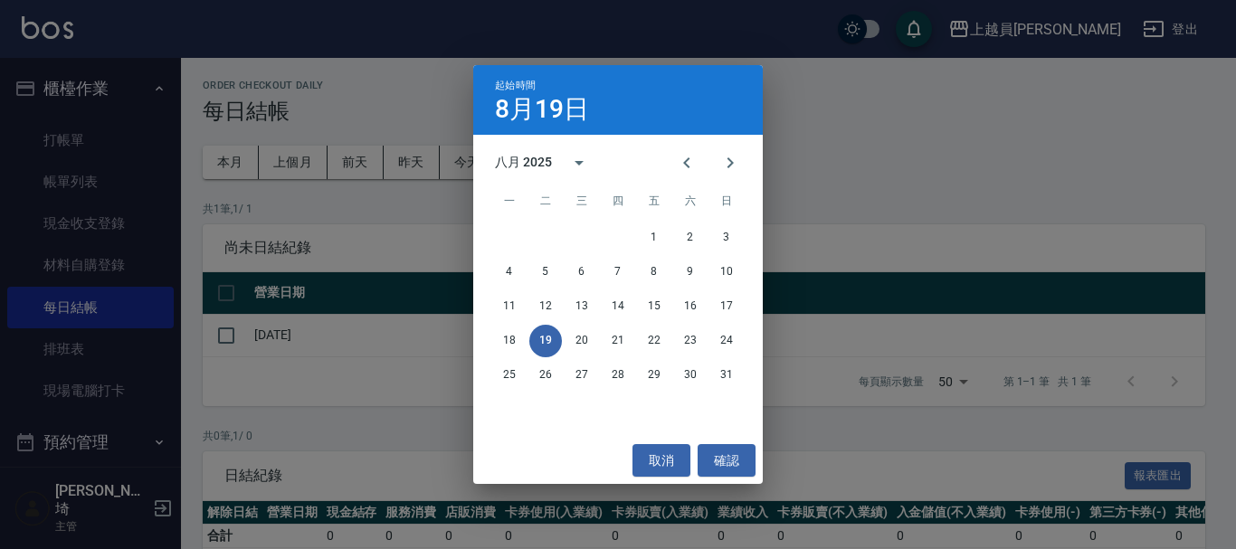
click at [835, 153] on div "起始時間 [DATE] 八月 2025 一 二 三 四 五 六 日 1 2 3 4 5 6 7 8 9 10 11 12 13 14 15 16 17 18 …" at bounding box center [618, 274] width 1236 height 549
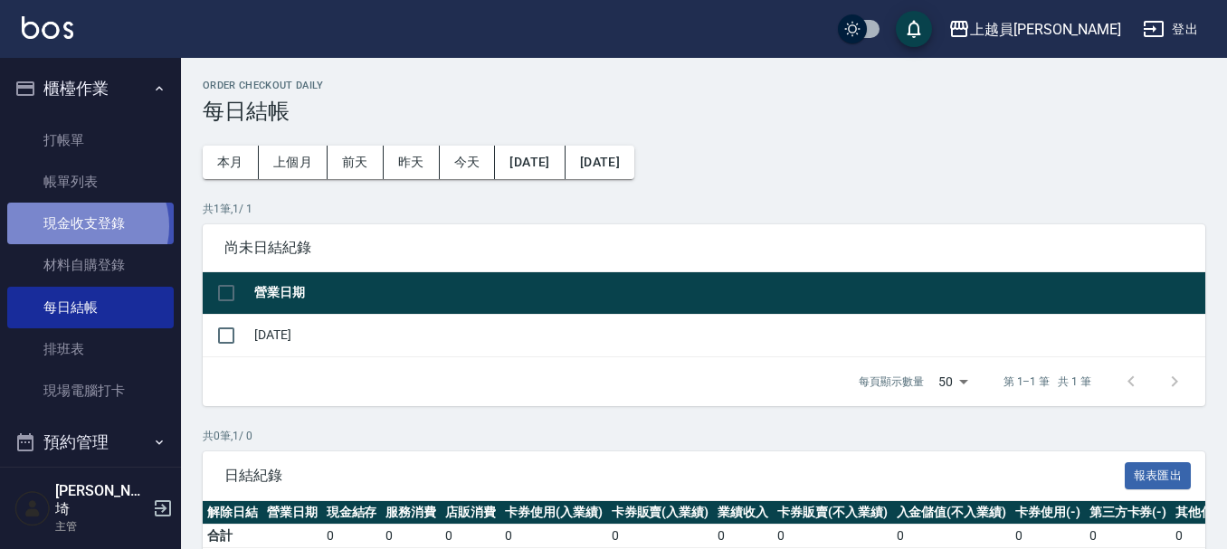
click at [82, 226] on link "現金收支登錄" at bounding box center [90, 224] width 167 height 42
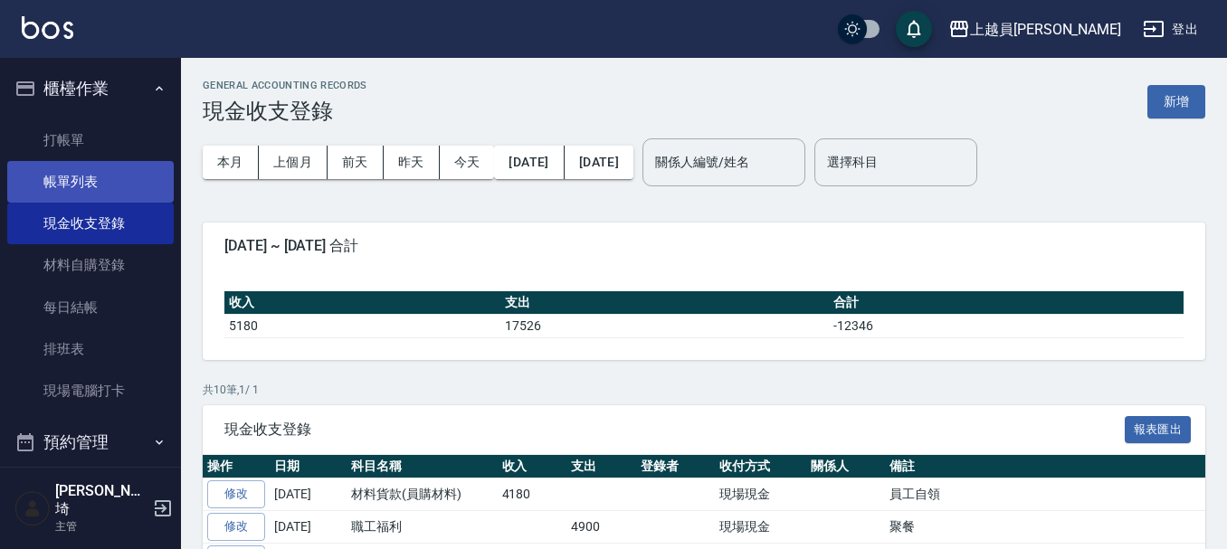
click at [96, 177] on link "帳單列表" at bounding box center [90, 182] width 167 height 42
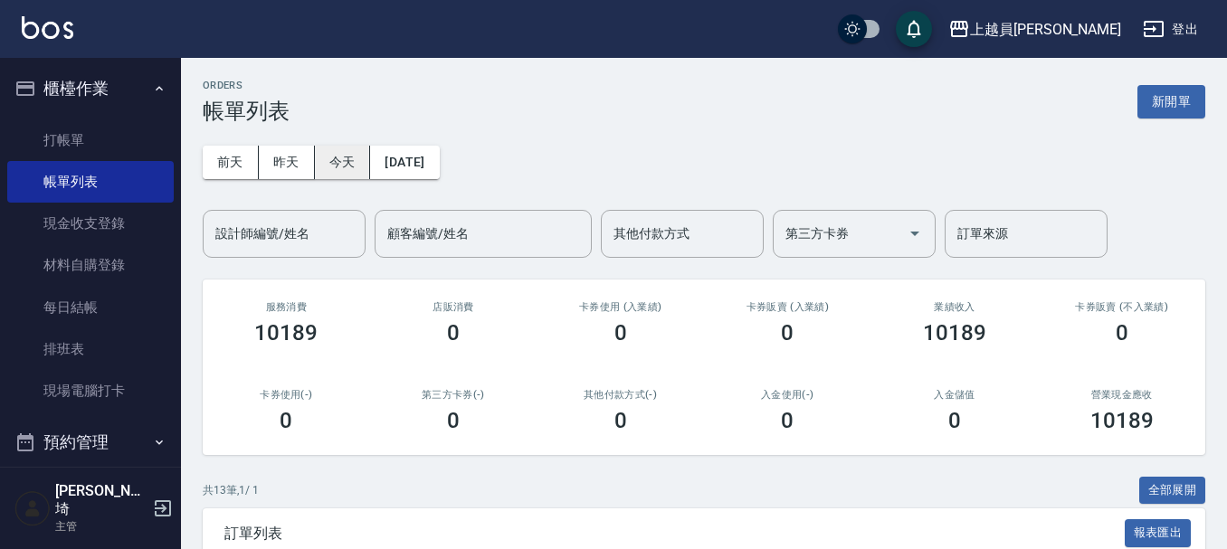
click at [341, 160] on button "今天" at bounding box center [343, 162] width 56 height 33
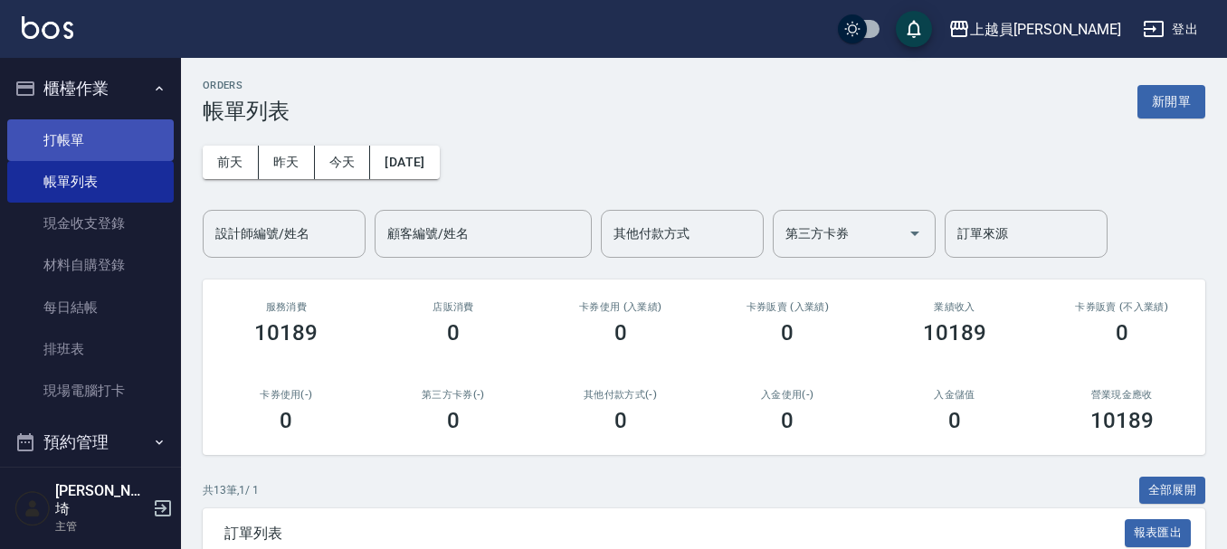
click at [124, 148] on link "打帳單" at bounding box center [90, 140] width 167 height 42
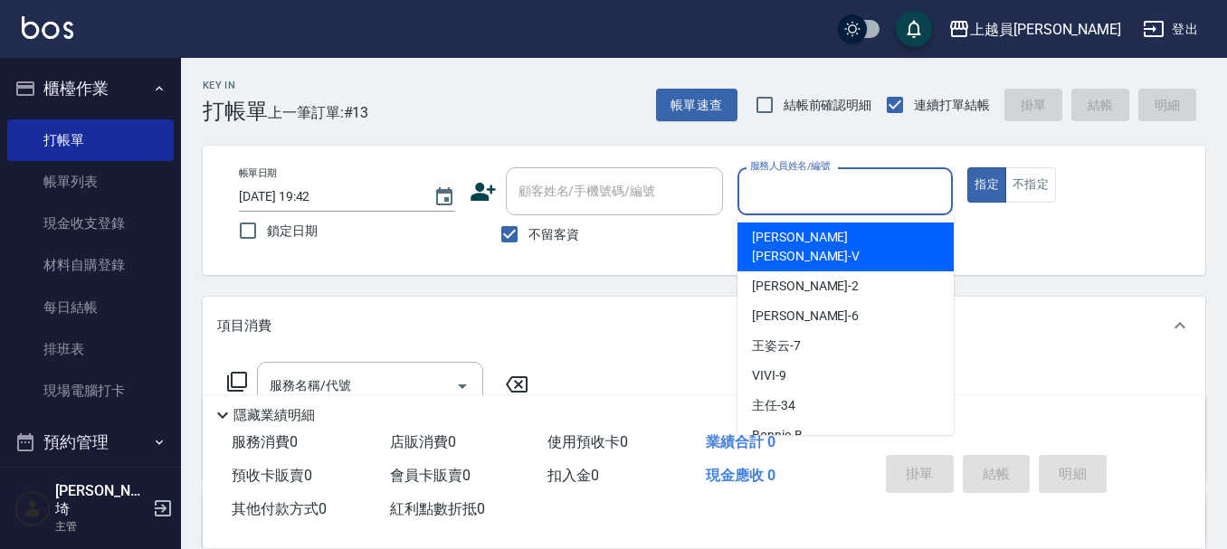
click at [821, 206] on input "服務人員姓名/編號" at bounding box center [846, 192] width 200 height 32
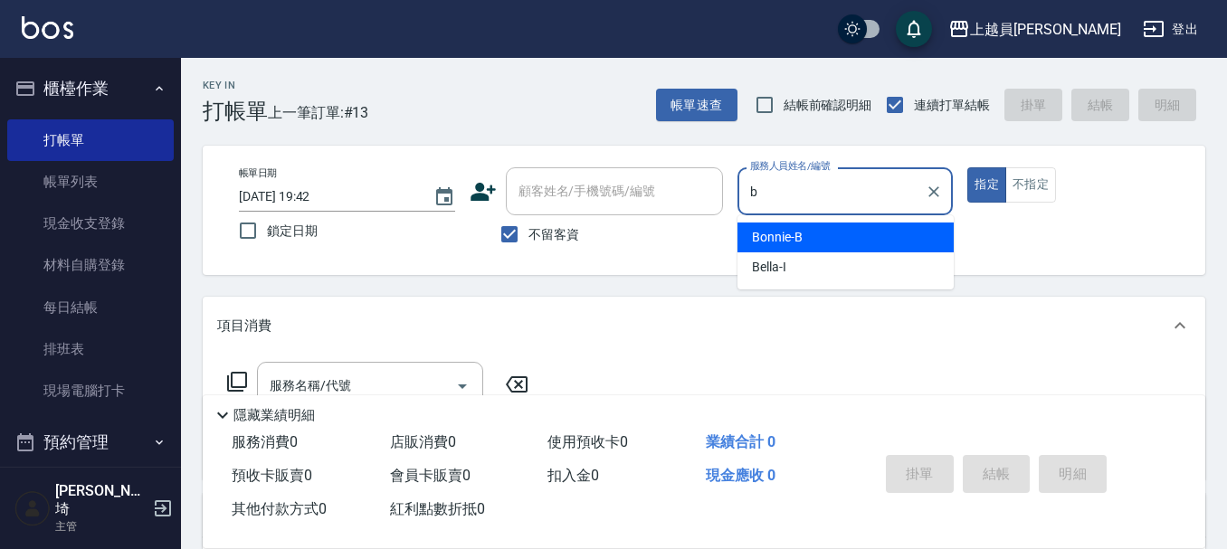
type input "Bonnie-B"
type button "true"
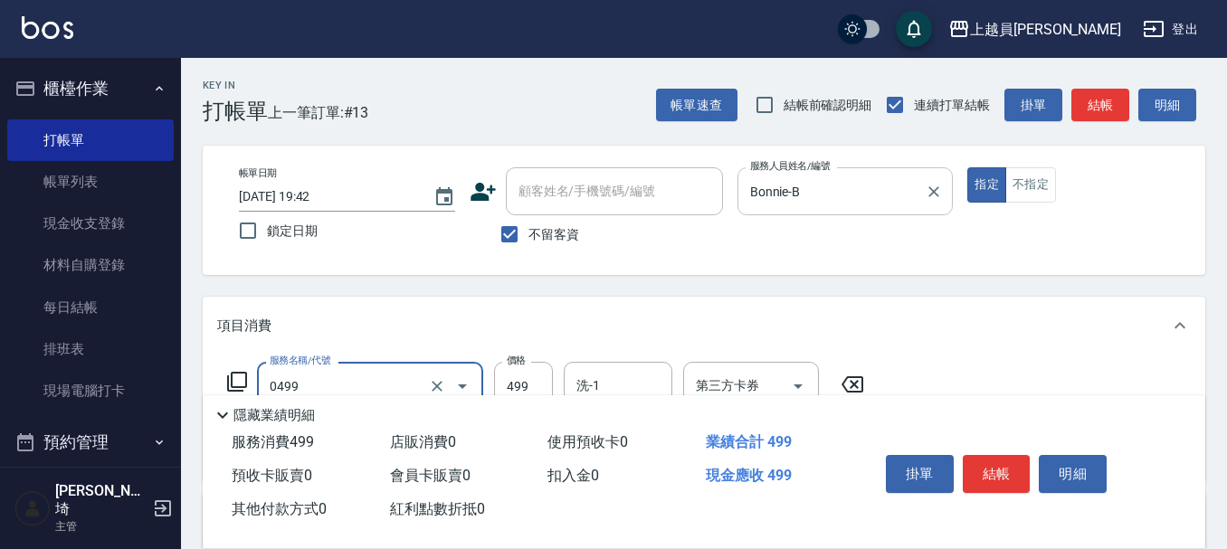
type input "去角質洗髮(0499)"
type input "599"
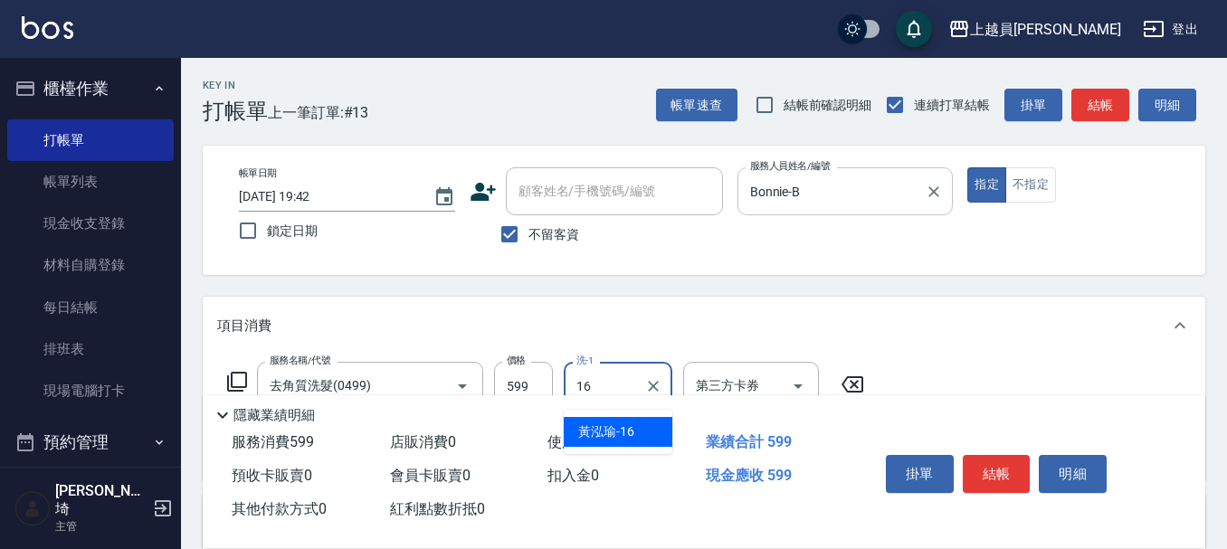
type input "[PERSON_NAME]-16"
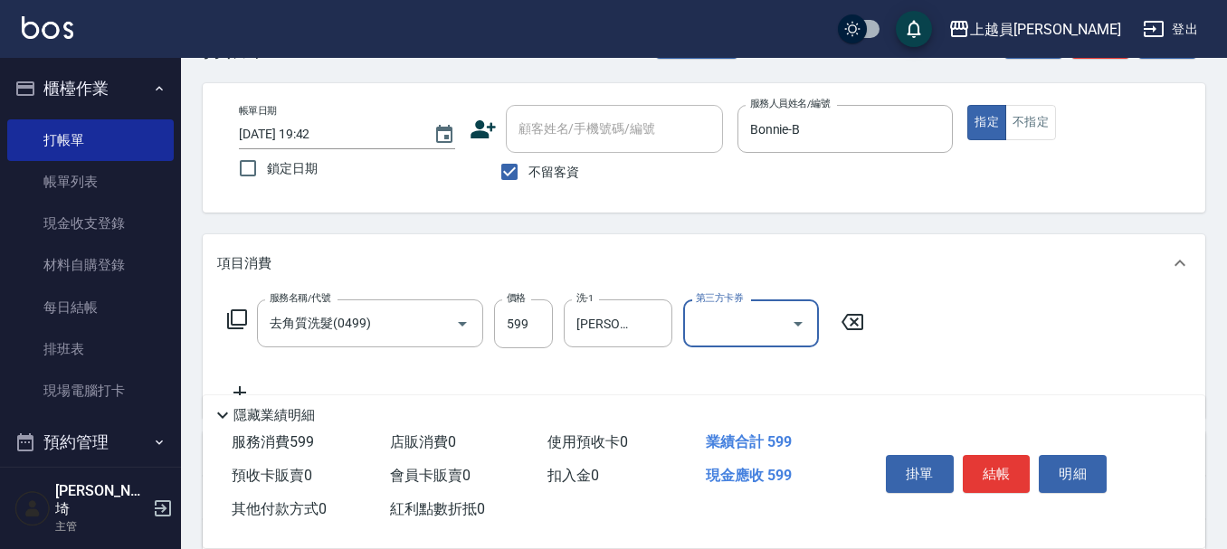
scroll to position [90, 0]
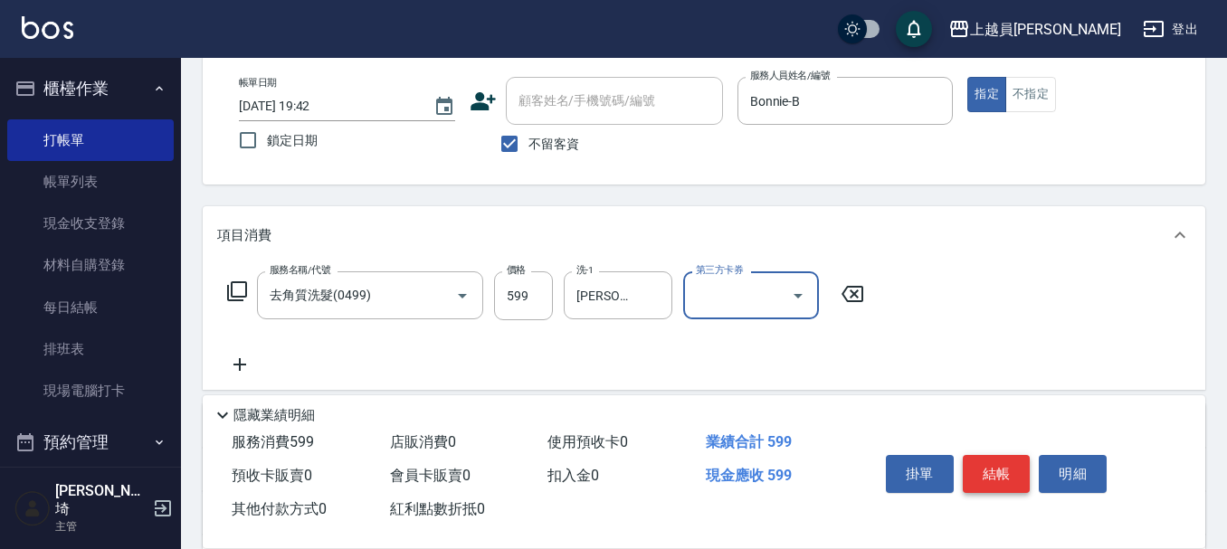
click at [1004, 455] on button "結帳" at bounding box center [997, 474] width 68 height 38
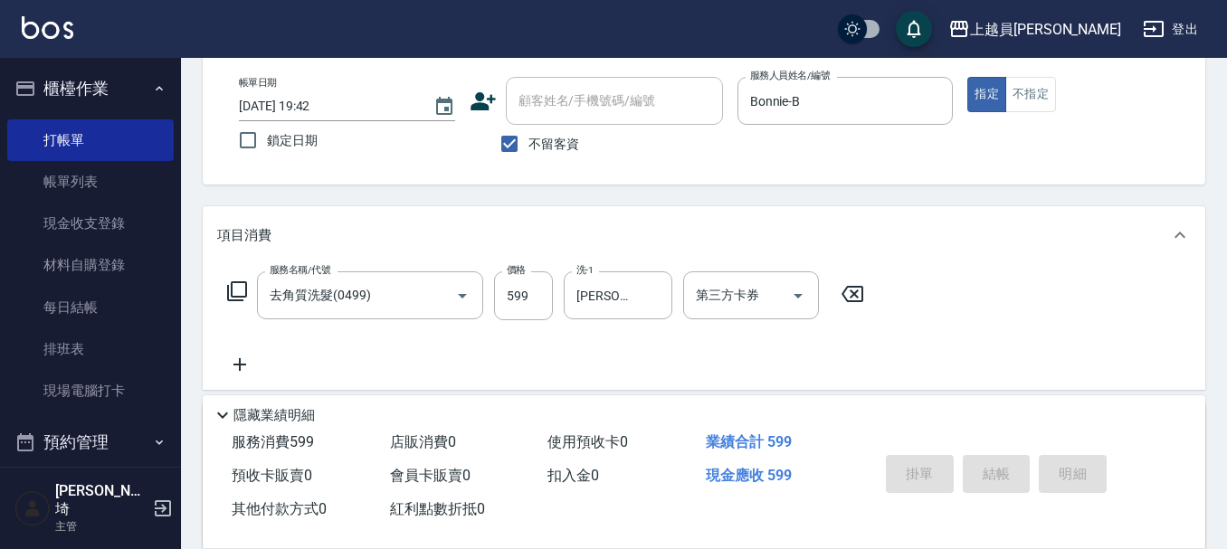
type input "[DATE] 19:56"
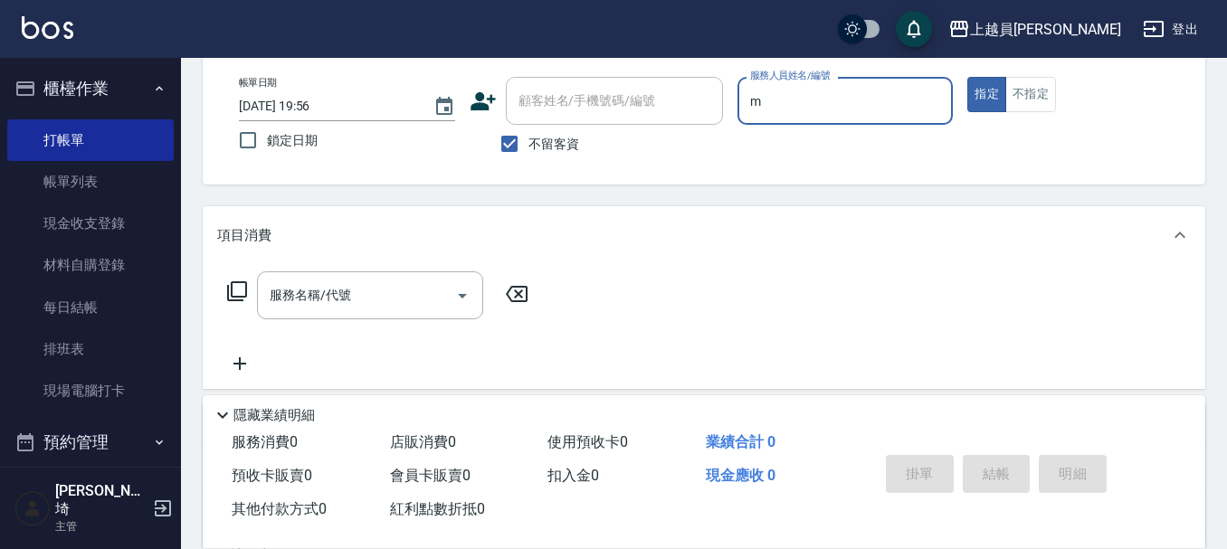
type input "M-M"
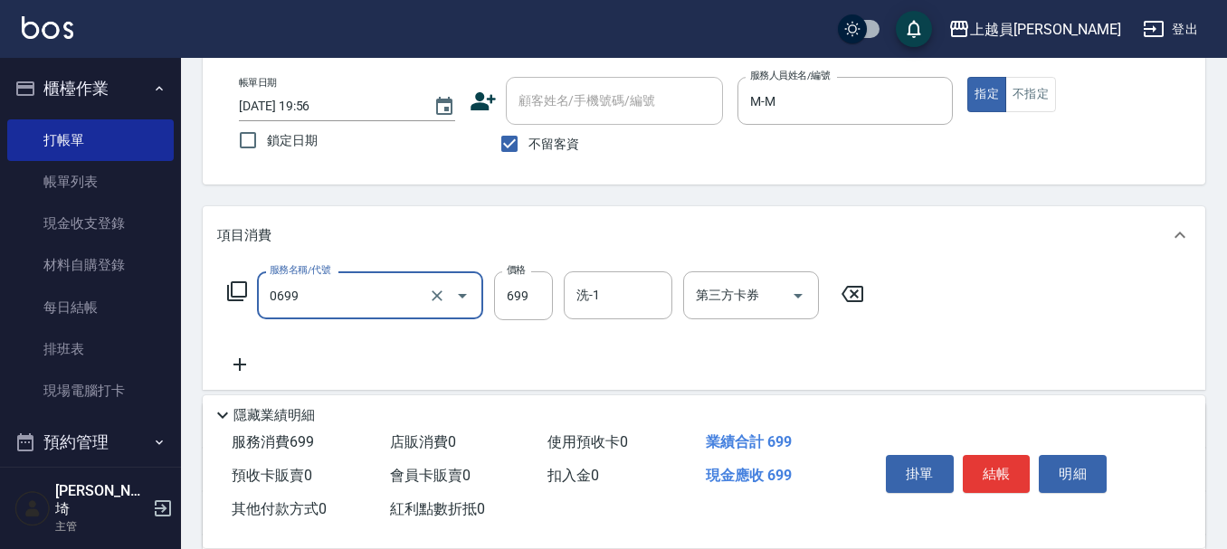
type input "精油洗髮(0699)"
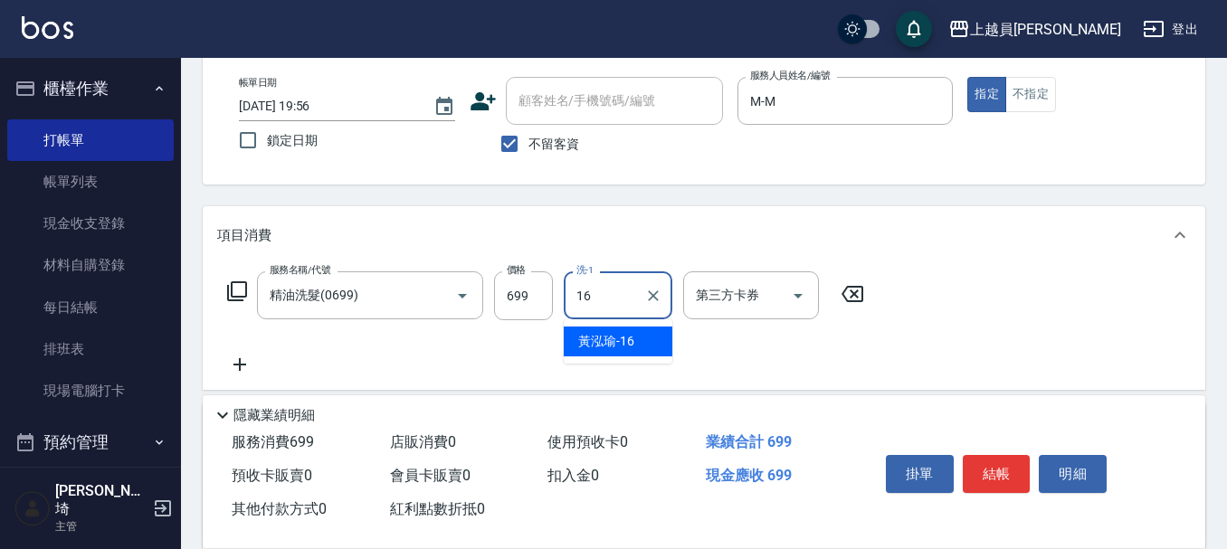
type input "[PERSON_NAME]-16"
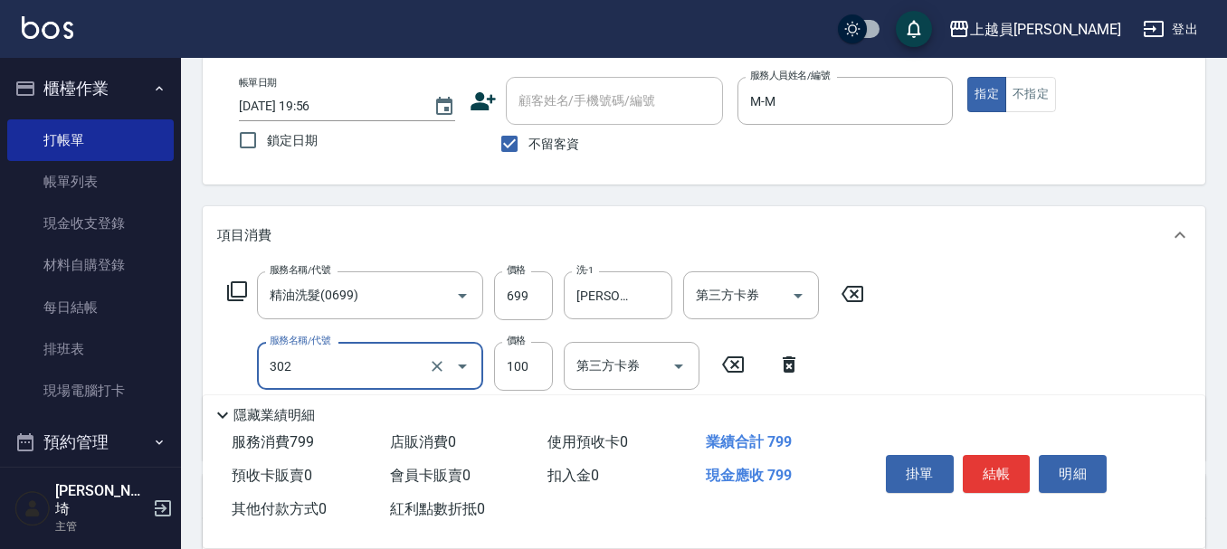
type input "剪髮(302)"
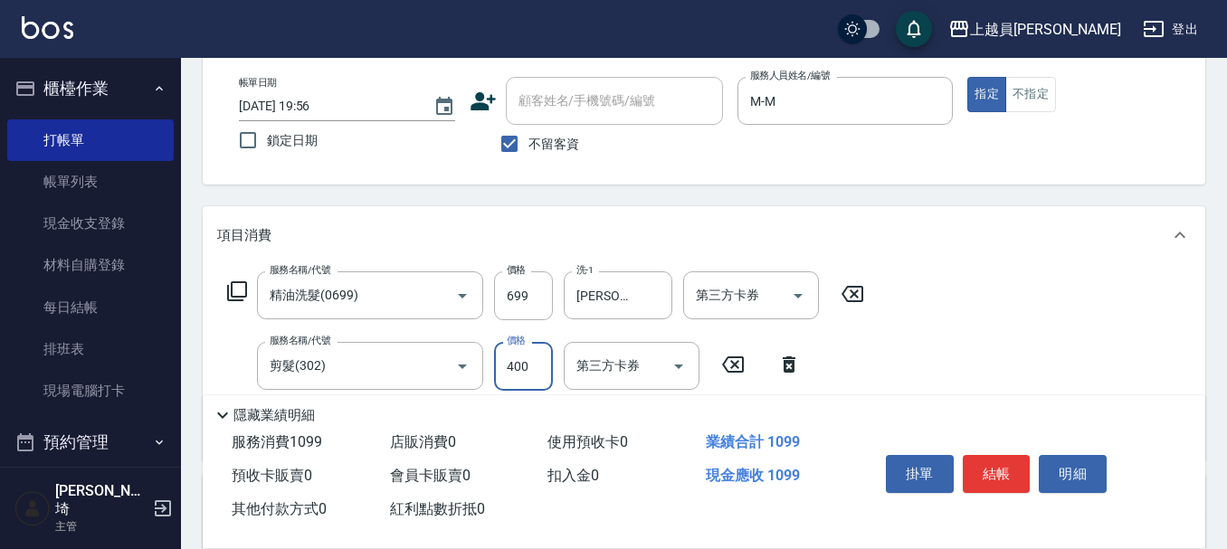
type input "400"
click at [1007, 461] on button "結帳" at bounding box center [997, 474] width 68 height 38
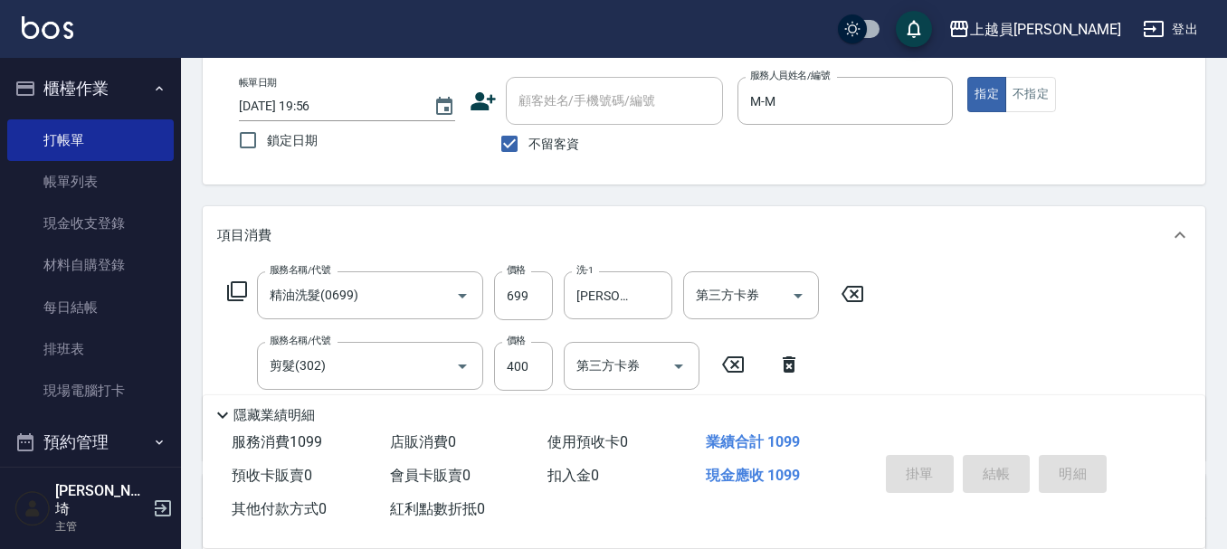
type input "[DATE] 19:57"
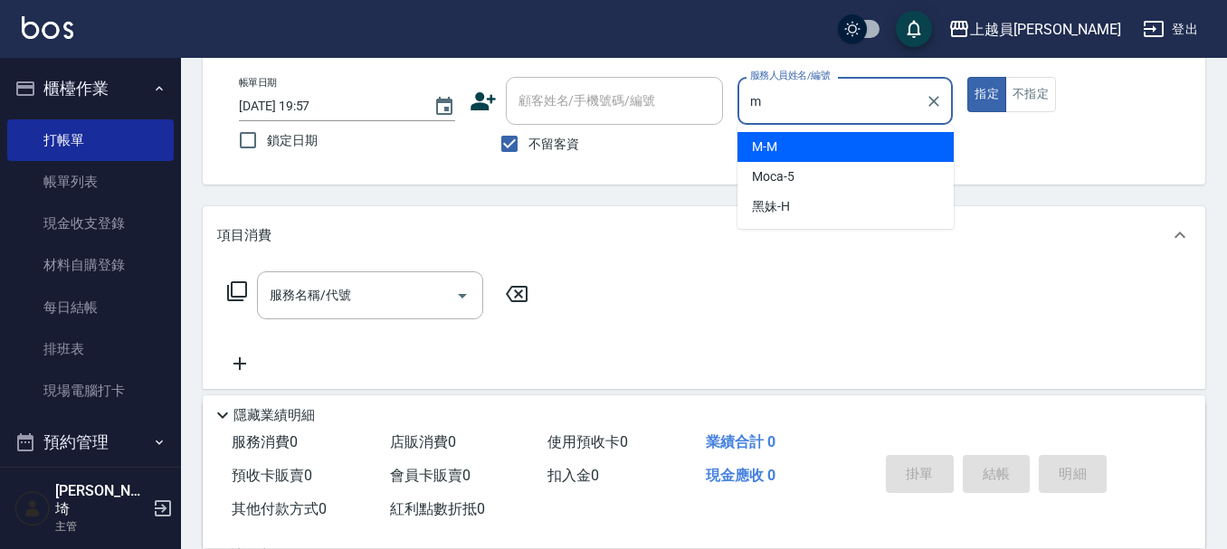
type input "M-M"
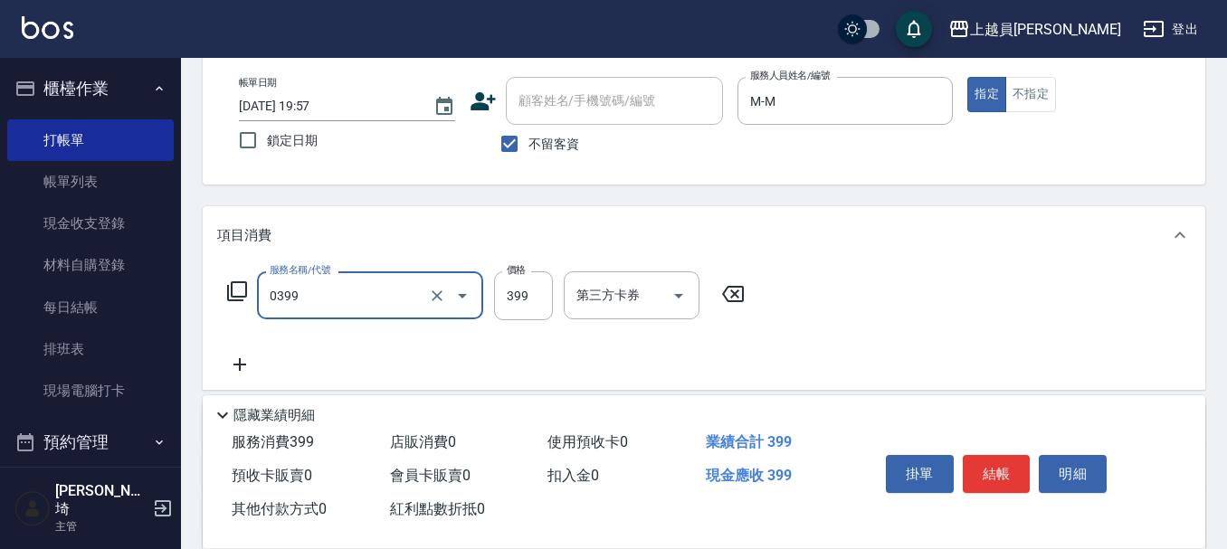
type input "海鹽SPA(0399)"
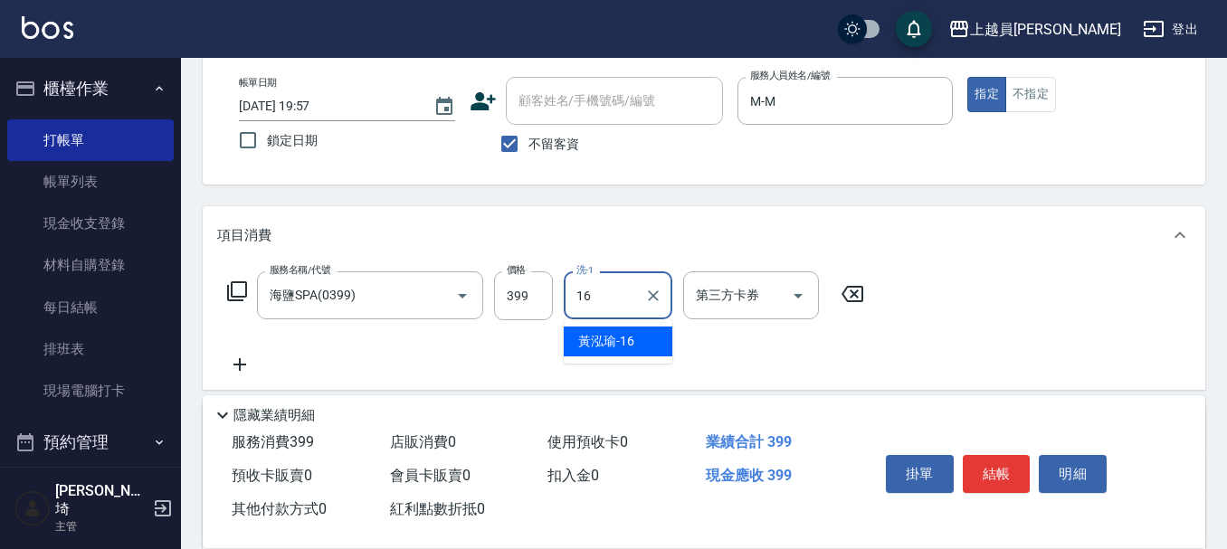
type input "[PERSON_NAME]-16"
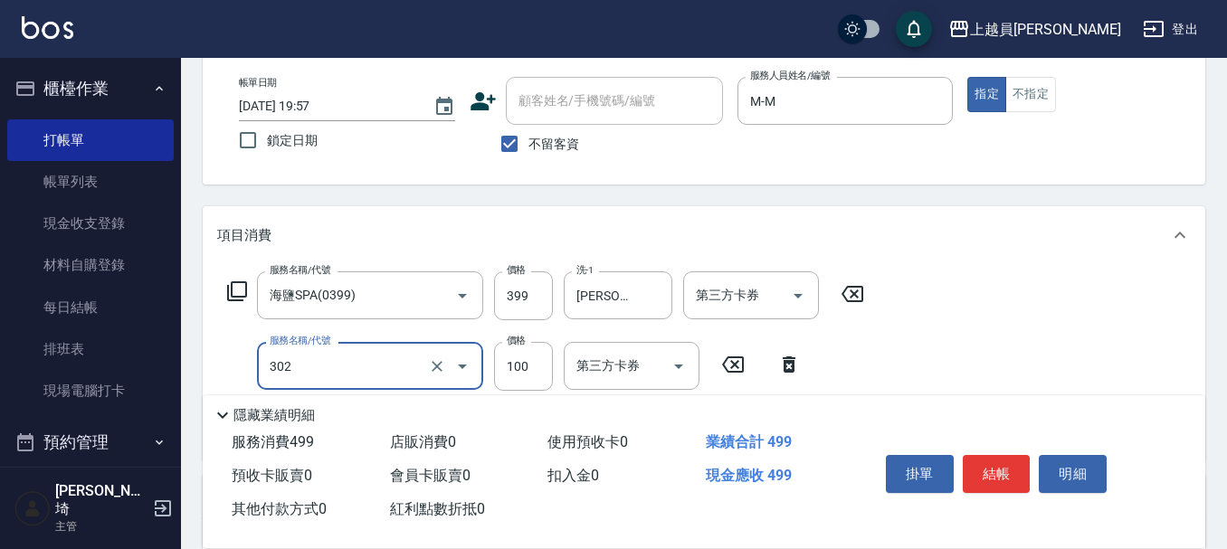
type input "剪髮(302)"
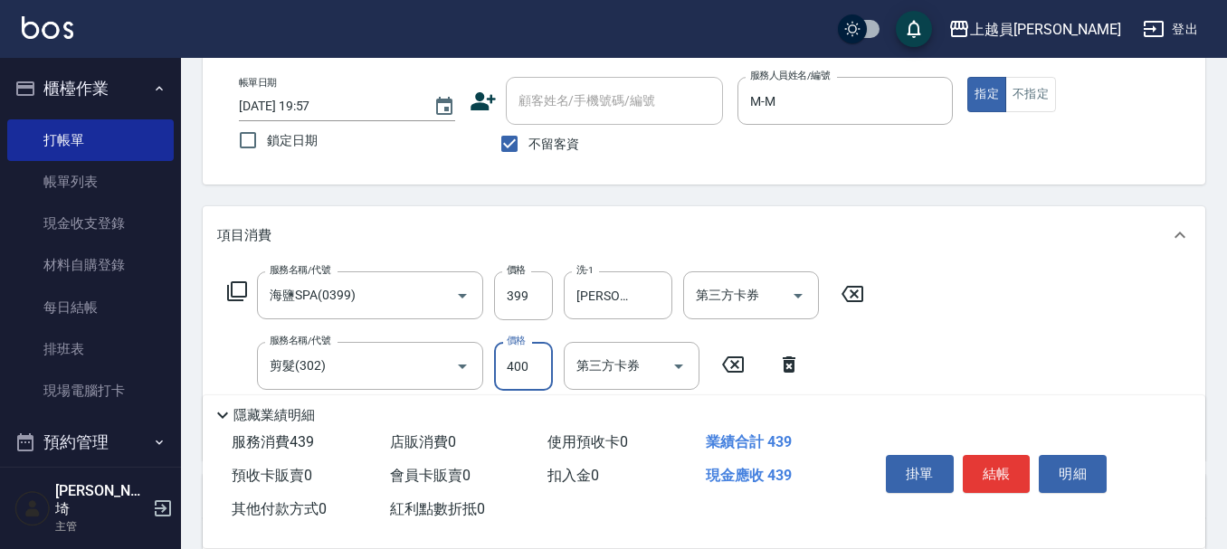
type input "400"
click at [997, 460] on button "結帳" at bounding box center [997, 474] width 68 height 38
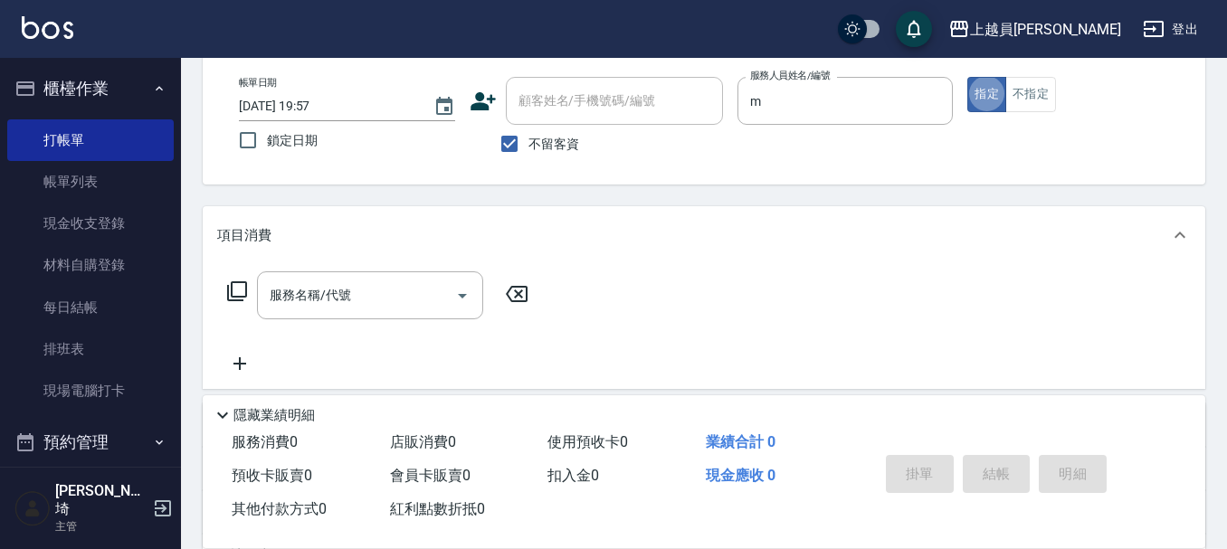
type input "M-M"
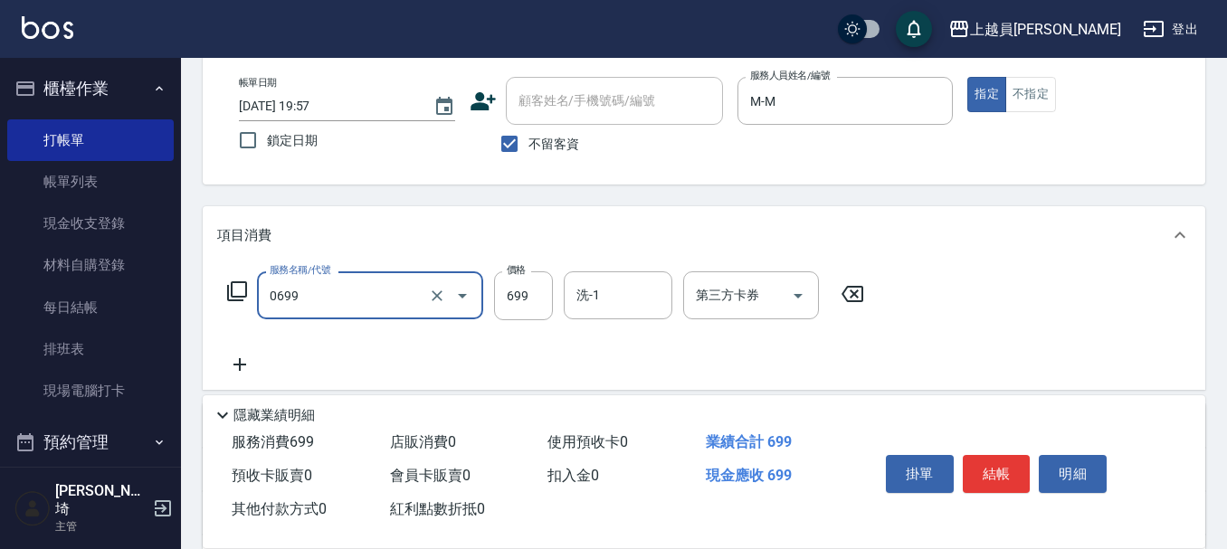
type input "精油洗髮(0699)"
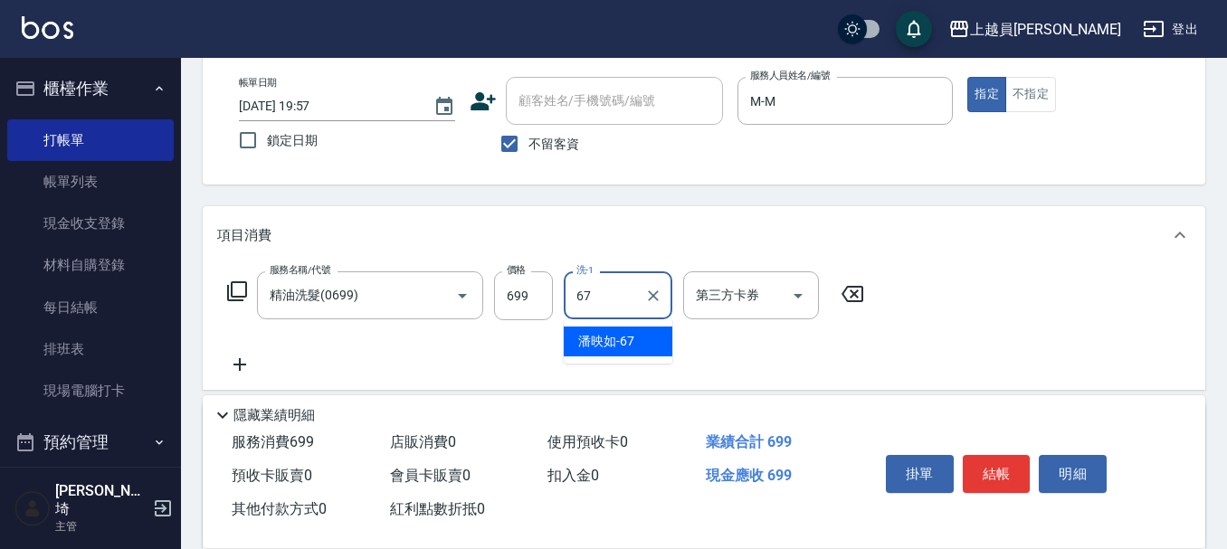
type input "[PERSON_NAME]-67"
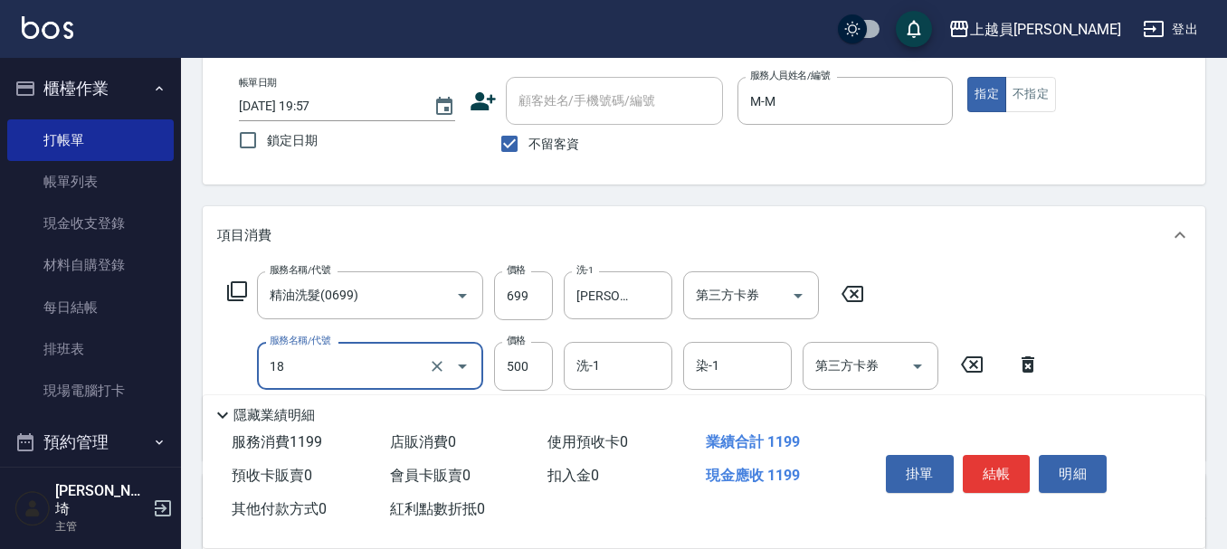
type input "漂髮(18)"
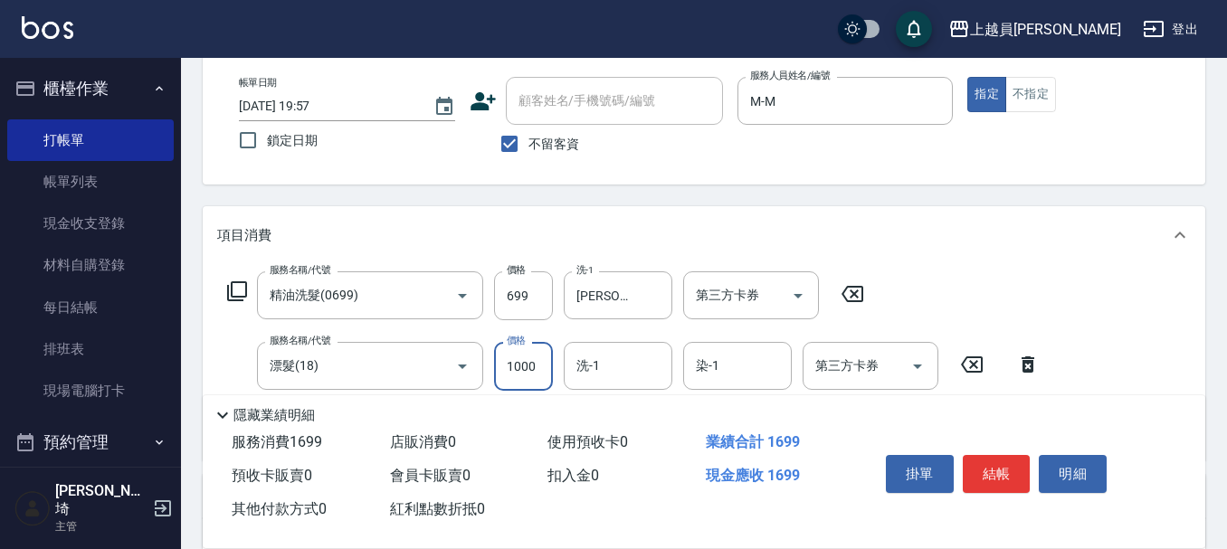
type input "1000"
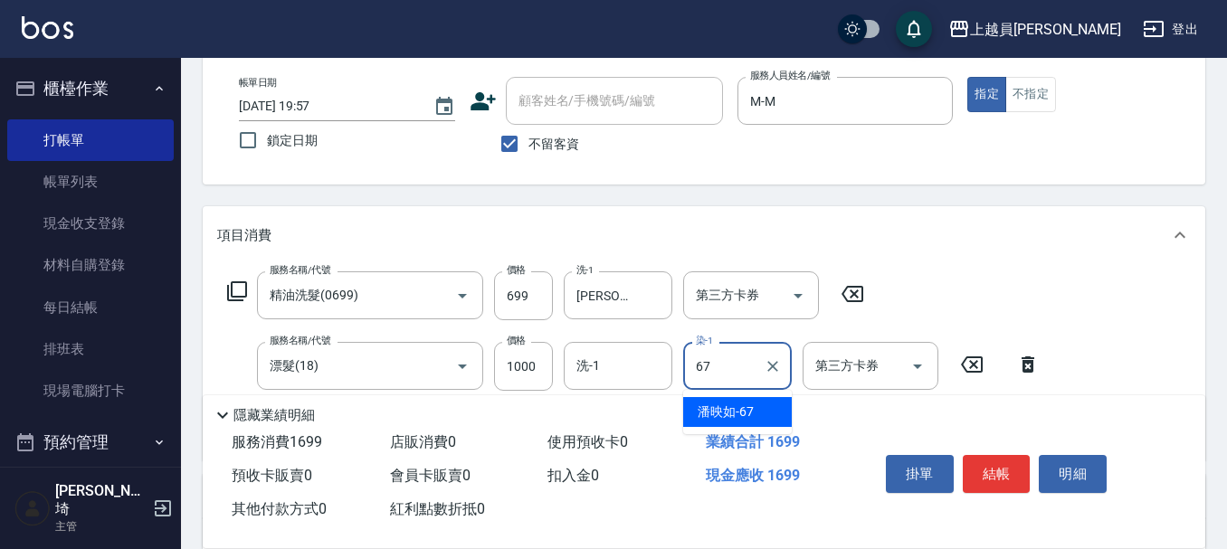
type input "[PERSON_NAME]-67"
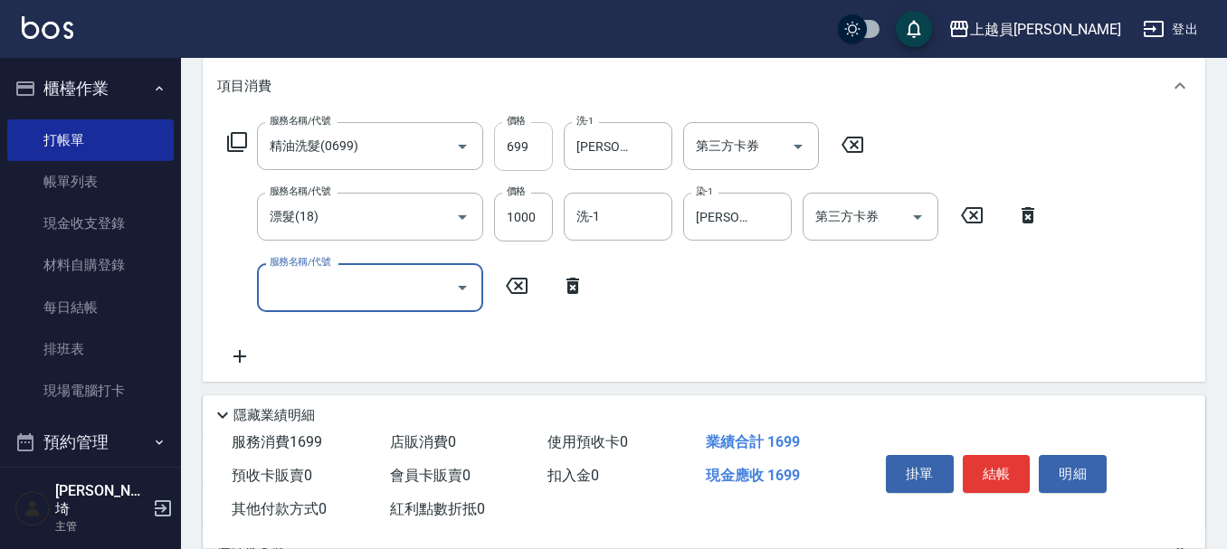
scroll to position [271, 0]
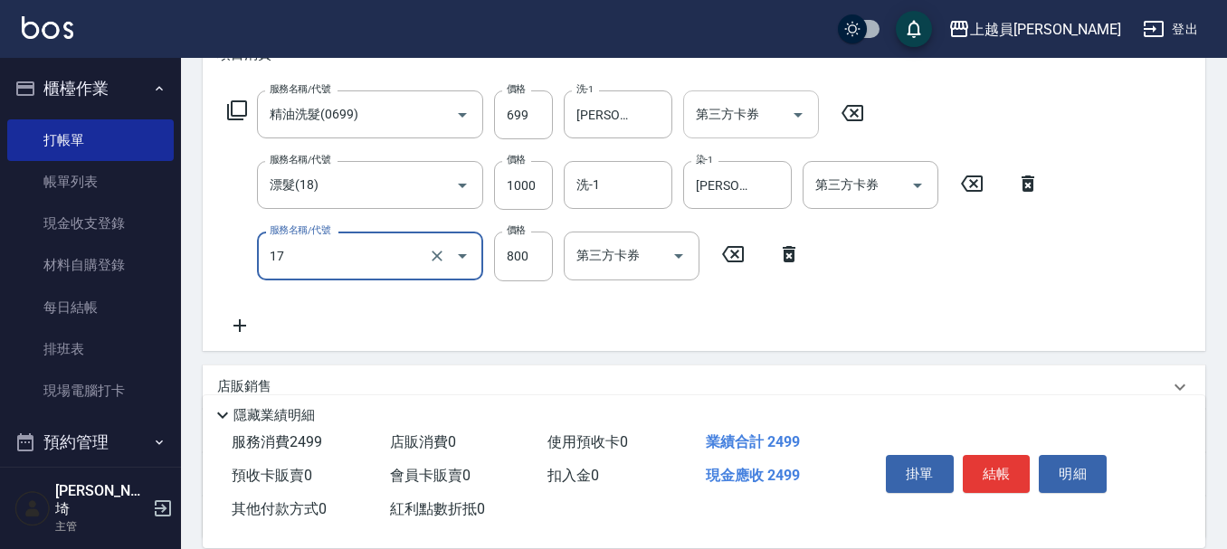
type input "染髮(17)"
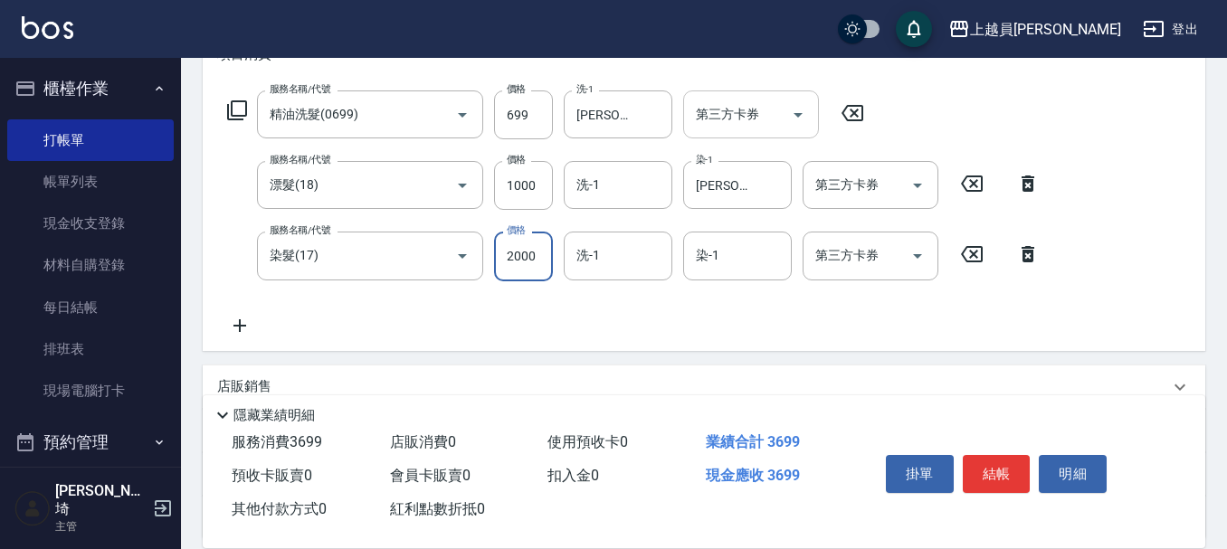
type input "2000"
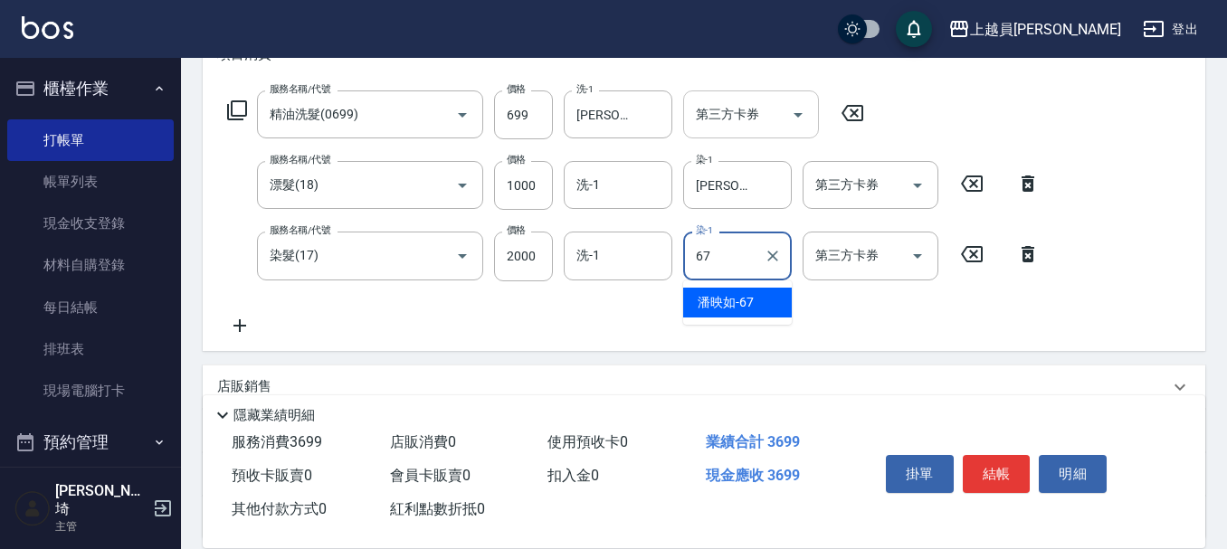
type input "[PERSON_NAME]-67"
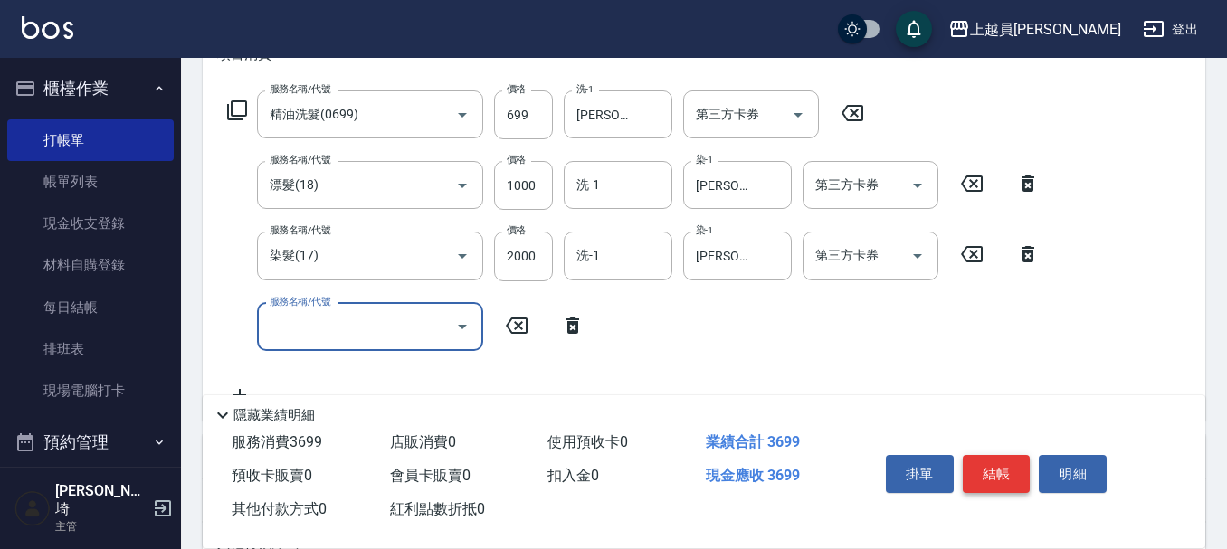
click at [998, 465] on button "結帳" at bounding box center [997, 474] width 68 height 38
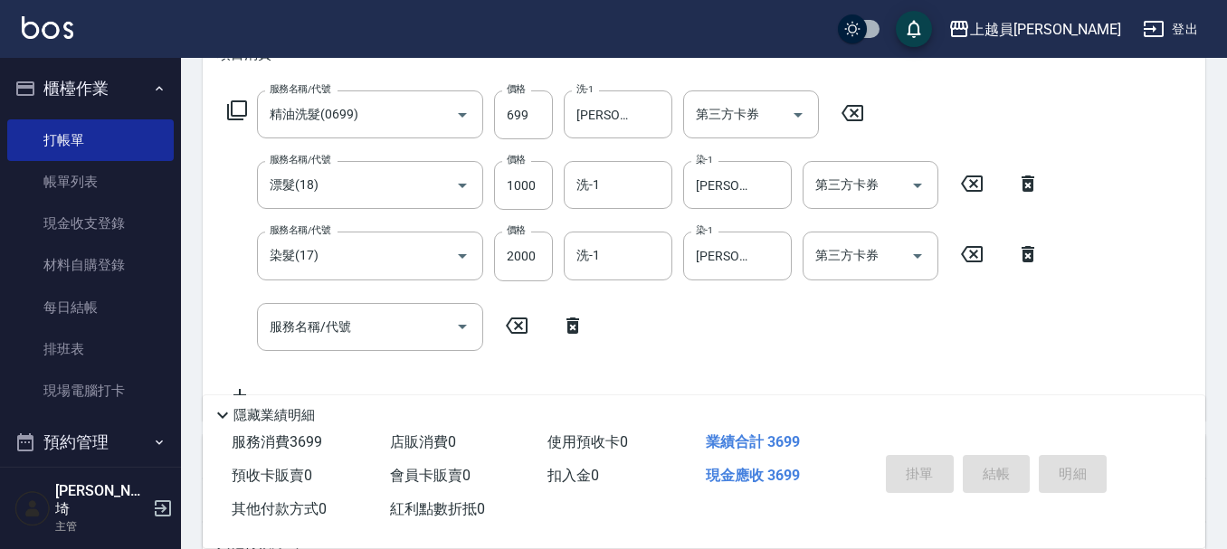
type input "[DATE] 19:58"
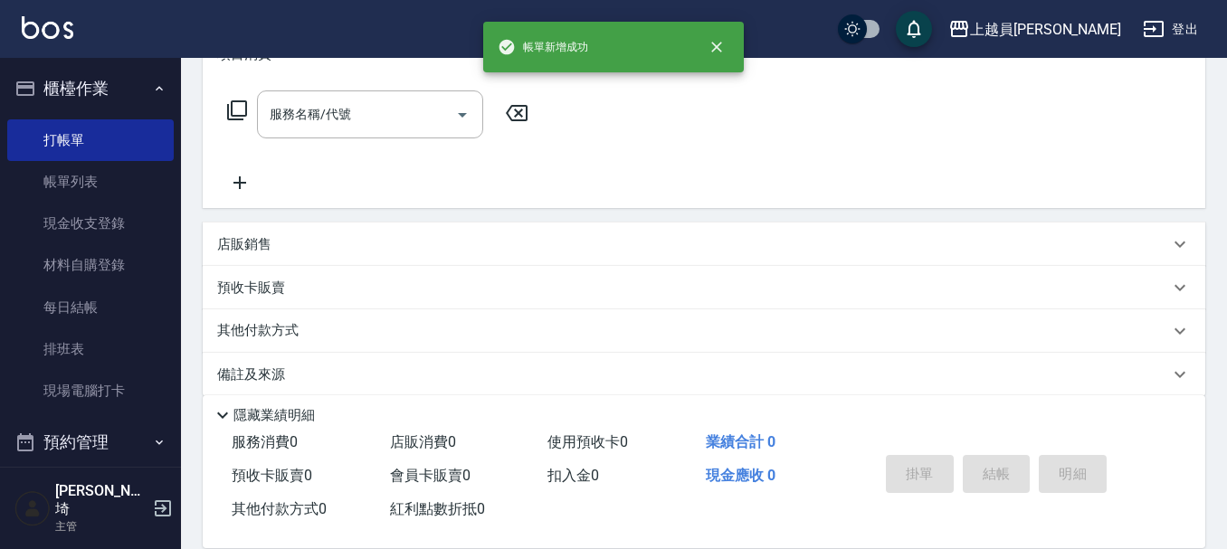
scroll to position [0, 0]
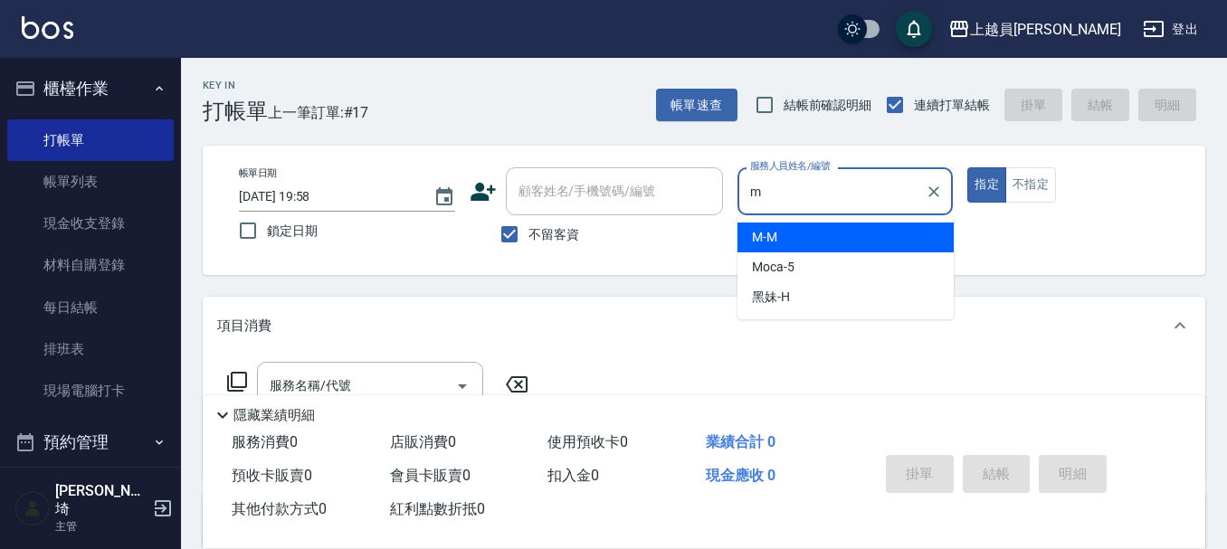
type input "M-M"
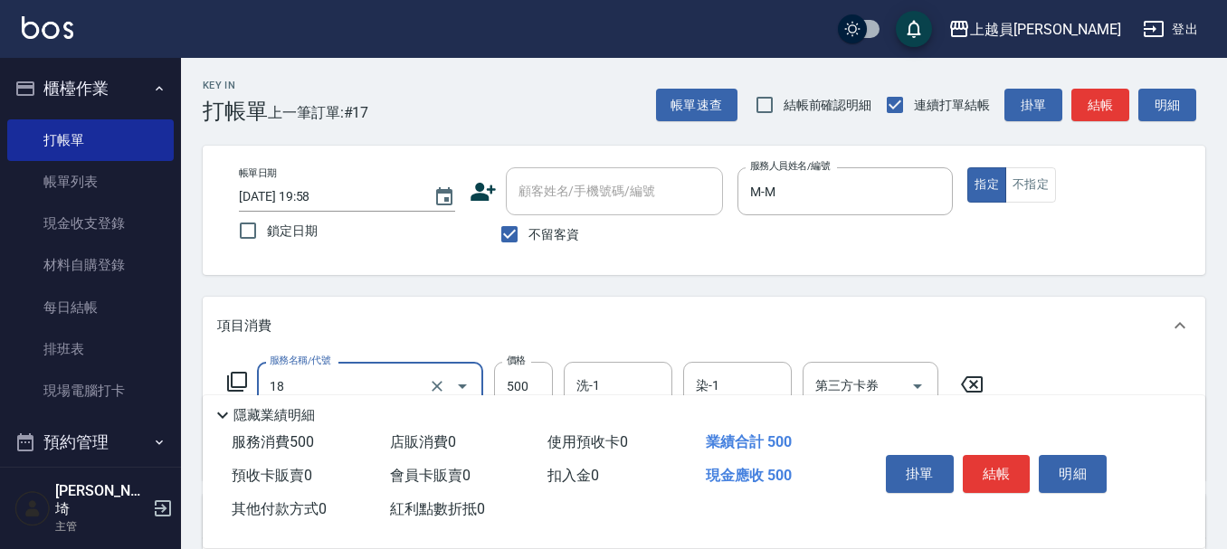
type input "漂髮(18)"
type input "2000"
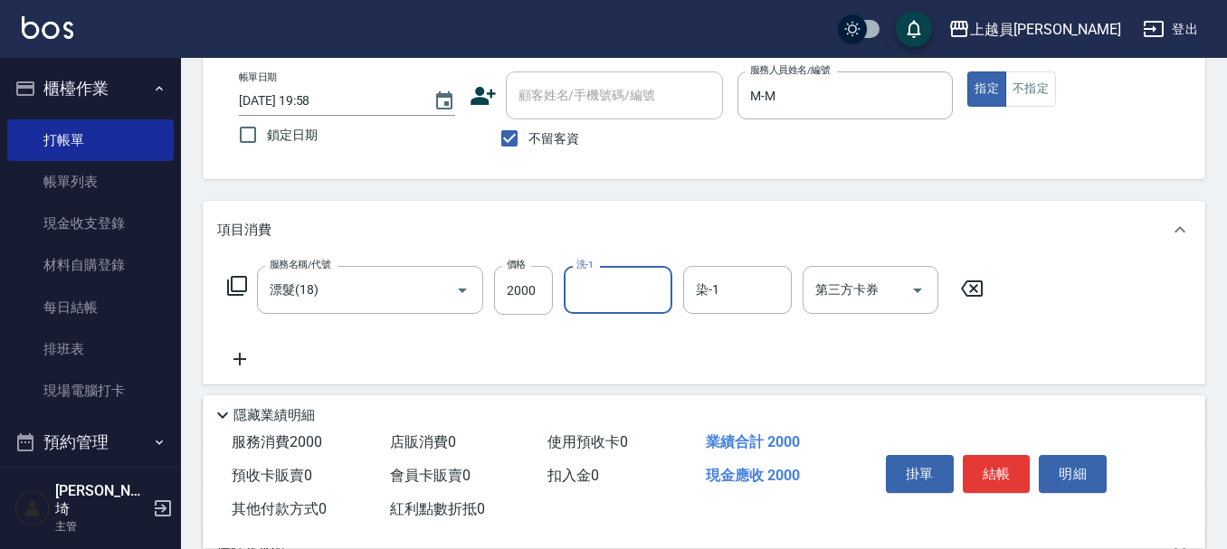
scroll to position [181, 0]
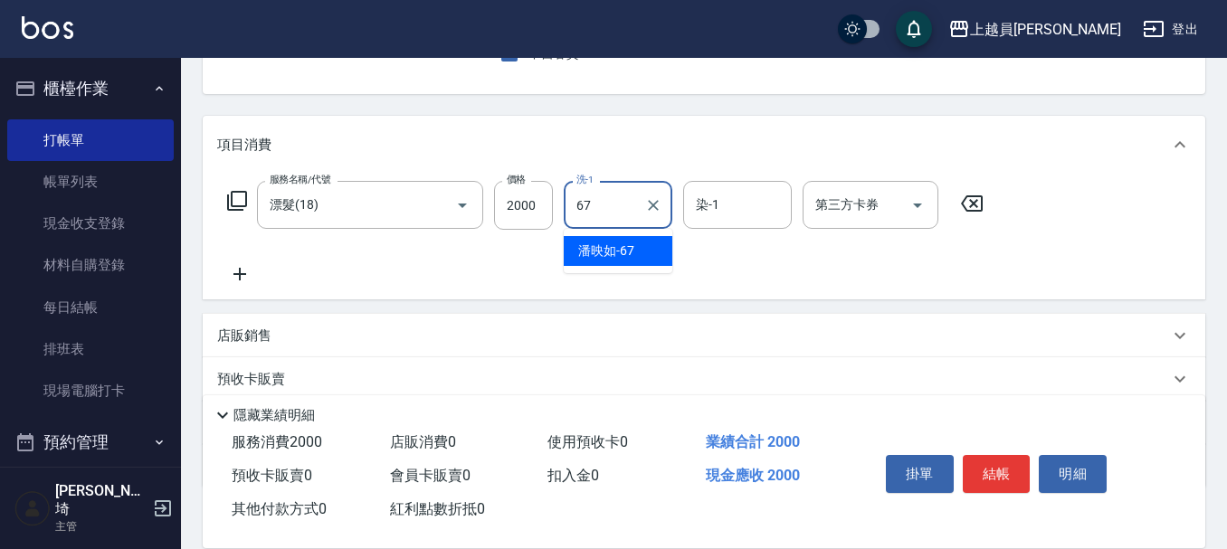
type input "[PERSON_NAME]-67"
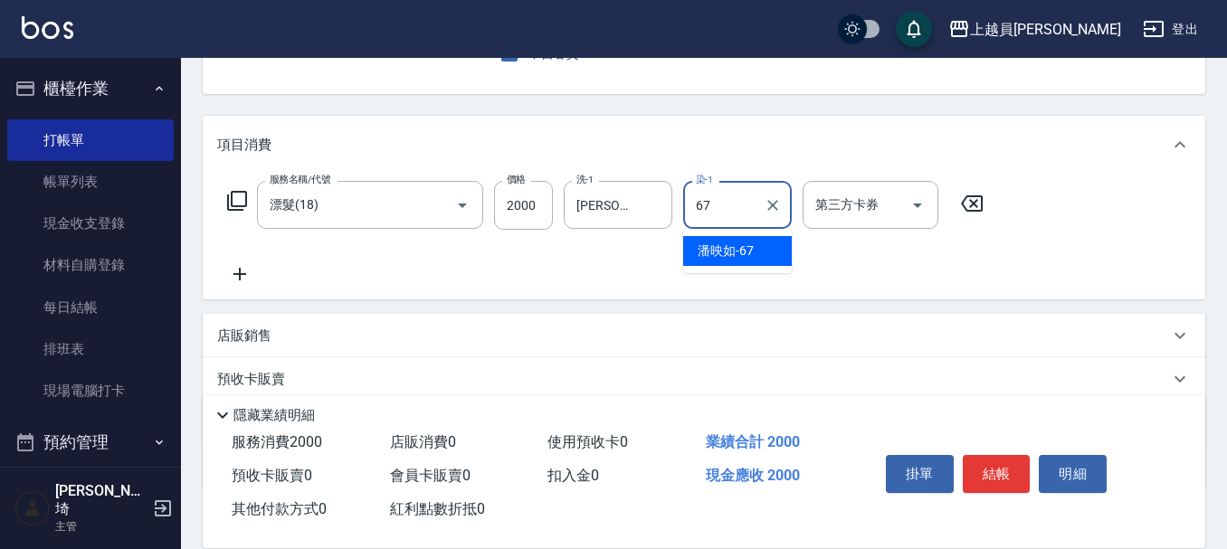
type input "[PERSON_NAME]-67"
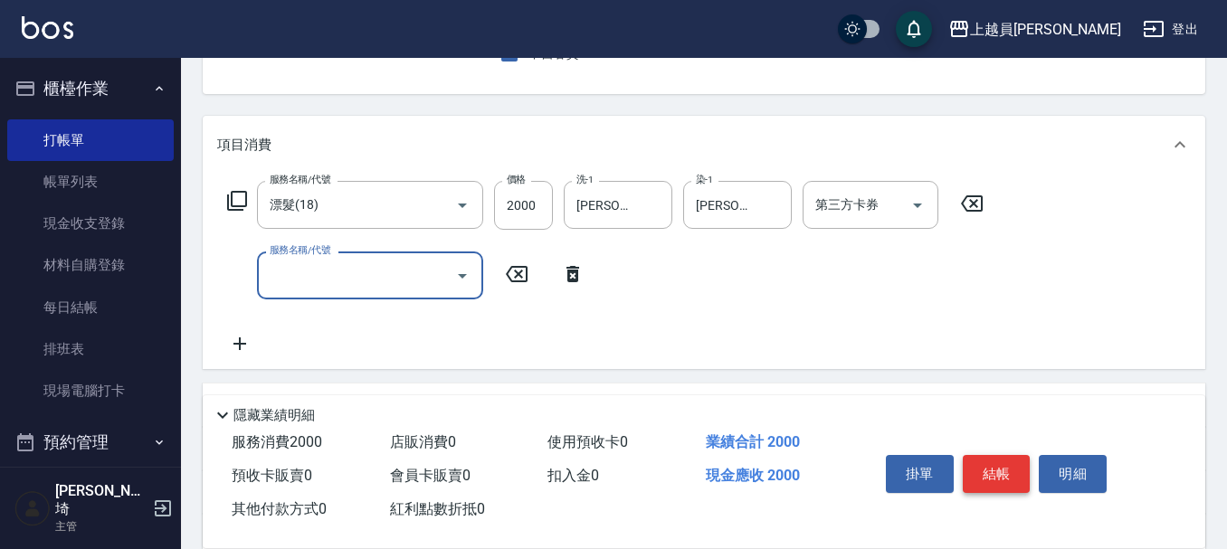
click at [997, 483] on button "結帳" at bounding box center [997, 474] width 68 height 38
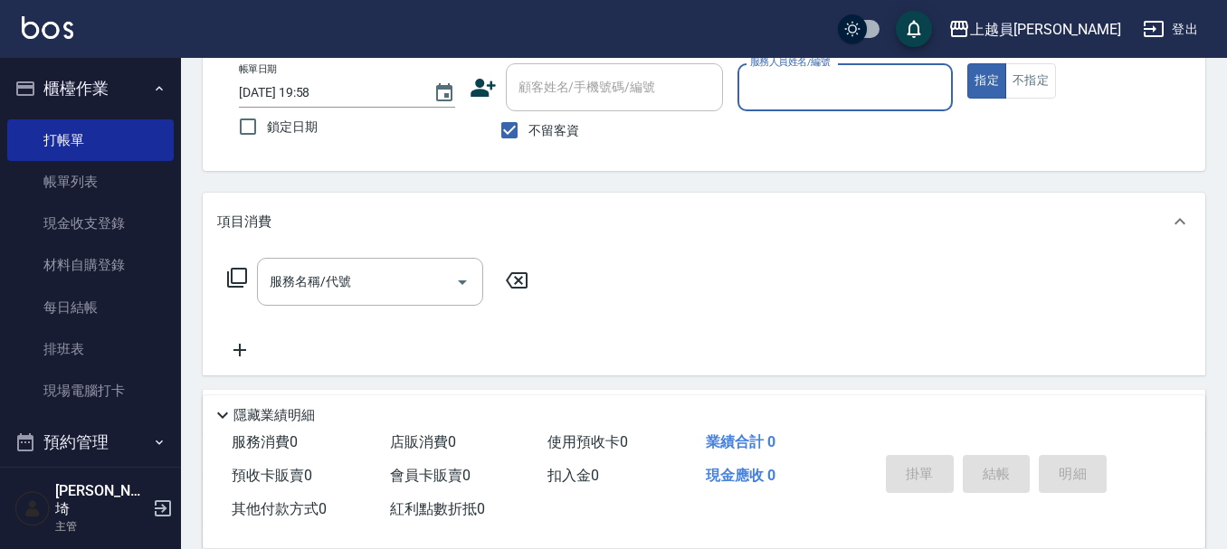
scroll to position [0, 0]
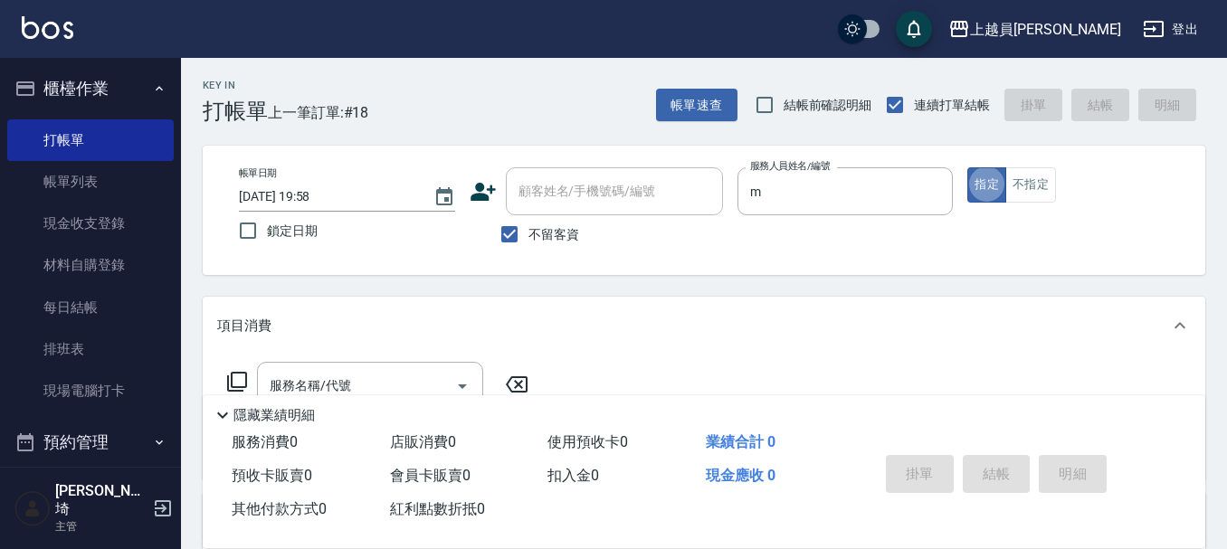
type input "M-M"
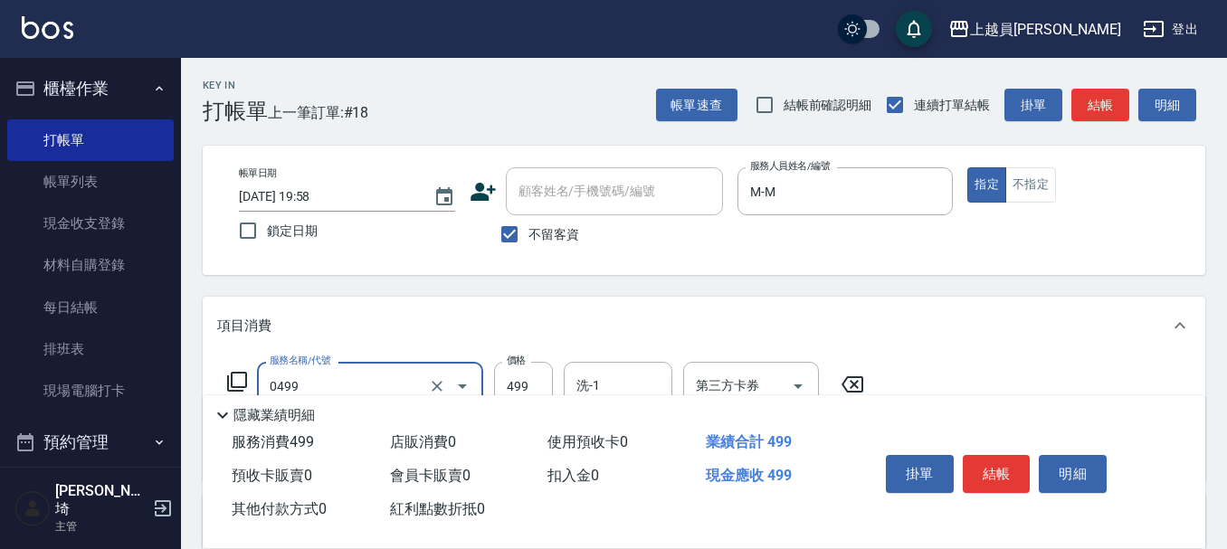
type input "去角質洗髮(0499)"
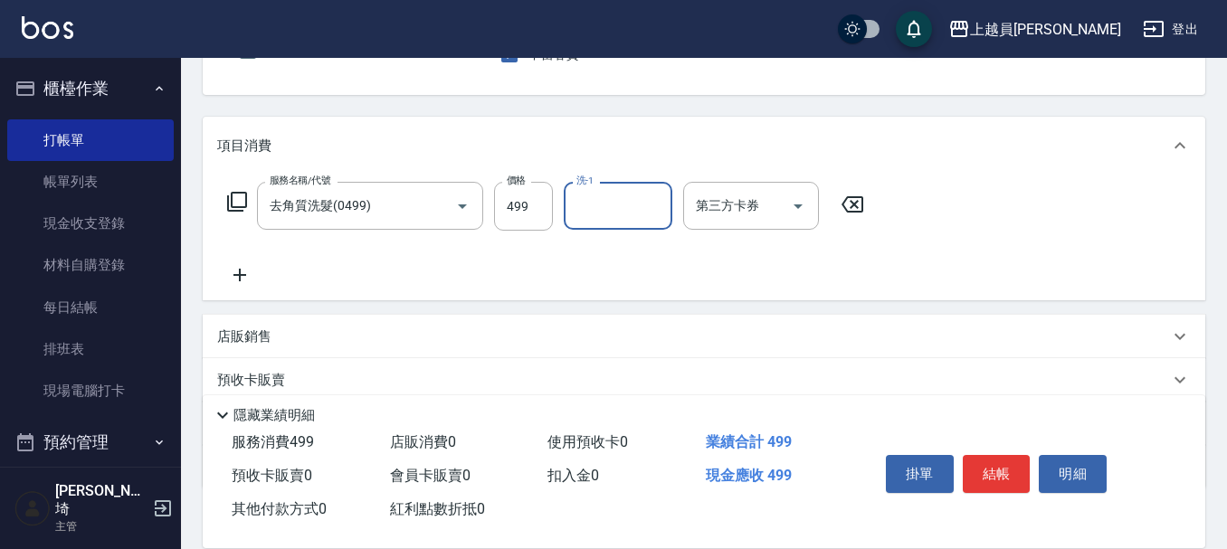
scroll to position [181, 0]
type input "[PERSON_NAME]-67"
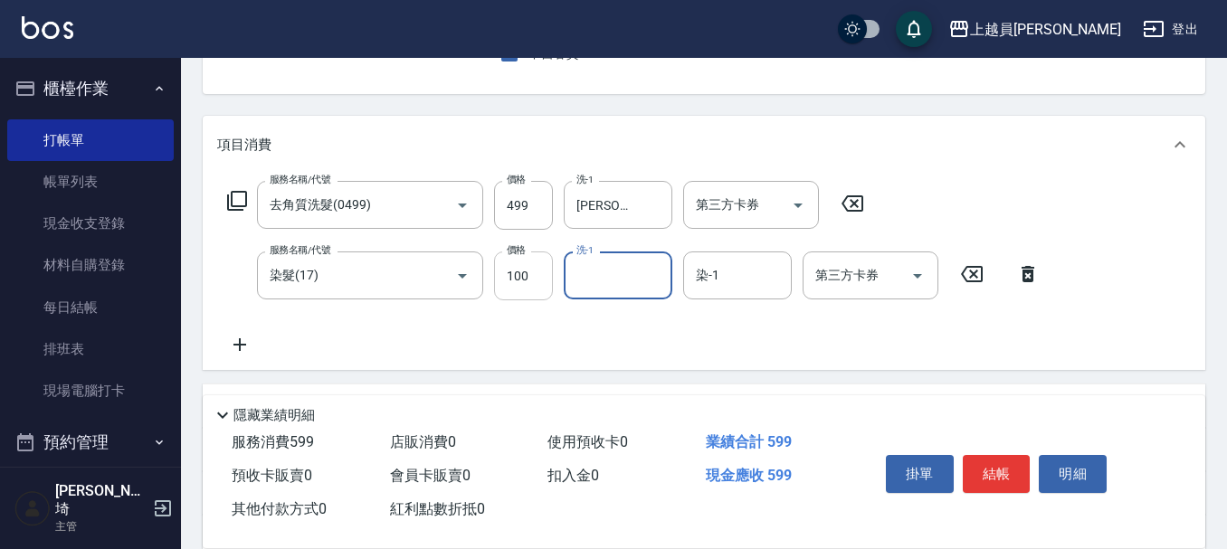
click at [539, 283] on input "100" at bounding box center [523, 276] width 59 height 49
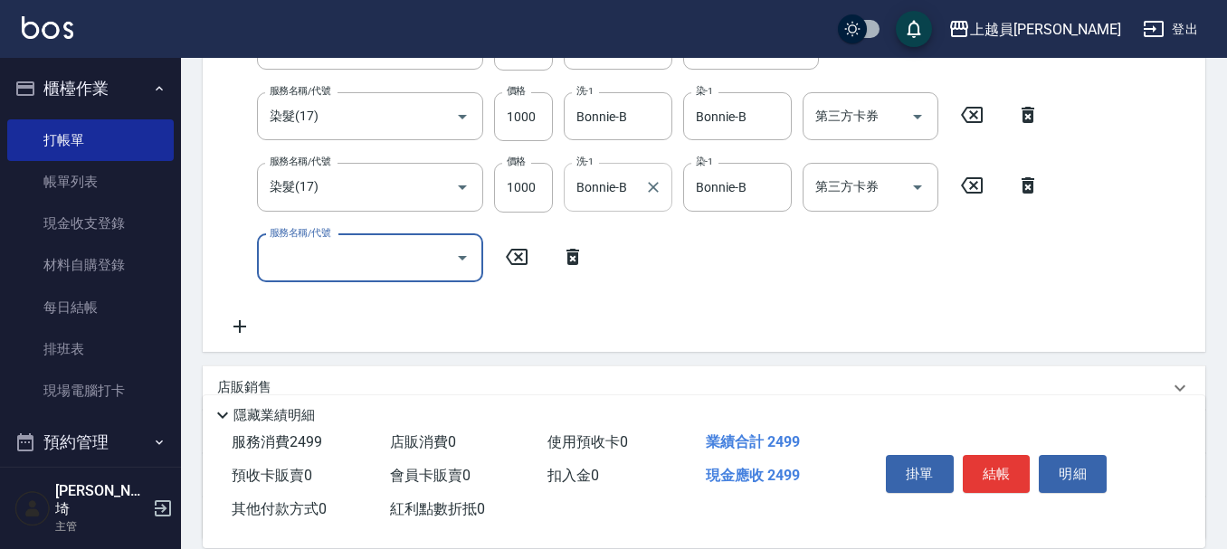
scroll to position [324, 0]
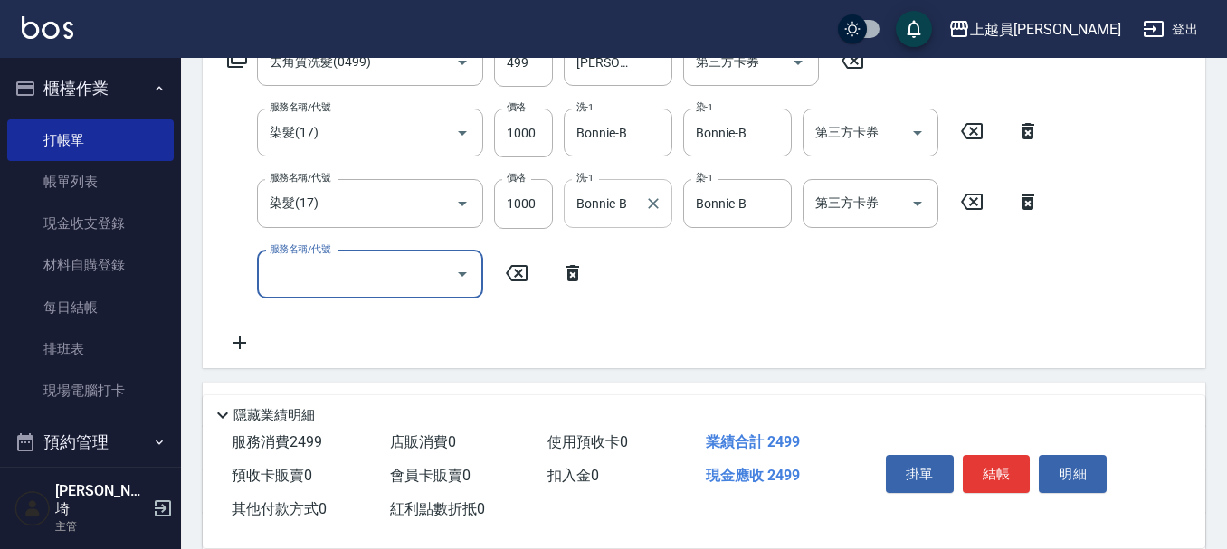
click at [639, 214] on div "Bonnie-B 洗-1" at bounding box center [618, 203] width 109 height 48
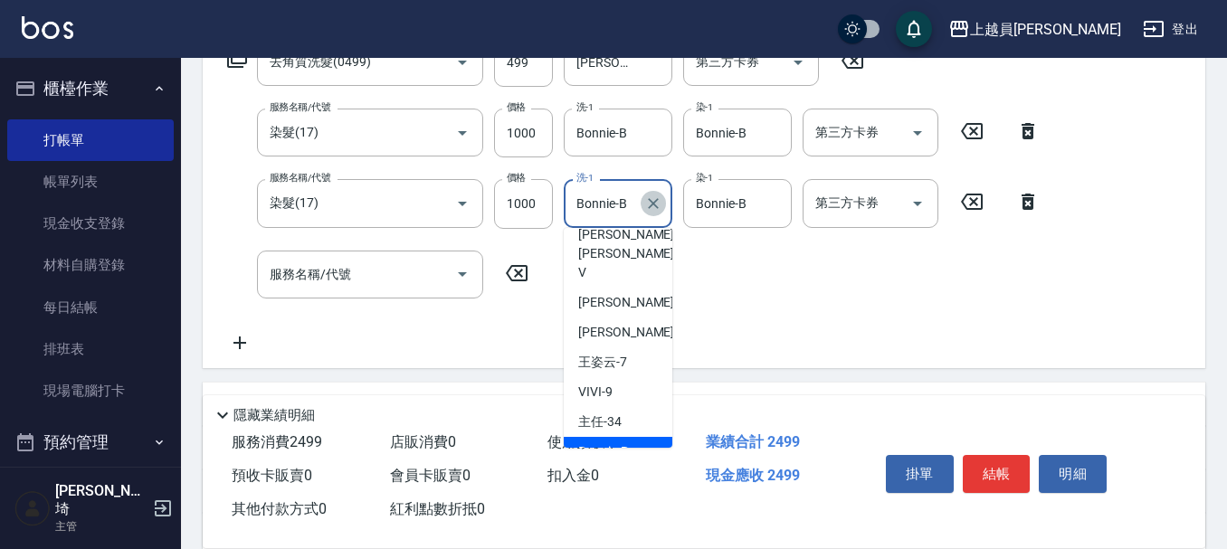
click at [653, 204] on icon "Clear" at bounding box center [653, 203] width 11 height 11
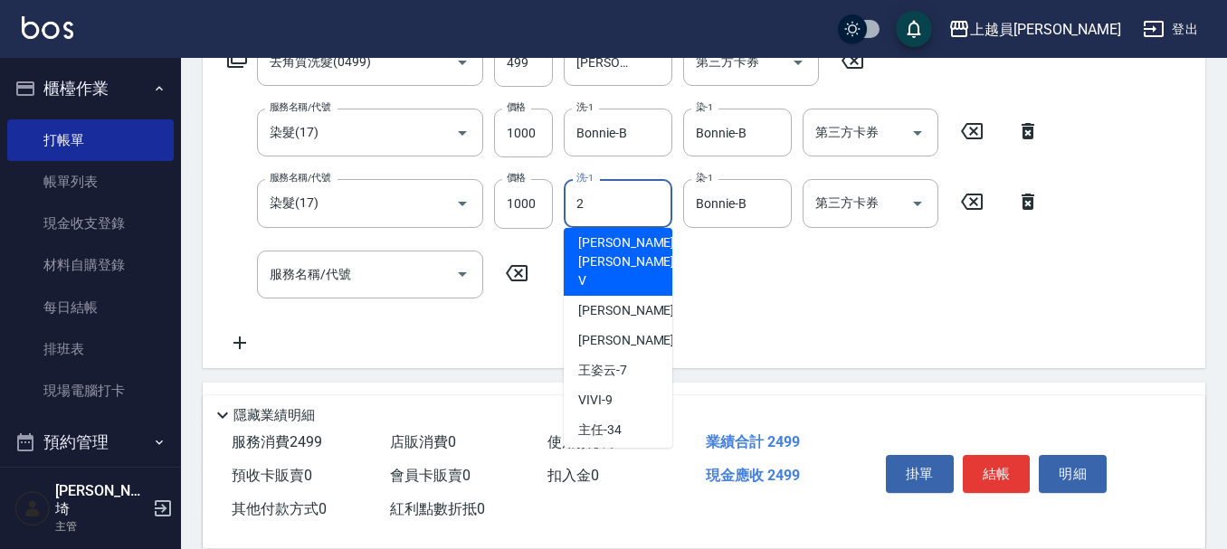
scroll to position [0, 0]
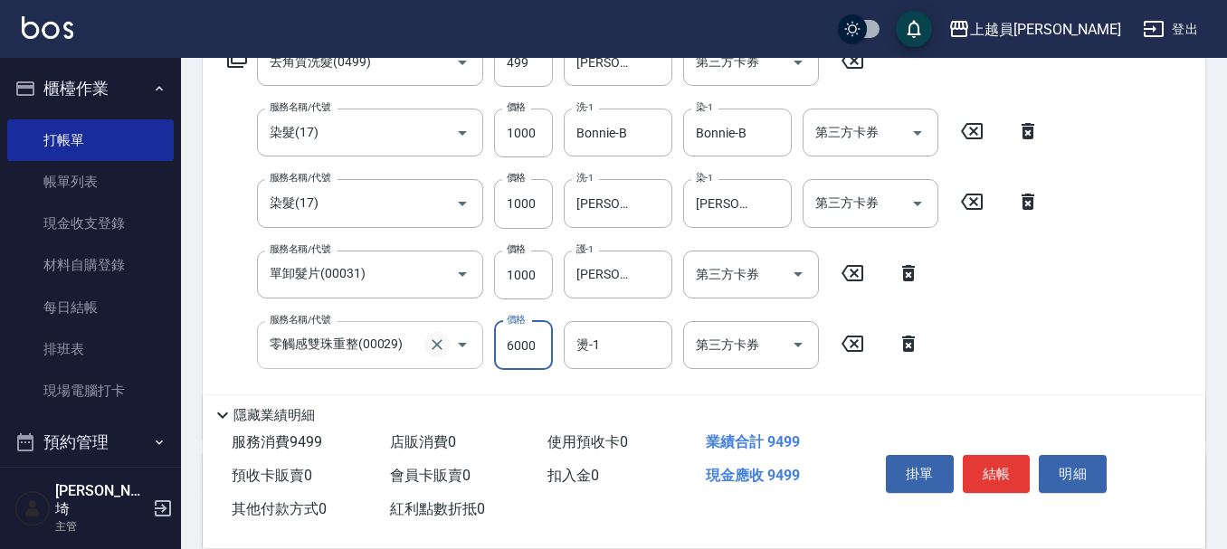
click at [432, 336] on icon "Clear" at bounding box center [437, 345] width 18 height 18
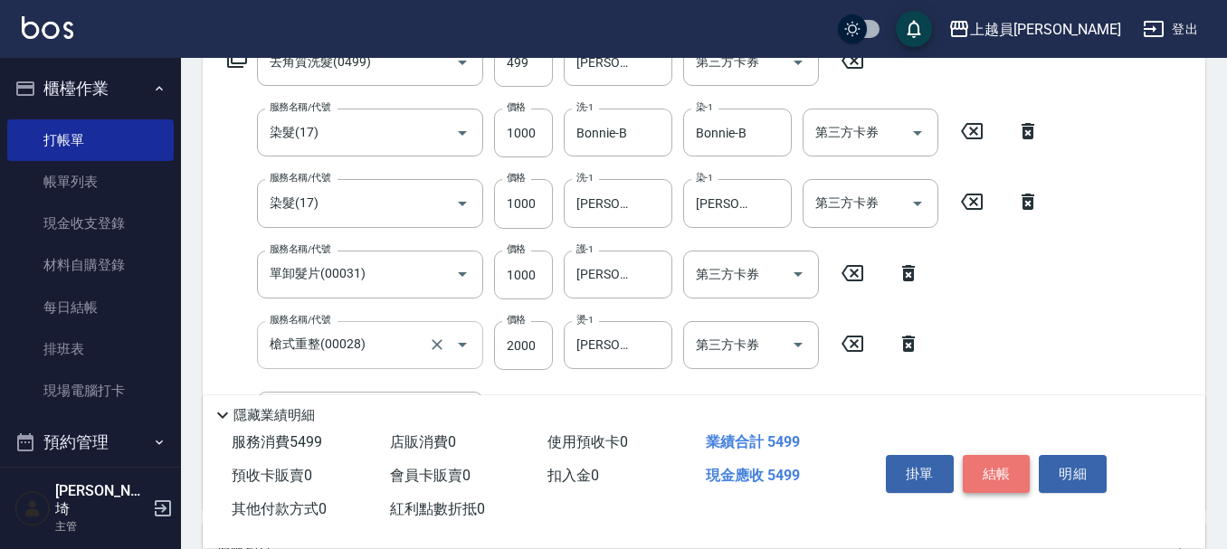
click at [1007, 455] on button "結帳" at bounding box center [997, 474] width 68 height 38
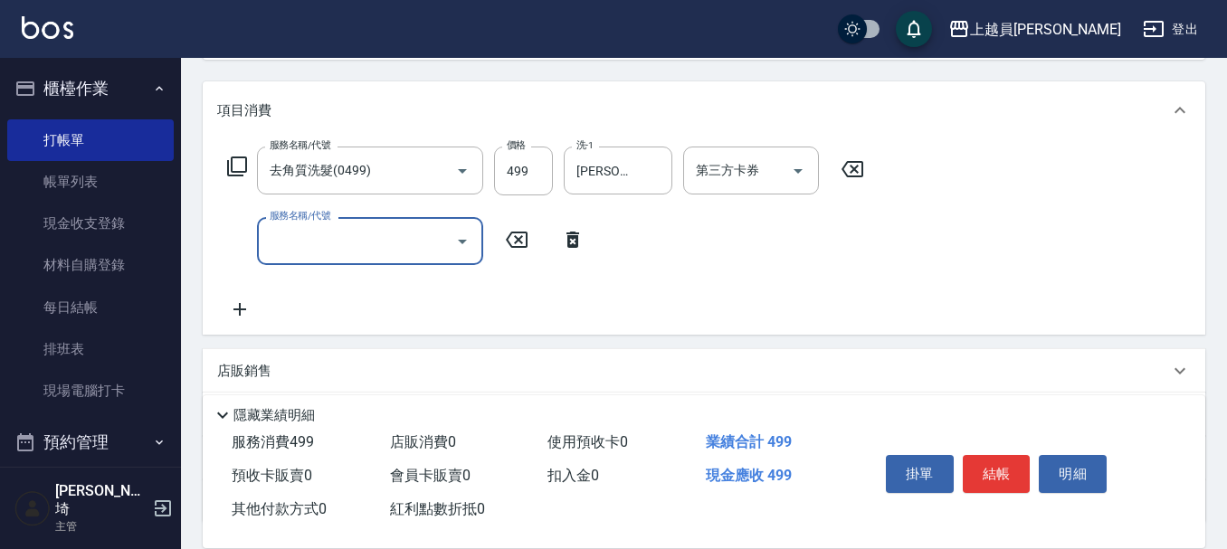
scroll to position [181, 0]
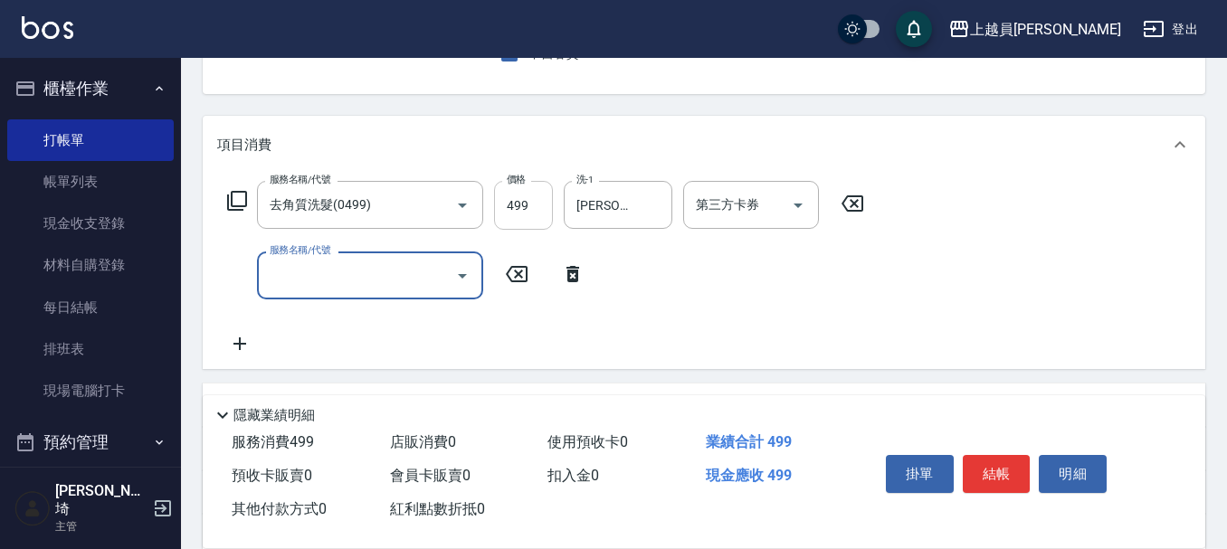
click at [547, 198] on input "499" at bounding box center [523, 205] width 59 height 49
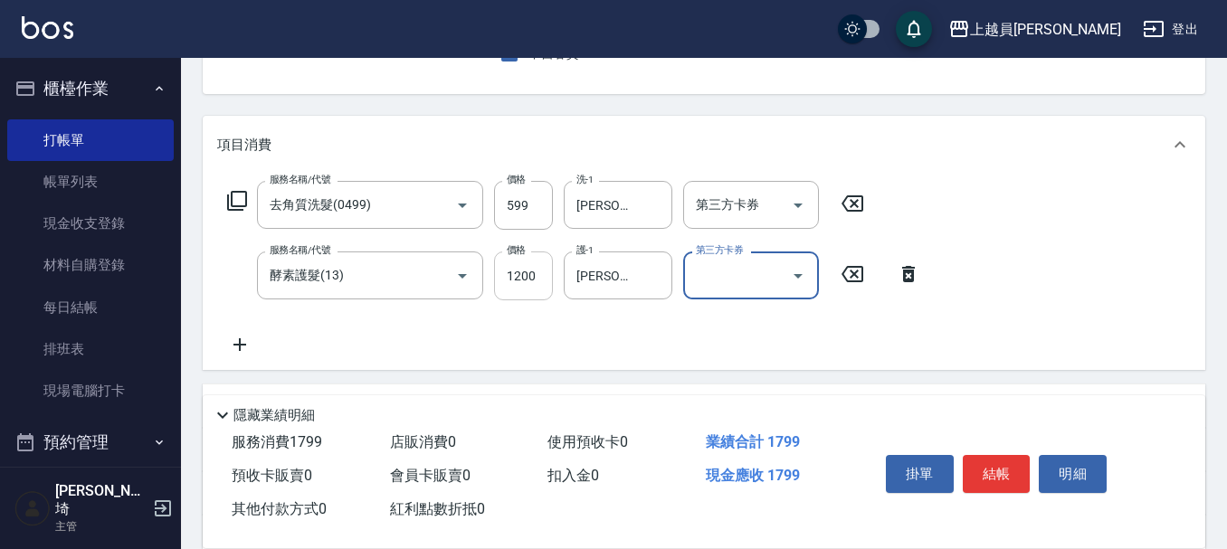
click at [545, 281] on input "1200" at bounding box center [523, 276] width 59 height 49
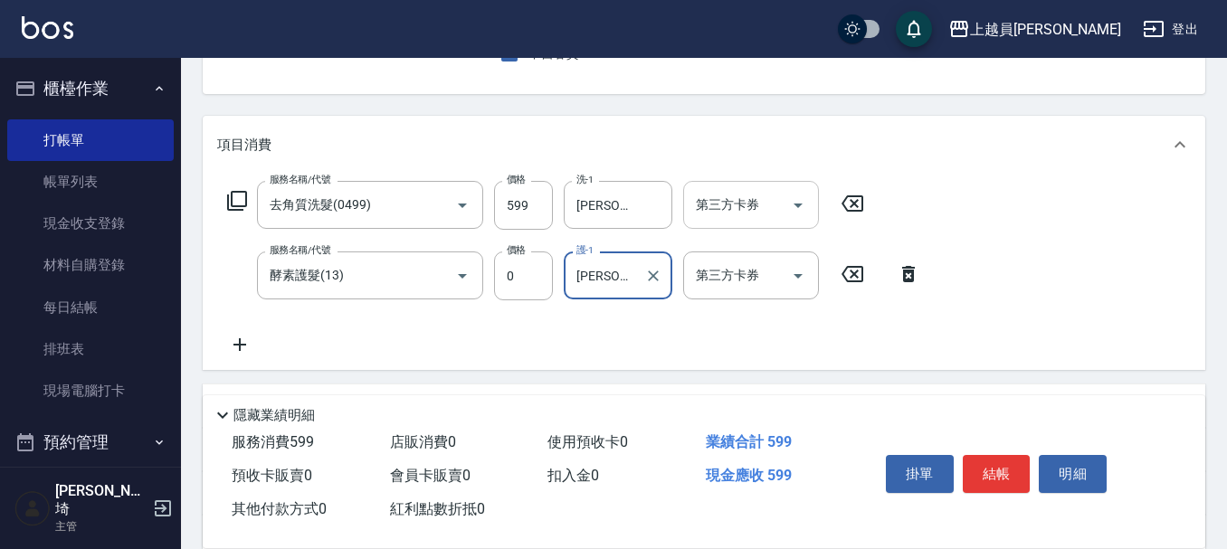
click at [739, 201] on div "第三方卡券 第三方卡券" at bounding box center [751, 205] width 136 height 48
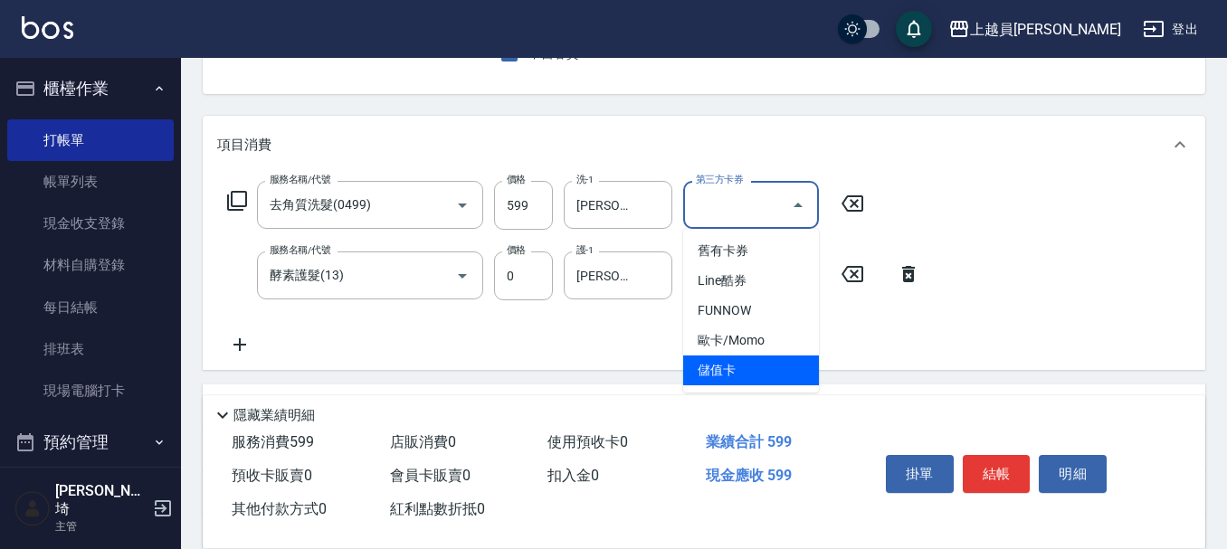
click at [731, 362] on span "儲值卡" at bounding box center [751, 371] width 136 height 30
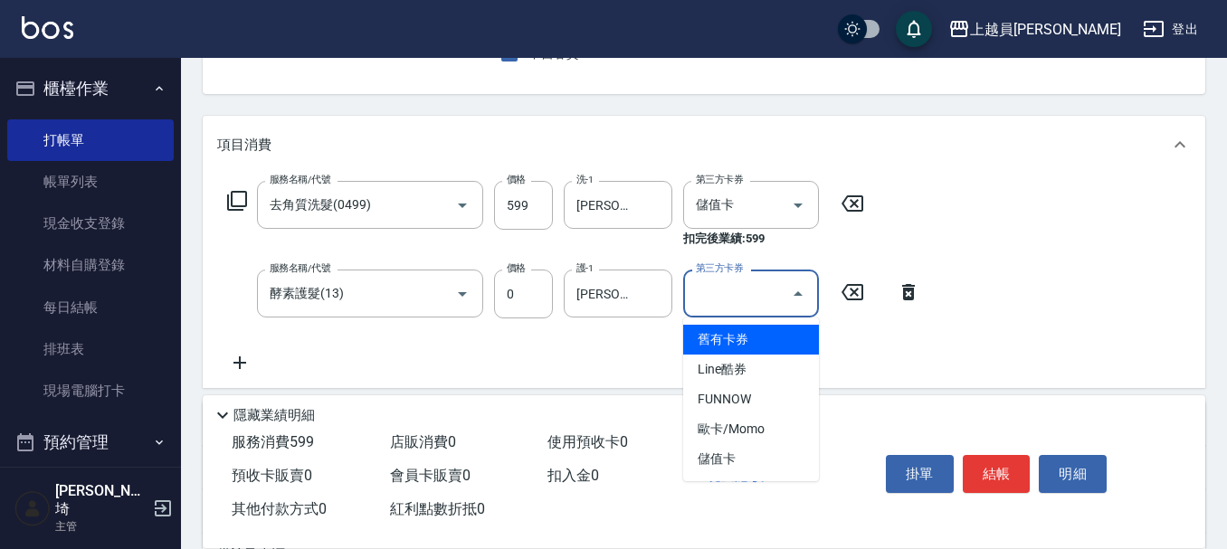
click at [753, 290] on div "第三方卡券 第三方卡券" at bounding box center [751, 294] width 136 height 48
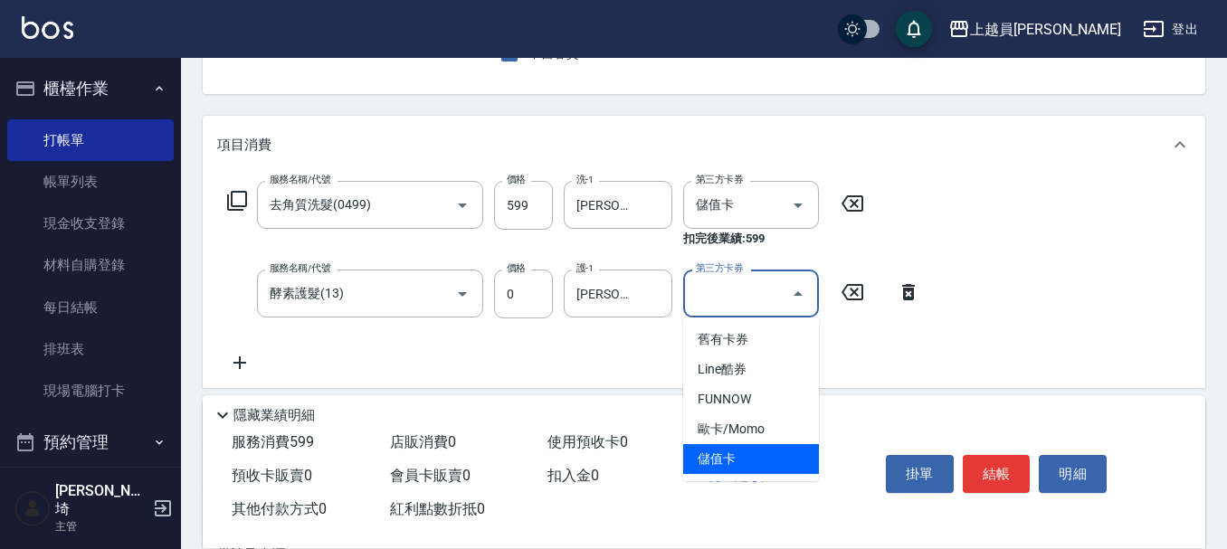
click at [747, 464] on span "儲值卡" at bounding box center [751, 459] width 136 height 30
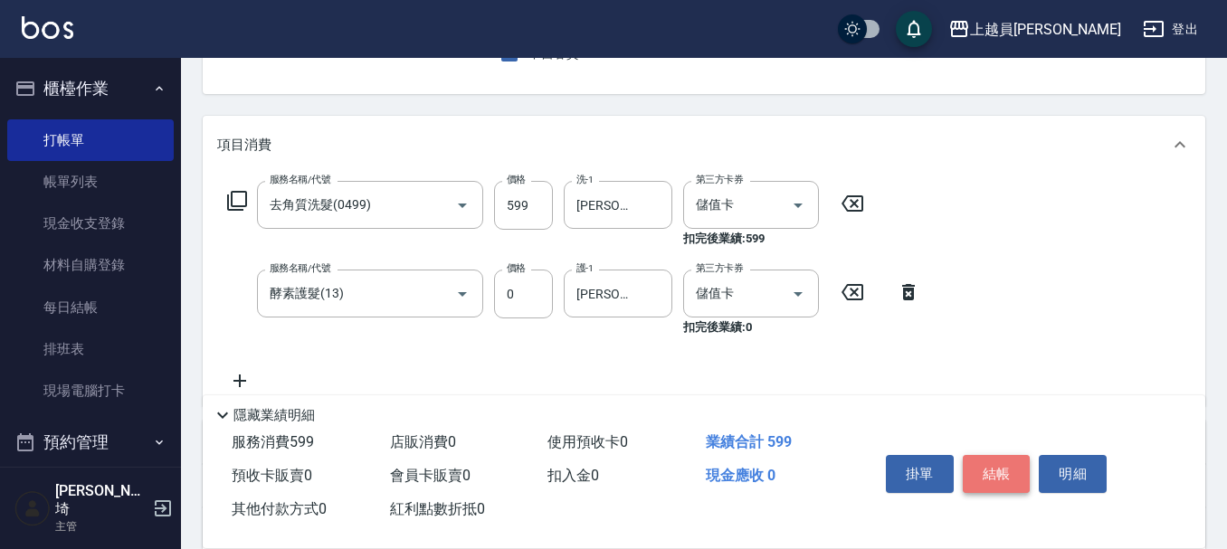
click at [991, 456] on button "結帳" at bounding box center [997, 474] width 68 height 38
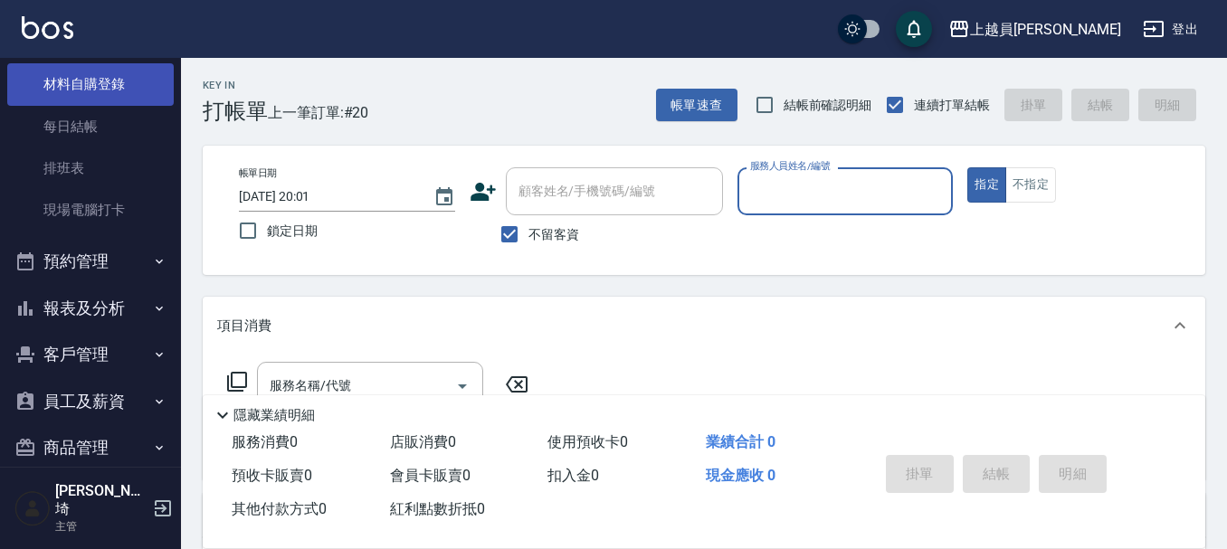
scroll to position [237, 0]
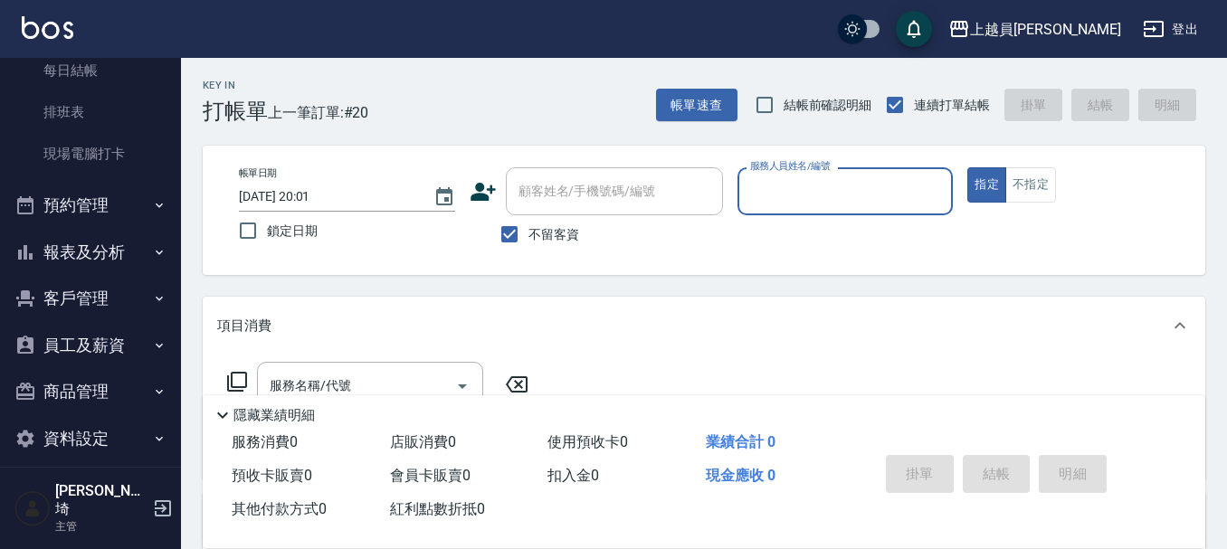
click at [91, 233] on button "報表及分析" at bounding box center [90, 252] width 167 height 47
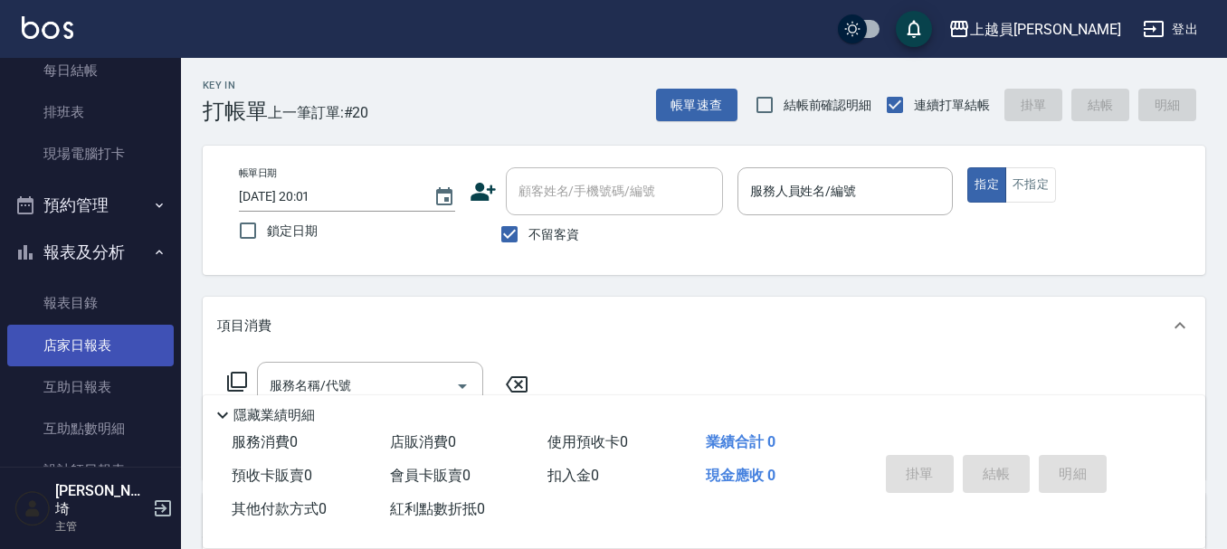
click at [98, 339] on link "店家日報表" at bounding box center [90, 346] width 167 height 42
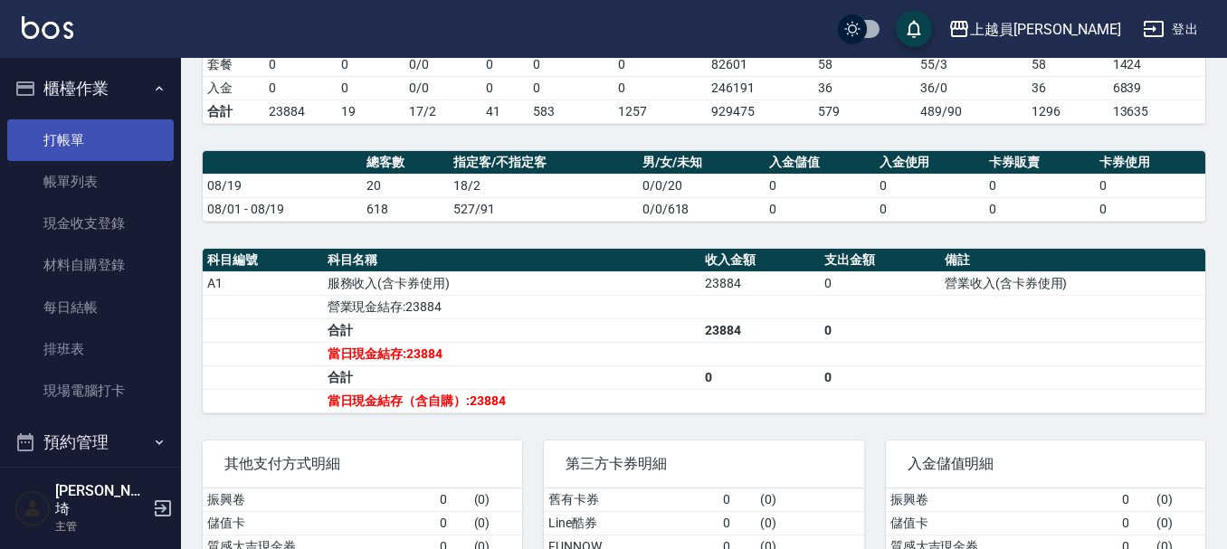
click at [42, 153] on link "打帳單" at bounding box center [90, 140] width 167 height 42
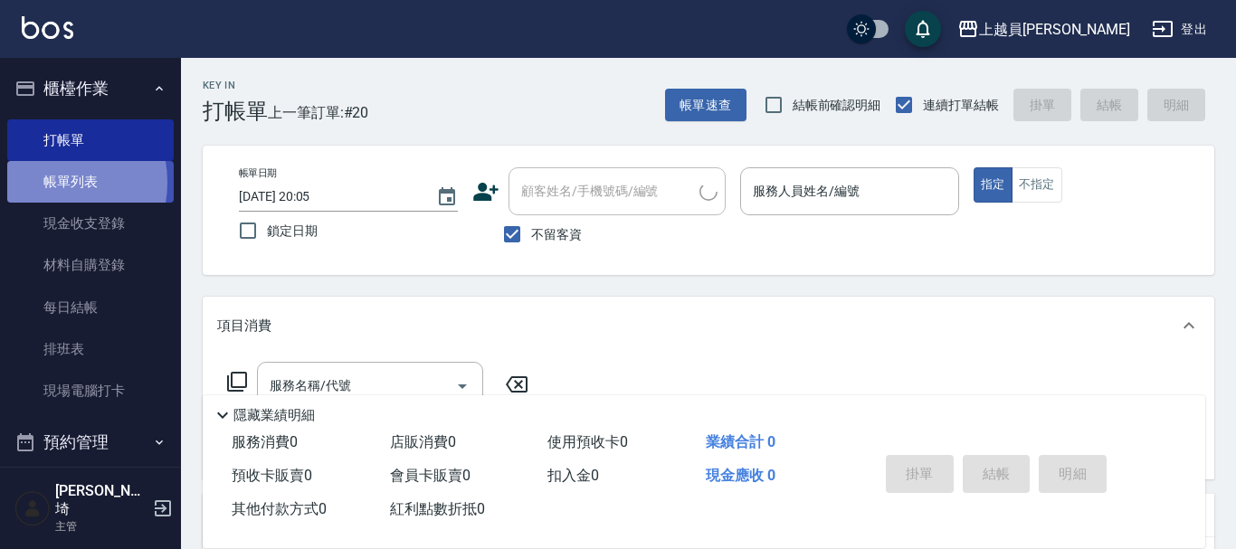
click at [48, 183] on link "帳單列表" at bounding box center [90, 182] width 167 height 42
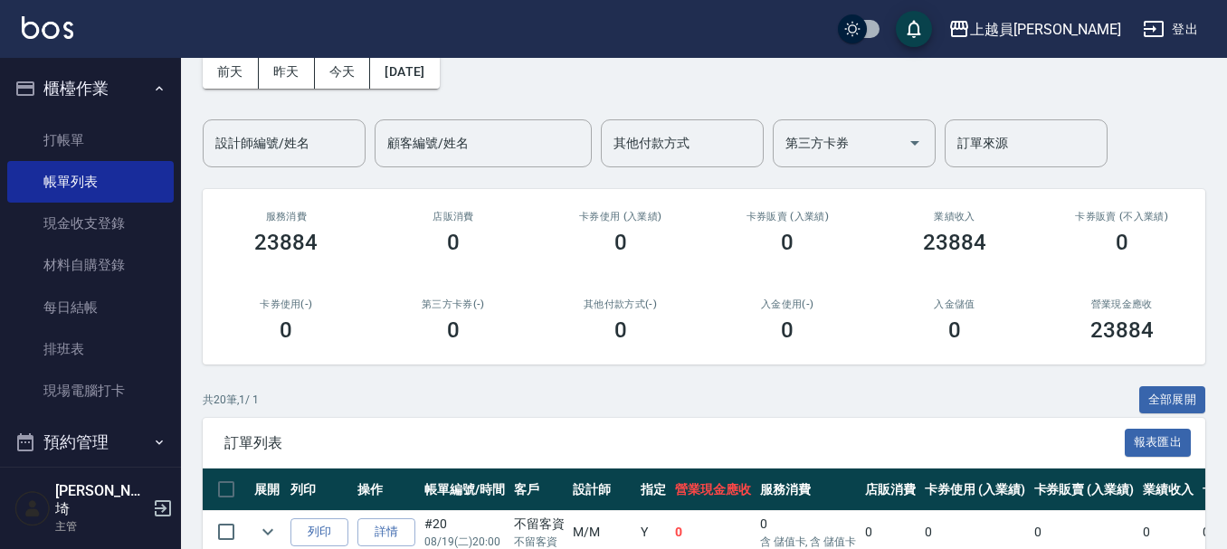
scroll to position [362, 0]
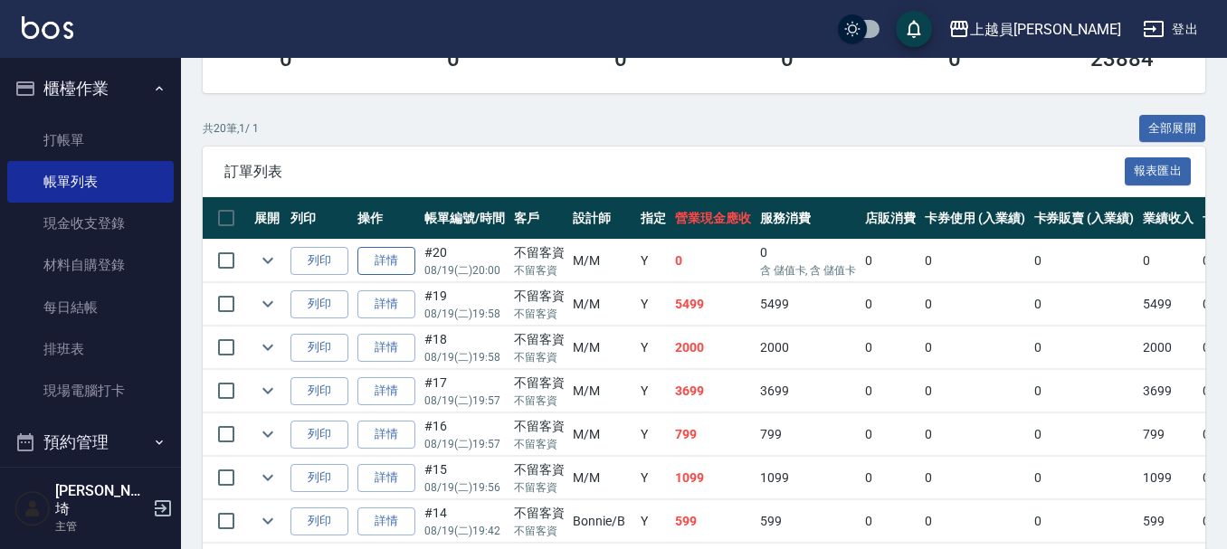
click at [370, 253] on link "詳情" at bounding box center [386, 261] width 58 height 28
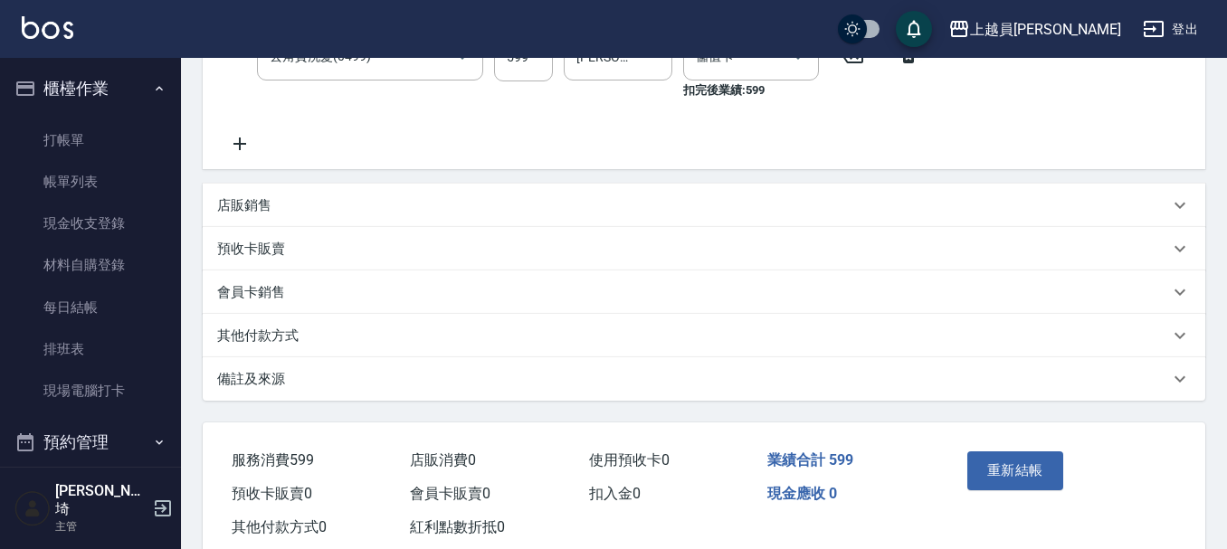
scroll to position [452, 0]
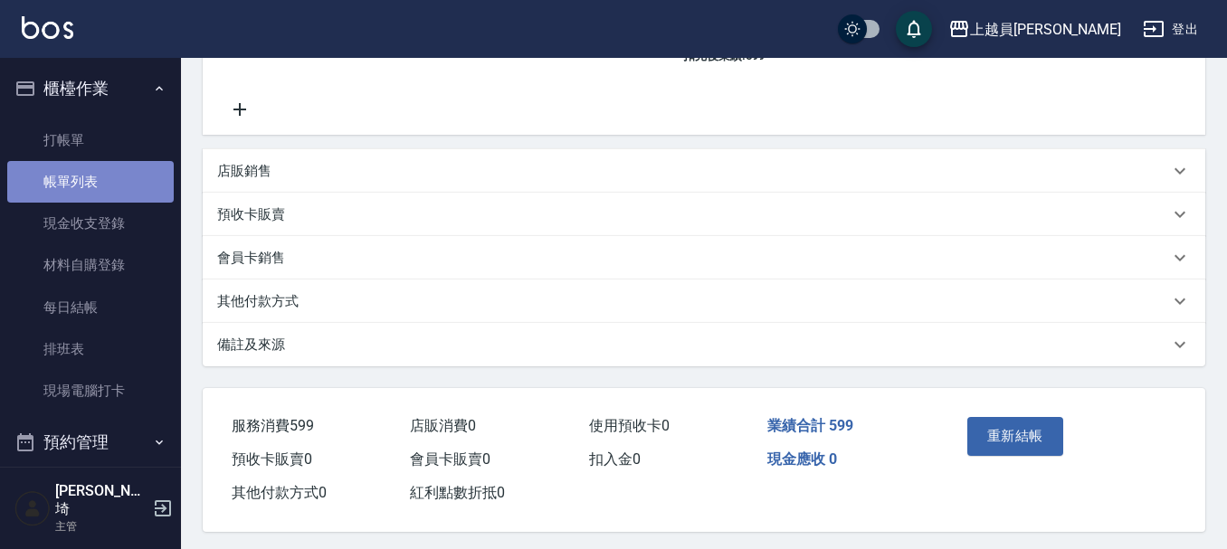
click at [104, 161] on link "帳單列表" at bounding box center [90, 182] width 167 height 42
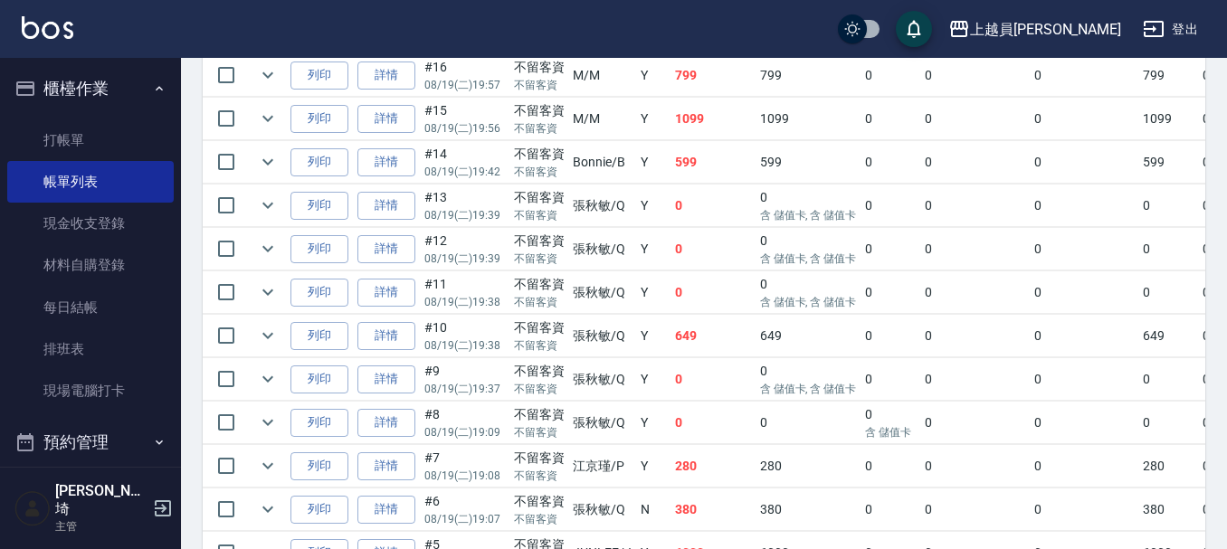
scroll to position [724, 0]
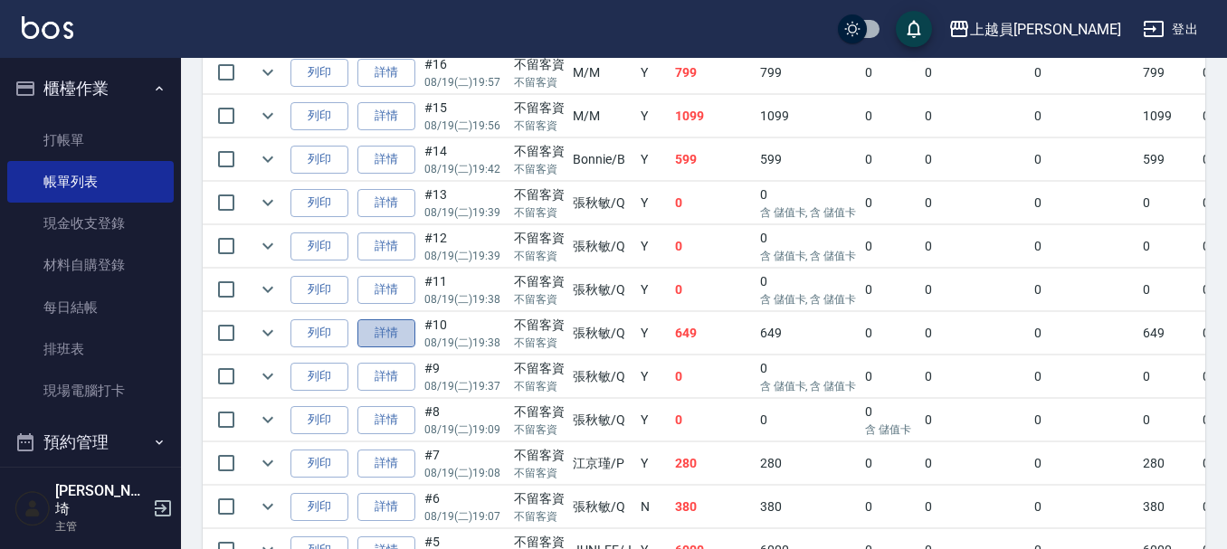
click at [401, 333] on link "詳情" at bounding box center [386, 333] width 58 height 28
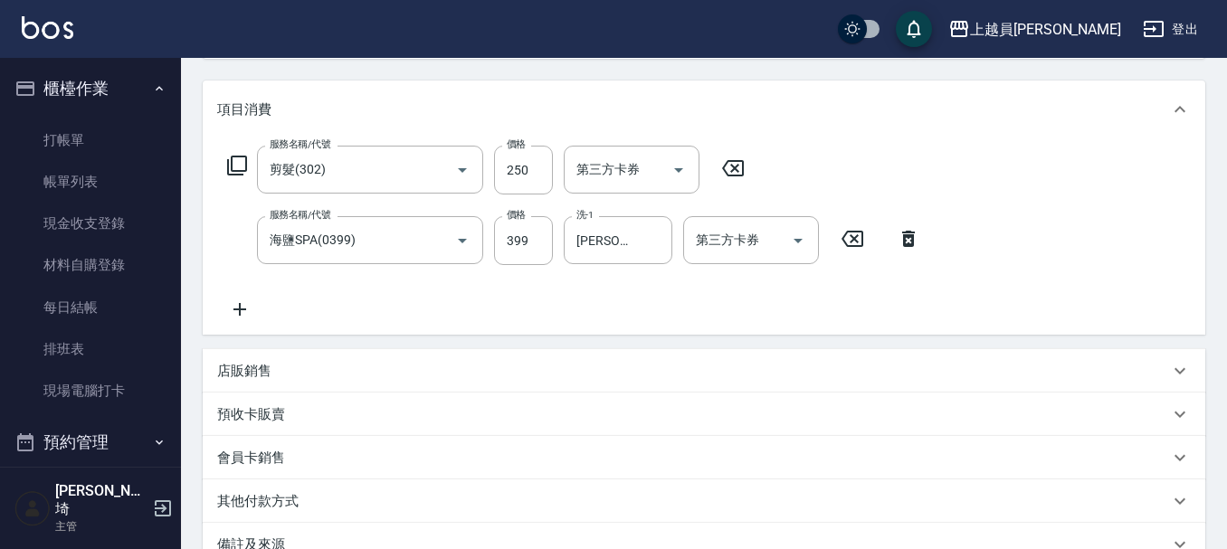
scroll to position [181, 0]
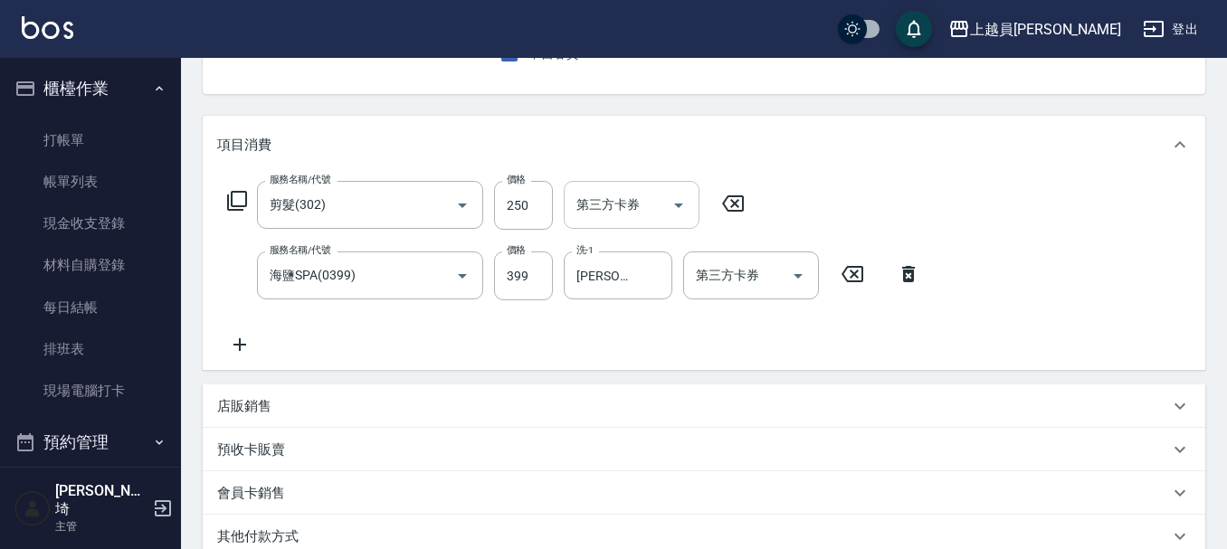
click at [660, 186] on div "第三方卡券" at bounding box center [632, 205] width 136 height 48
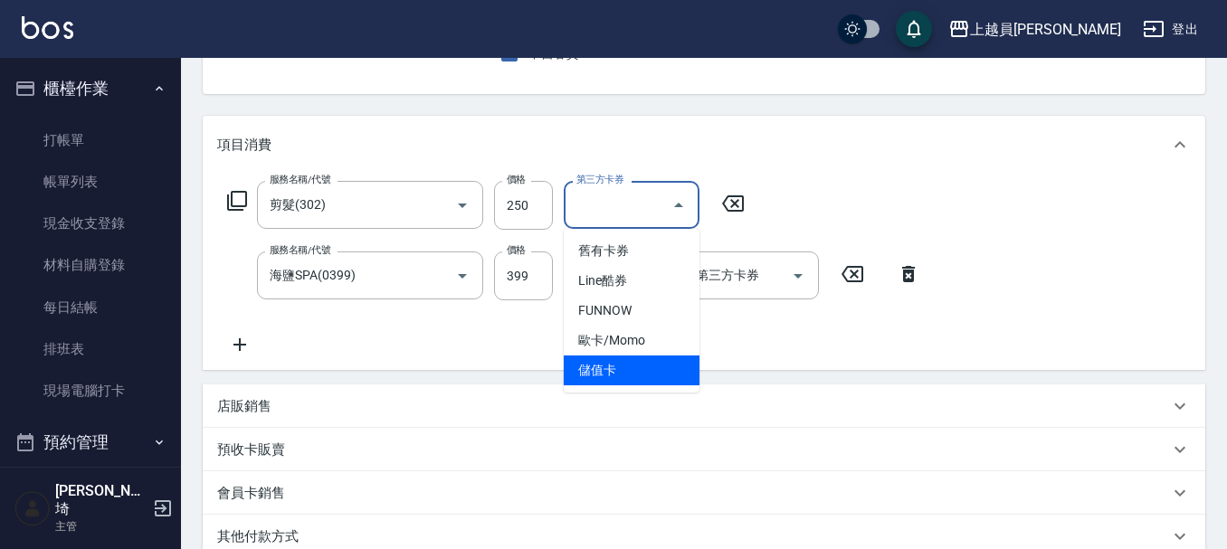
click at [641, 371] on span "儲值卡" at bounding box center [632, 371] width 136 height 30
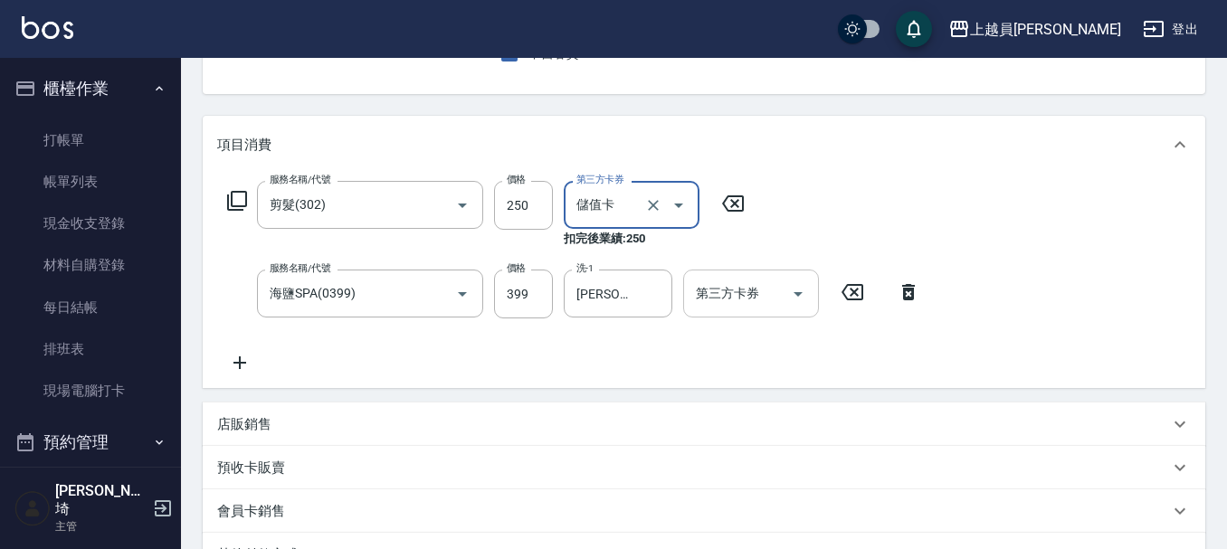
click at [747, 289] on div "第三方卡券 第三方卡券" at bounding box center [751, 294] width 136 height 48
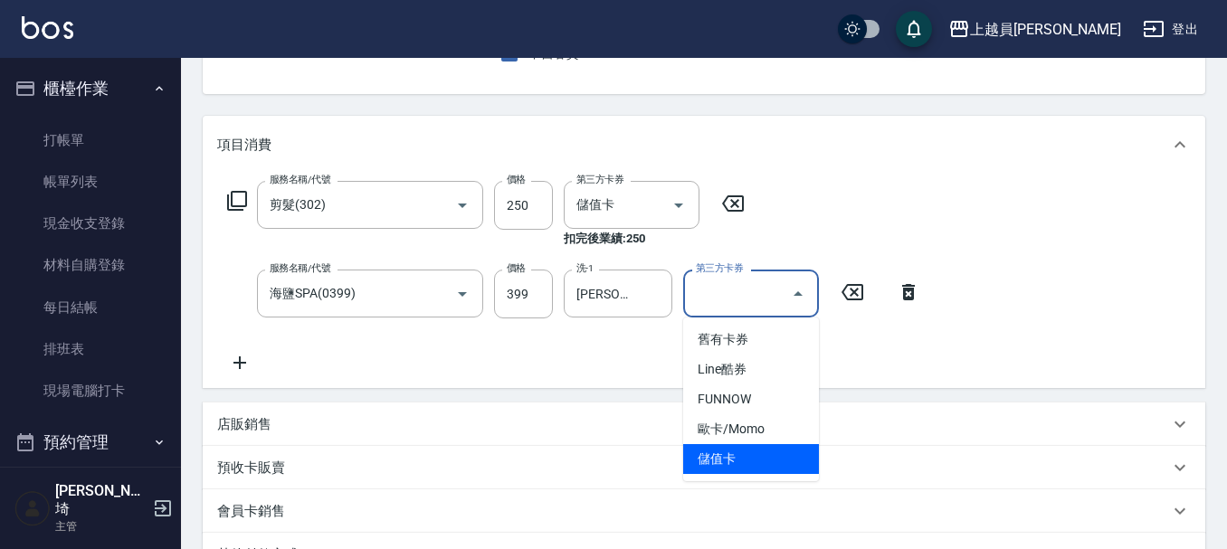
click at [752, 453] on span "儲值卡" at bounding box center [751, 459] width 136 height 30
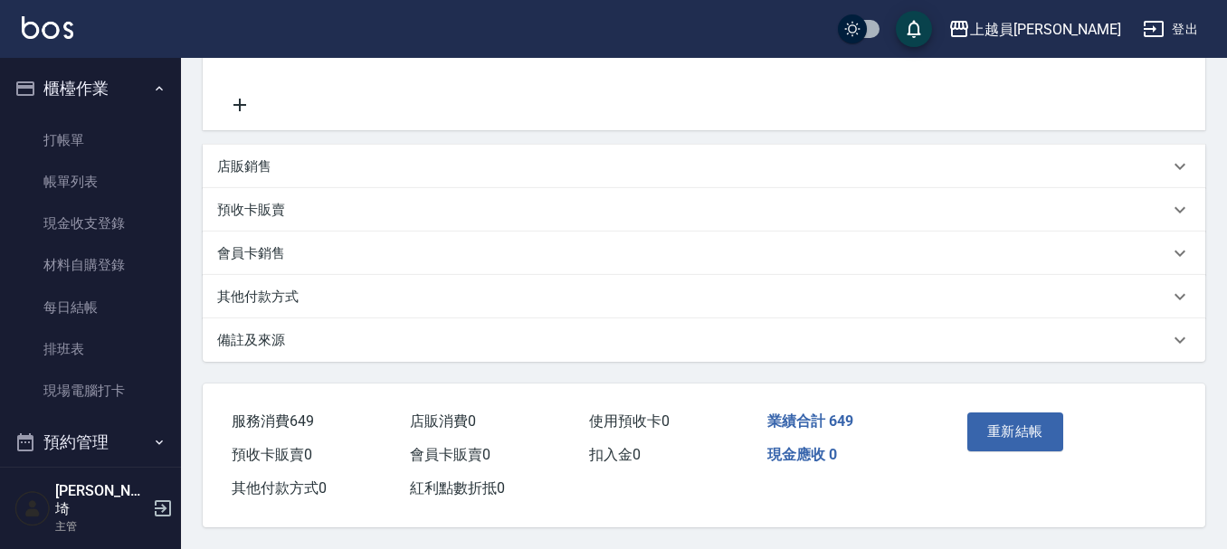
scroll to position [465, 0]
click at [1015, 413] on button "重新結帳" at bounding box center [1015, 432] width 96 height 38
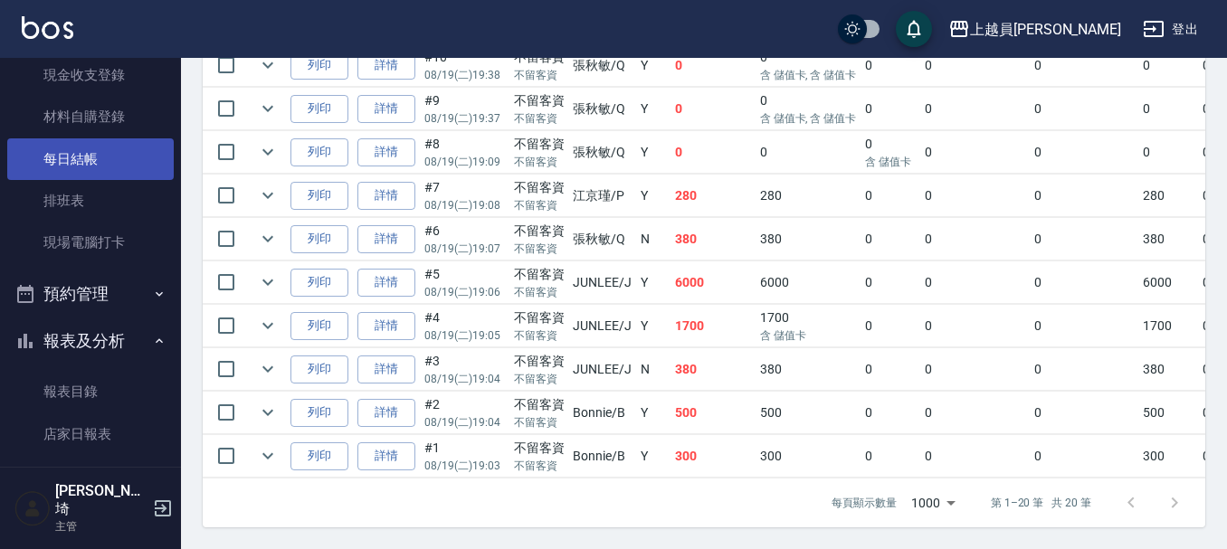
scroll to position [271, 0]
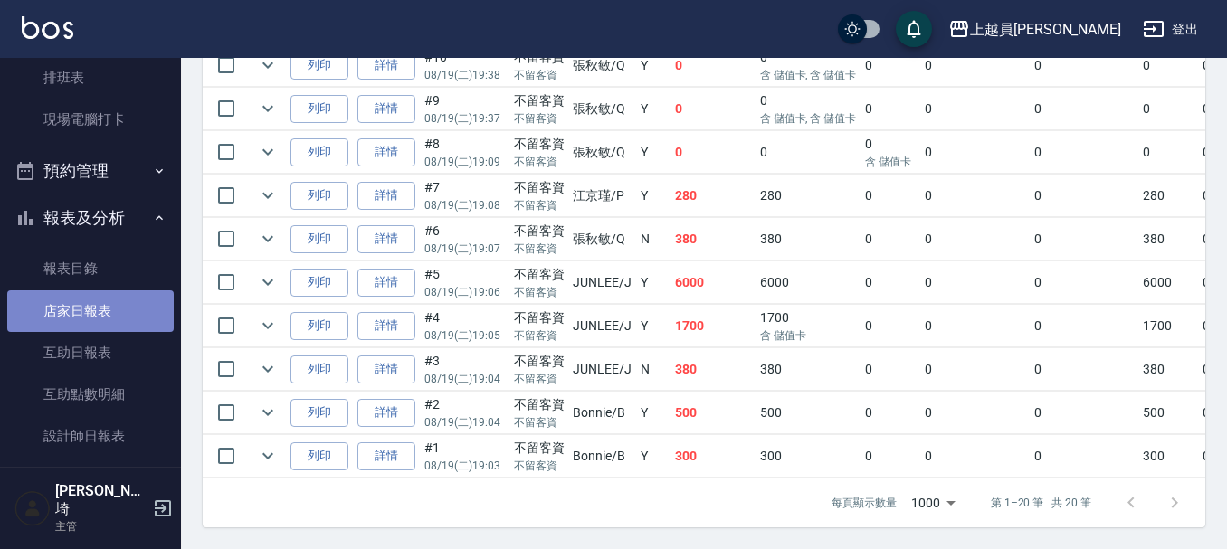
click at [105, 313] on link "店家日報表" at bounding box center [90, 311] width 167 height 42
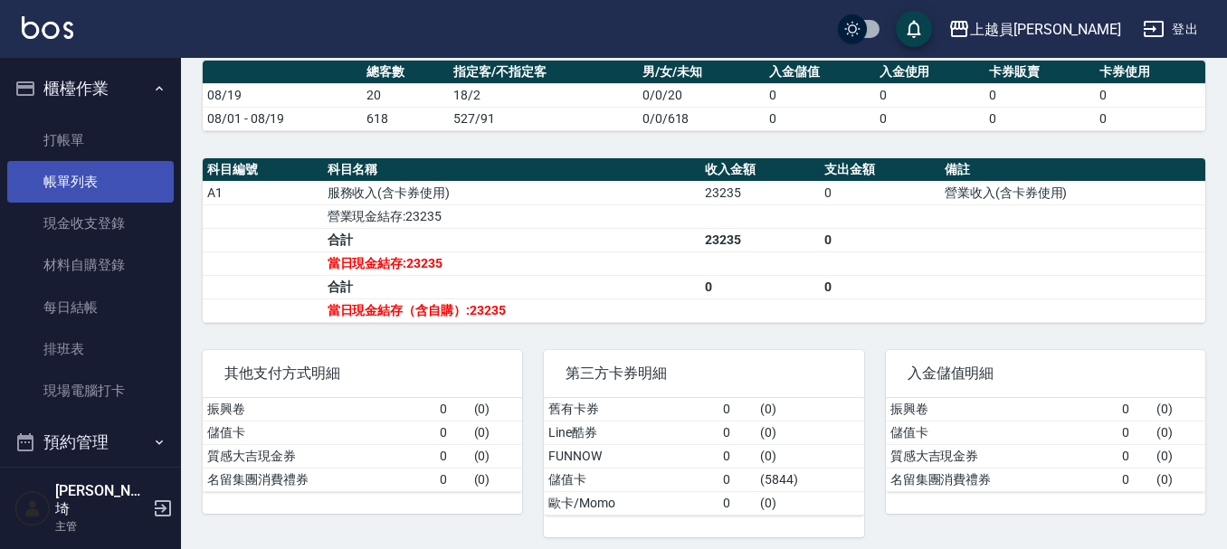
click at [71, 168] on link "帳單列表" at bounding box center [90, 182] width 167 height 42
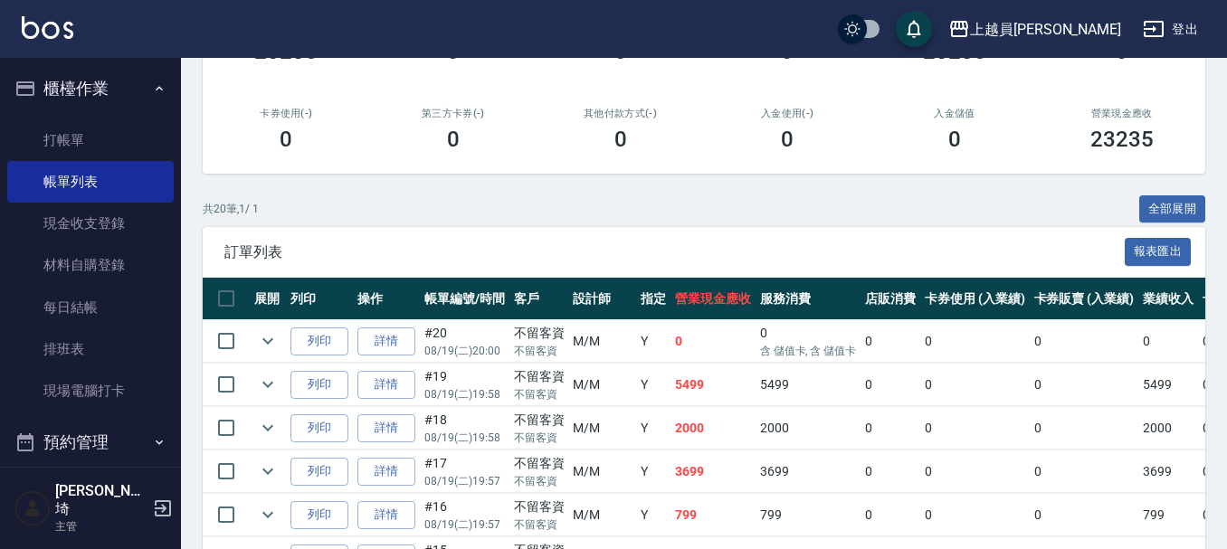
scroll to position [462, 0]
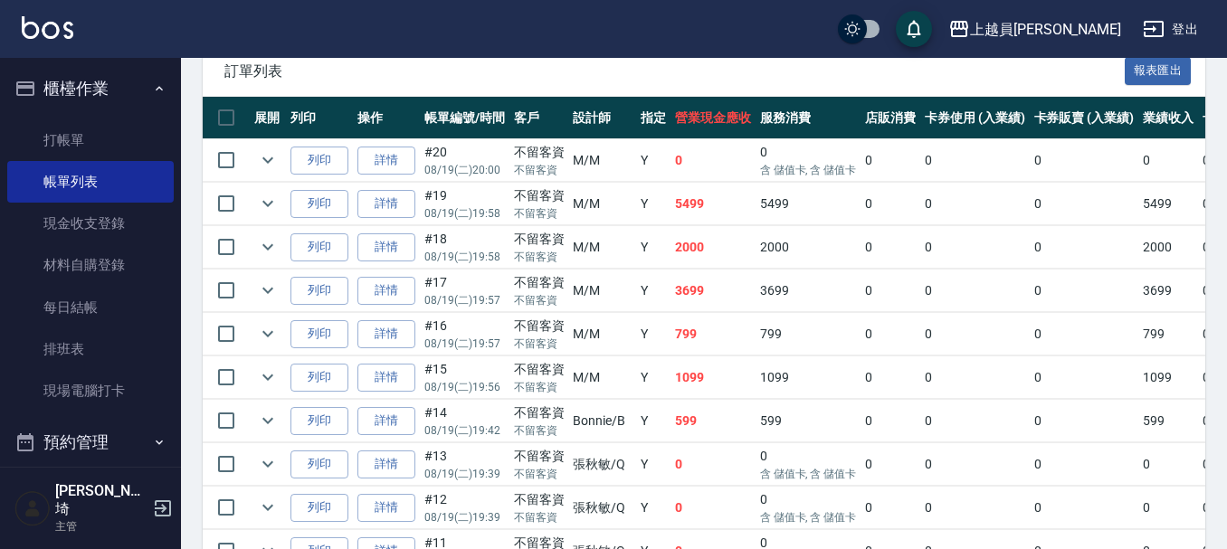
click at [311, 96] on hr at bounding box center [704, 96] width 1003 height 1
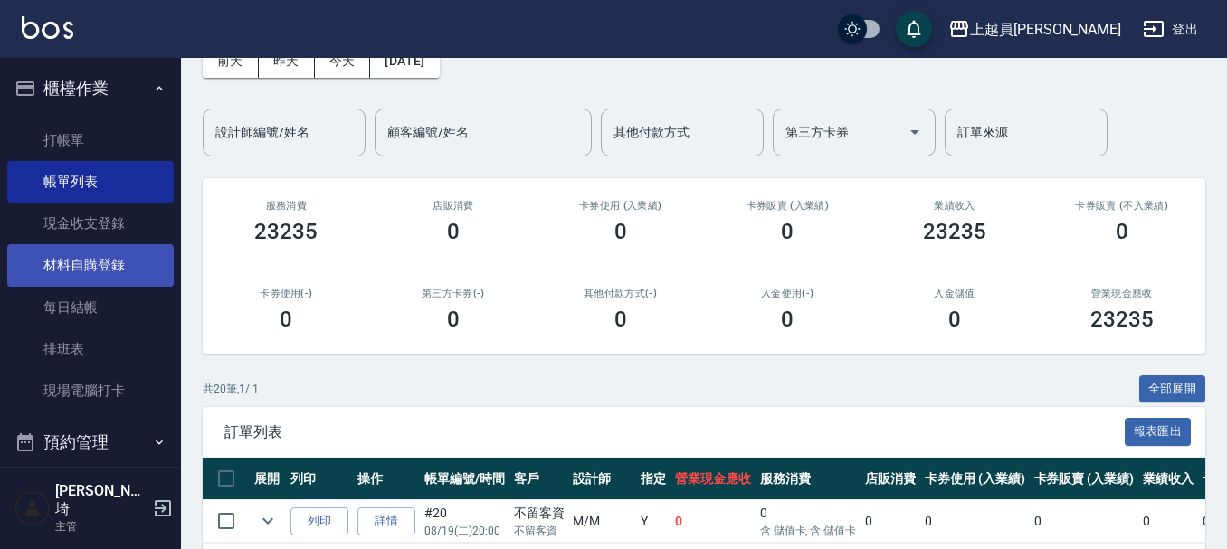
scroll to position [0, 0]
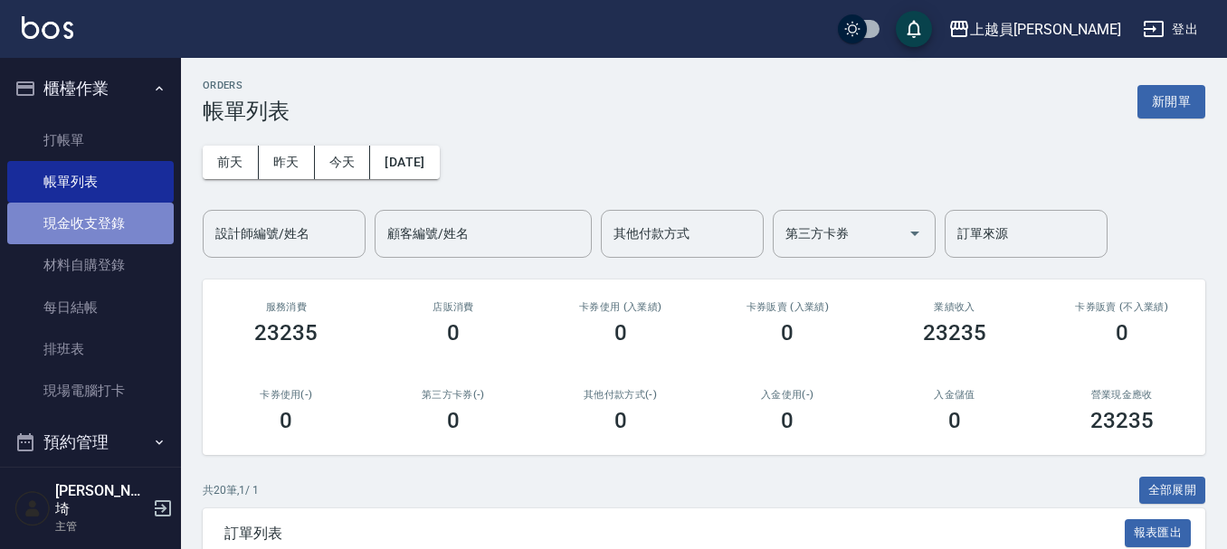
click at [120, 234] on link "現金收支登錄" at bounding box center [90, 224] width 167 height 42
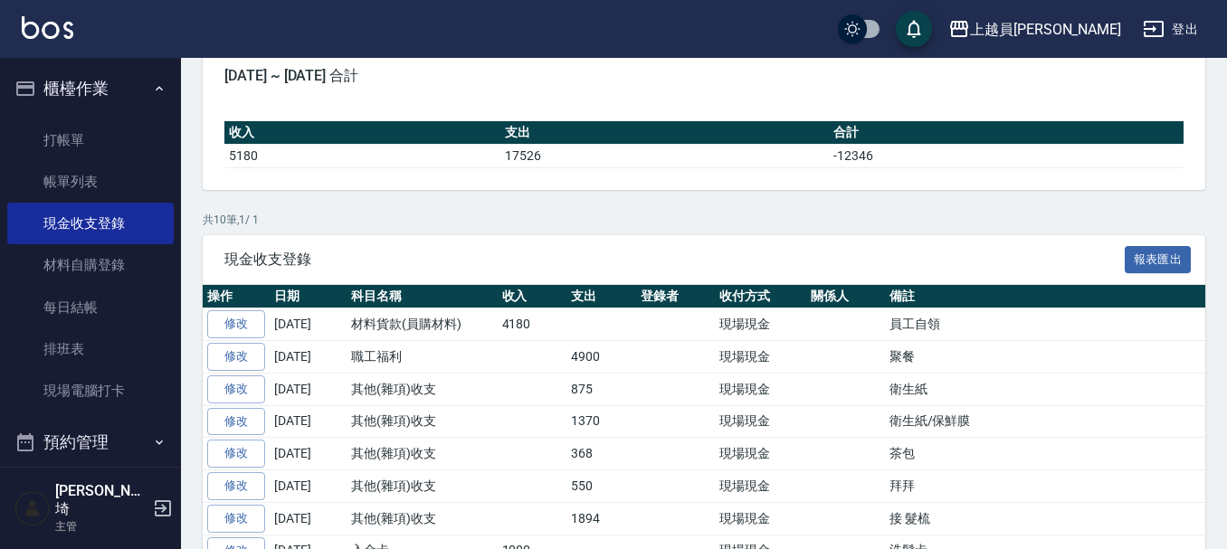
scroll to position [181, 0]
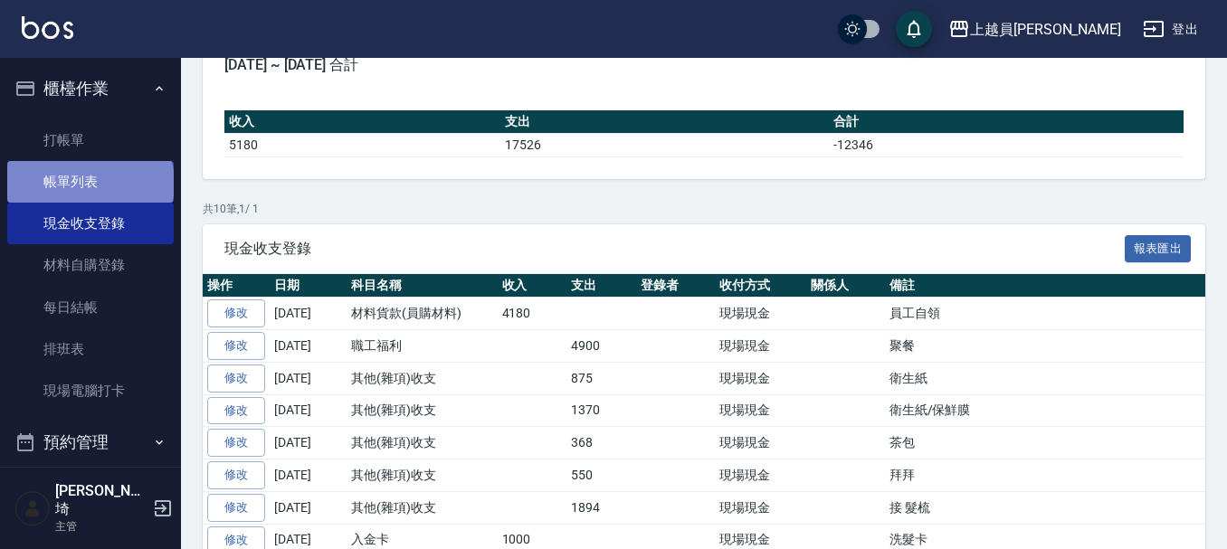
click at [89, 184] on link "帳單列表" at bounding box center [90, 182] width 167 height 42
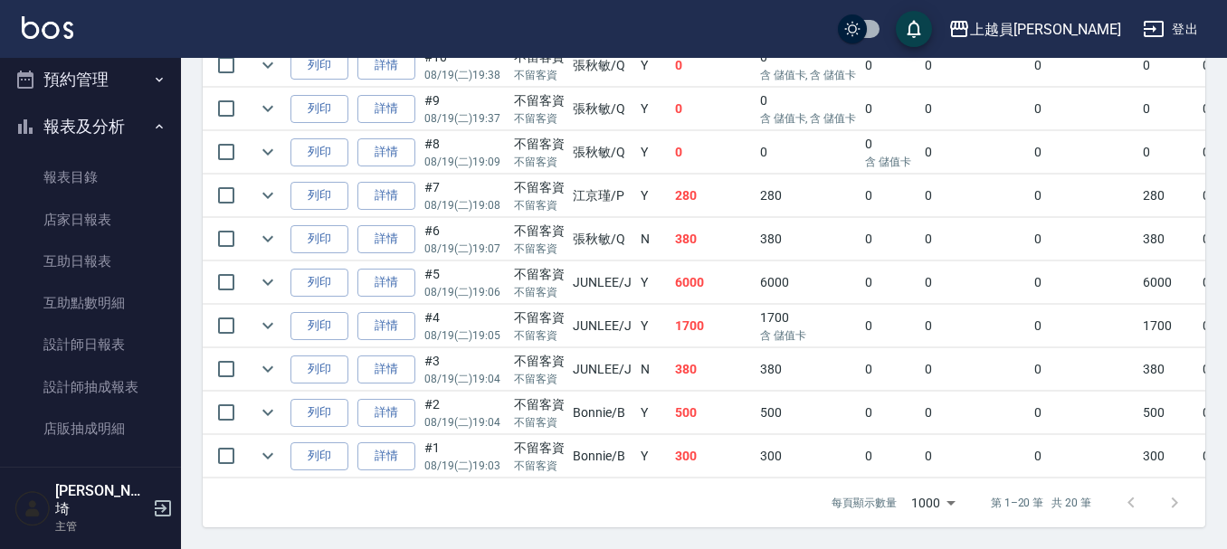
scroll to position [372, 0]
